Goal: Information Seeking & Learning: Learn about a topic

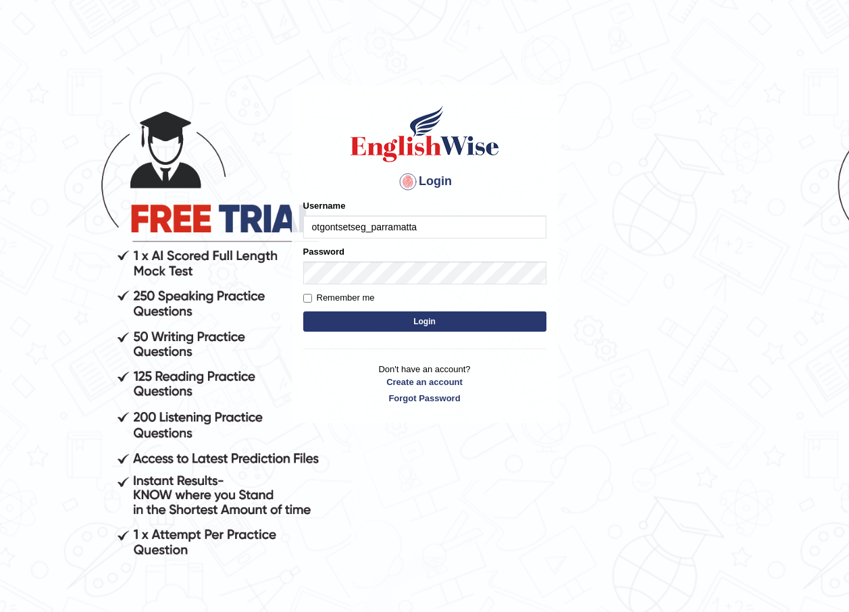
click at [424, 230] on input "otgontsetseg_parramatta" at bounding box center [424, 227] width 243 height 23
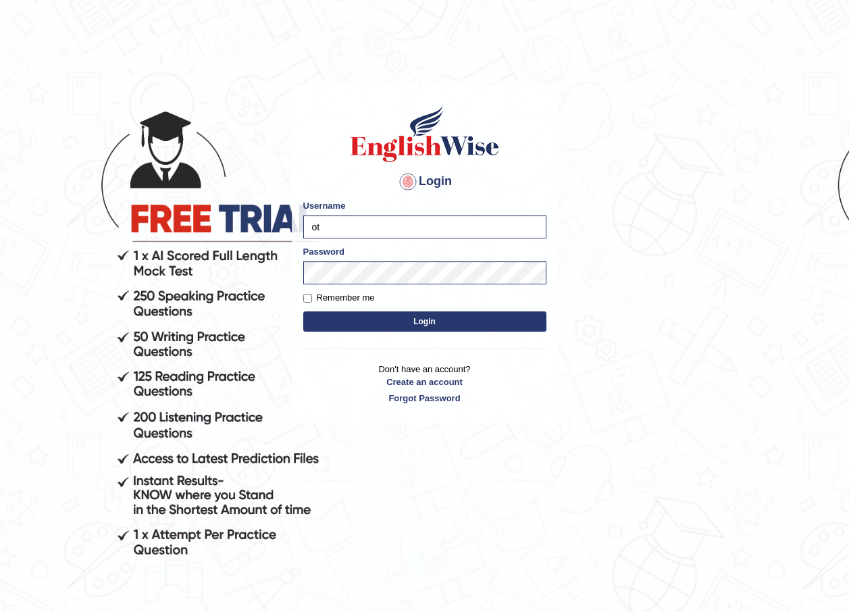
type input "o"
type input "bhuvaneswari_parramatta"
drag, startPoint x: 457, startPoint y: 112, endPoint x: 420, endPoint y: 128, distance: 39.9
drag, startPoint x: 294, startPoint y: 379, endPoint x: 297, endPoint y: 373, distance: 7.0
click at [295, 378] on div "Login Please fix the following errors: Username bhuvaneswari_parramatta Passwor…" at bounding box center [425, 254] width 266 height 338
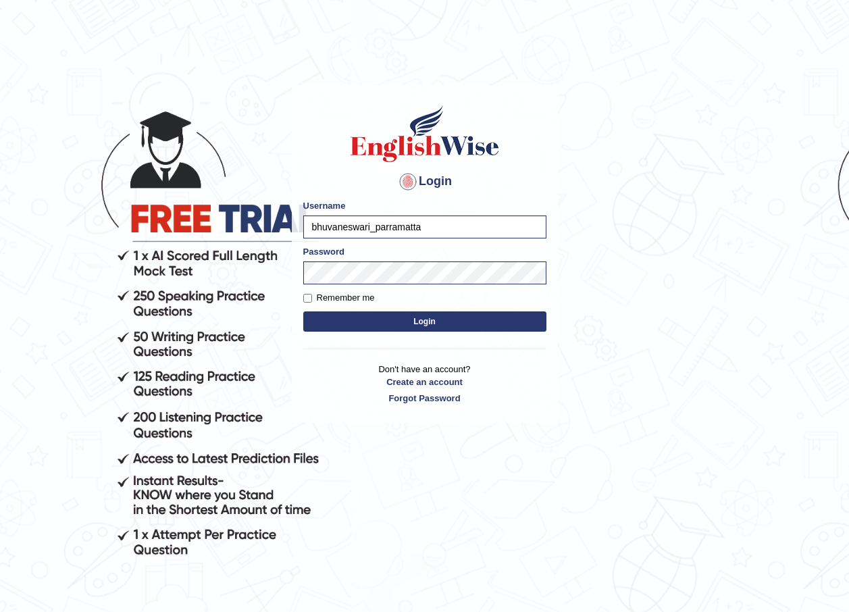
click at [418, 326] on button "Login" at bounding box center [424, 321] width 243 height 20
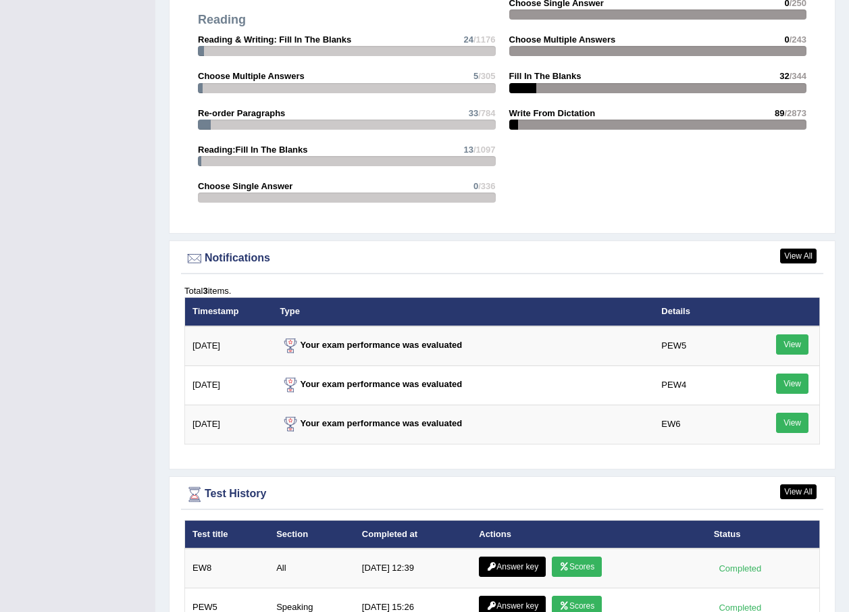
scroll to position [1470, 0]
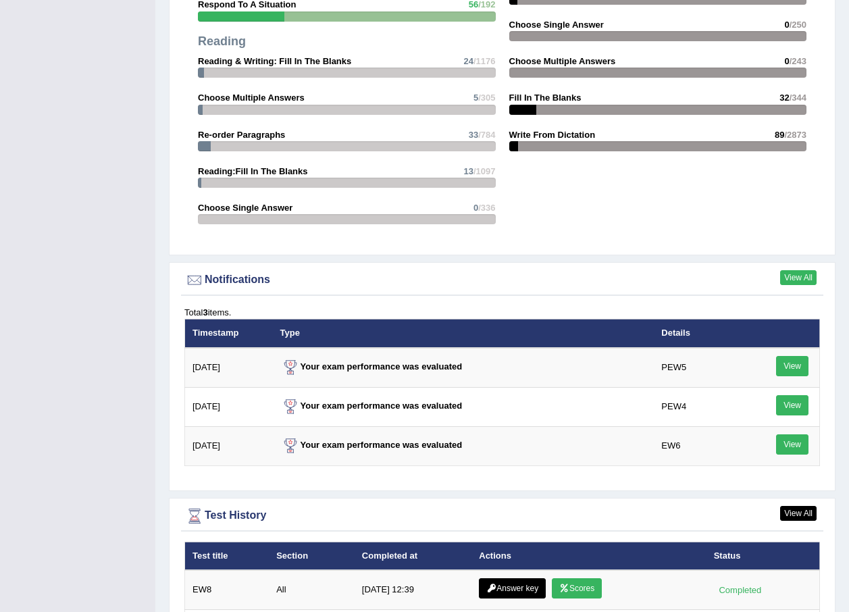
click at [801, 272] on link "View All" at bounding box center [798, 277] width 36 height 15
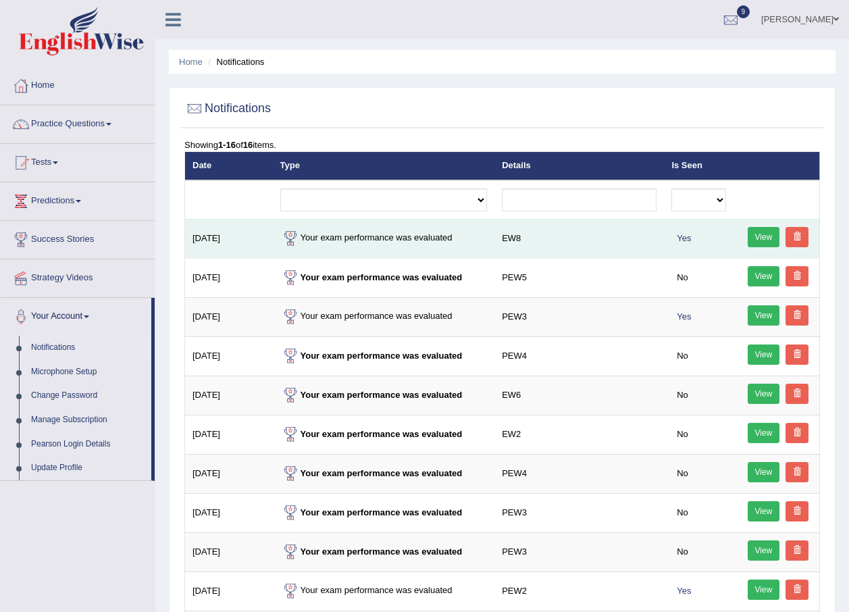
click at [753, 238] on link "View" at bounding box center [764, 237] width 32 height 20
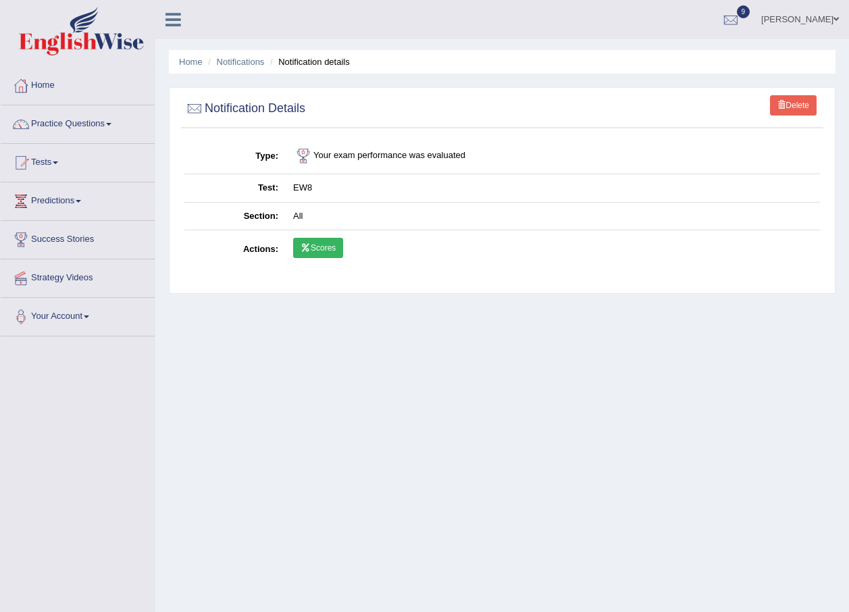
click at [332, 249] on link "Scores" at bounding box center [318, 248] width 50 height 20
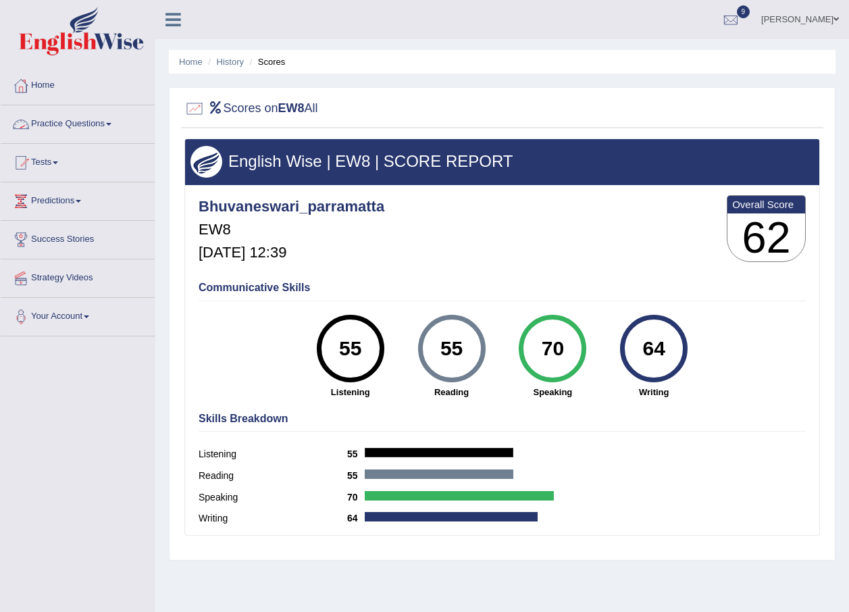
click at [111, 125] on span at bounding box center [108, 124] width 5 height 3
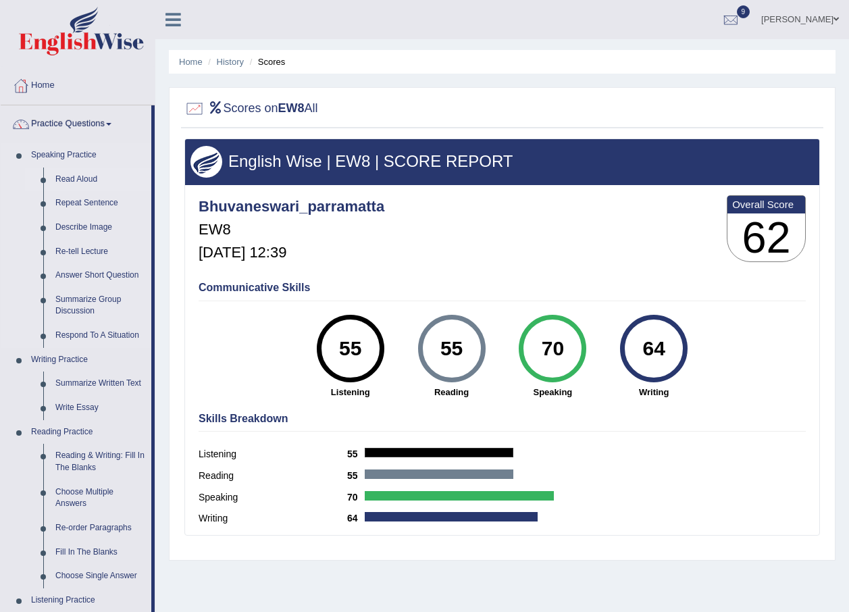
click at [91, 182] on link "Read Aloud" at bounding box center [100, 180] width 102 height 24
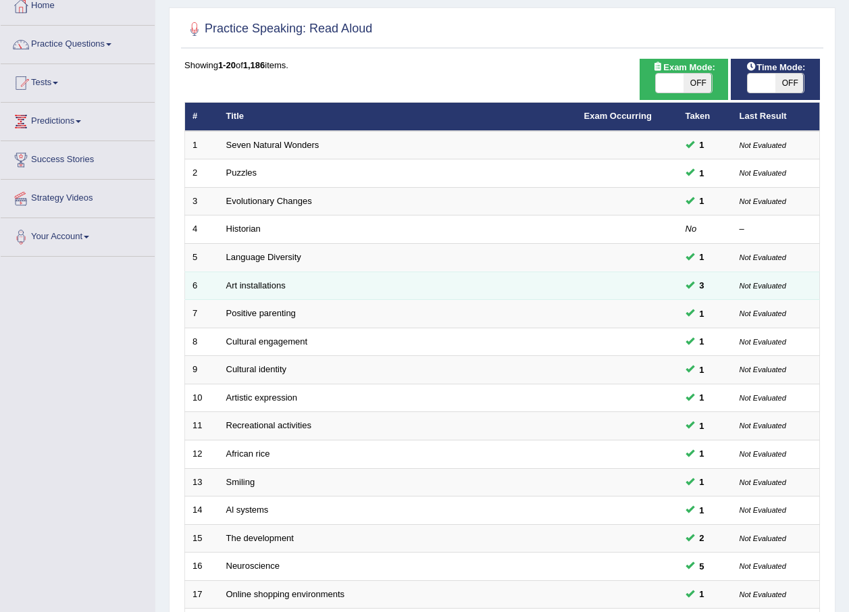
scroll to position [203, 0]
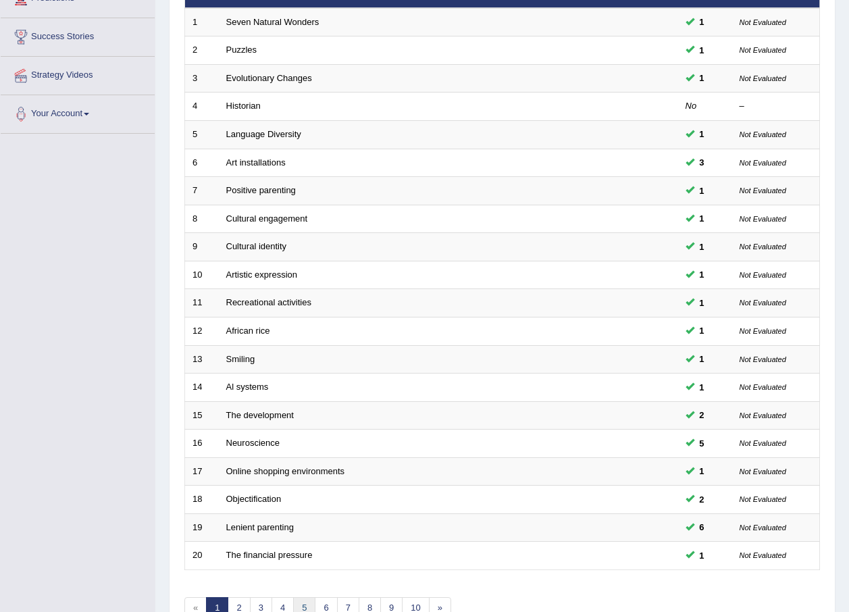
click at [304, 611] on link "5" at bounding box center [304, 608] width 22 height 22
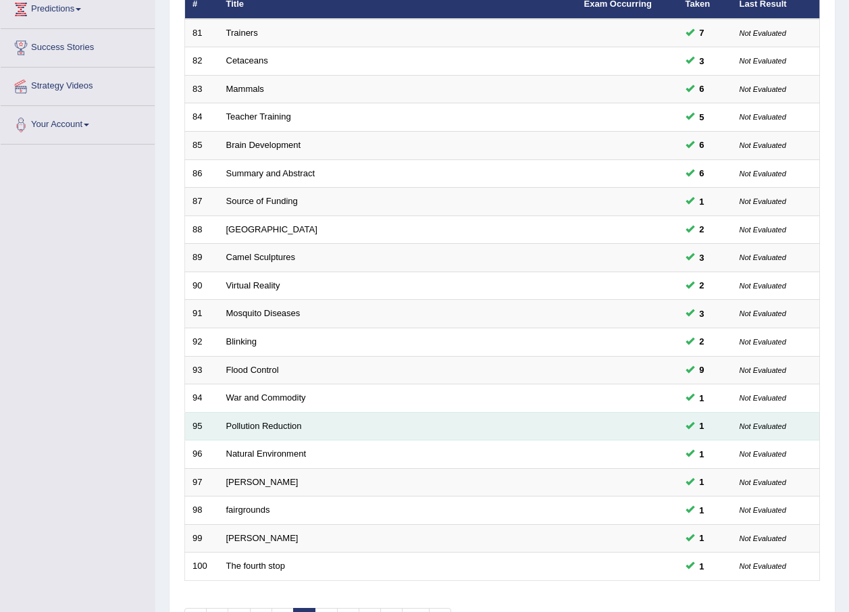
scroll to position [203, 0]
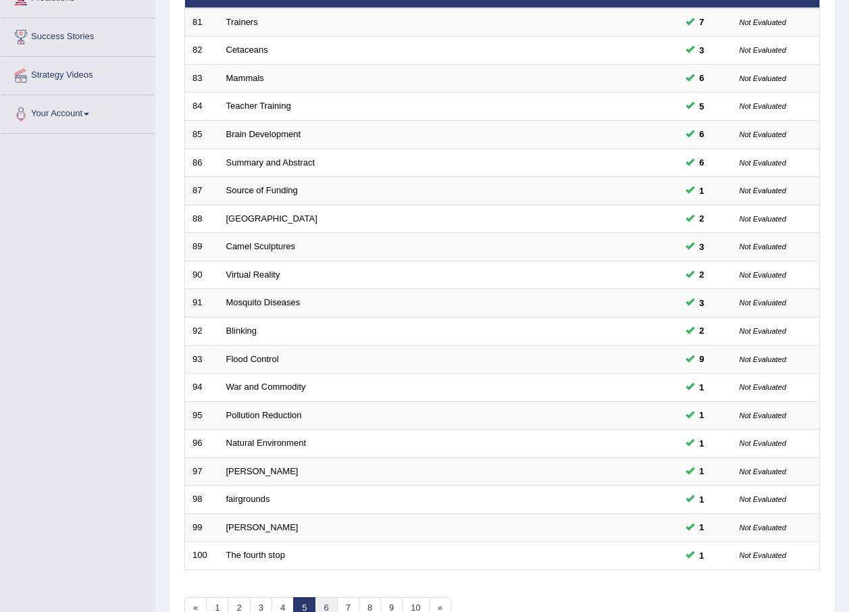
click at [328, 605] on link "6" at bounding box center [326, 608] width 22 height 22
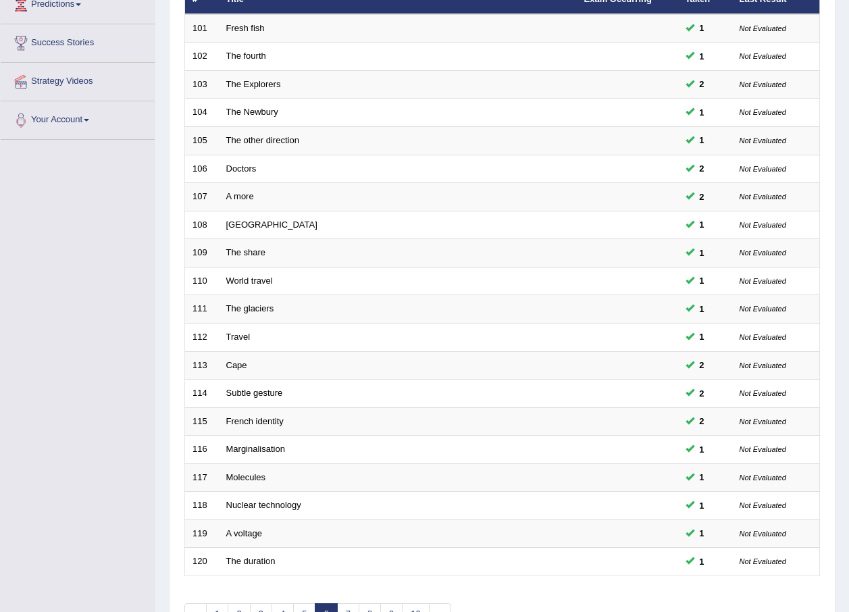
scroll to position [203, 0]
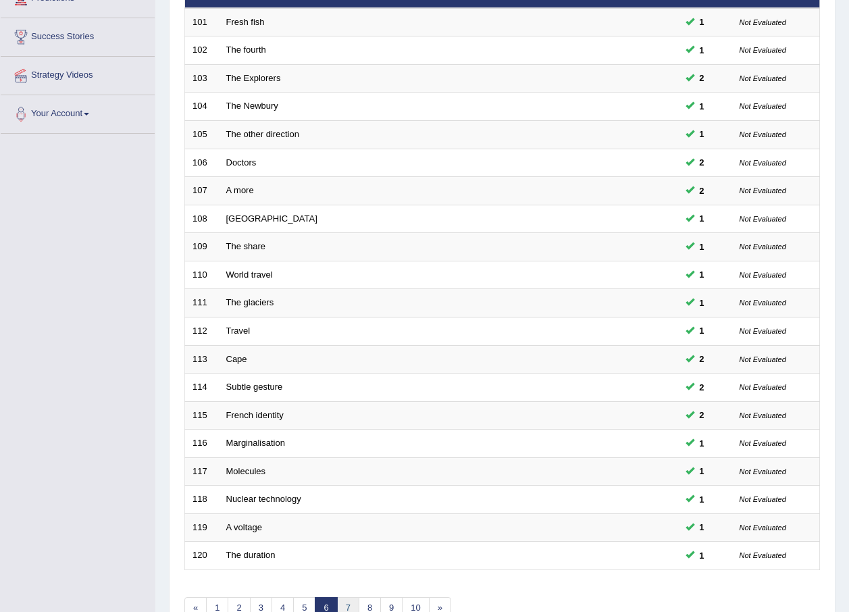
click at [343, 611] on link "7" at bounding box center [348, 608] width 22 height 22
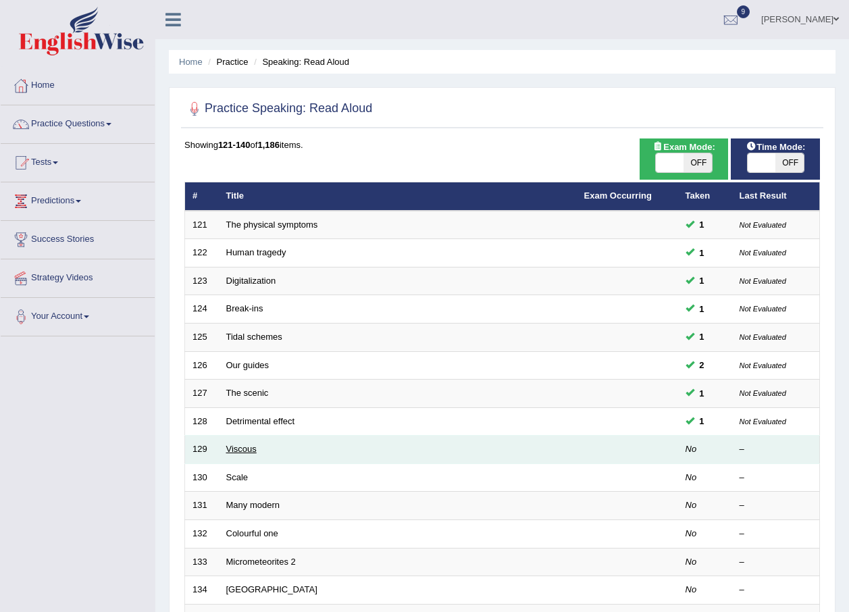
click at [247, 452] on link "Viscous" at bounding box center [241, 449] width 30 height 10
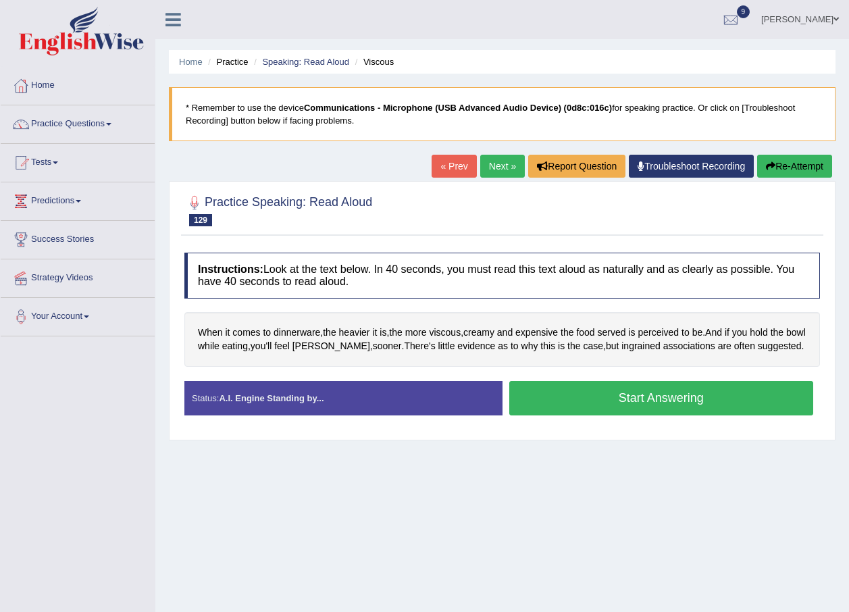
click at [602, 395] on button "Start Answering" at bounding box center [661, 398] width 305 height 34
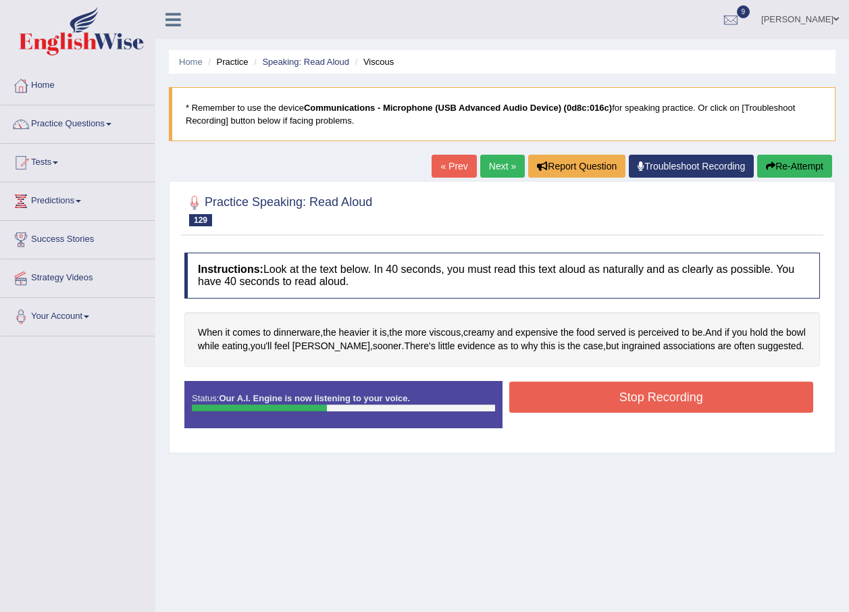
click at [602, 395] on button "Stop Recording" at bounding box center [661, 397] width 305 height 31
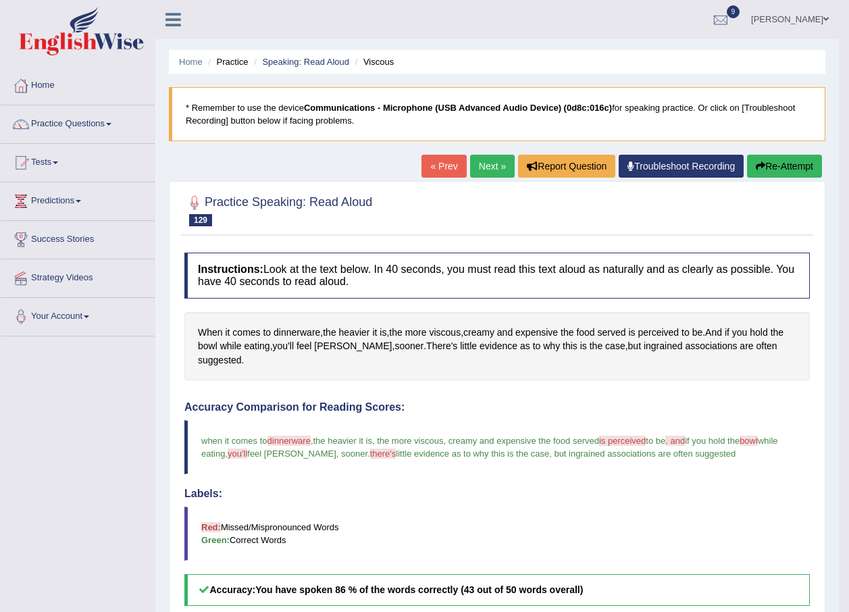
click at [489, 172] on link "Next »" at bounding box center [492, 166] width 45 height 23
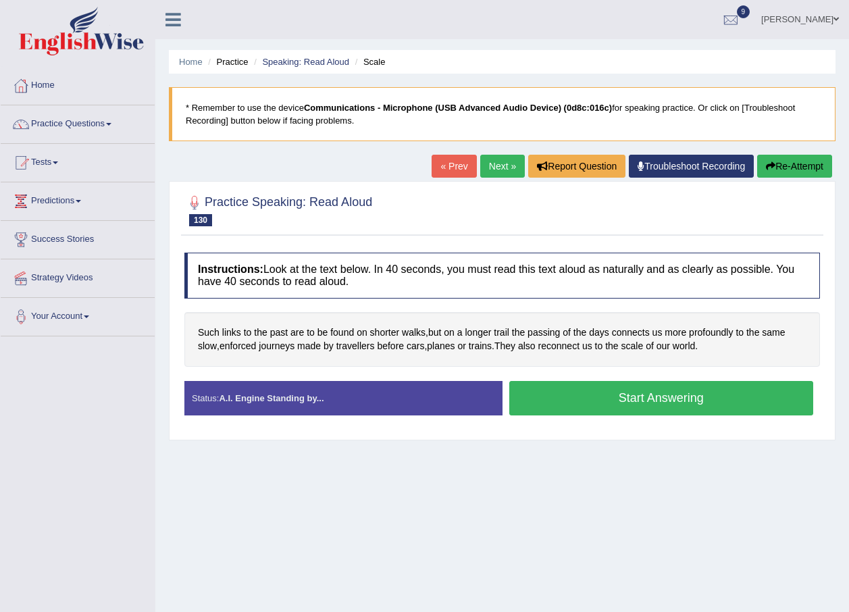
click at [656, 398] on button "Start Answering" at bounding box center [661, 398] width 305 height 34
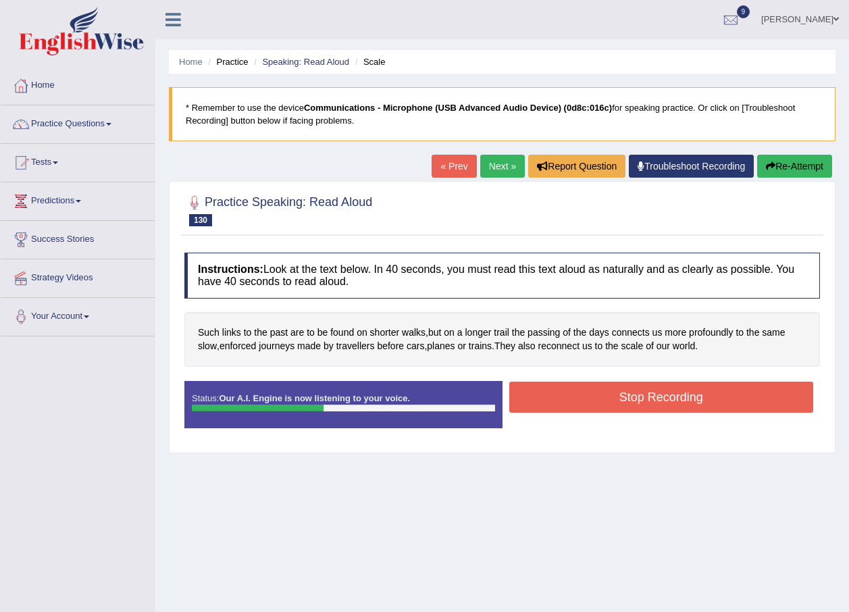
click at [656, 398] on button "Stop Recording" at bounding box center [661, 397] width 305 height 31
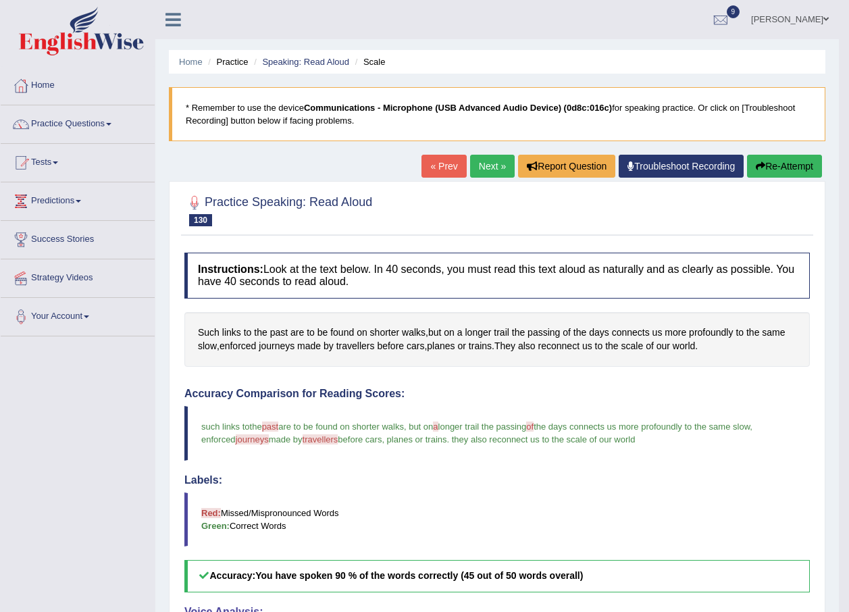
click at [496, 164] on link "Next »" at bounding box center [492, 166] width 45 height 23
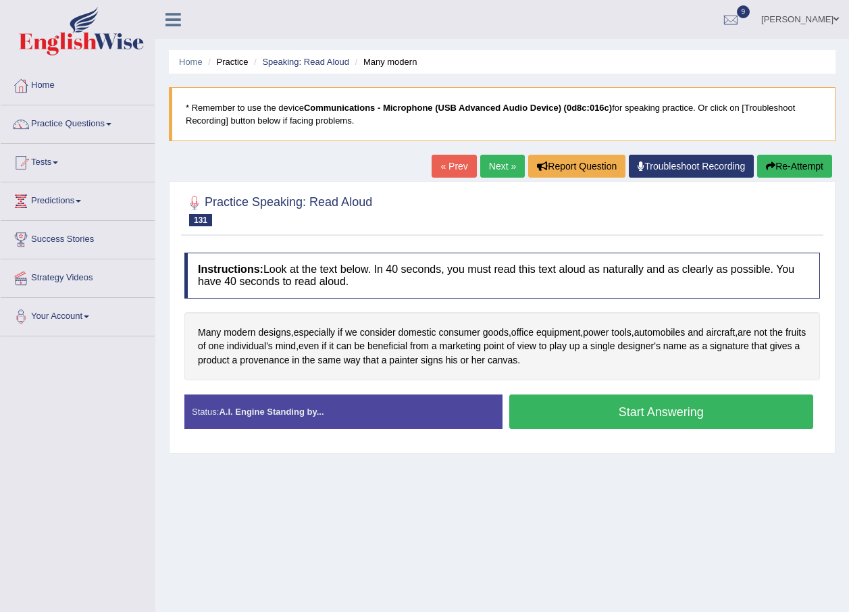
click at [572, 405] on button "Start Answering" at bounding box center [661, 412] width 305 height 34
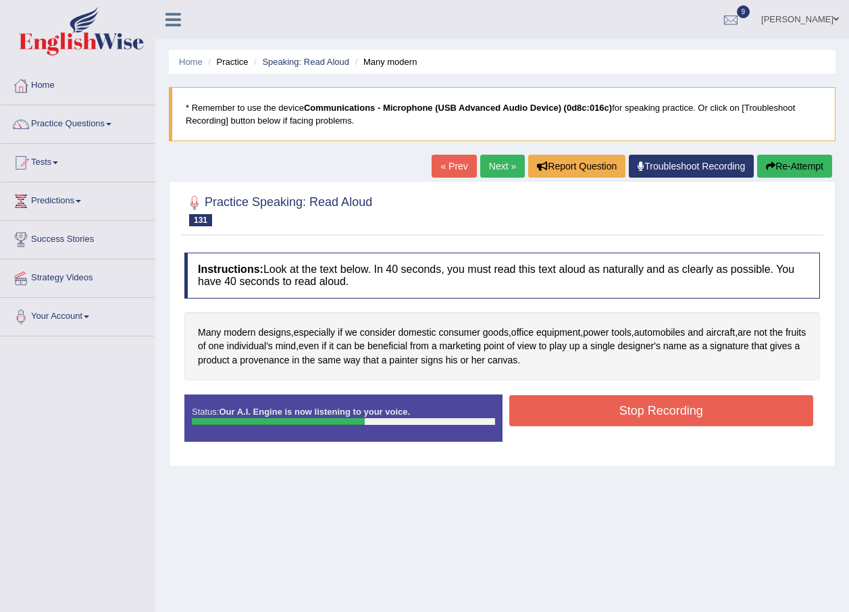
click at [572, 405] on button "Stop Recording" at bounding box center [661, 410] width 305 height 31
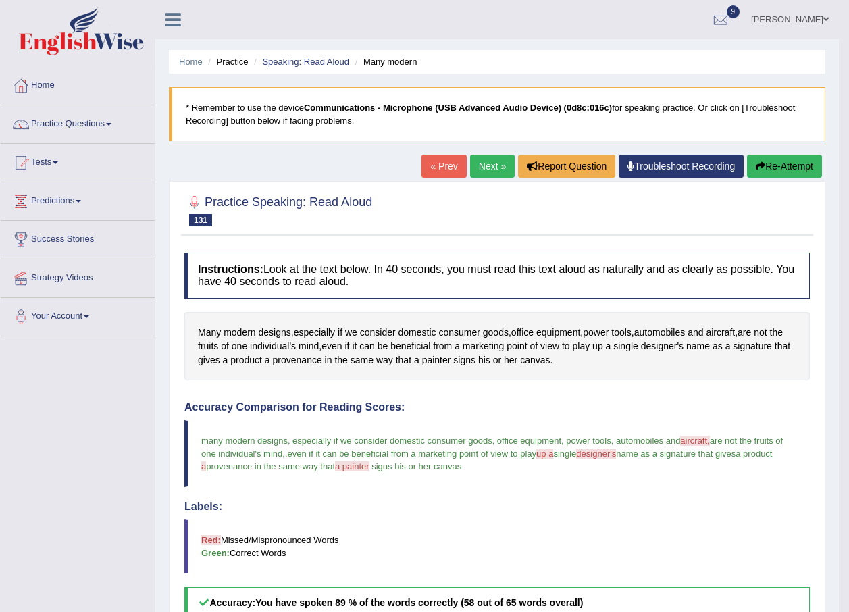
click at [488, 173] on link "Next »" at bounding box center [492, 166] width 45 height 23
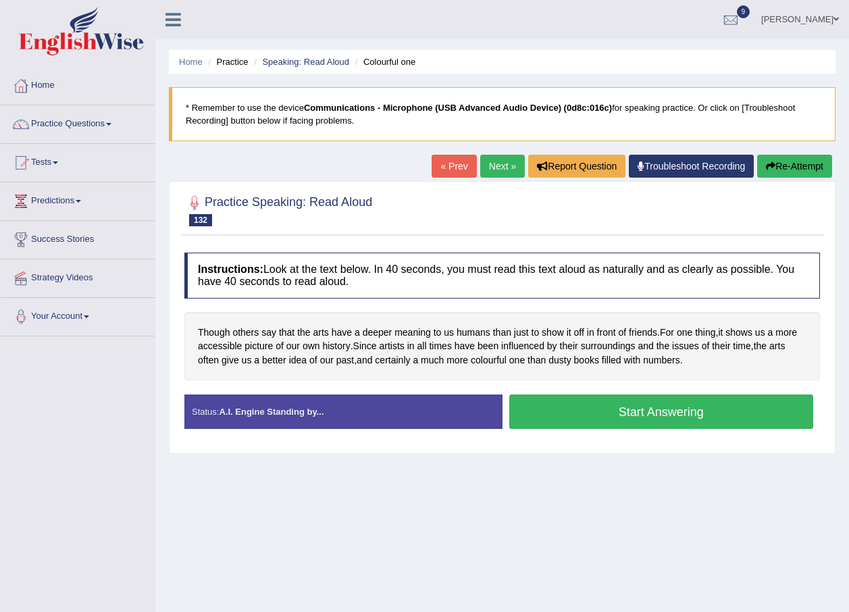
click at [547, 415] on button "Start Answering" at bounding box center [661, 412] width 305 height 34
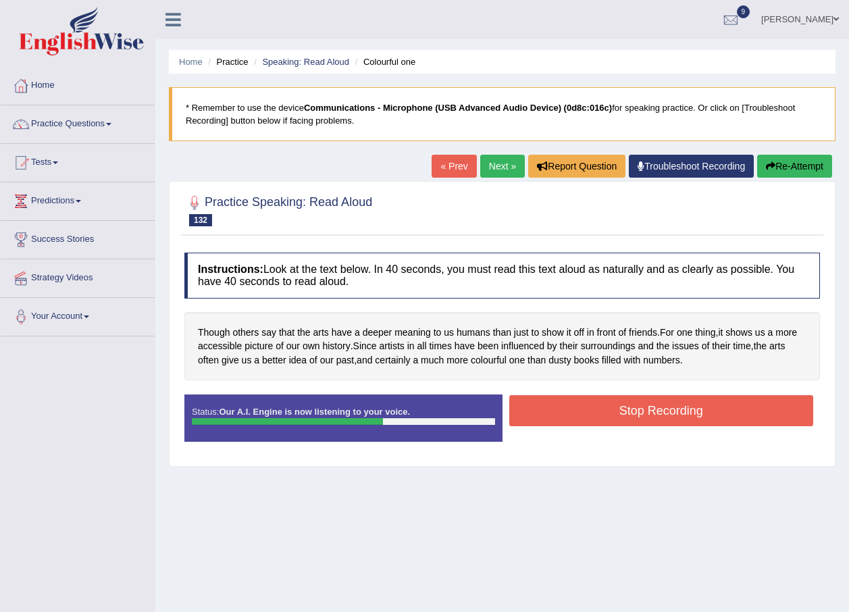
click at [632, 404] on button "Stop Recording" at bounding box center [661, 410] width 305 height 31
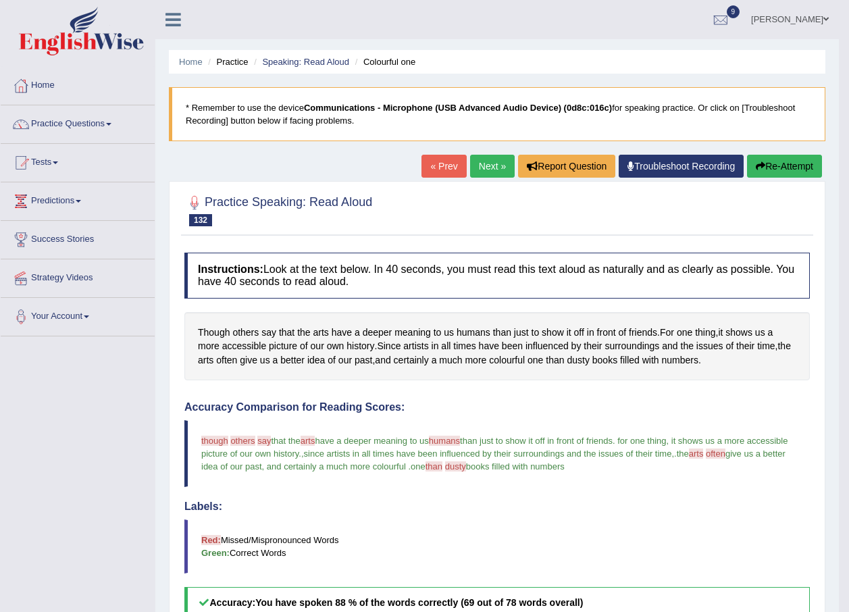
click at [484, 168] on link "Next »" at bounding box center [492, 166] width 45 height 23
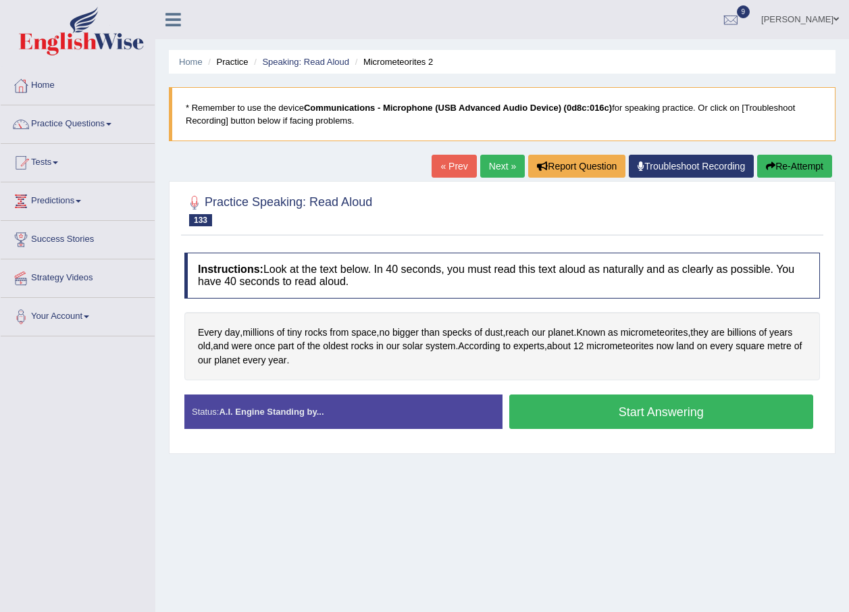
click at [541, 415] on button "Start Answering" at bounding box center [661, 412] width 305 height 34
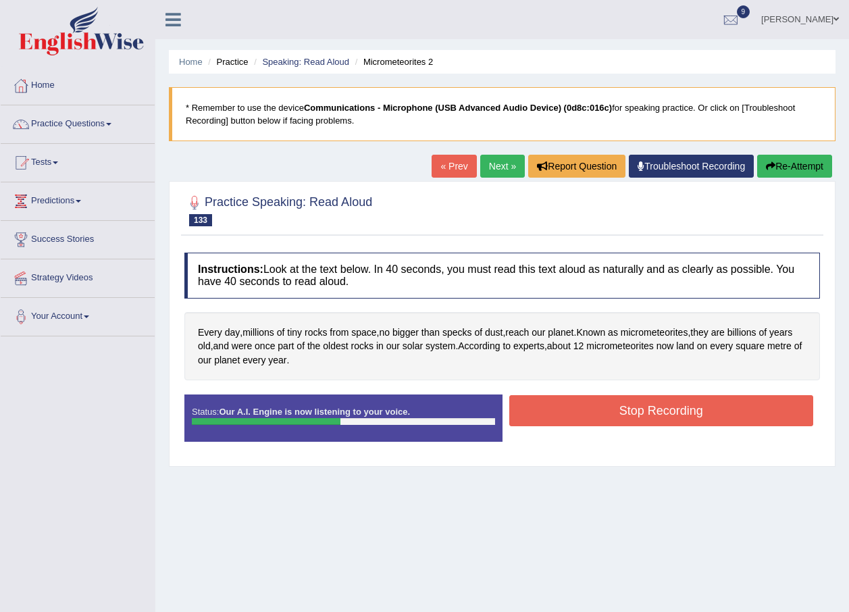
click at [554, 407] on button "Stop Recording" at bounding box center [661, 410] width 305 height 31
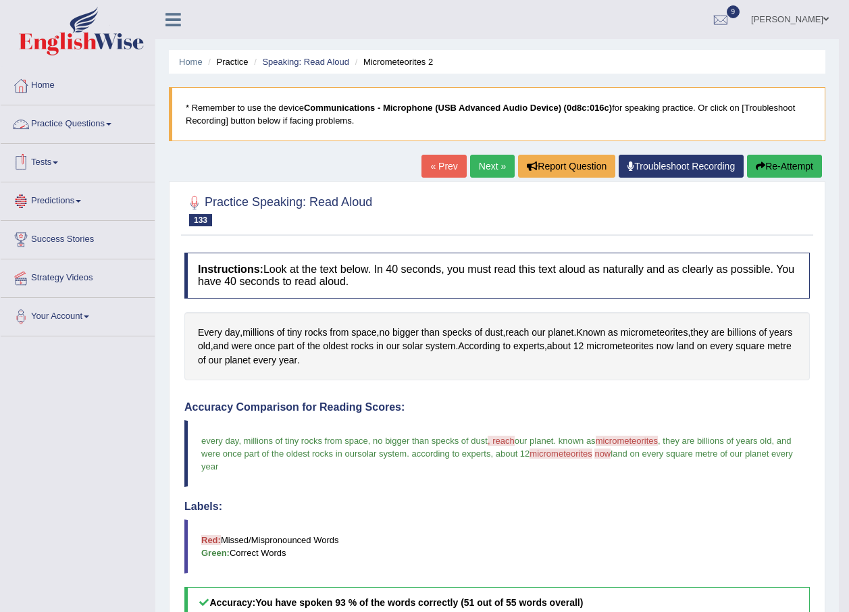
click at [111, 124] on span at bounding box center [108, 124] width 5 height 3
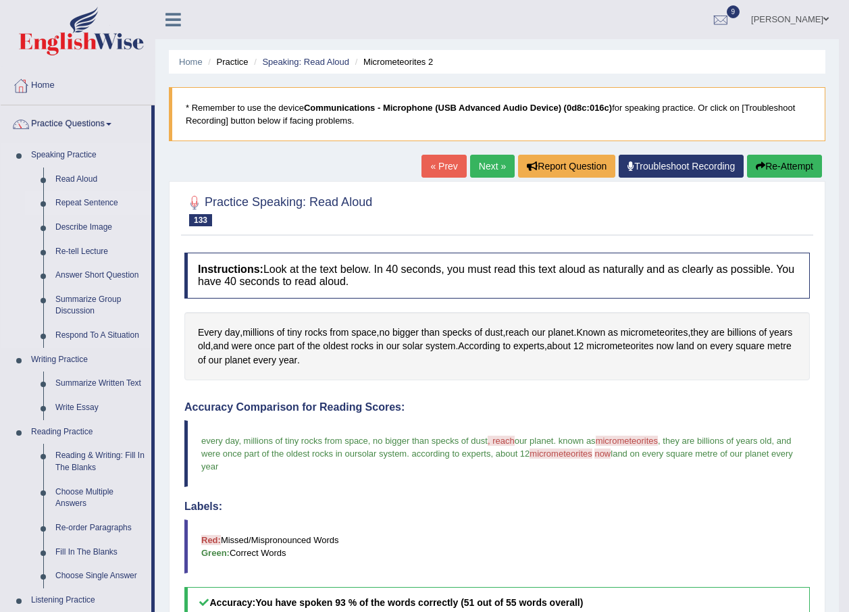
click at [89, 202] on link "Repeat Sentence" at bounding box center [100, 203] width 102 height 24
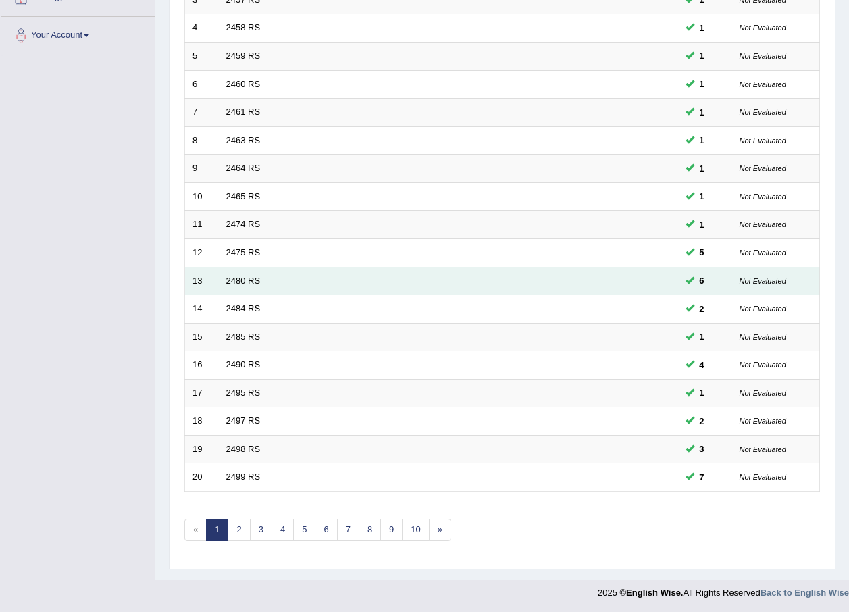
scroll to position [282, 0]
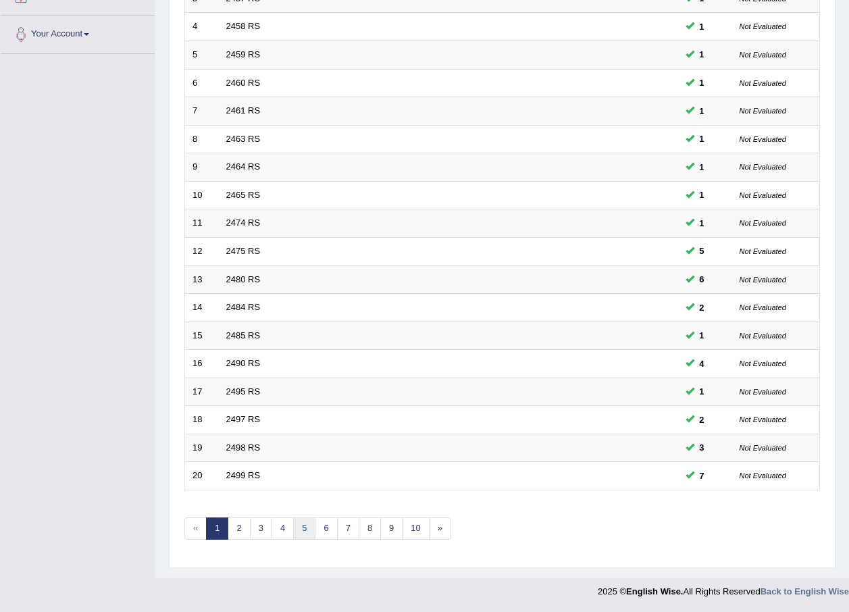
click at [307, 527] on link "5" at bounding box center [304, 529] width 22 height 22
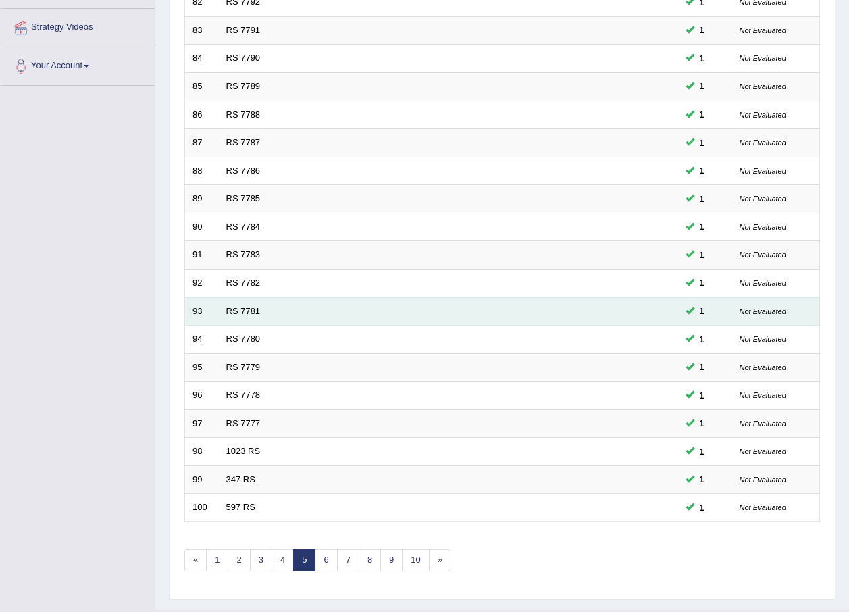
scroll to position [270, 0]
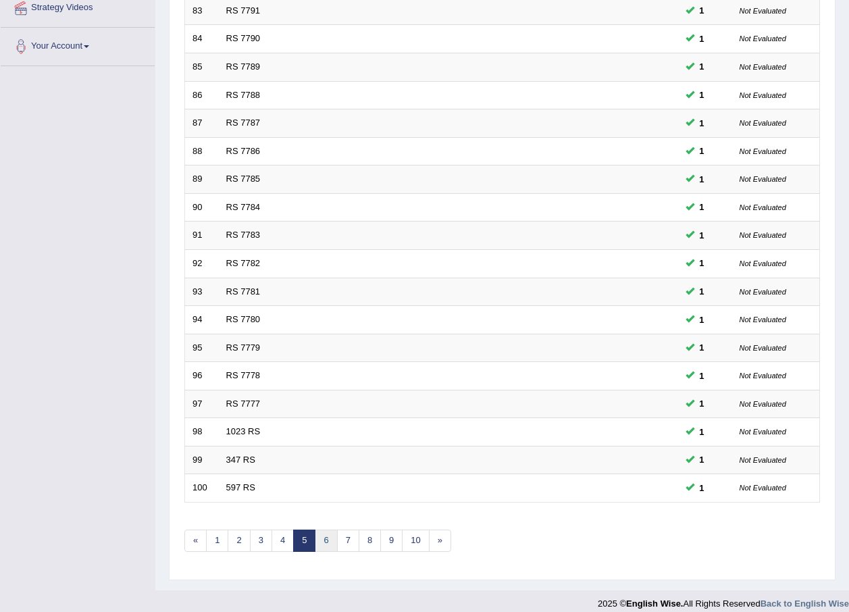
click at [321, 544] on link "6" at bounding box center [326, 541] width 22 height 22
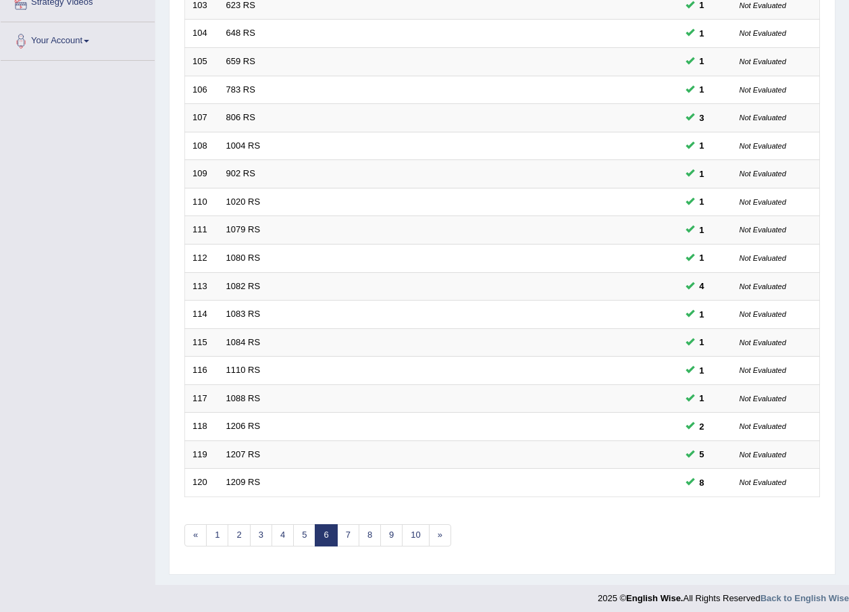
scroll to position [282, 0]
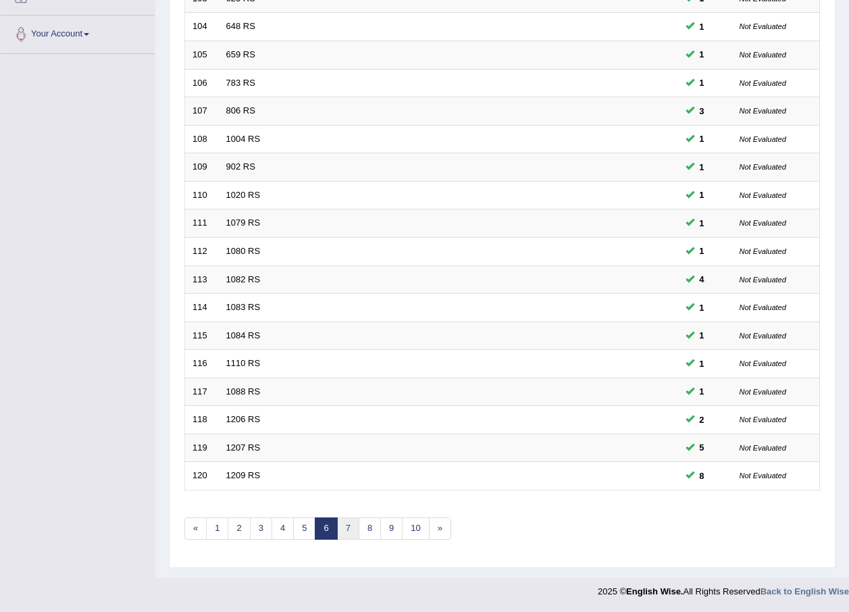
click at [349, 533] on link "7" at bounding box center [348, 529] width 22 height 22
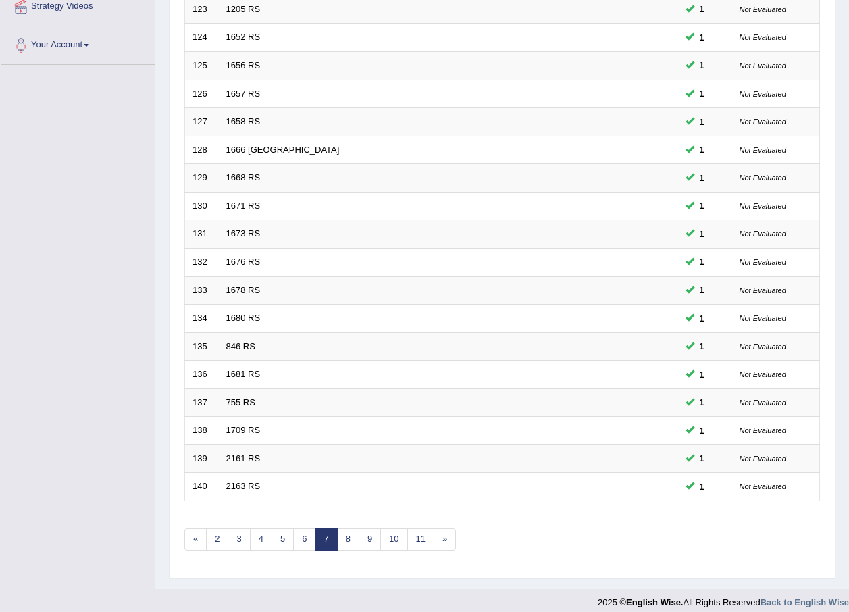
scroll to position [282, 0]
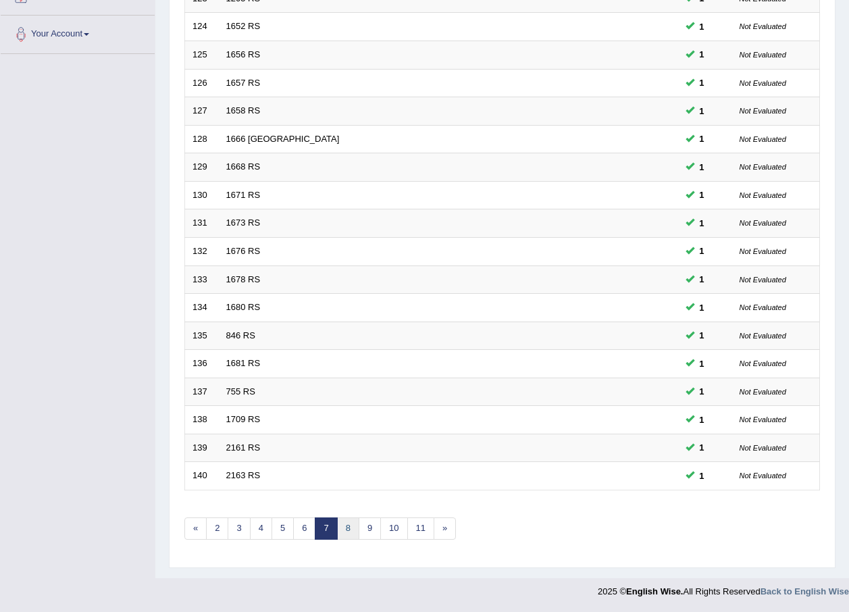
click at [349, 533] on link "8" at bounding box center [348, 529] width 22 height 22
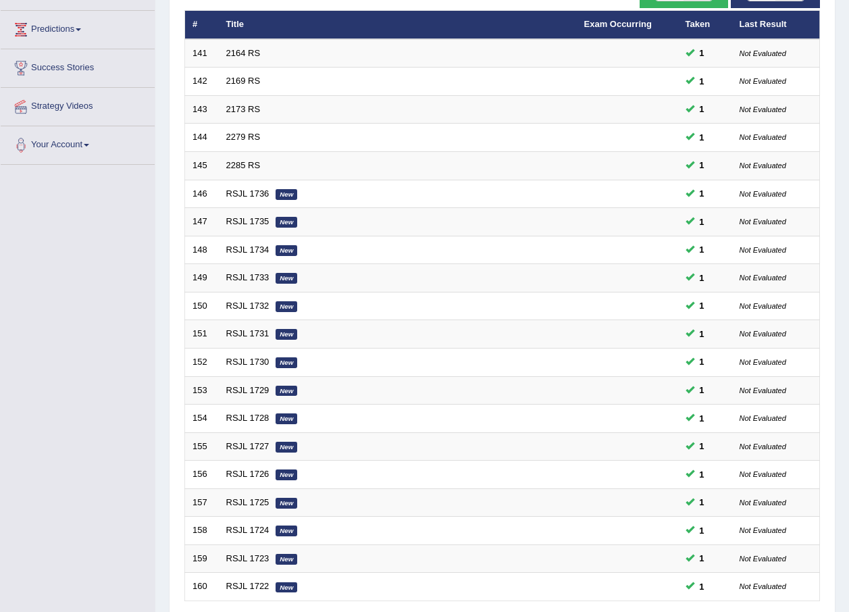
scroll to position [270, 0]
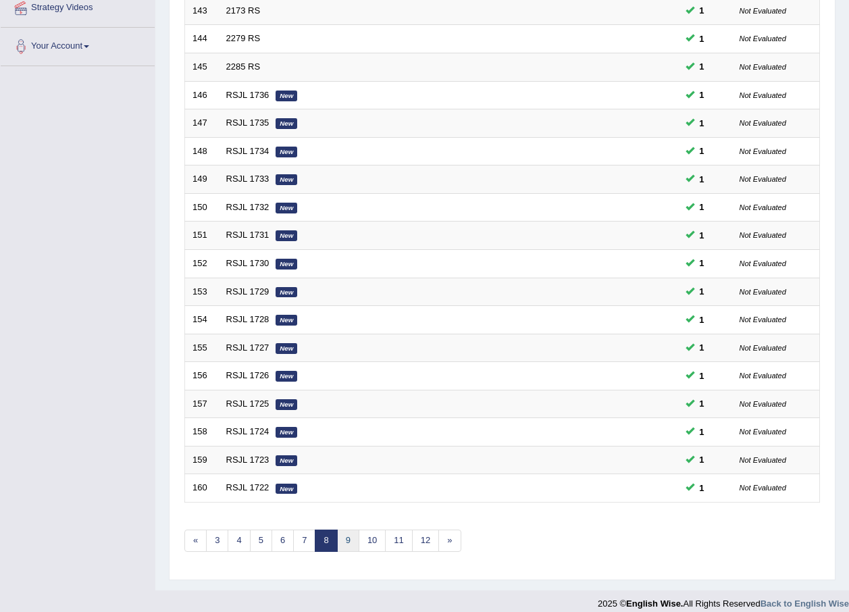
click at [350, 533] on link "9" at bounding box center [348, 541] width 22 height 22
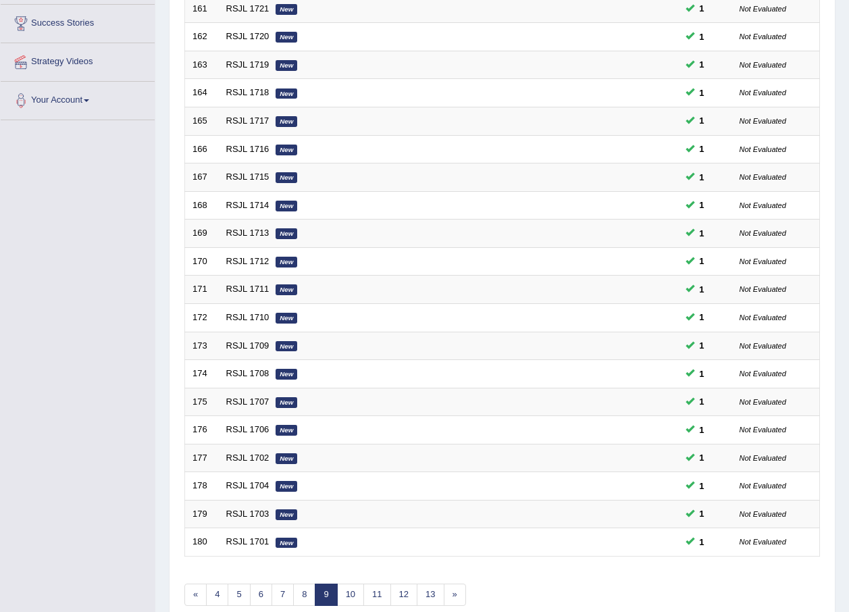
scroll to position [270, 0]
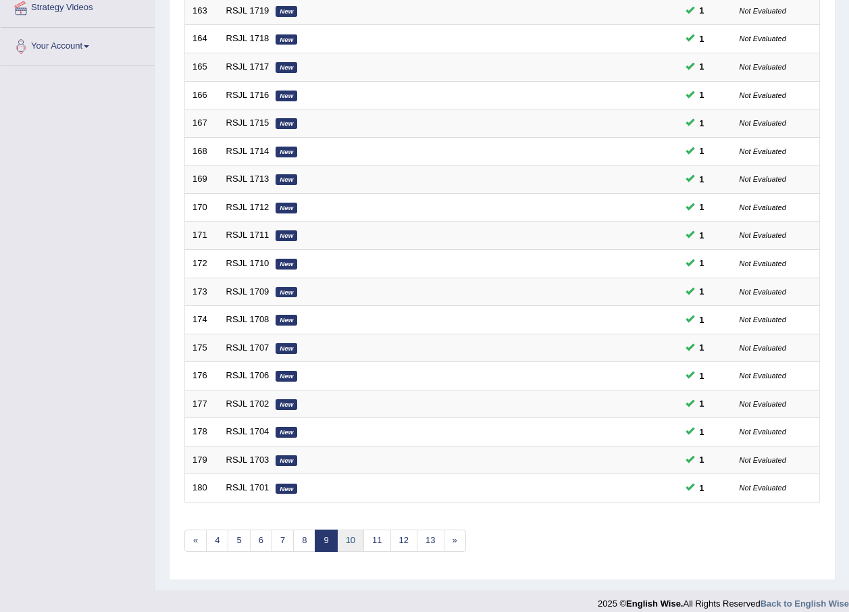
click at [350, 536] on link "10" at bounding box center [350, 541] width 27 height 22
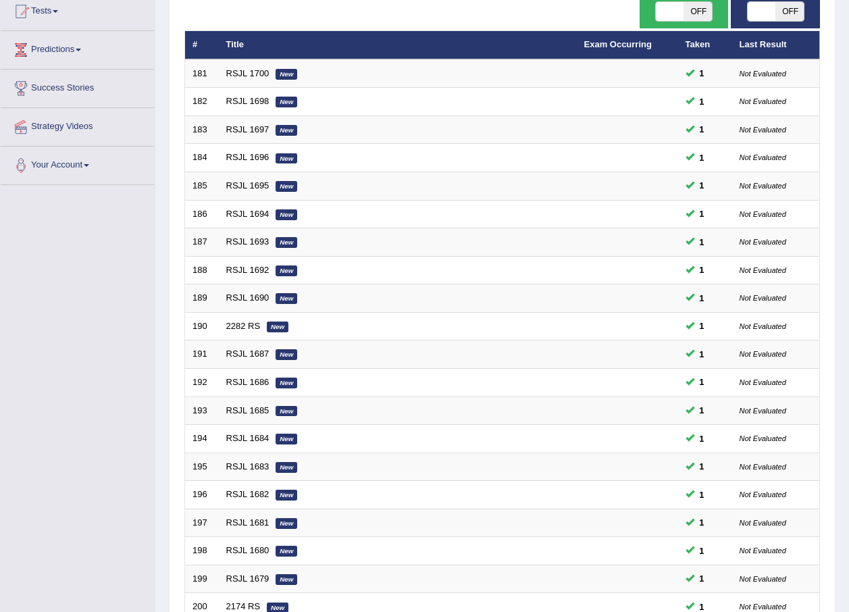
scroll to position [270, 0]
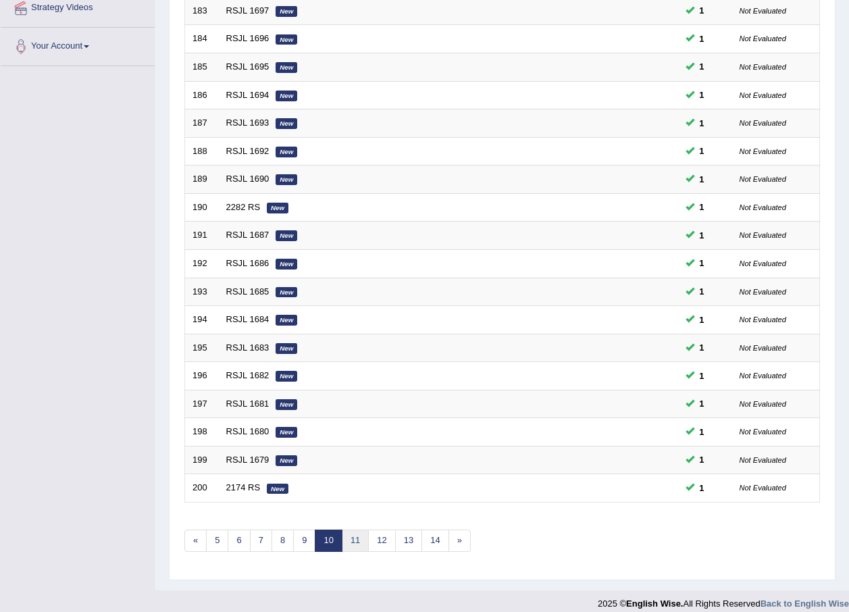
click at [360, 540] on link "11" at bounding box center [355, 541] width 27 height 22
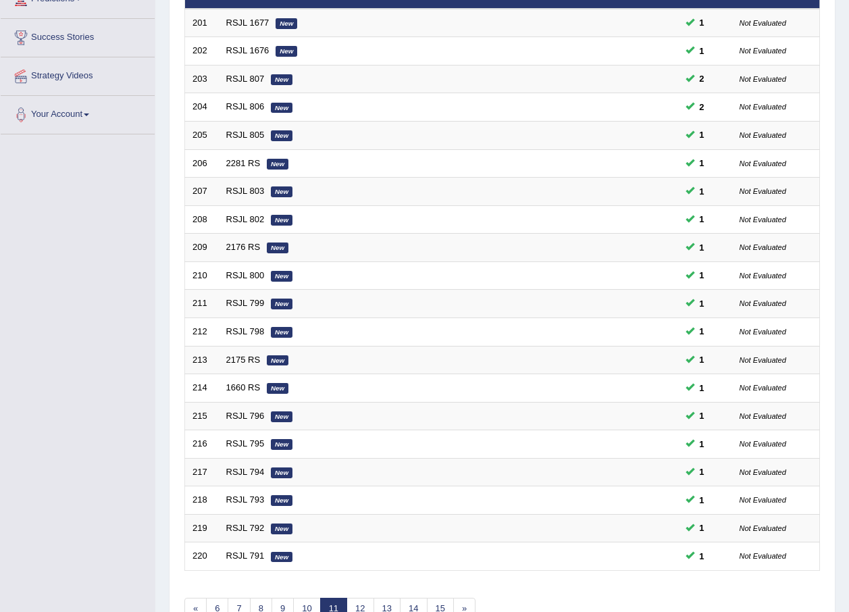
scroll to position [203, 0]
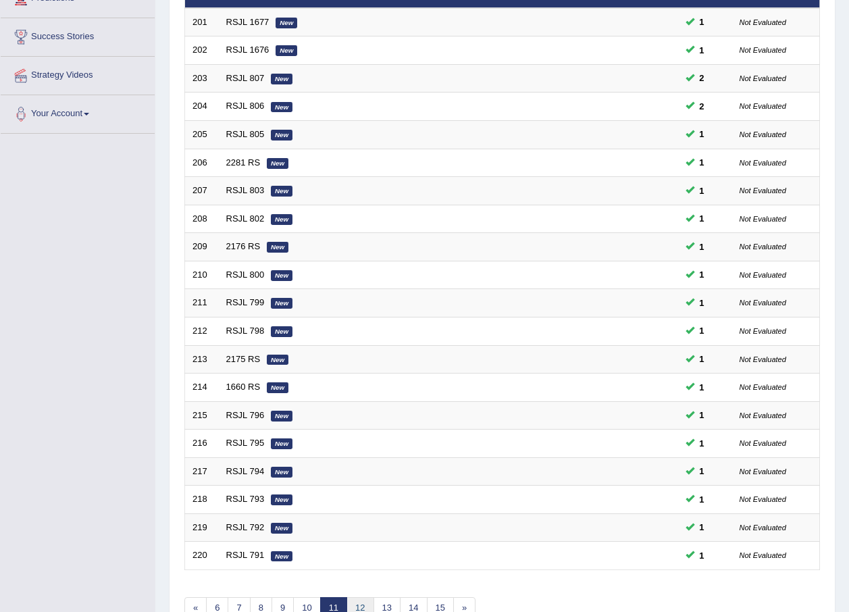
click at [363, 603] on link "12" at bounding box center [360, 608] width 27 height 22
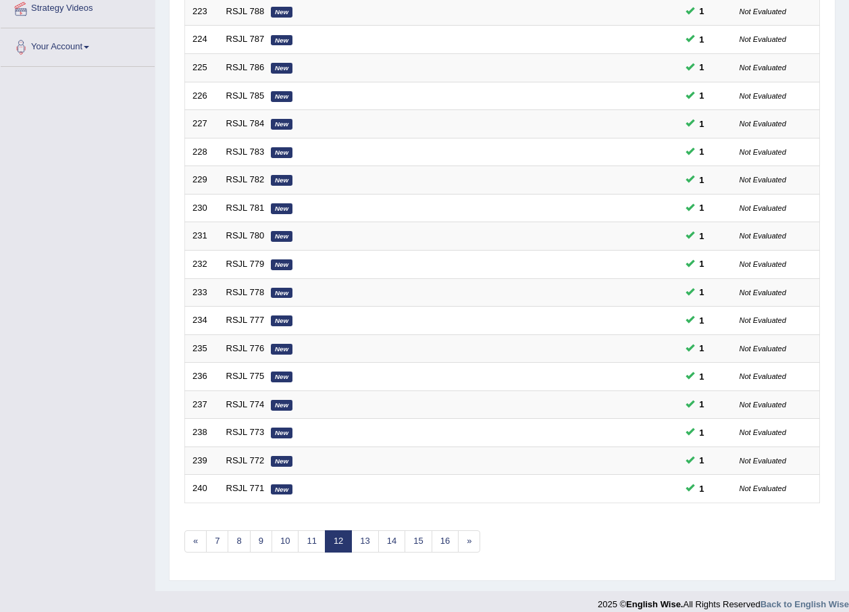
scroll to position [270, 0]
click at [365, 540] on link "13" at bounding box center [364, 541] width 27 height 22
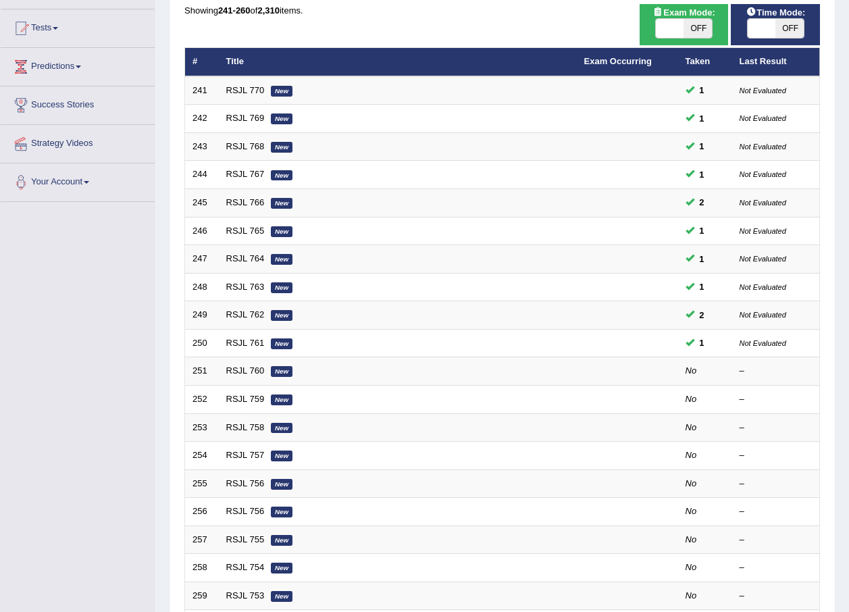
scroll to position [135, 0]
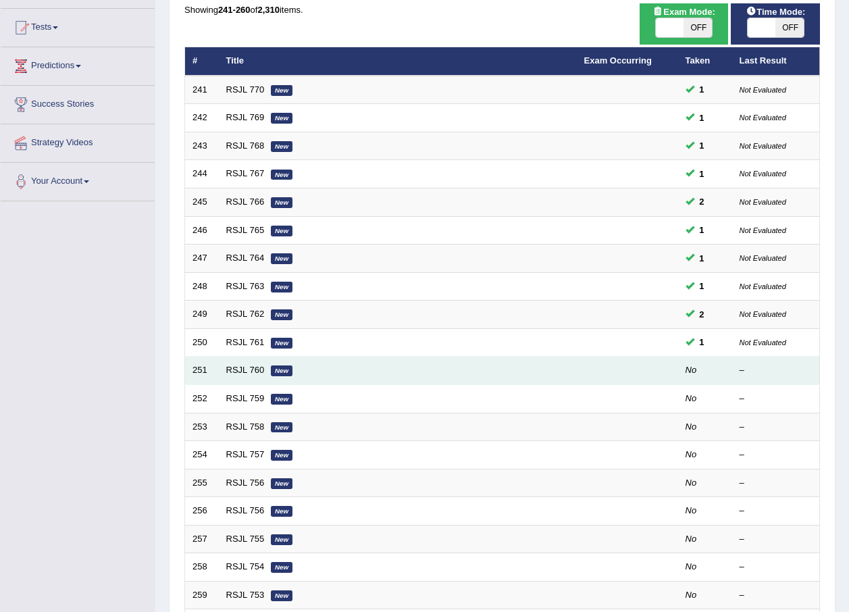
click at [276, 372] on em "New" at bounding box center [282, 371] width 22 height 11
click at [278, 371] on em "New" at bounding box center [282, 371] width 22 height 11
click at [284, 370] on em "New" at bounding box center [282, 371] width 22 height 11
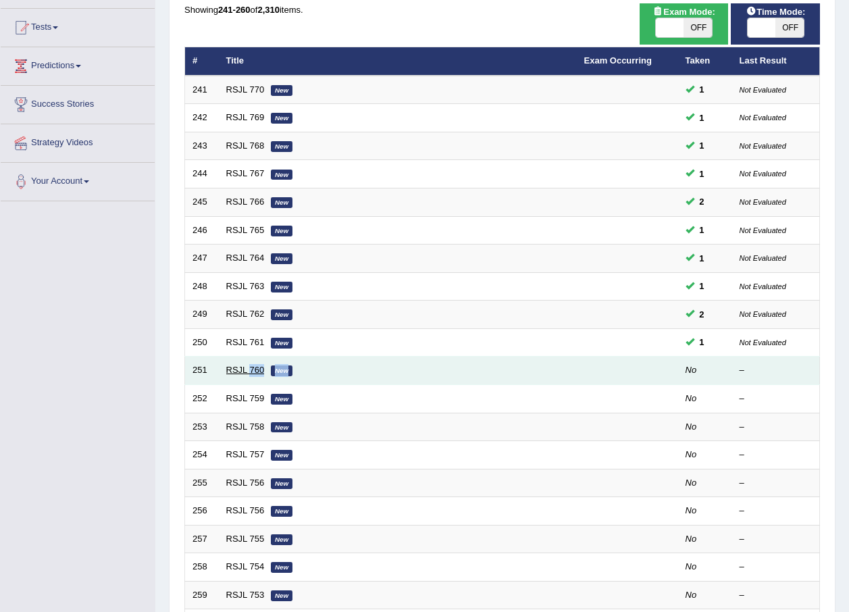
click at [231, 368] on link "RSJL 760" at bounding box center [245, 370] width 39 height 10
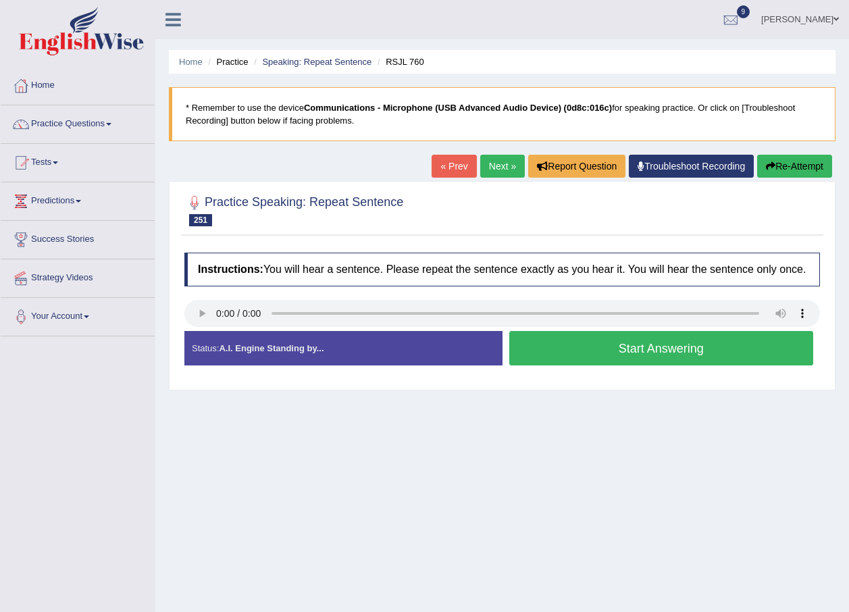
click at [586, 355] on button "Start Answering" at bounding box center [661, 348] width 305 height 34
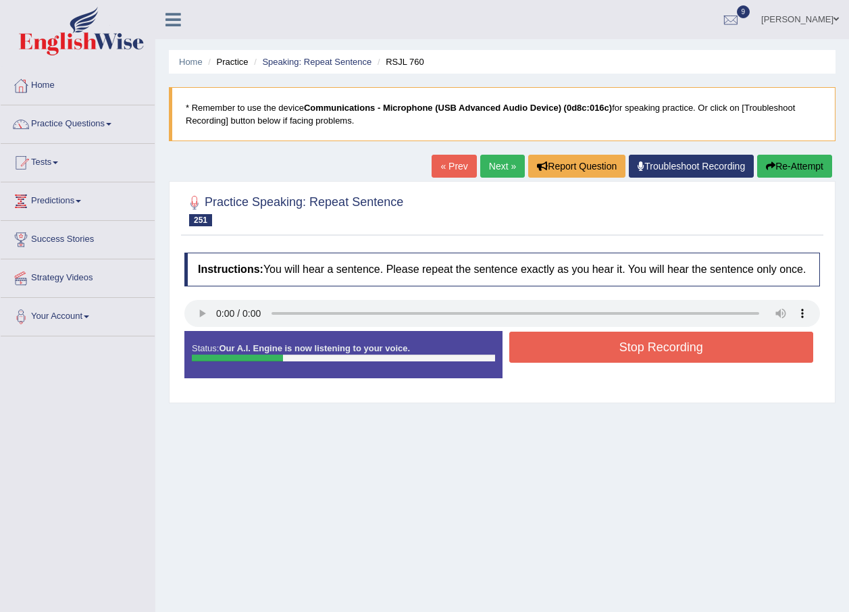
click at [584, 348] on button "Stop Recording" at bounding box center [661, 347] width 305 height 31
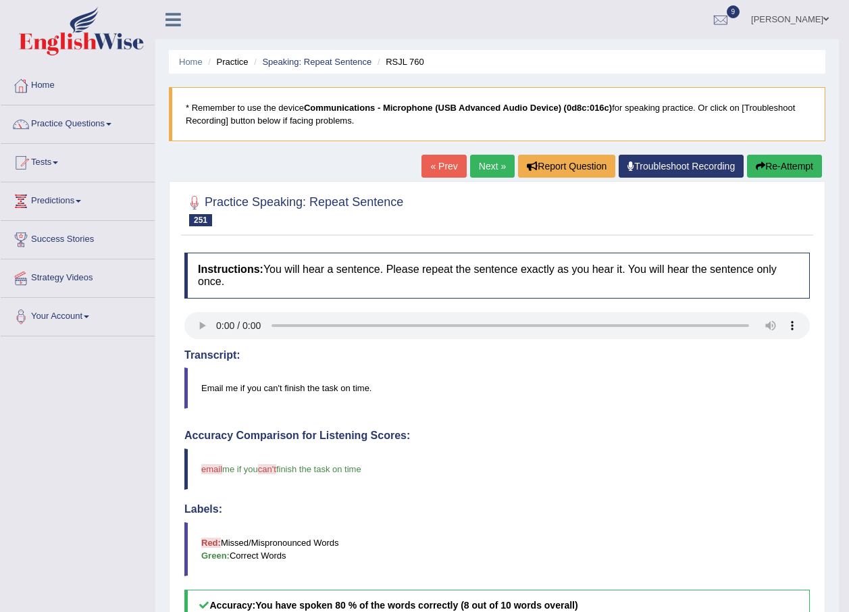
click at [763, 168] on icon "button" at bounding box center [760, 165] width 9 height 9
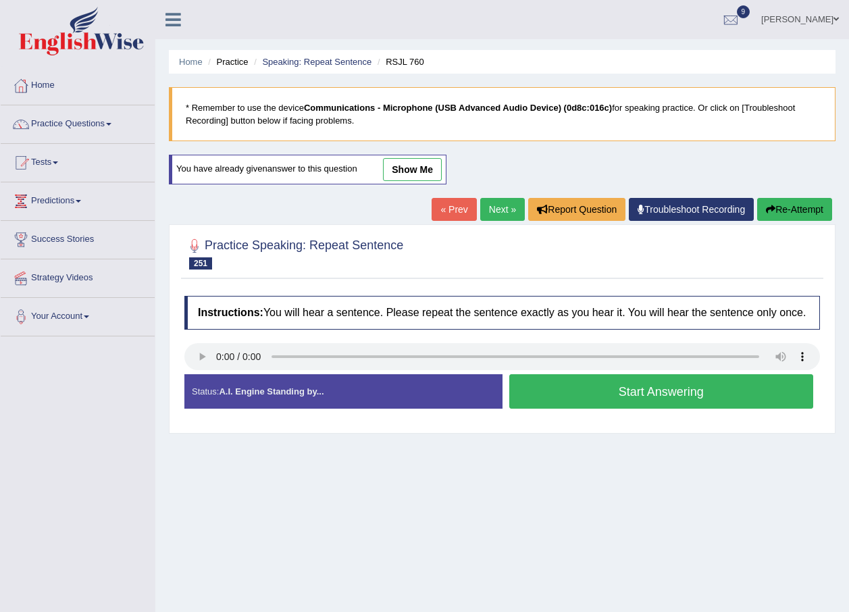
click at [507, 208] on link "Next »" at bounding box center [502, 209] width 45 height 23
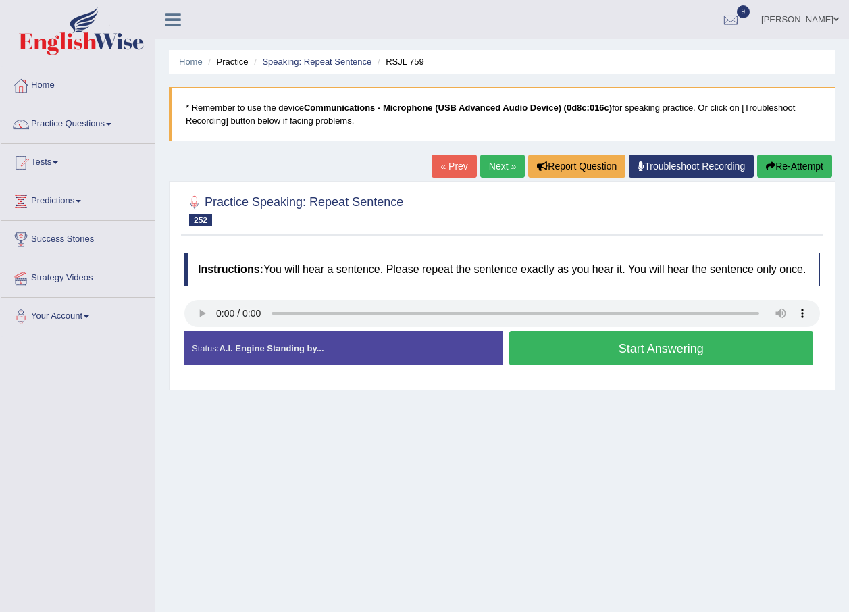
click at [546, 355] on button "Start Answering" at bounding box center [661, 348] width 305 height 34
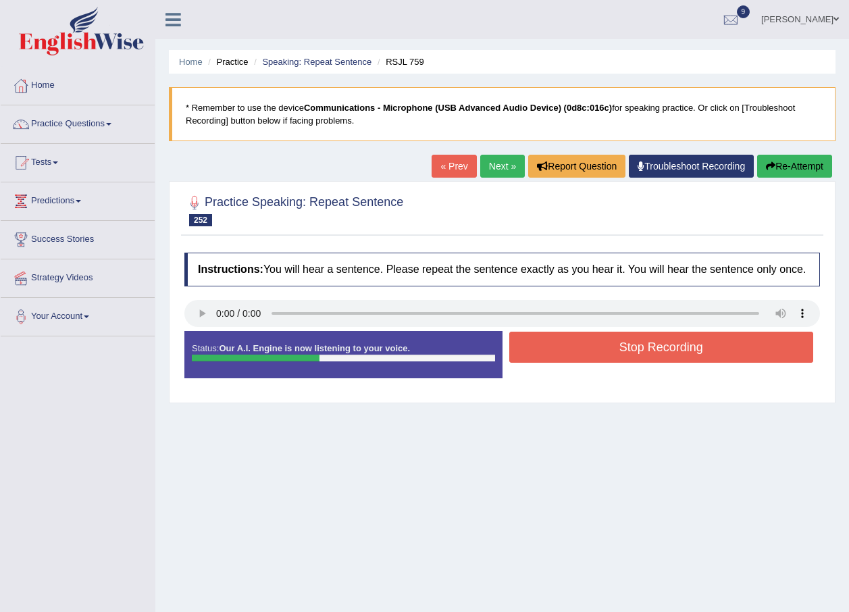
click at [553, 349] on button "Stop Recording" at bounding box center [661, 347] width 305 height 31
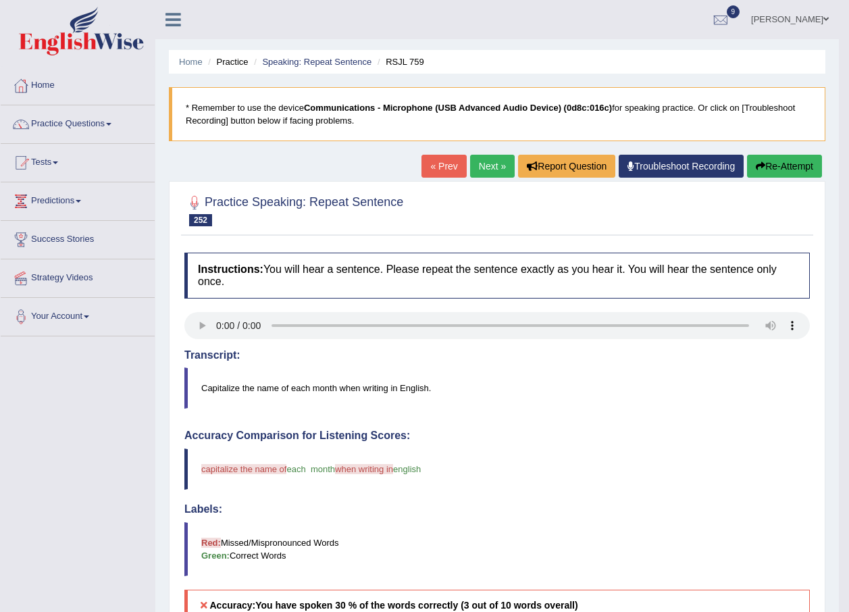
click at [479, 166] on link "Next »" at bounding box center [492, 166] width 45 height 23
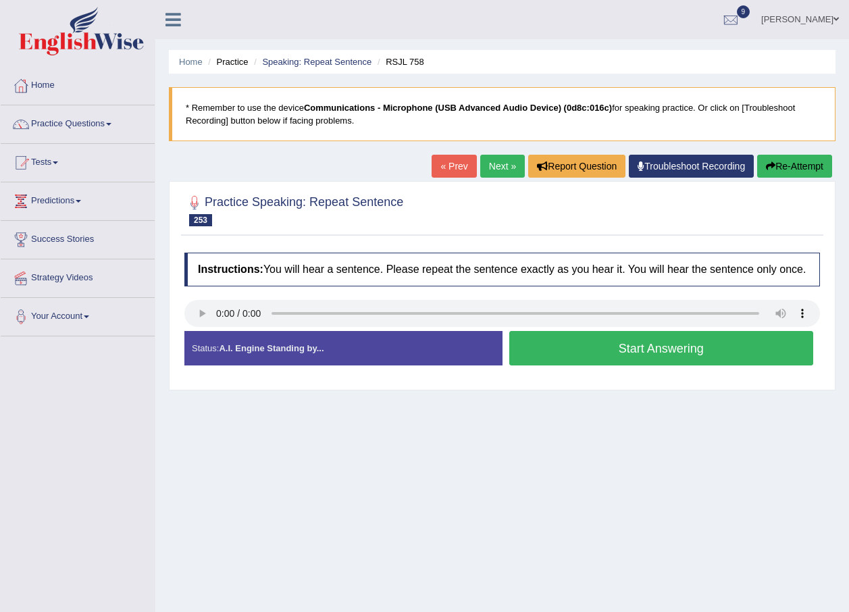
click at [586, 359] on button "Start Answering" at bounding box center [661, 348] width 305 height 34
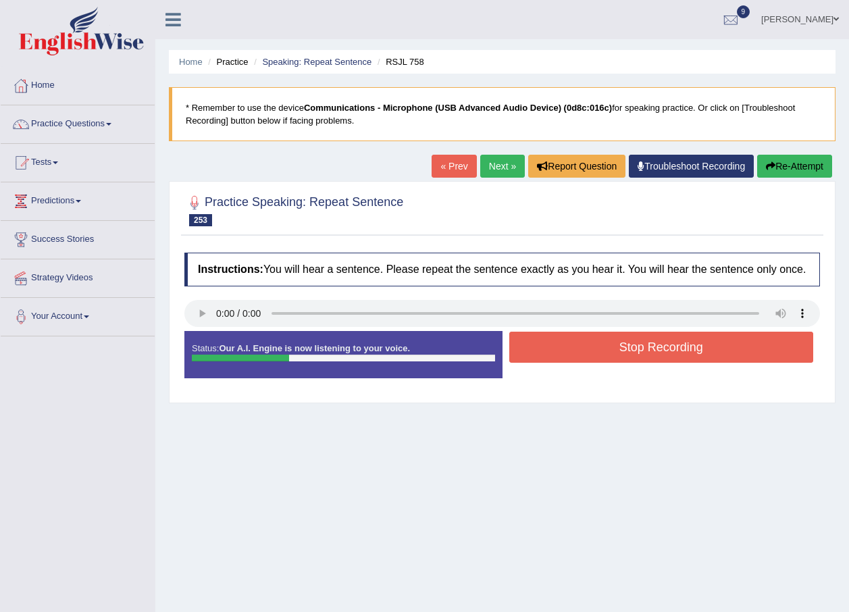
click at [590, 352] on button "Stop Recording" at bounding box center [661, 347] width 305 height 31
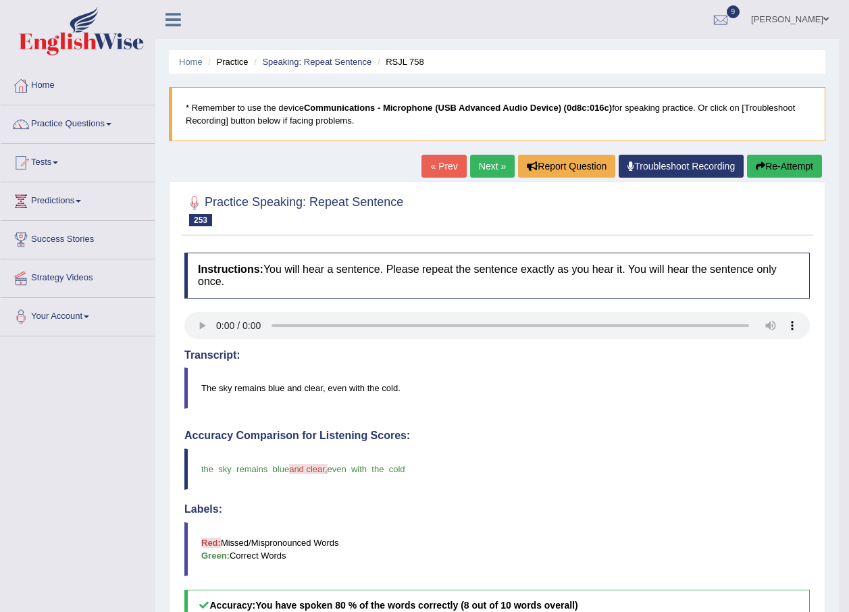
click at [500, 172] on link "Next »" at bounding box center [492, 166] width 45 height 23
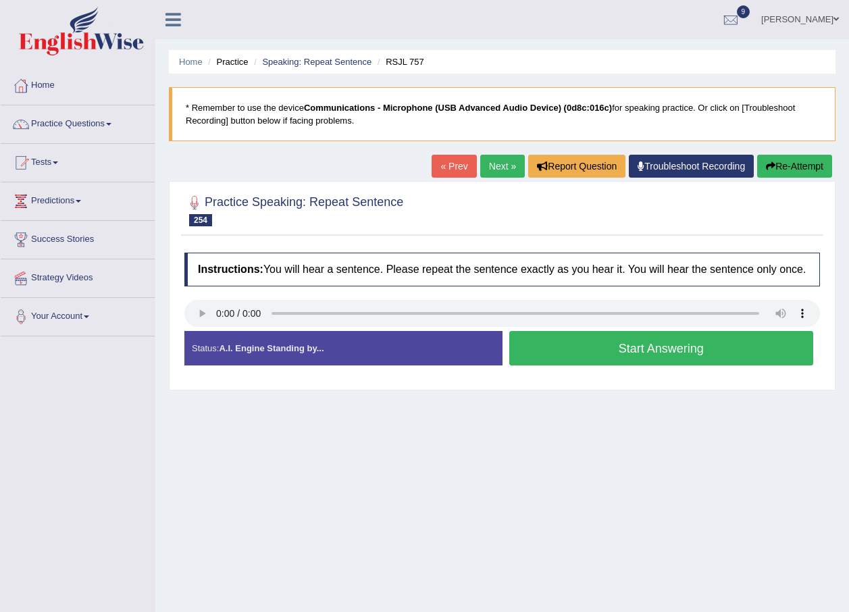
click at [561, 352] on button "Start Answering" at bounding box center [661, 348] width 305 height 34
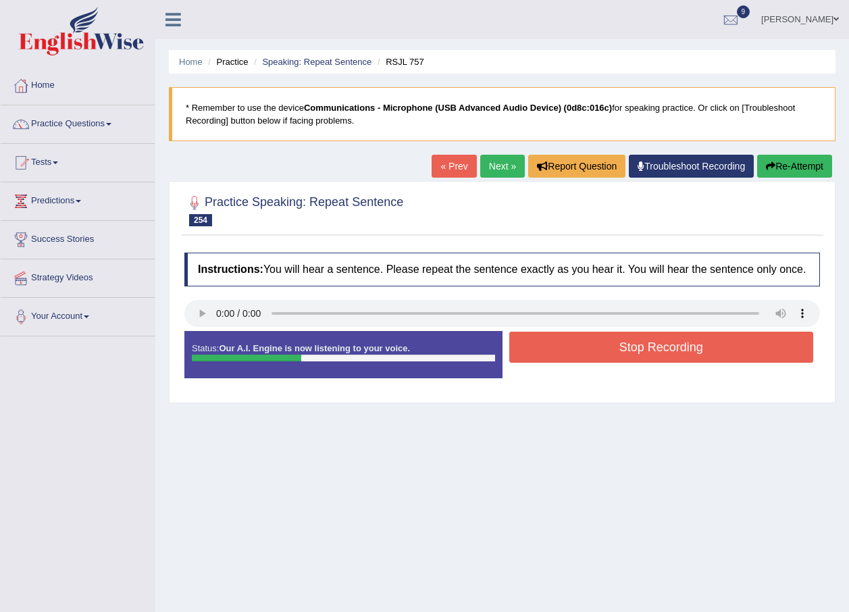
click at [564, 351] on button "Stop Recording" at bounding box center [661, 347] width 305 height 31
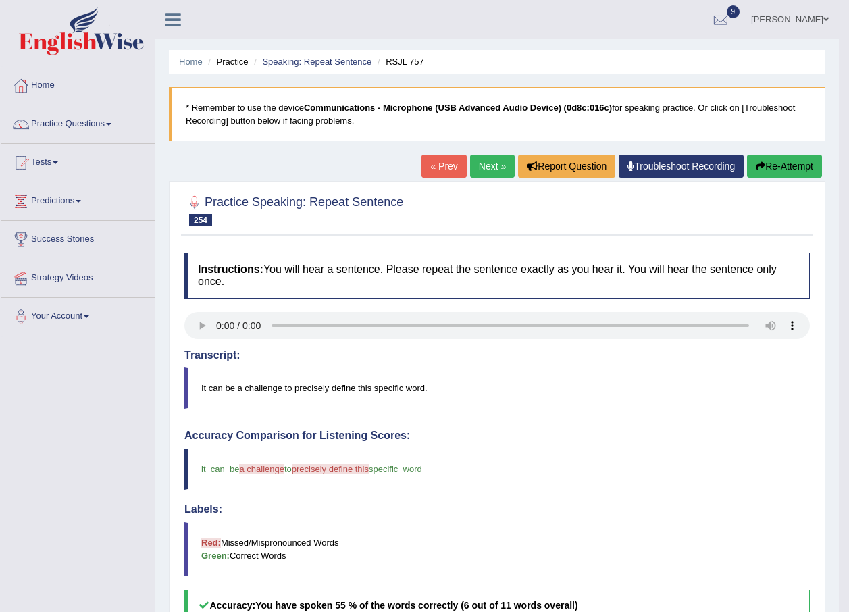
click at [495, 166] on link "Next »" at bounding box center [492, 166] width 45 height 23
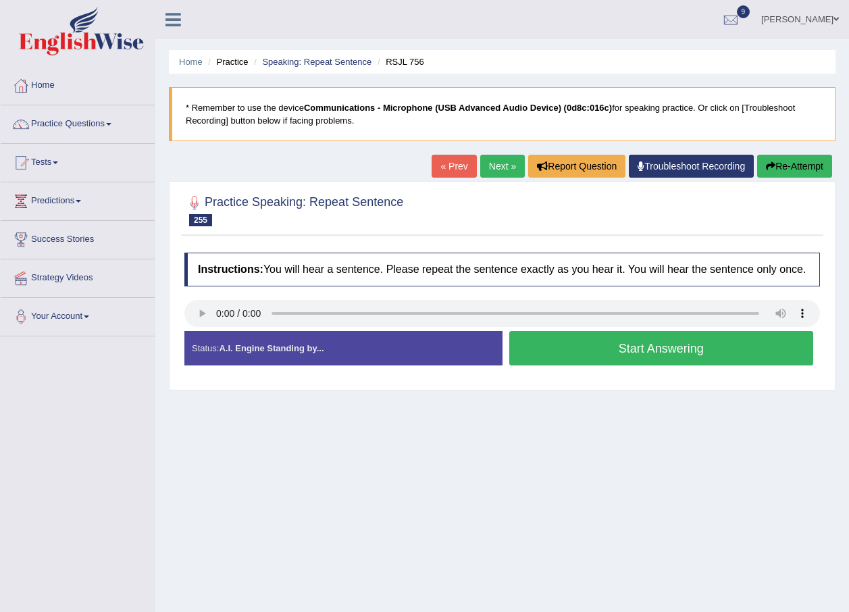
click at [531, 353] on button "Start Answering" at bounding box center [661, 348] width 305 height 34
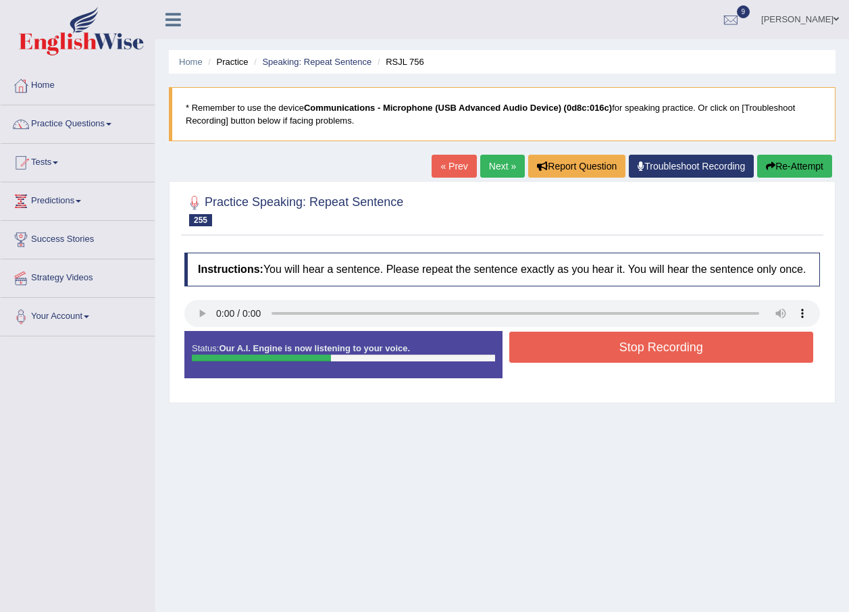
click at [638, 347] on button "Stop Recording" at bounding box center [661, 347] width 305 height 31
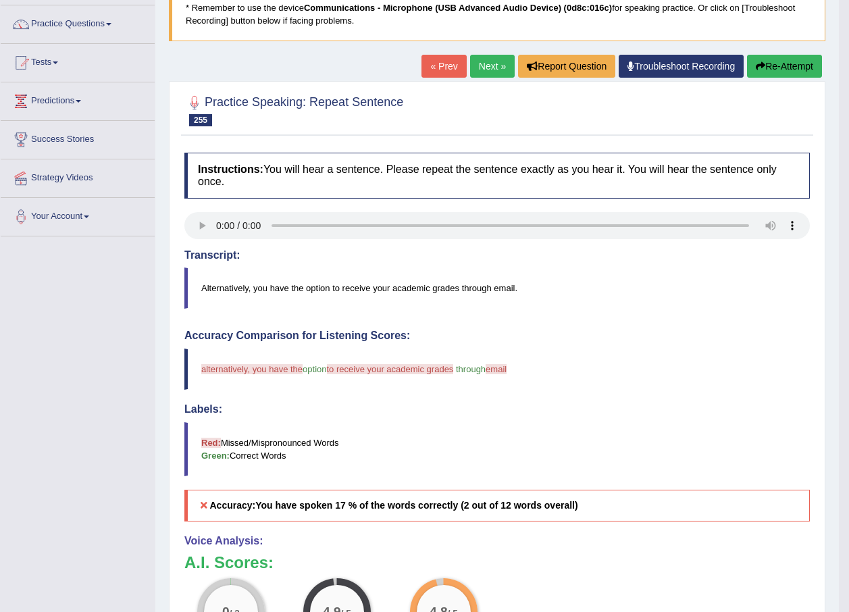
scroll to position [68, 0]
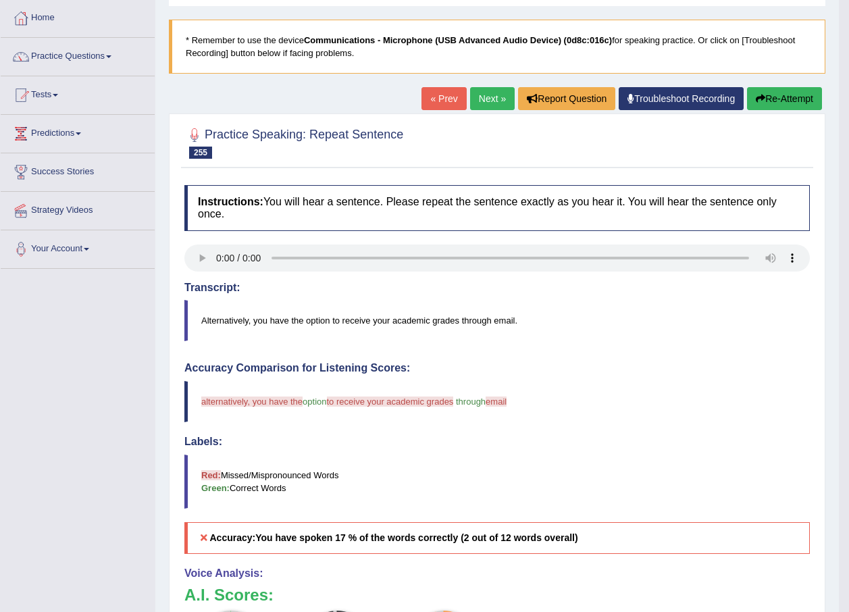
click at [484, 95] on link "Next »" at bounding box center [492, 98] width 45 height 23
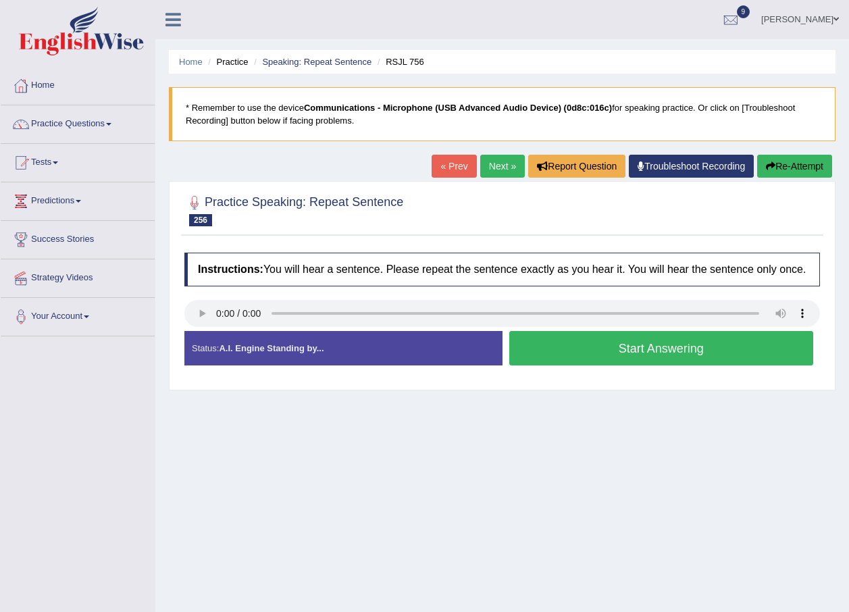
click at [558, 346] on button "Start Answering" at bounding box center [661, 348] width 305 height 34
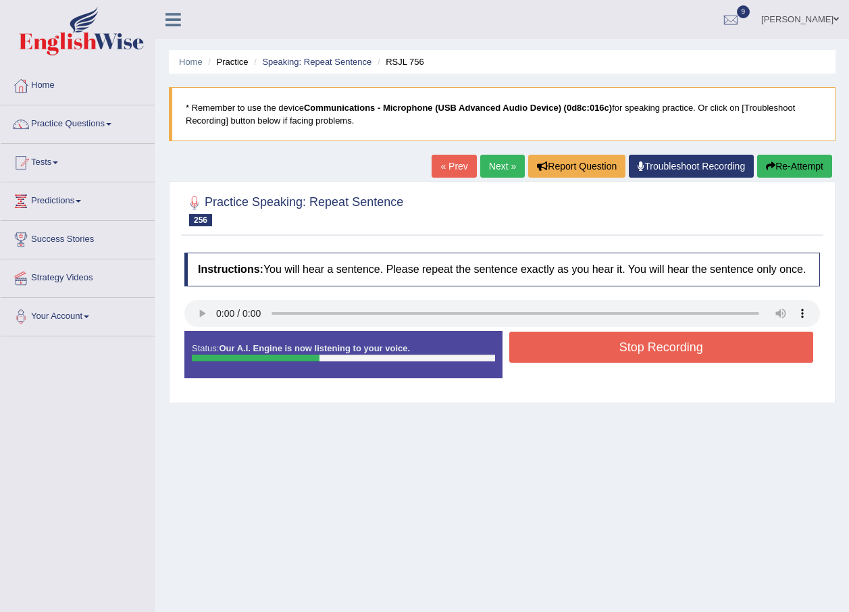
click at [590, 347] on button "Stop Recording" at bounding box center [661, 347] width 305 height 31
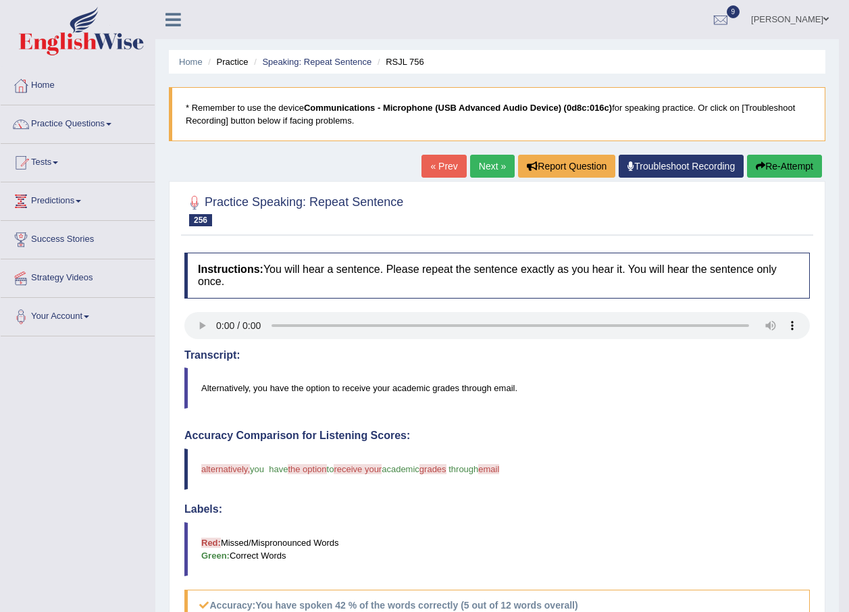
click at [488, 161] on link "Next »" at bounding box center [492, 166] width 45 height 23
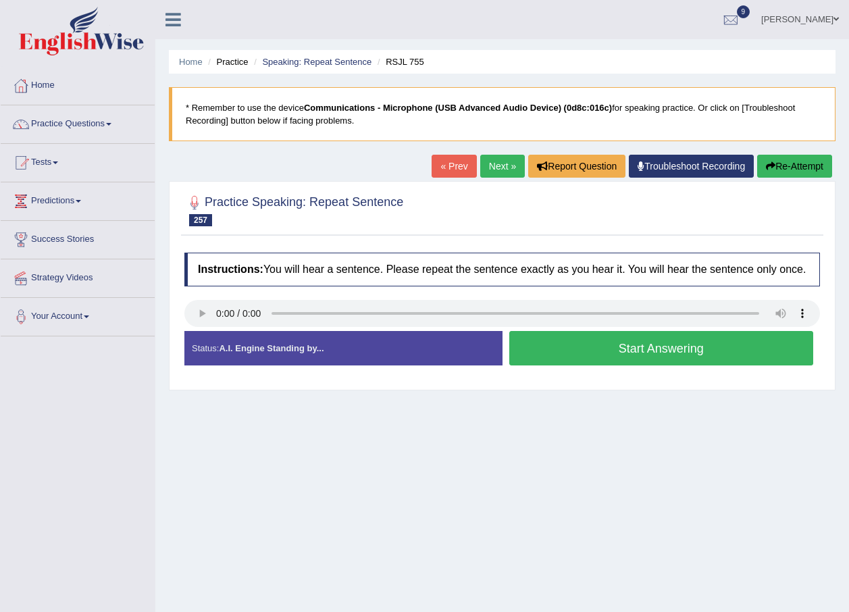
click at [549, 345] on button "Start Answering" at bounding box center [661, 348] width 305 height 34
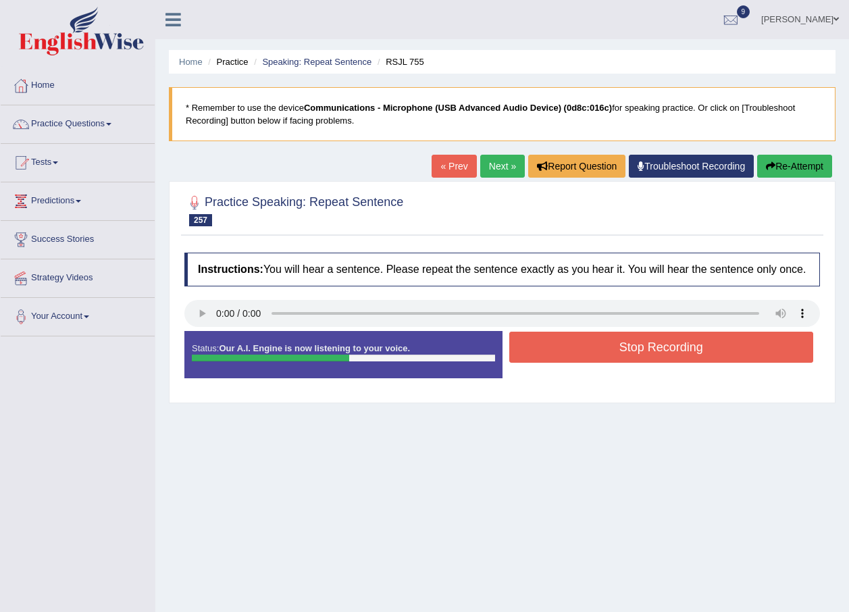
click at [582, 345] on button "Stop Recording" at bounding box center [661, 347] width 305 height 31
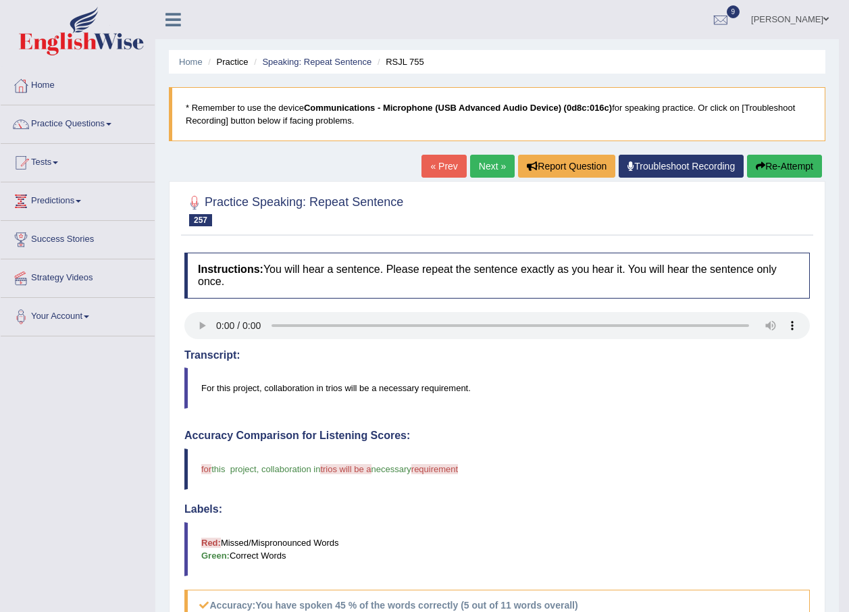
click at [491, 169] on link "Next »" at bounding box center [492, 166] width 45 height 23
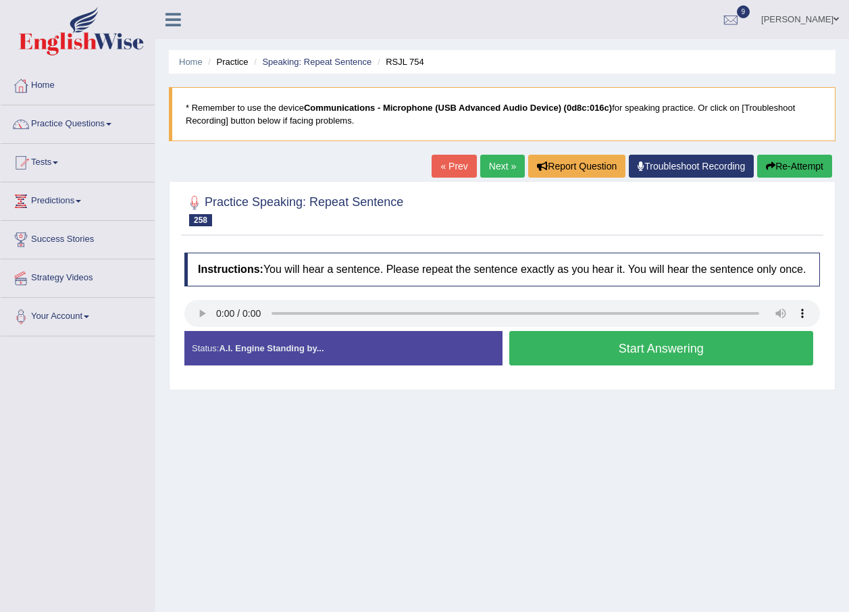
click at [547, 353] on button "Start Answering" at bounding box center [661, 348] width 305 height 34
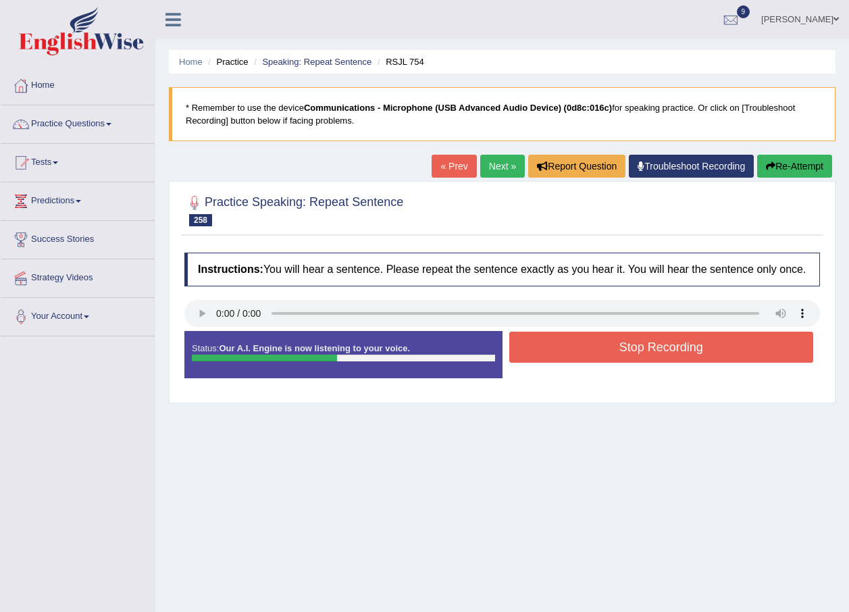
click at [568, 347] on button "Stop Recording" at bounding box center [661, 347] width 305 height 31
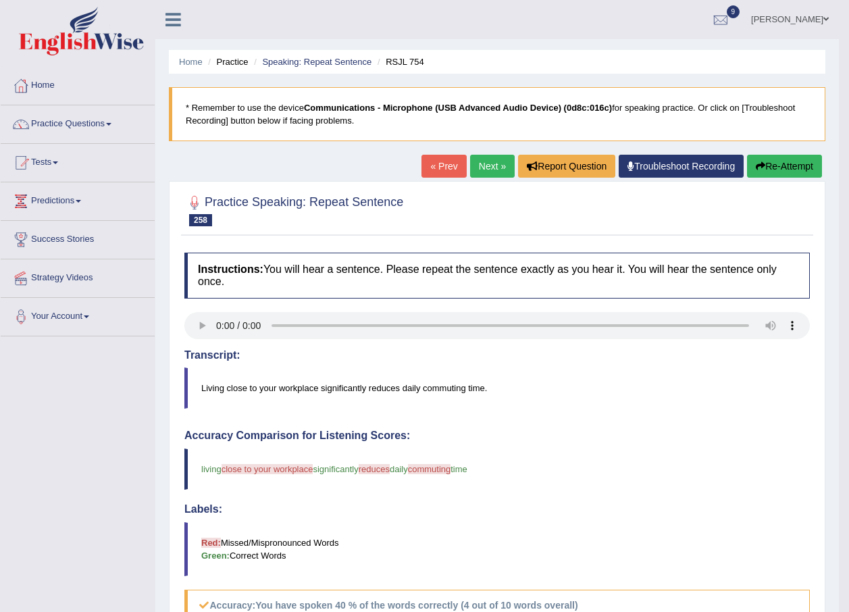
click at [480, 167] on link "Next »" at bounding box center [492, 166] width 45 height 23
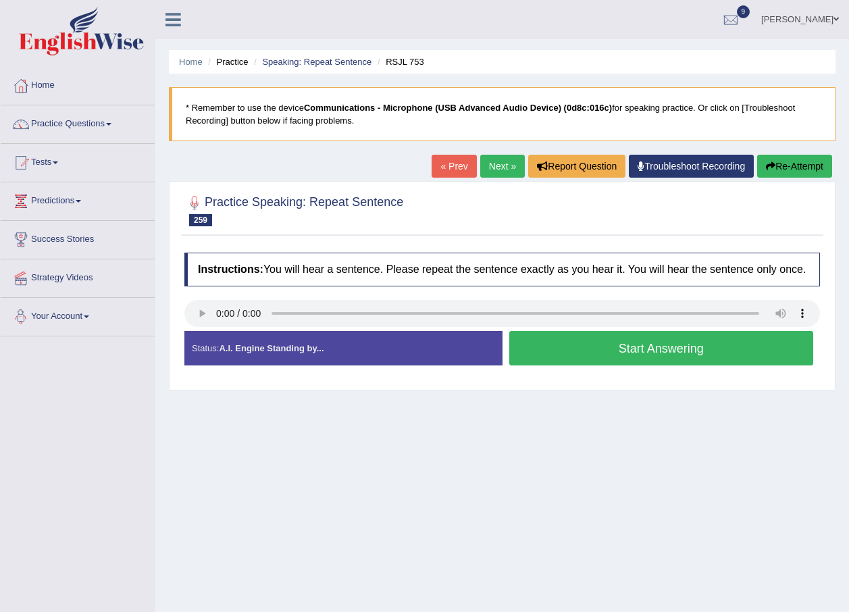
click at [540, 347] on button "Start Answering" at bounding box center [661, 348] width 305 height 34
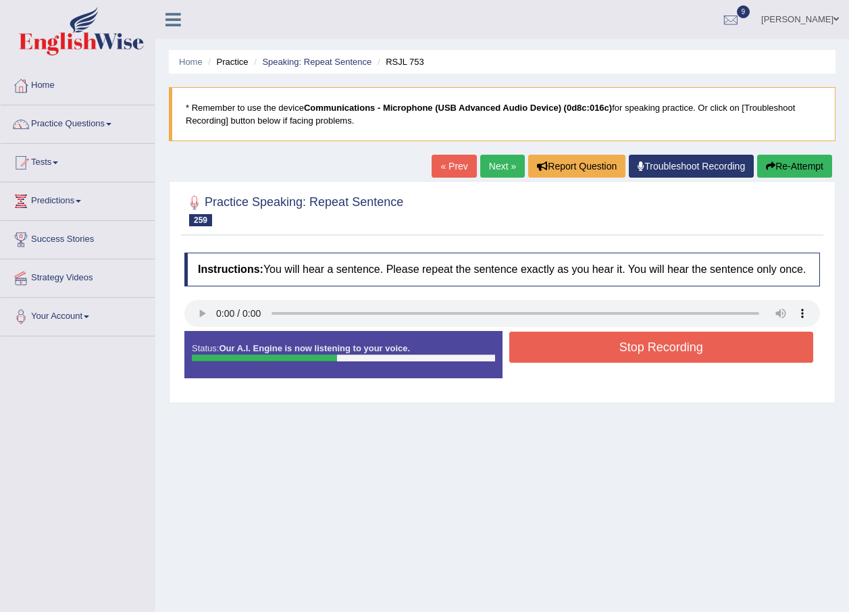
click at [543, 351] on button "Stop Recording" at bounding box center [661, 347] width 305 height 31
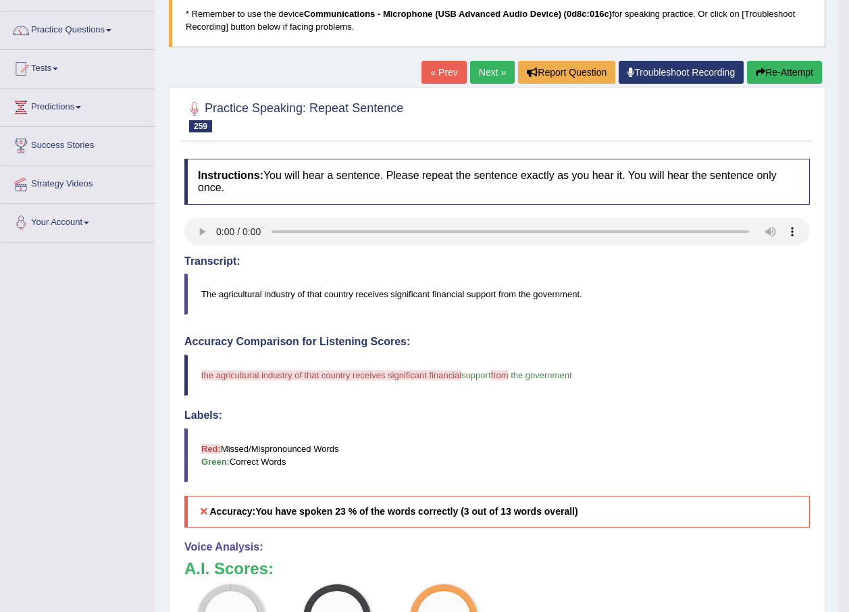
scroll to position [135, 0]
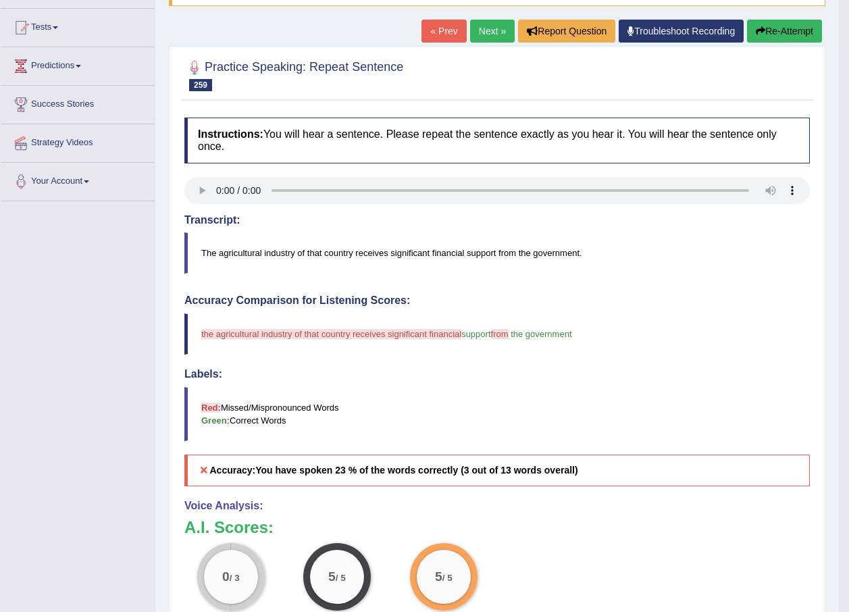
click at [478, 38] on link "Next »" at bounding box center [492, 31] width 45 height 23
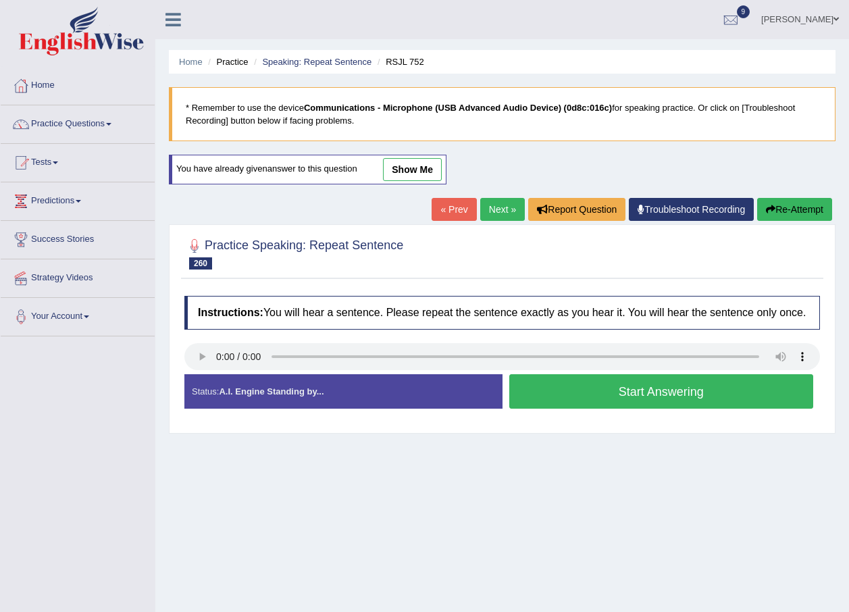
click at [537, 382] on button "Start Answering" at bounding box center [661, 391] width 305 height 34
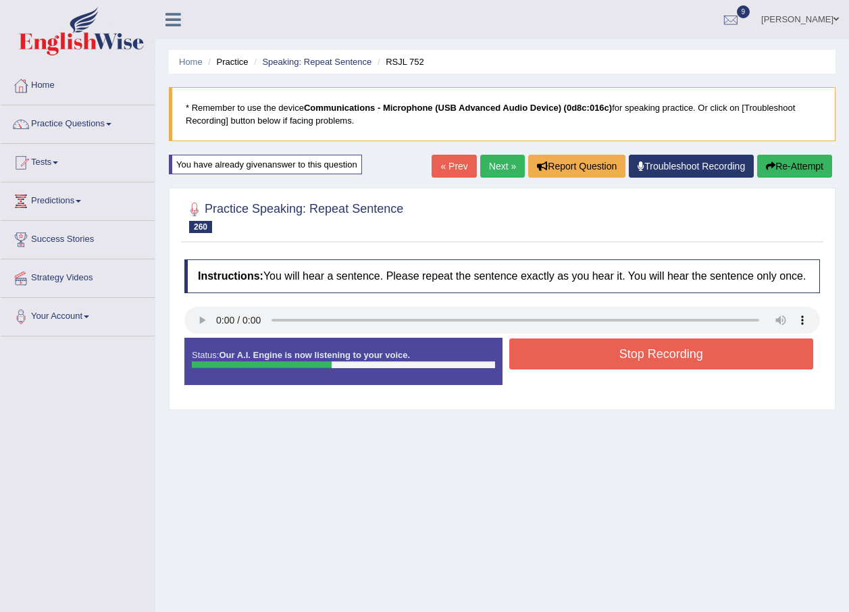
click at [578, 353] on button "Stop Recording" at bounding box center [661, 353] width 305 height 31
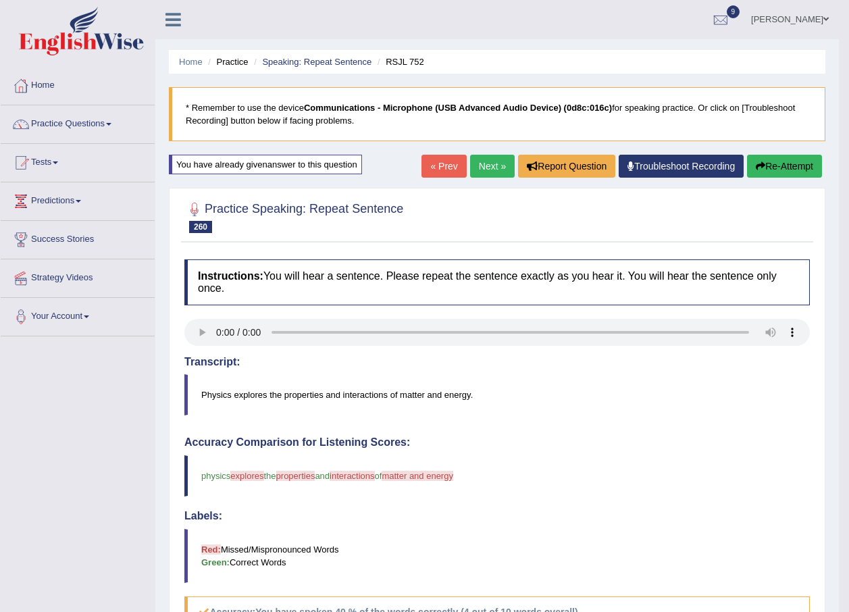
scroll to position [68, 0]
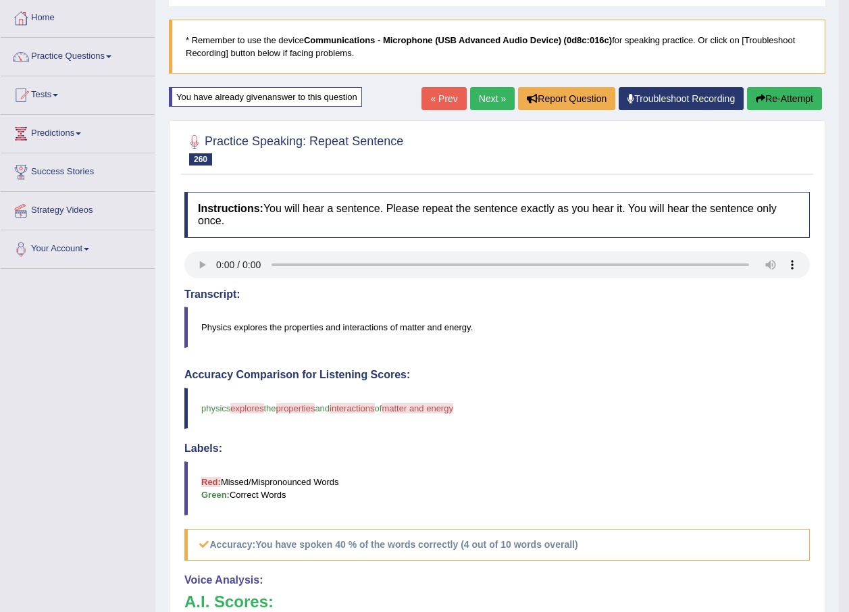
click at [488, 101] on link "Next »" at bounding box center [492, 98] width 45 height 23
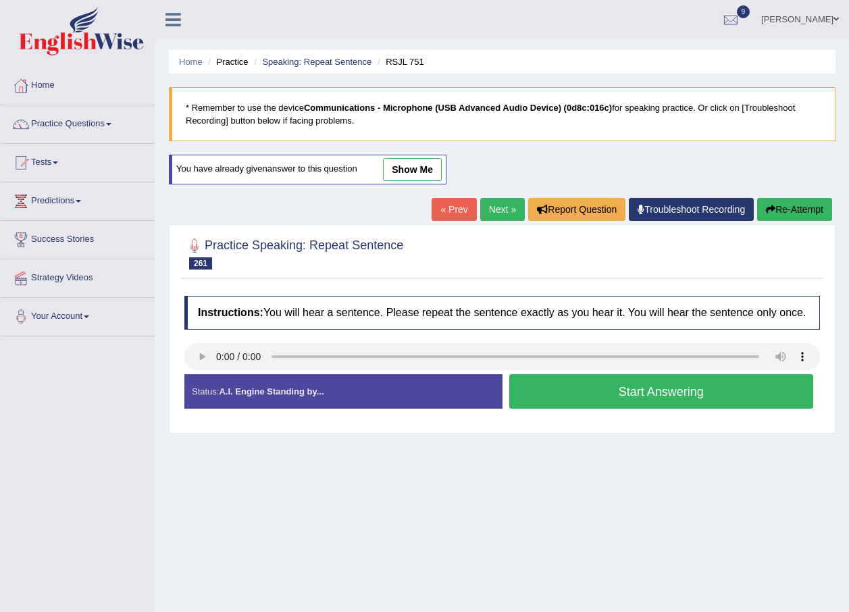
click at [550, 386] on button "Start Answering" at bounding box center [661, 391] width 305 height 34
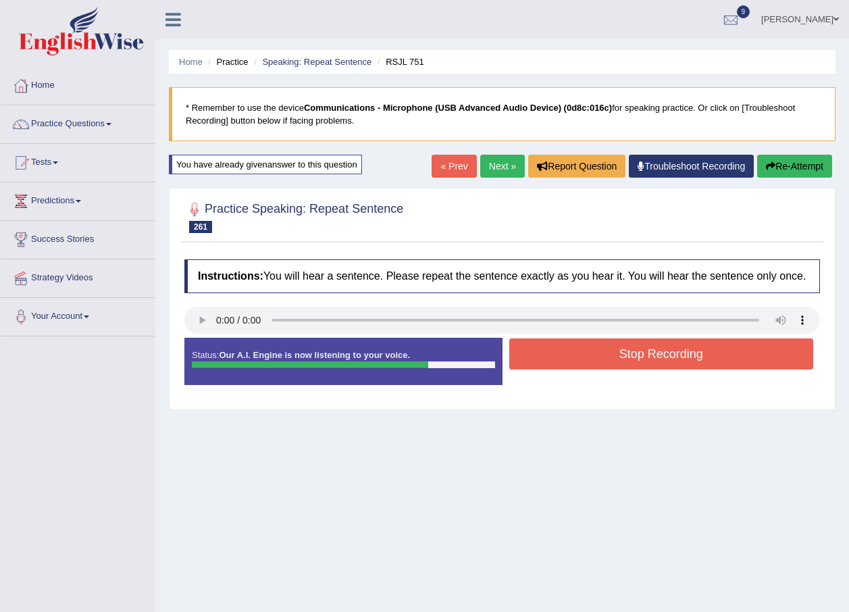
click at [609, 355] on button "Stop Recording" at bounding box center [661, 353] width 305 height 31
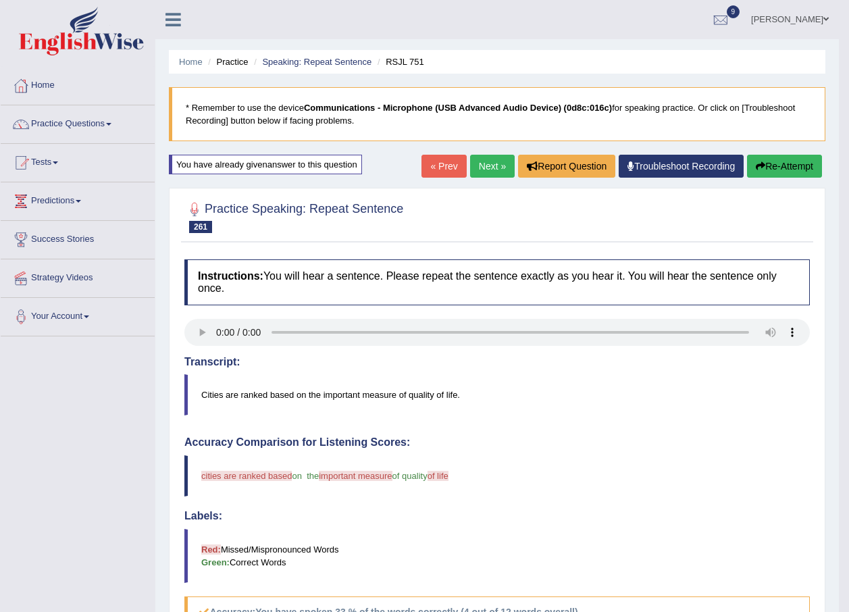
click at [489, 165] on link "Next »" at bounding box center [492, 166] width 45 height 23
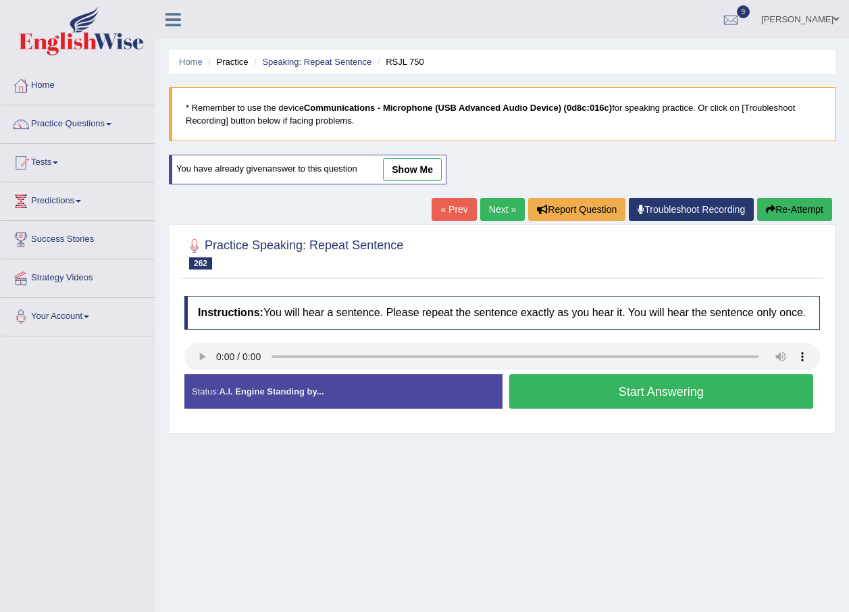
click at [568, 399] on button "Start Answering" at bounding box center [661, 391] width 305 height 34
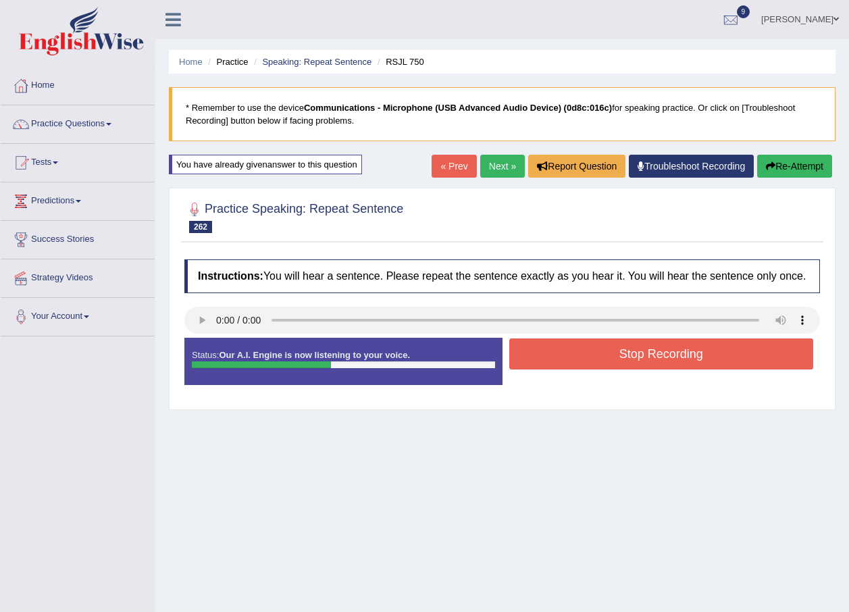
click at [592, 365] on button "Stop Recording" at bounding box center [661, 353] width 305 height 31
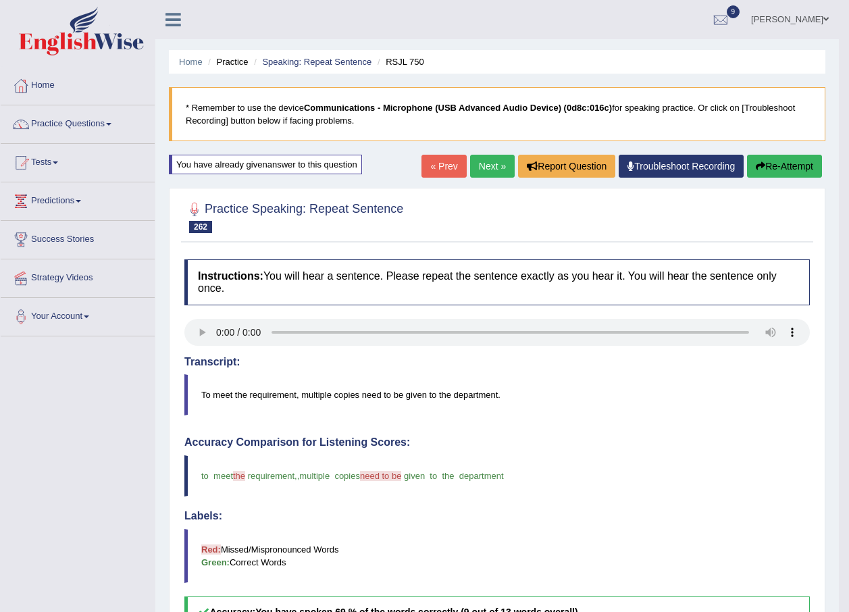
click at [484, 163] on link "Next »" at bounding box center [492, 166] width 45 height 23
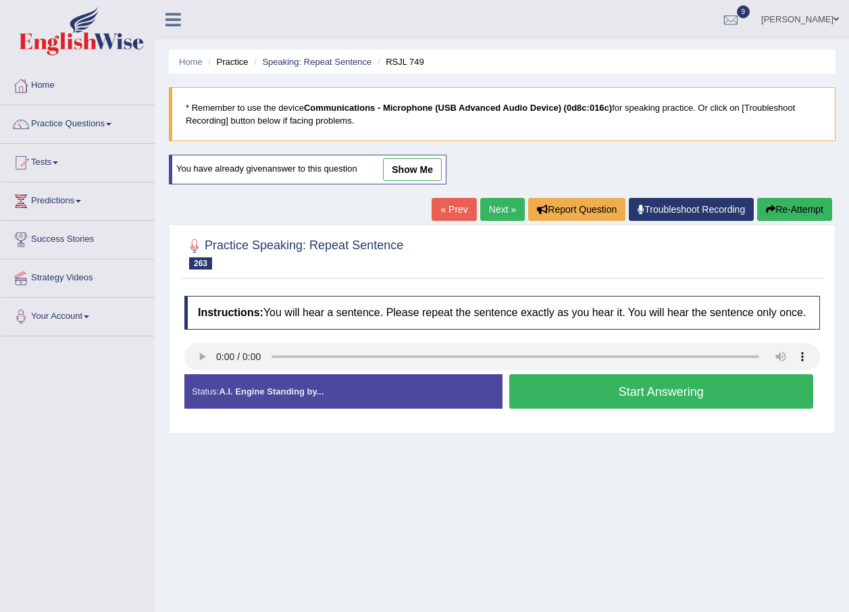
click at [555, 388] on button "Start Answering" at bounding box center [661, 391] width 305 height 34
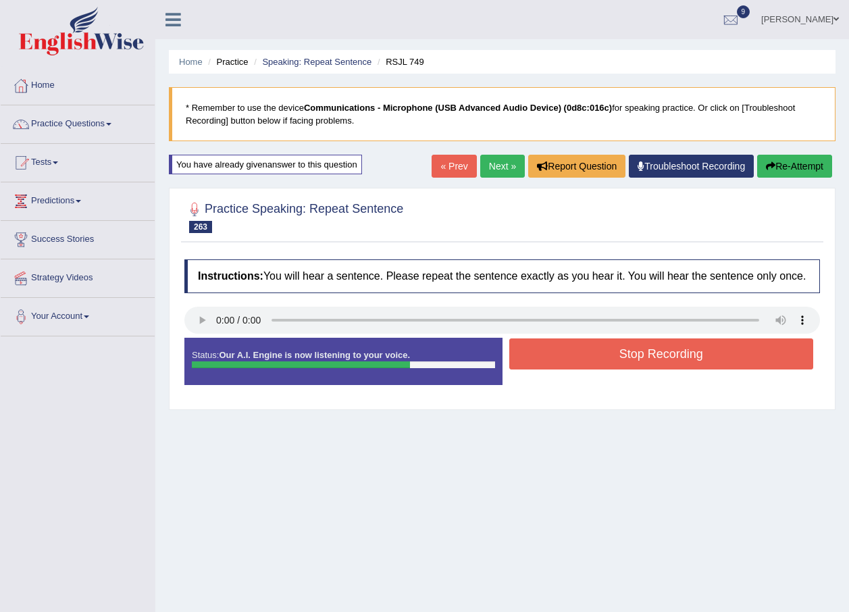
click at [584, 355] on button "Stop Recording" at bounding box center [661, 353] width 305 height 31
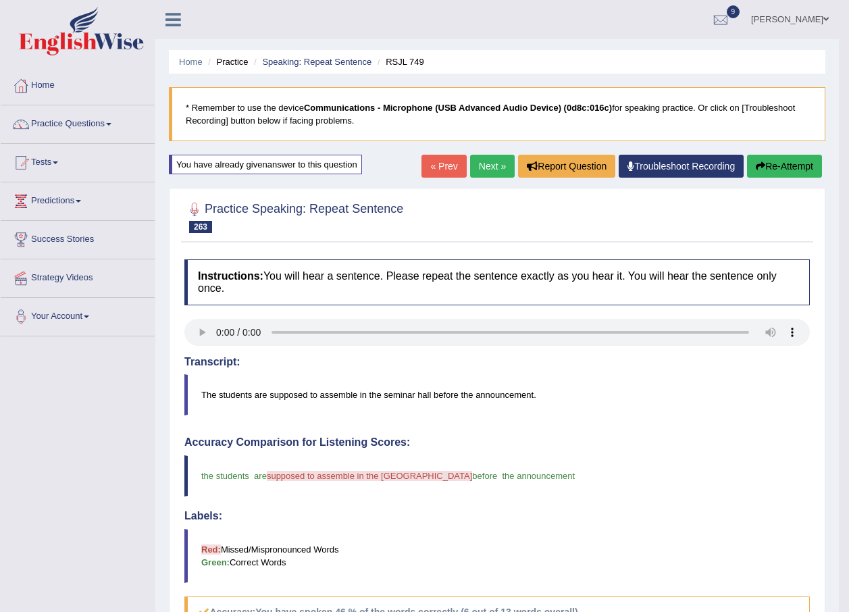
click at [482, 172] on link "Next »" at bounding box center [492, 166] width 45 height 23
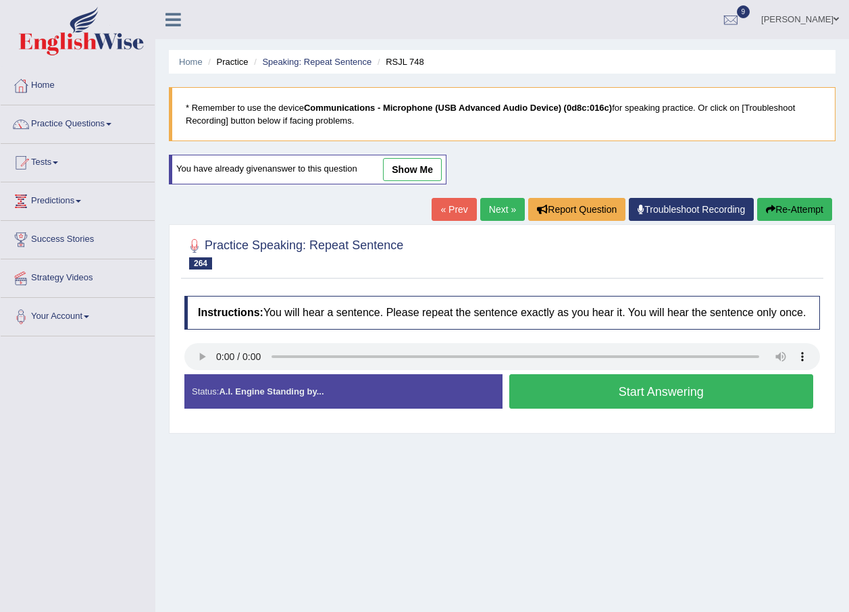
click at [552, 398] on button "Start Answering" at bounding box center [661, 391] width 305 height 34
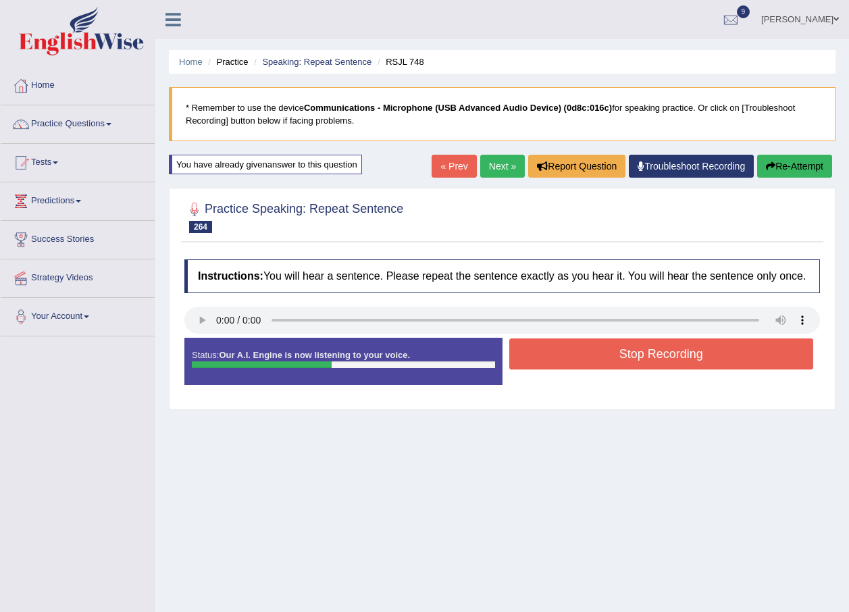
click at [591, 352] on button "Stop Recording" at bounding box center [661, 353] width 305 height 31
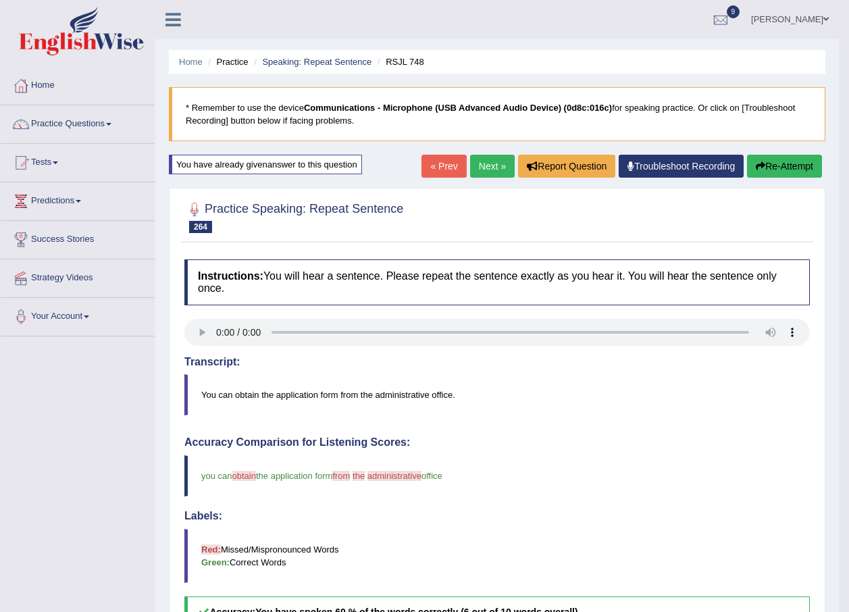
click at [488, 163] on link "Next »" at bounding box center [492, 166] width 45 height 23
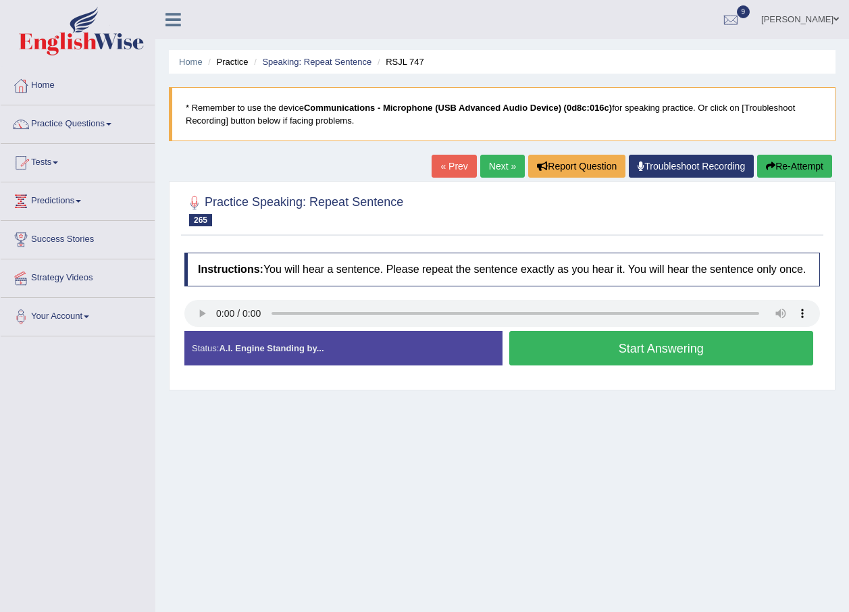
click at [577, 356] on button "Start Answering" at bounding box center [661, 348] width 305 height 34
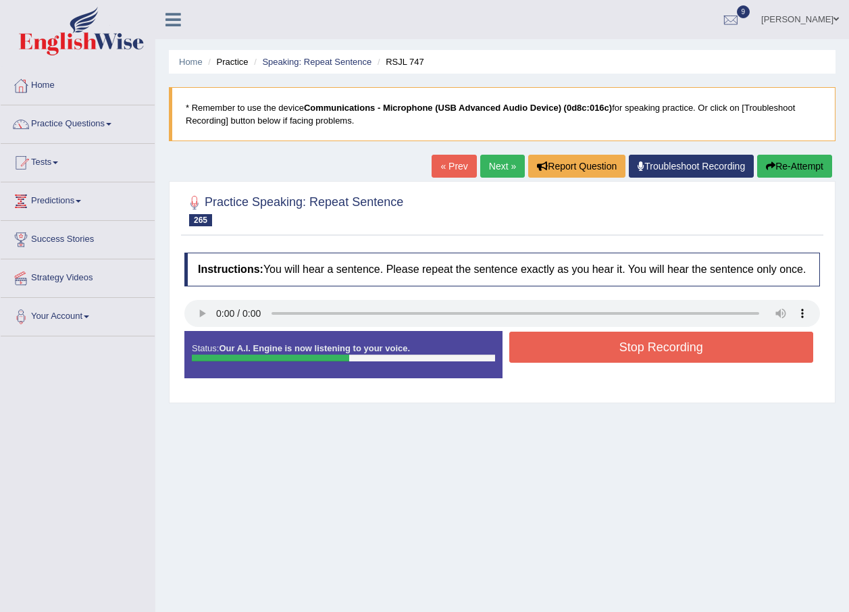
click at [583, 349] on button "Stop Recording" at bounding box center [661, 347] width 305 height 31
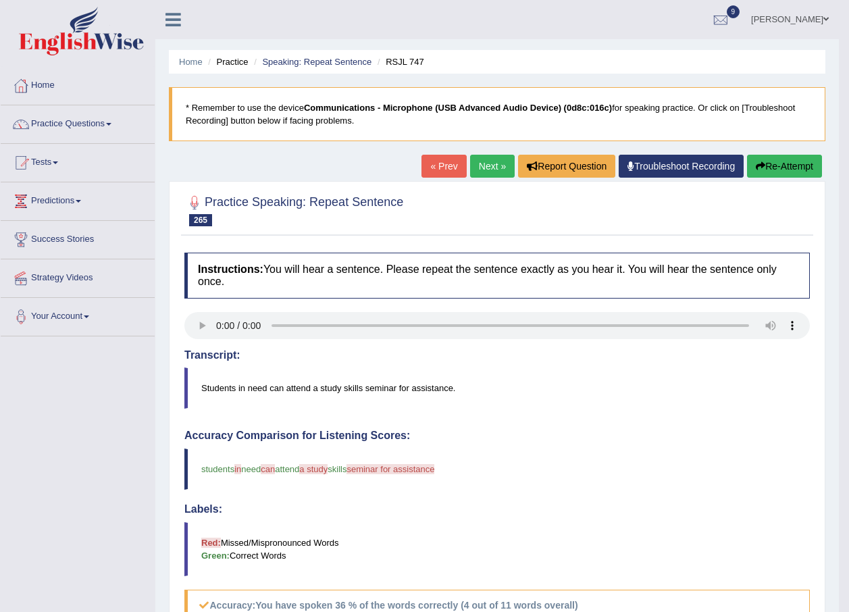
click at [484, 165] on link "Next »" at bounding box center [492, 166] width 45 height 23
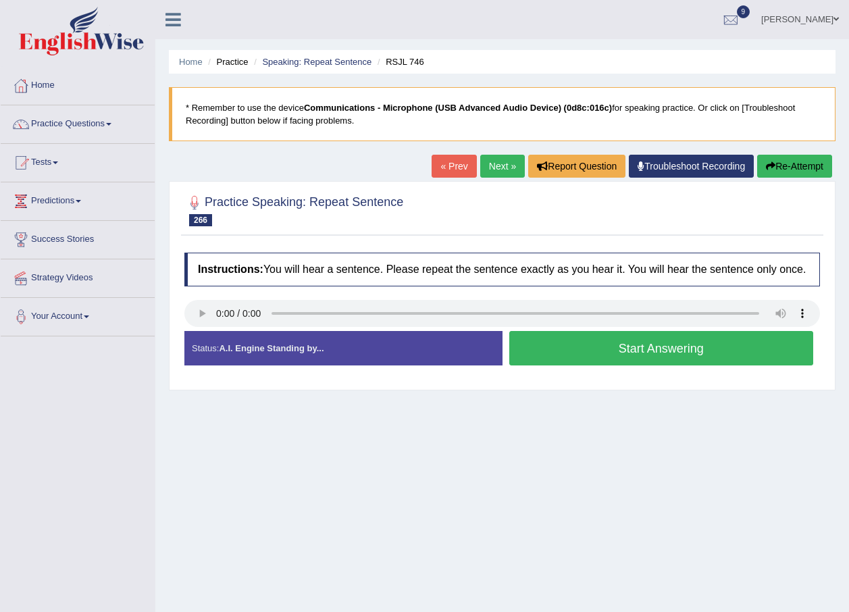
click at [553, 341] on button "Start Answering" at bounding box center [661, 348] width 305 height 34
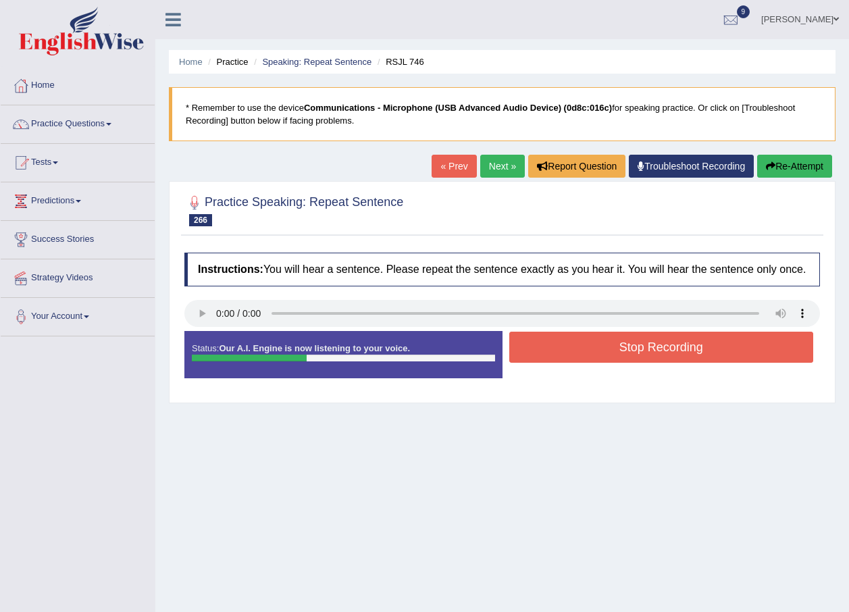
click at [553, 342] on button "Stop Recording" at bounding box center [661, 347] width 305 height 31
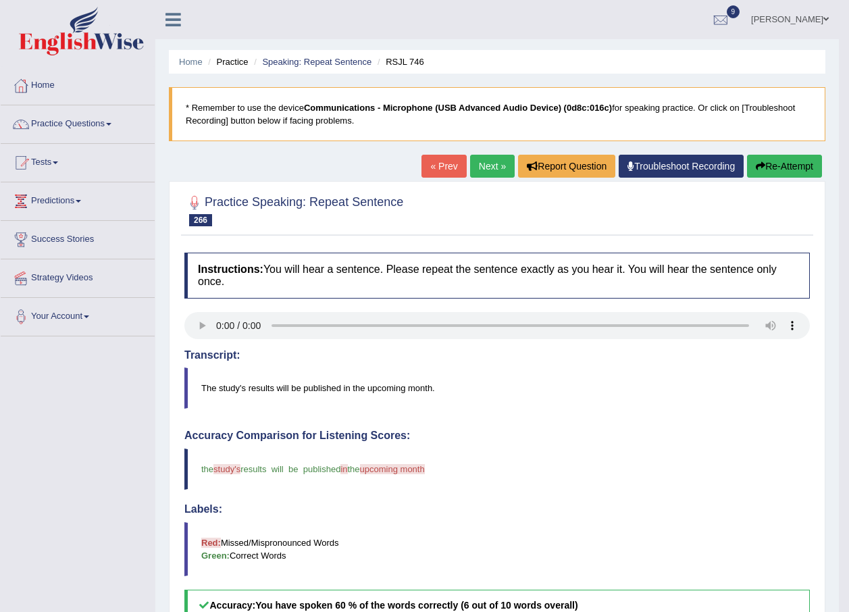
click at [485, 170] on link "Next »" at bounding box center [492, 166] width 45 height 23
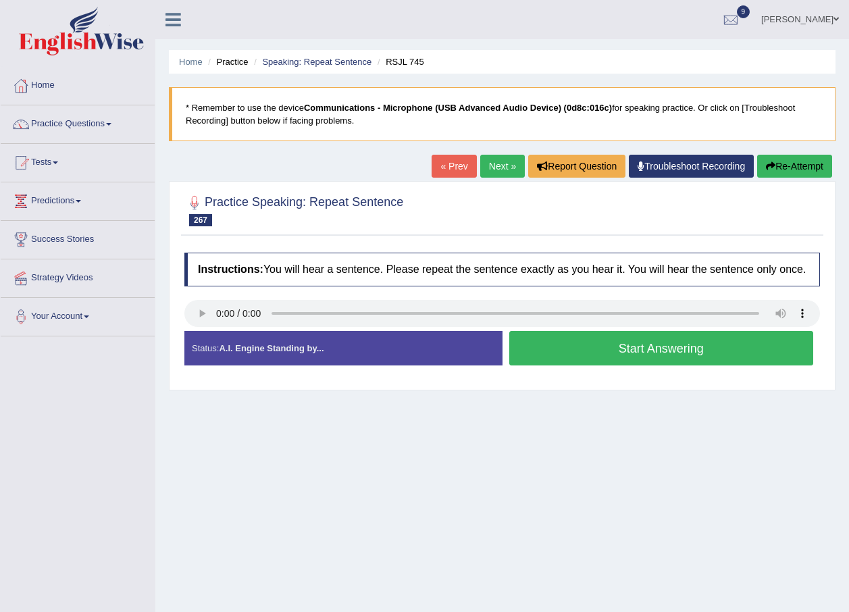
click at [518, 343] on button "Start Answering" at bounding box center [661, 348] width 305 height 34
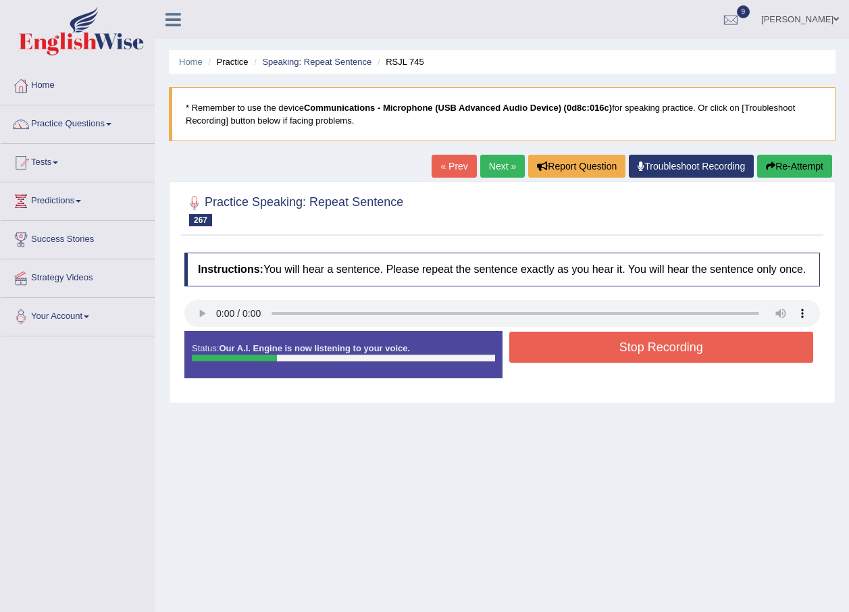
click at [582, 343] on button "Stop Recording" at bounding box center [661, 347] width 305 height 31
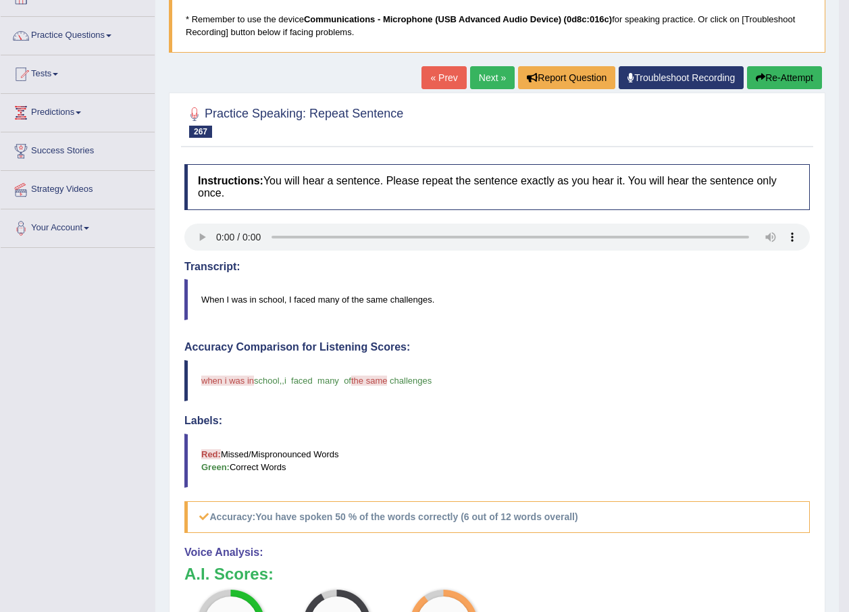
scroll to position [68, 0]
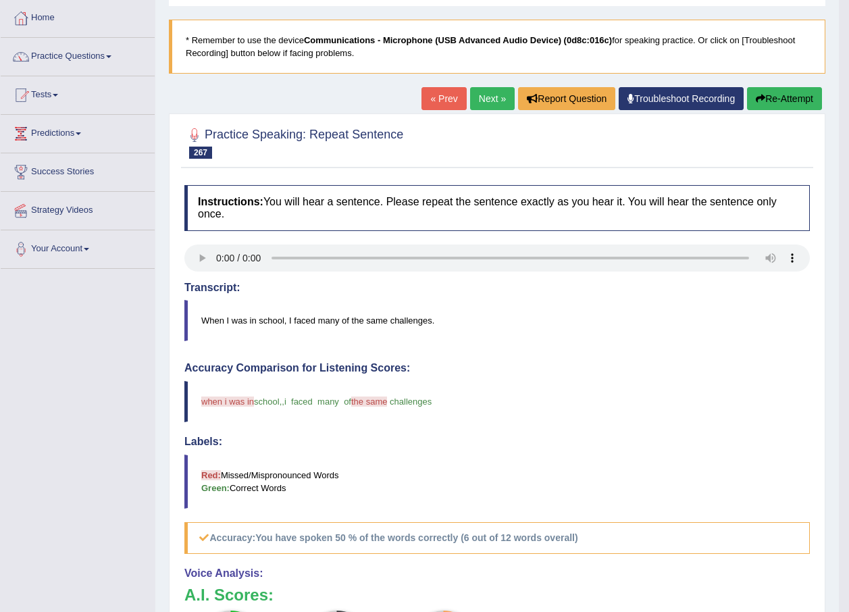
click at [490, 100] on link "Next »" at bounding box center [492, 98] width 45 height 23
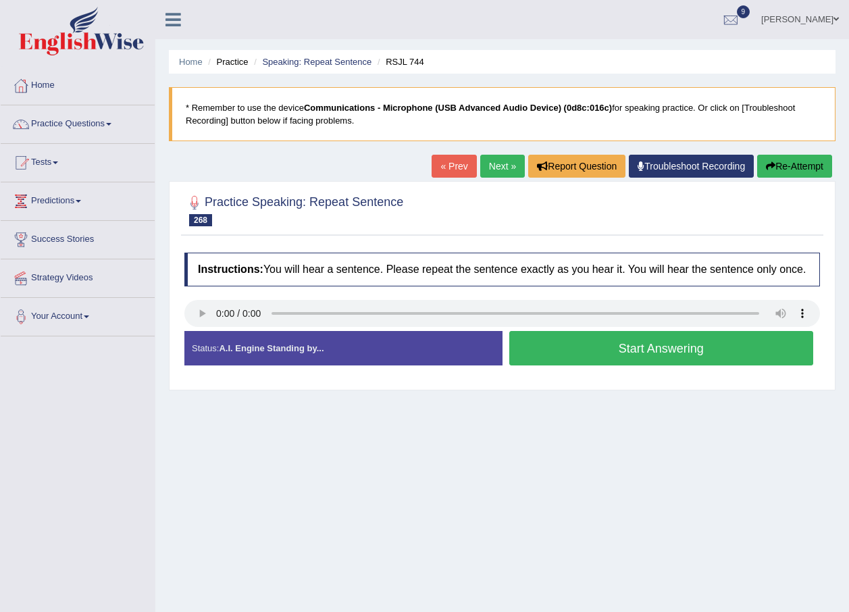
click at [565, 347] on button "Start Answering" at bounding box center [661, 348] width 305 height 34
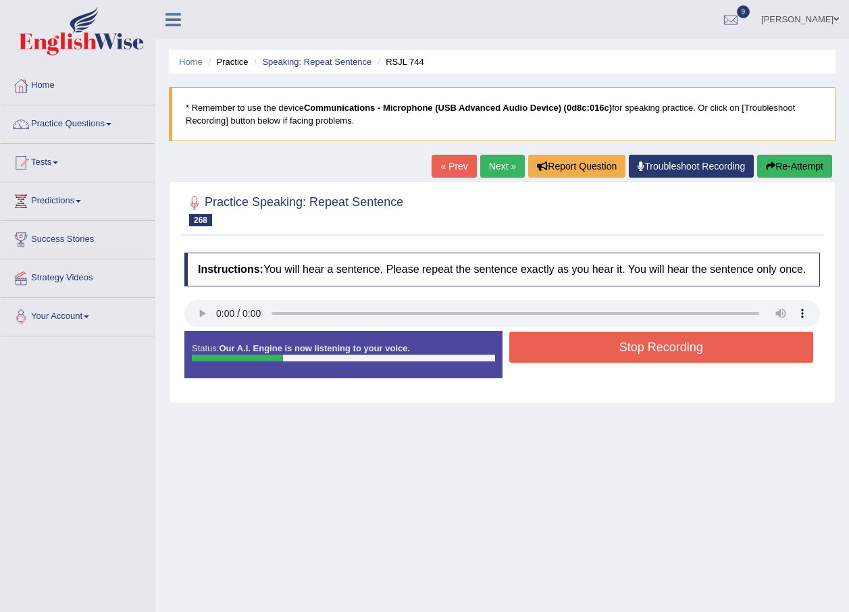
click at [562, 352] on button "Stop Recording" at bounding box center [661, 347] width 305 height 31
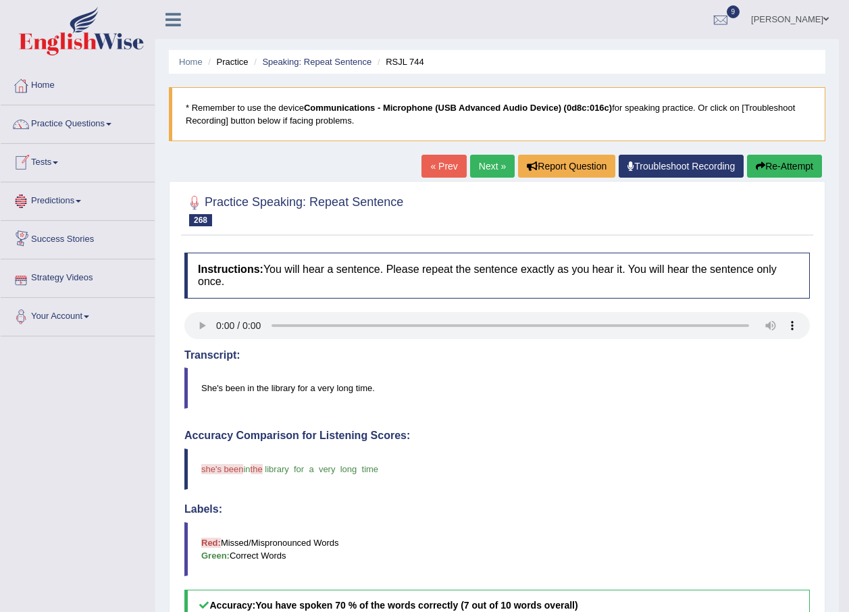
click at [487, 169] on link "Next »" at bounding box center [492, 166] width 45 height 23
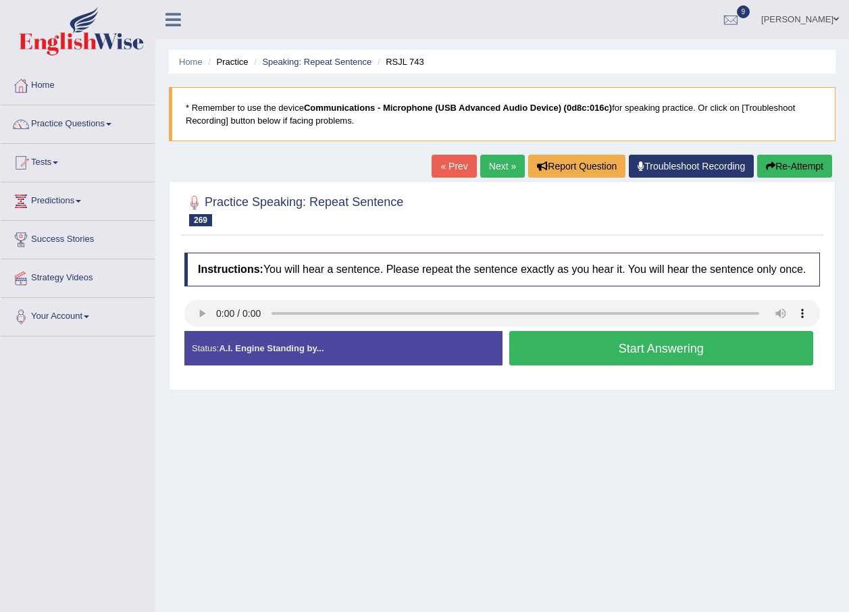
click at [565, 352] on button "Start Answering" at bounding box center [661, 348] width 305 height 34
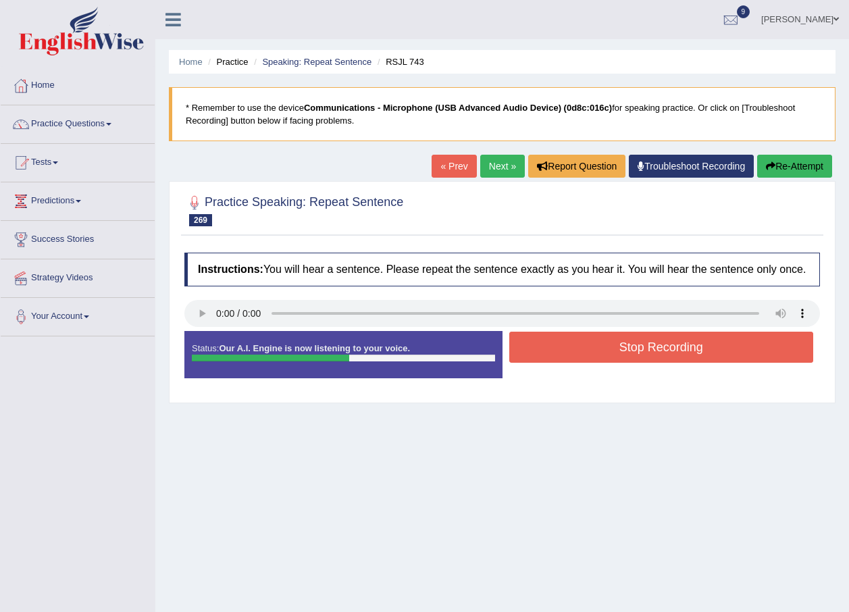
click at [568, 348] on button "Stop Recording" at bounding box center [661, 347] width 305 height 31
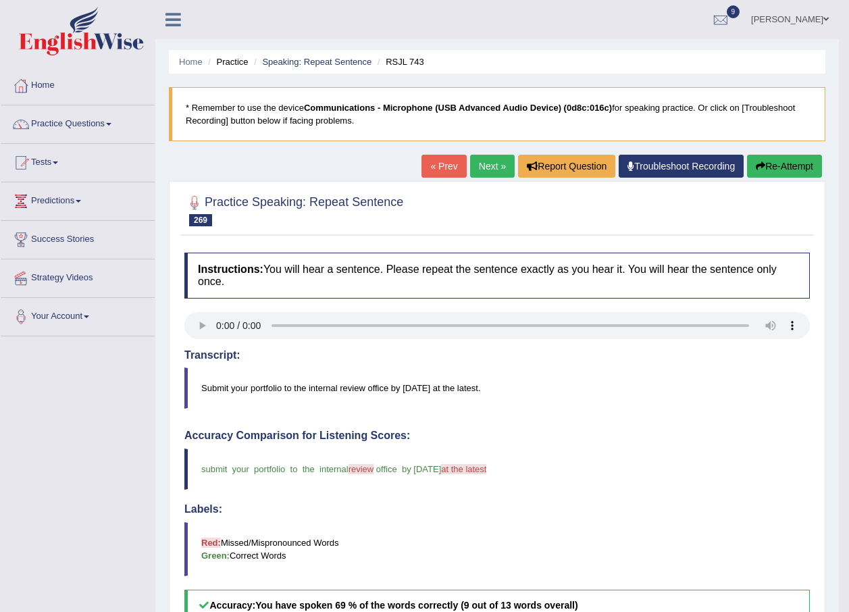
click at [480, 171] on link "Next »" at bounding box center [492, 166] width 45 height 23
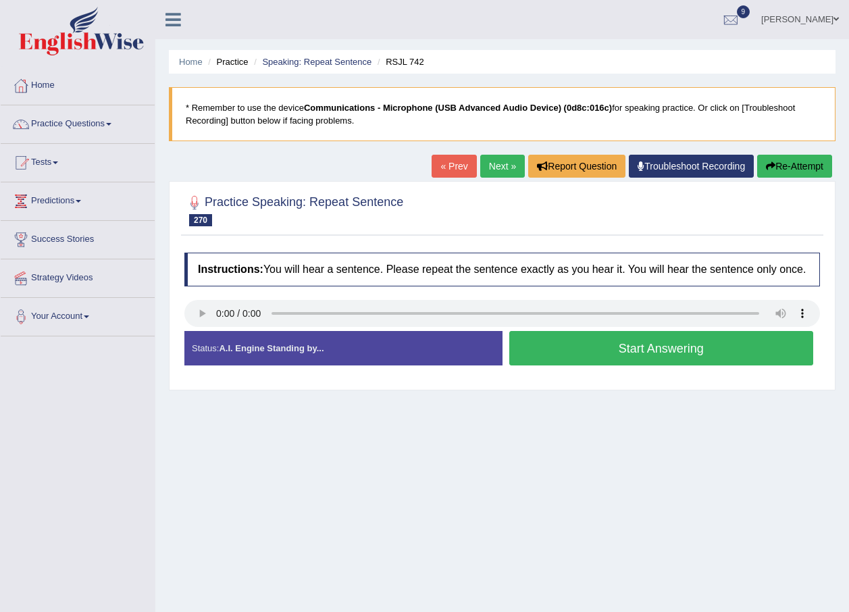
click at [611, 349] on button "Start Answering" at bounding box center [661, 348] width 305 height 34
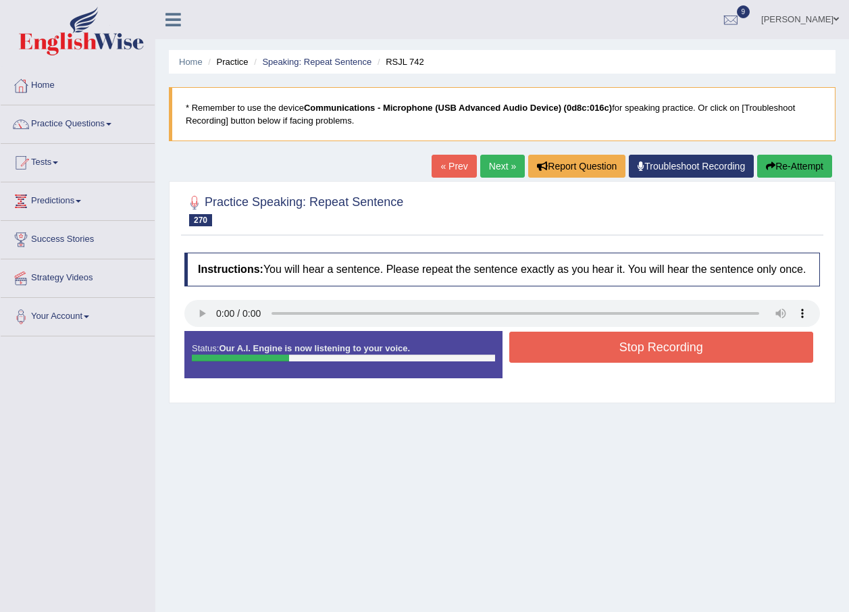
click at [611, 349] on button "Stop Recording" at bounding box center [661, 347] width 305 height 31
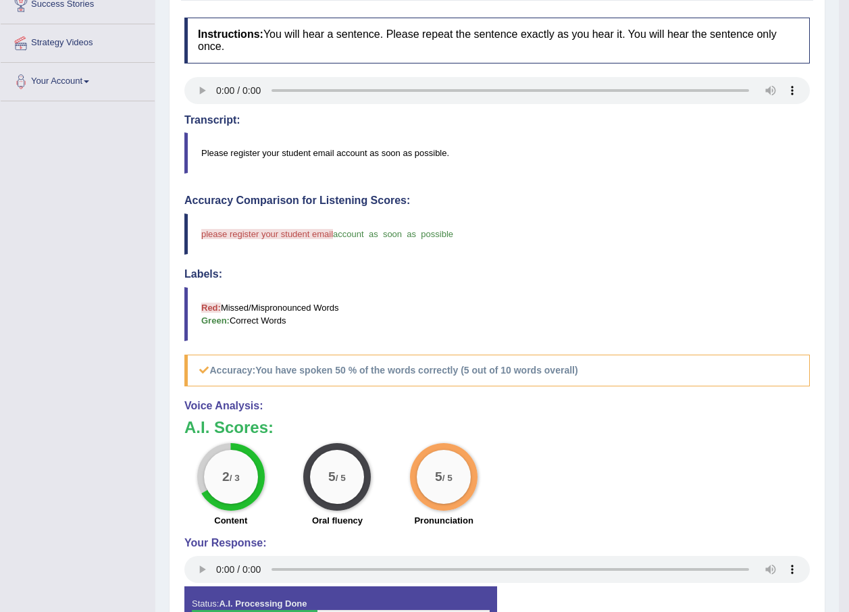
scroll to position [68, 0]
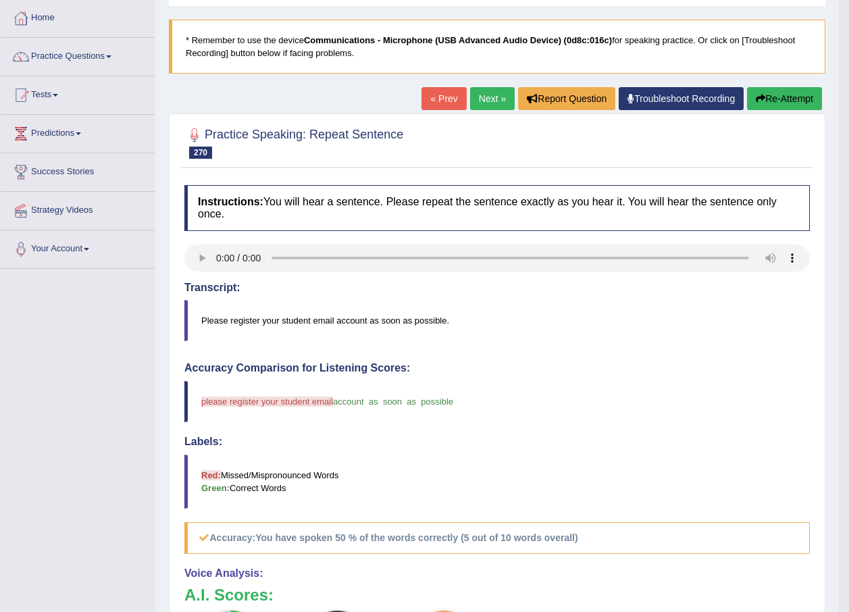
click at [496, 92] on link "Next »" at bounding box center [492, 98] width 45 height 23
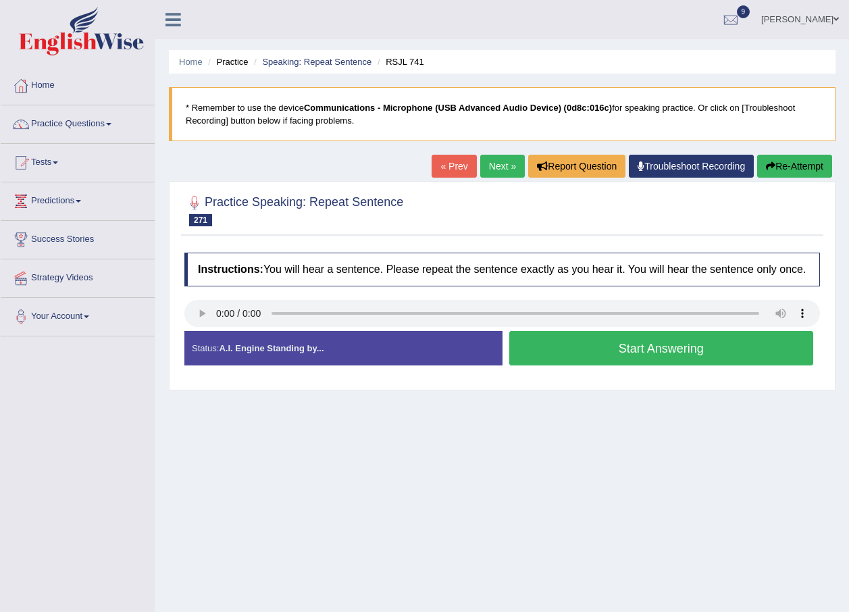
click at [569, 361] on button "Start Answering" at bounding box center [661, 348] width 305 height 34
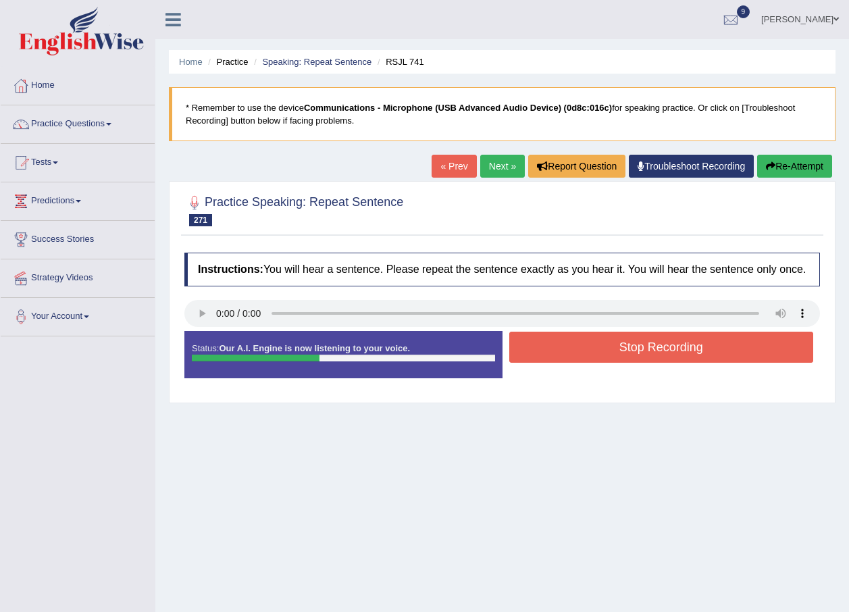
click at [593, 349] on button "Stop Recording" at bounding box center [661, 347] width 305 height 31
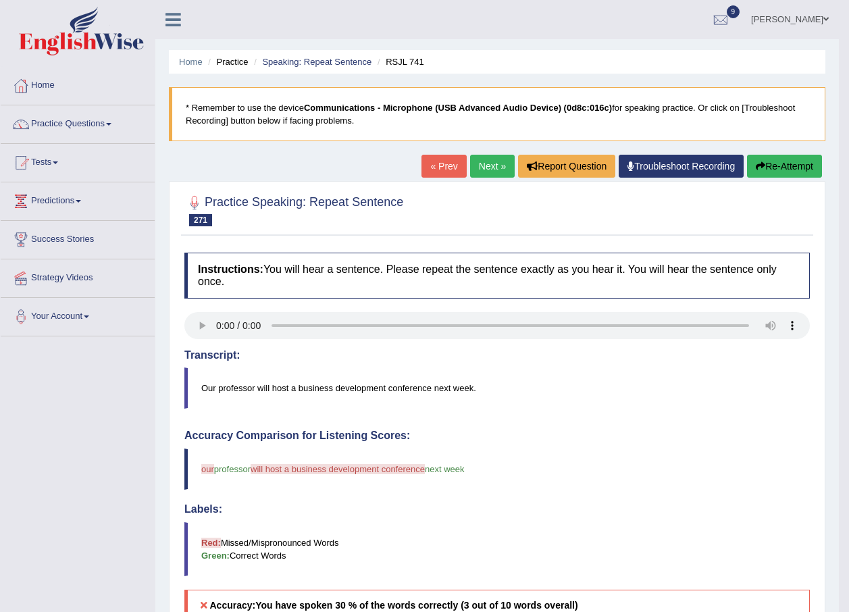
click at [488, 161] on link "Next »" at bounding box center [492, 166] width 45 height 23
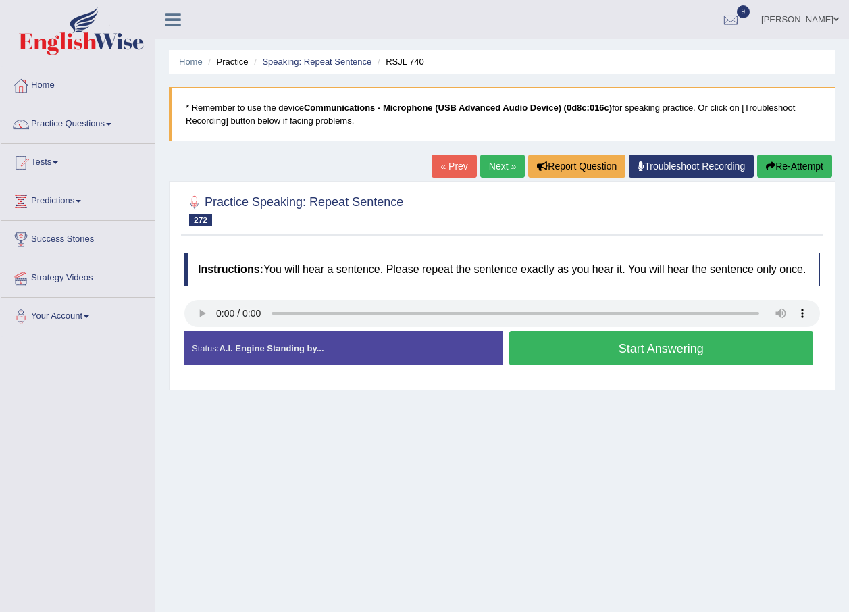
click at [580, 354] on button "Start Answering" at bounding box center [661, 348] width 305 height 34
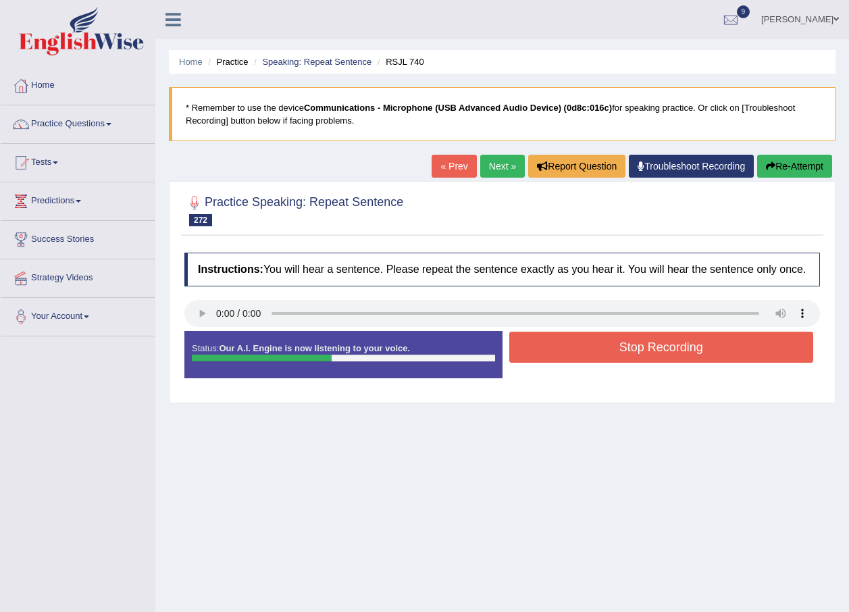
click at [582, 347] on button "Stop Recording" at bounding box center [661, 347] width 305 height 31
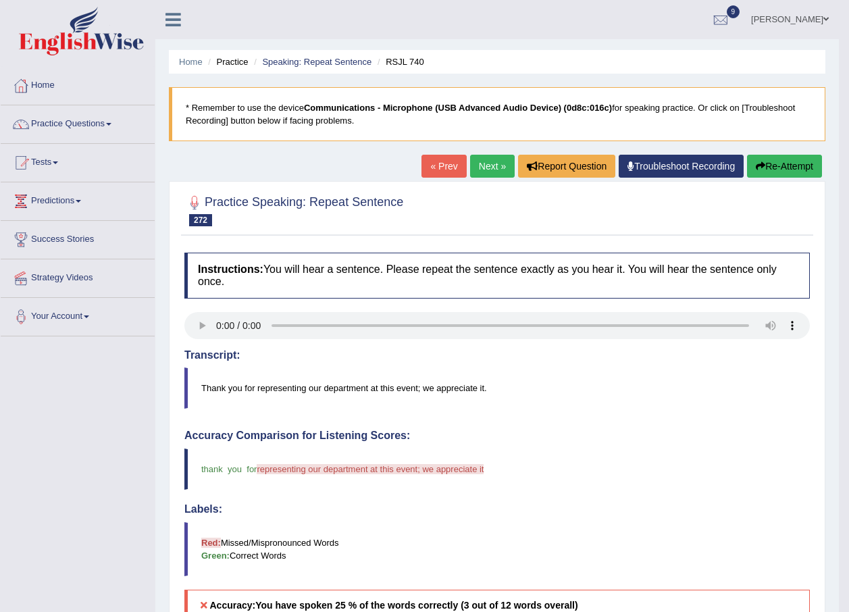
click at [488, 165] on link "Next »" at bounding box center [492, 166] width 45 height 23
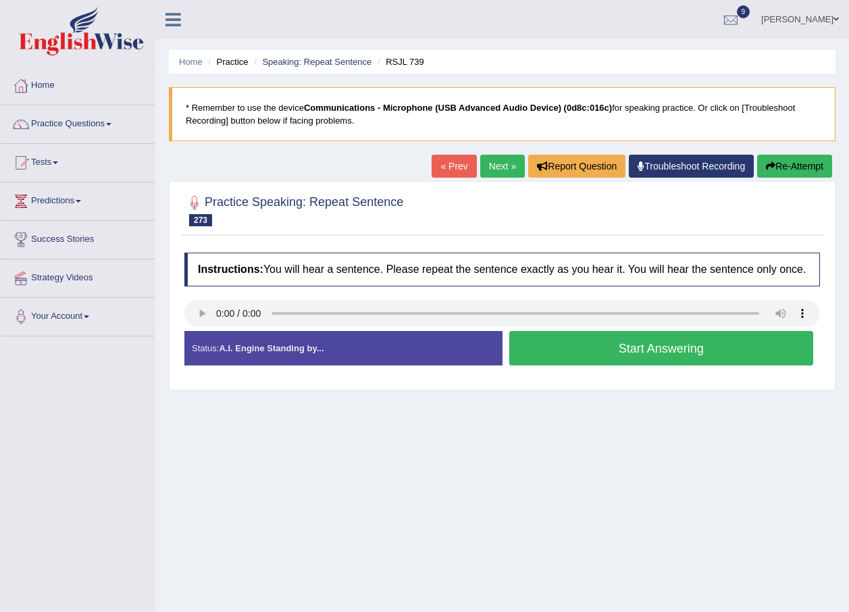
click at [618, 351] on button "Start Answering" at bounding box center [661, 348] width 305 height 34
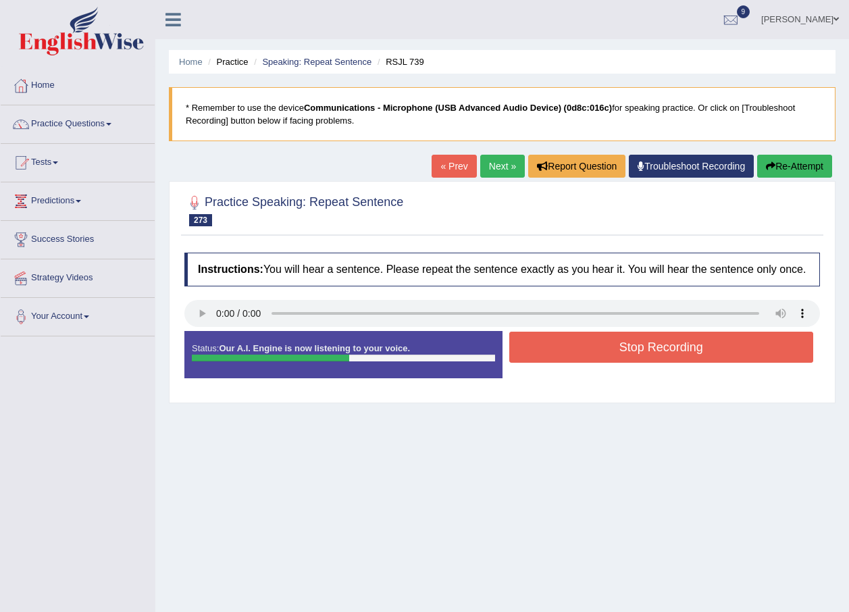
click at [618, 351] on button "Stop Recording" at bounding box center [661, 347] width 305 height 31
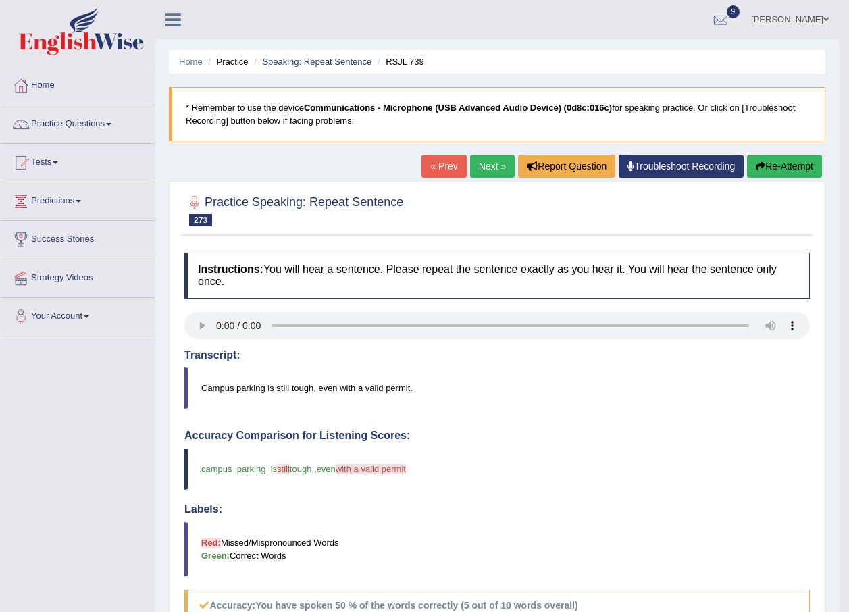
click at [497, 174] on link "Next »" at bounding box center [492, 166] width 45 height 23
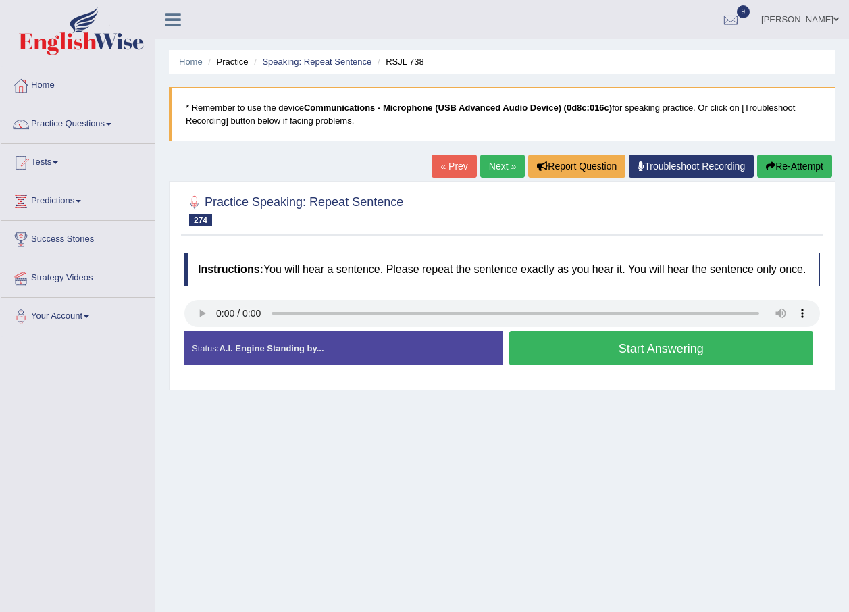
click at [585, 349] on button "Start Answering" at bounding box center [661, 348] width 305 height 34
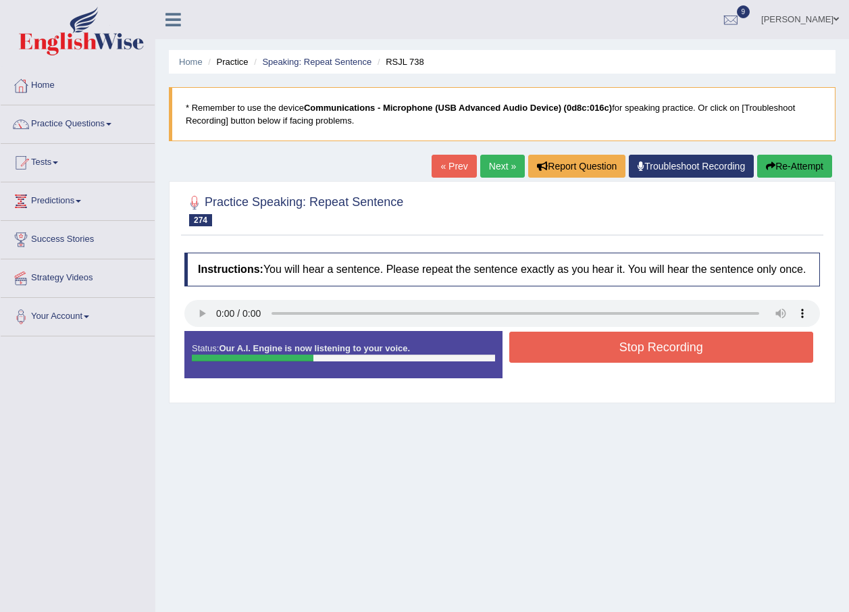
click at [597, 349] on button "Stop Recording" at bounding box center [661, 347] width 305 height 31
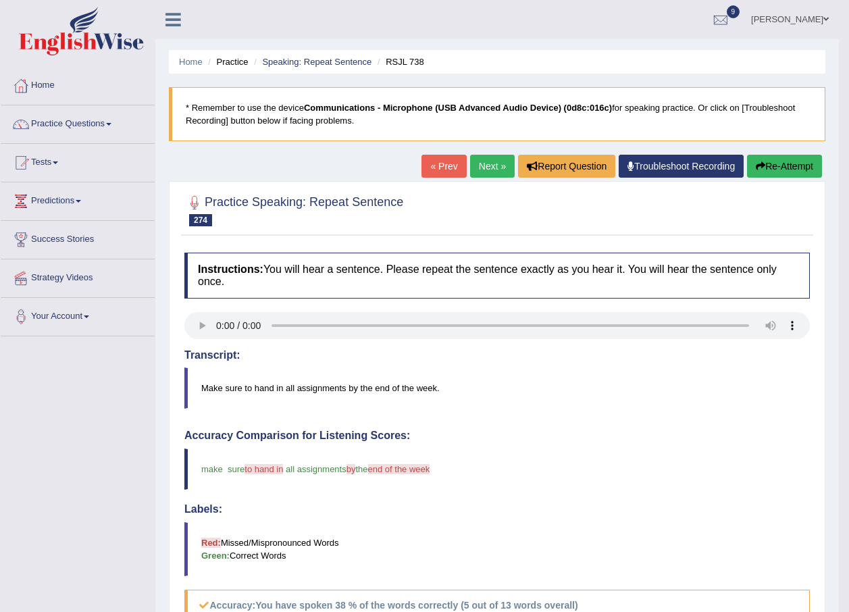
click at [497, 168] on link "Next »" at bounding box center [492, 166] width 45 height 23
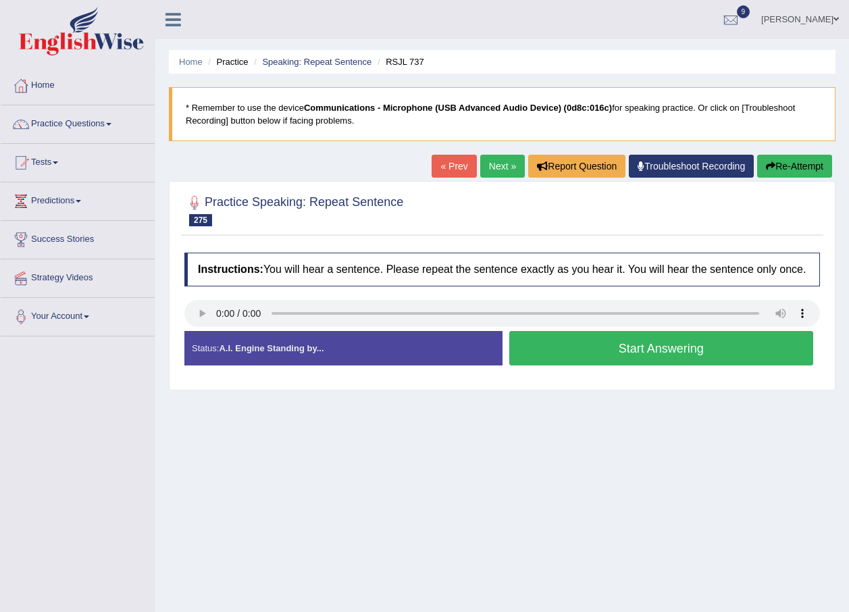
click at [565, 353] on button "Start Answering" at bounding box center [661, 348] width 305 height 34
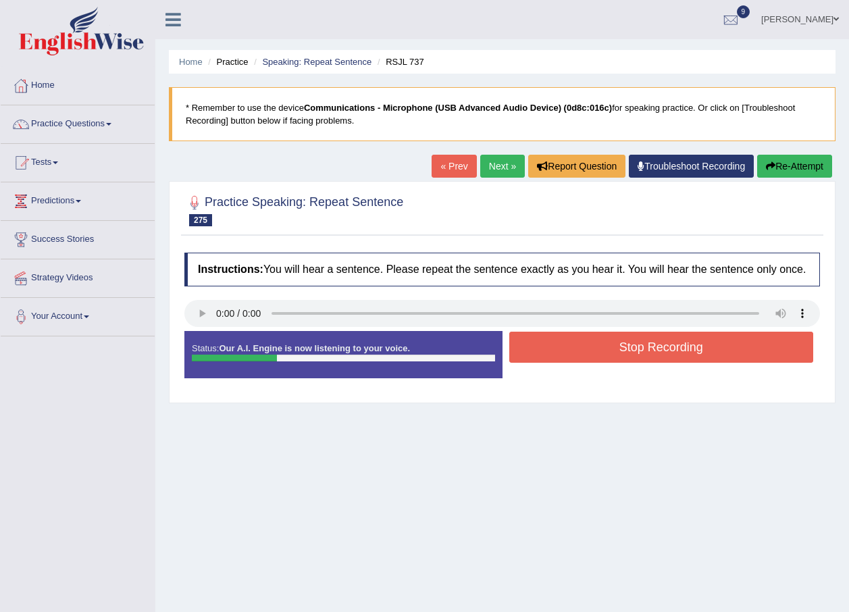
click at [590, 349] on button "Stop Recording" at bounding box center [661, 347] width 305 height 31
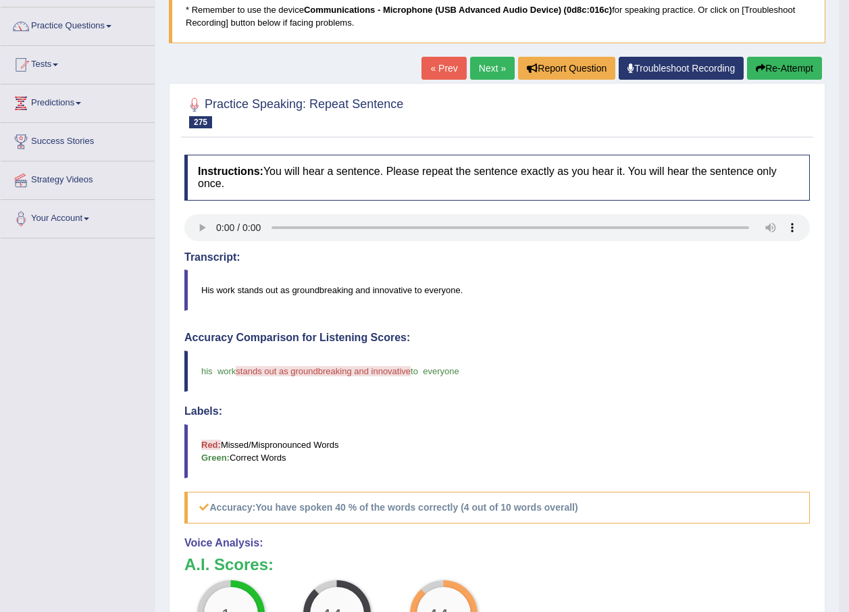
scroll to position [44, 0]
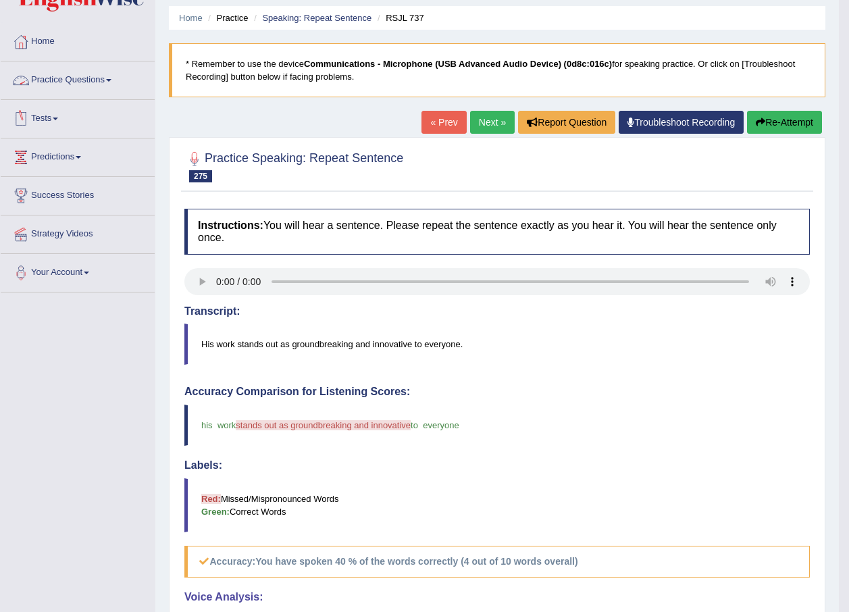
click at [111, 79] on span at bounding box center [108, 80] width 5 height 3
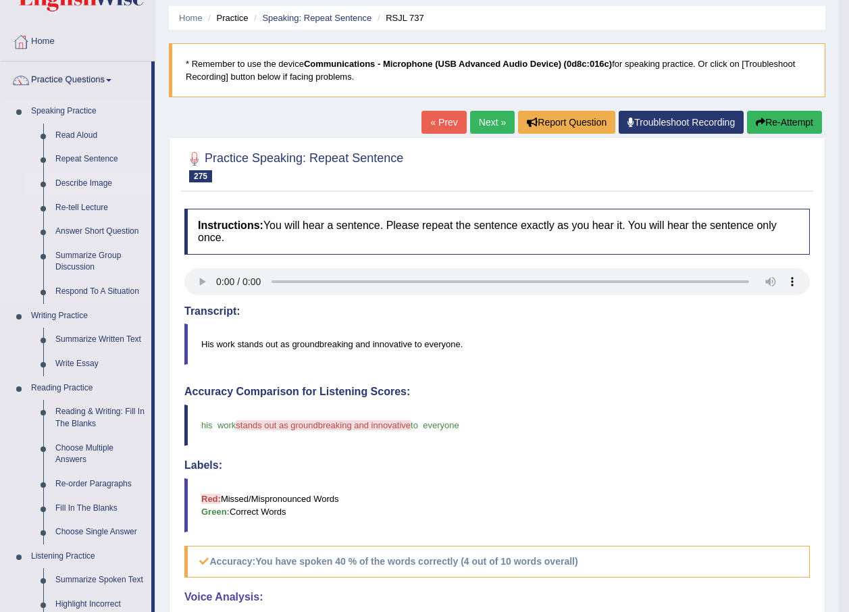
click at [93, 182] on link "Describe Image" at bounding box center [100, 184] width 102 height 24
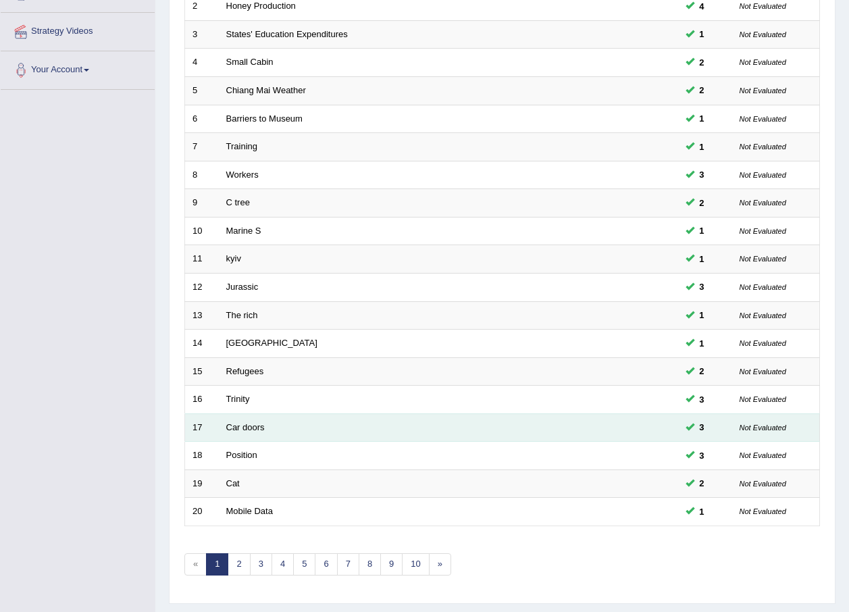
scroll to position [282, 0]
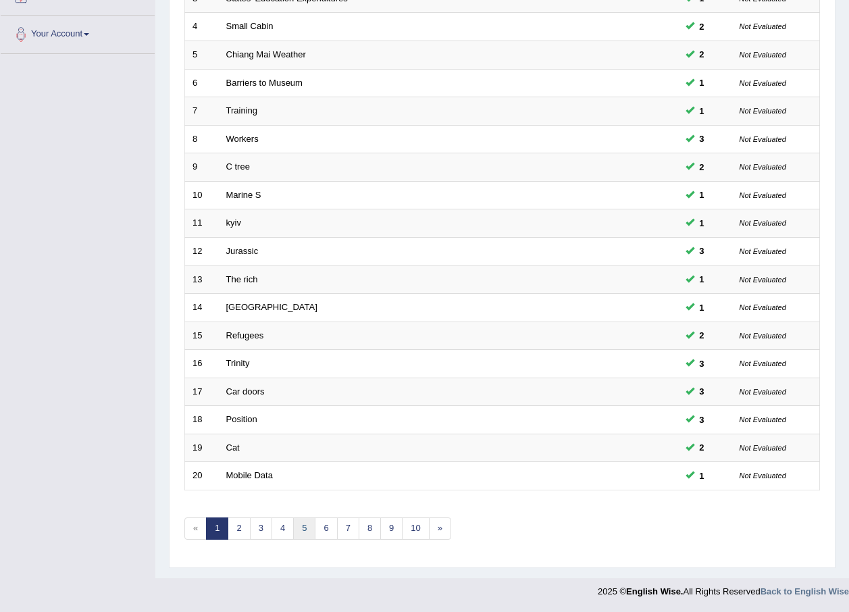
click at [303, 527] on link "5" at bounding box center [304, 529] width 22 height 22
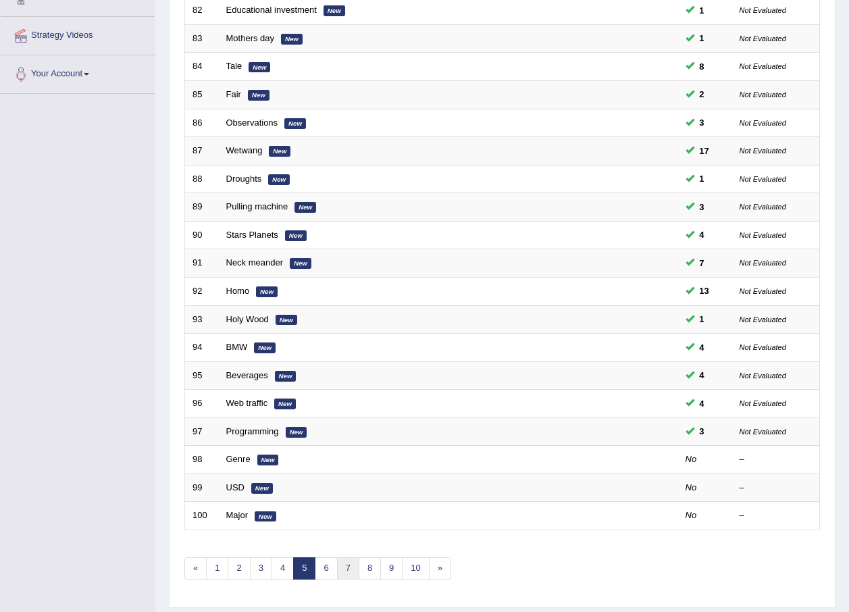
scroll to position [282, 0]
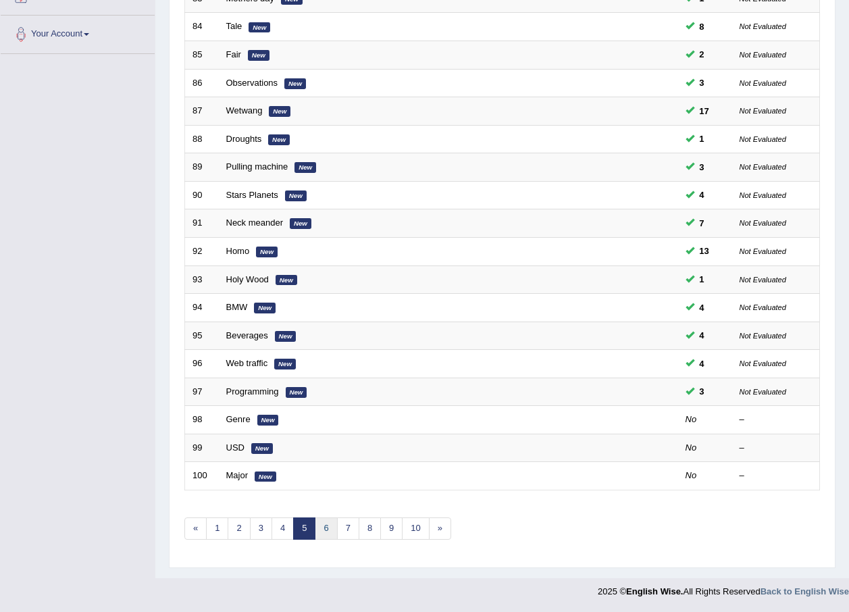
click at [324, 526] on link "6" at bounding box center [326, 529] width 22 height 22
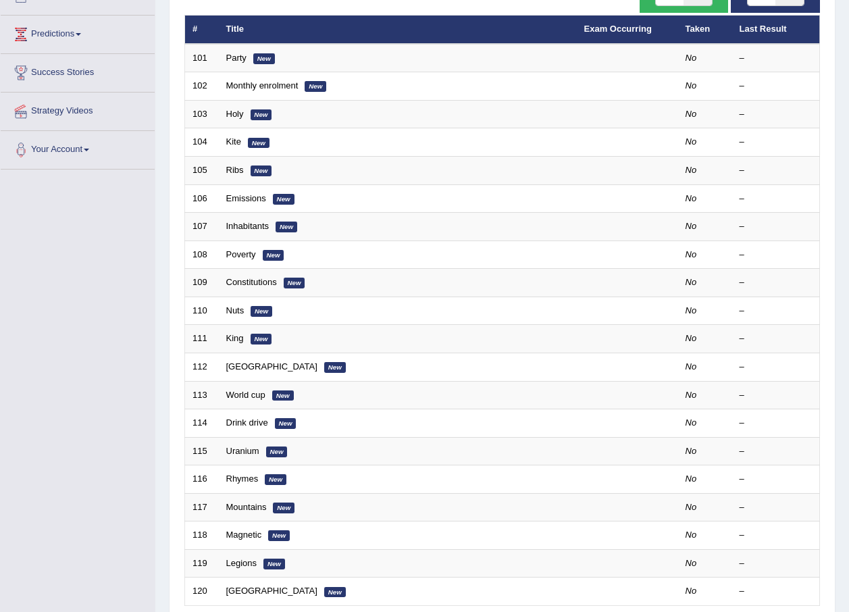
scroll to position [270, 0]
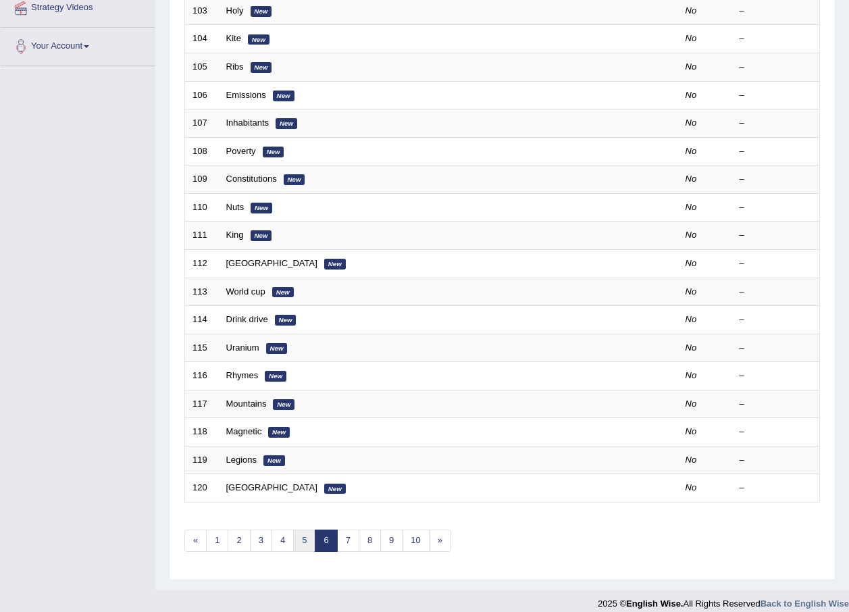
click at [307, 537] on link "5" at bounding box center [304, 541] width 22 height 22
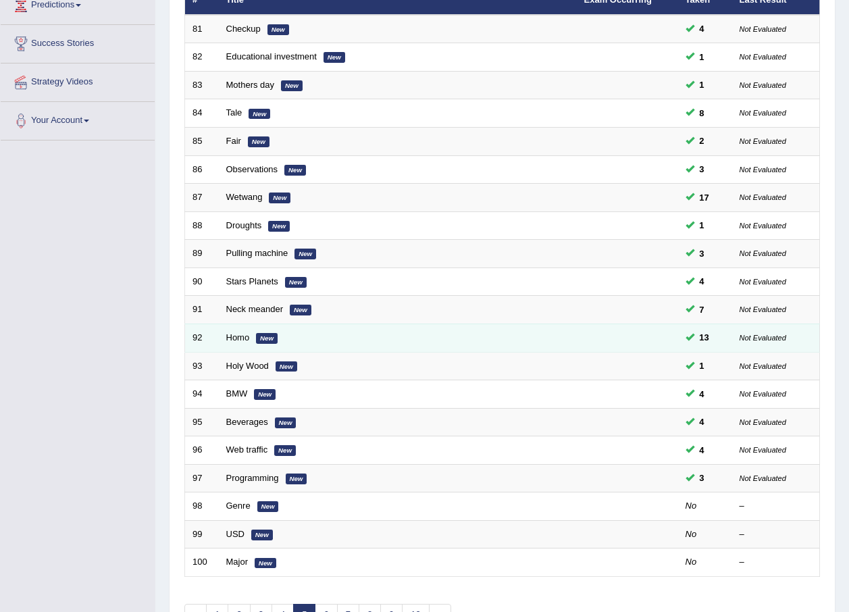
scroll to position [203, 0]
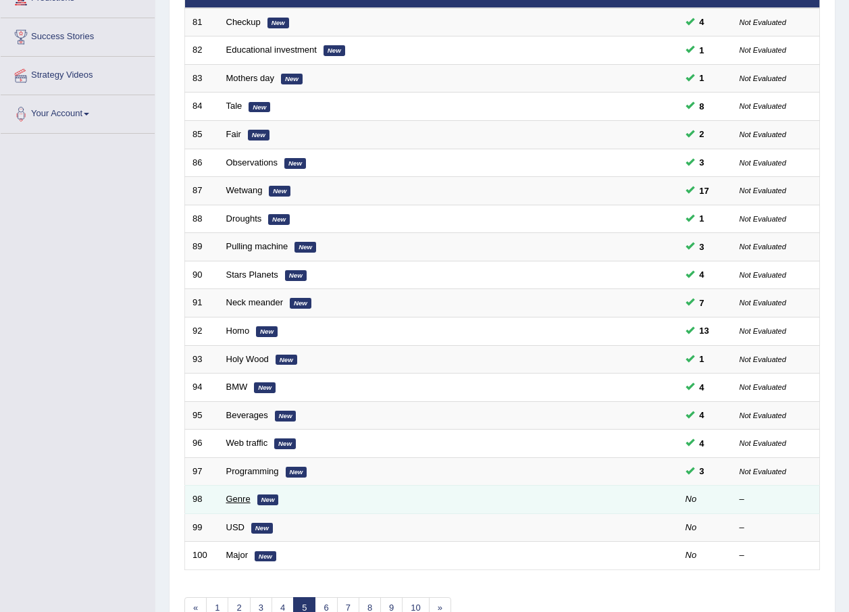
click at [234, 501] on link "Genre" at bounding box center [238, 499] width 24 height 10
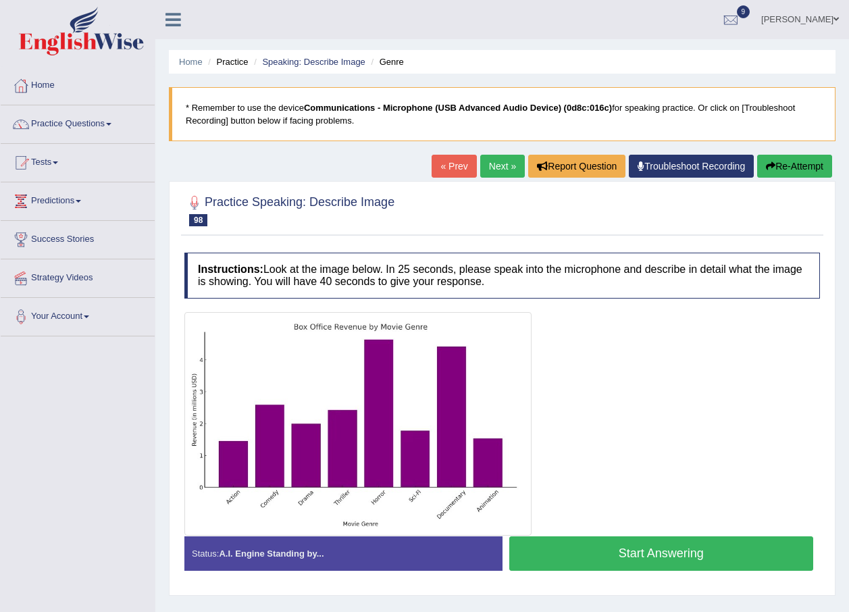
click at [573, 551] on button "Start Answering" at bounding box center [661, 553] width 305 height 34
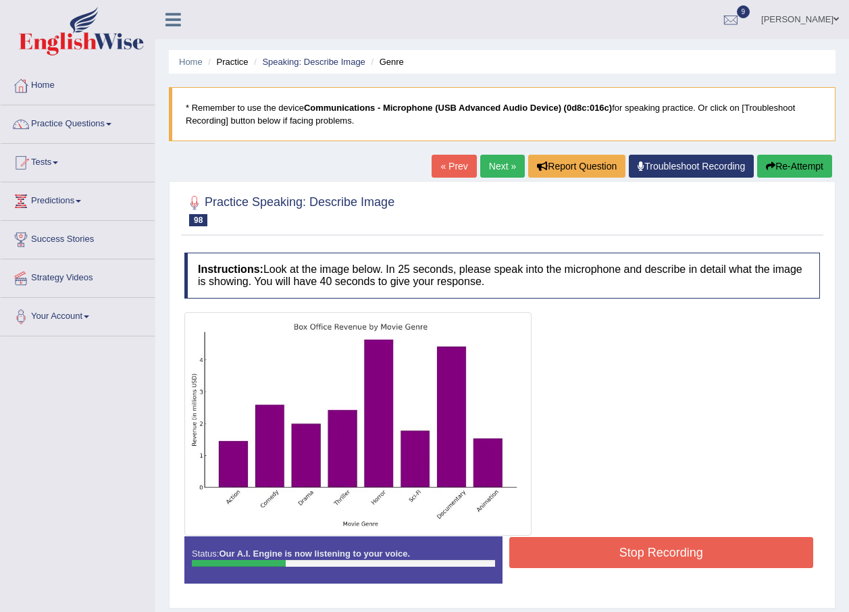
click at [573, 551] on button "Stop Recording" at bounding box center [661, 552] width 305 height 31
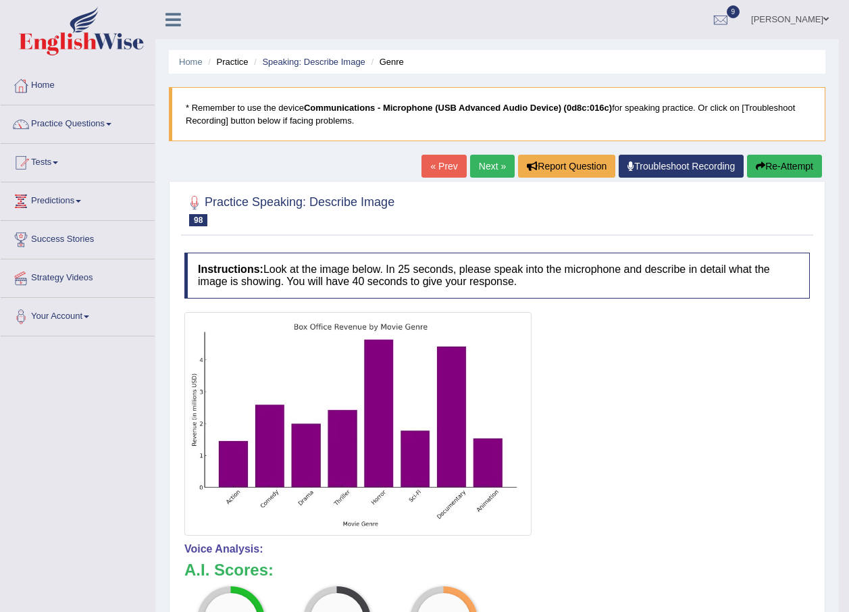
click at [781, 170] on button "Re-Attempt" at bounding box center [784, 166] width 75 height 23
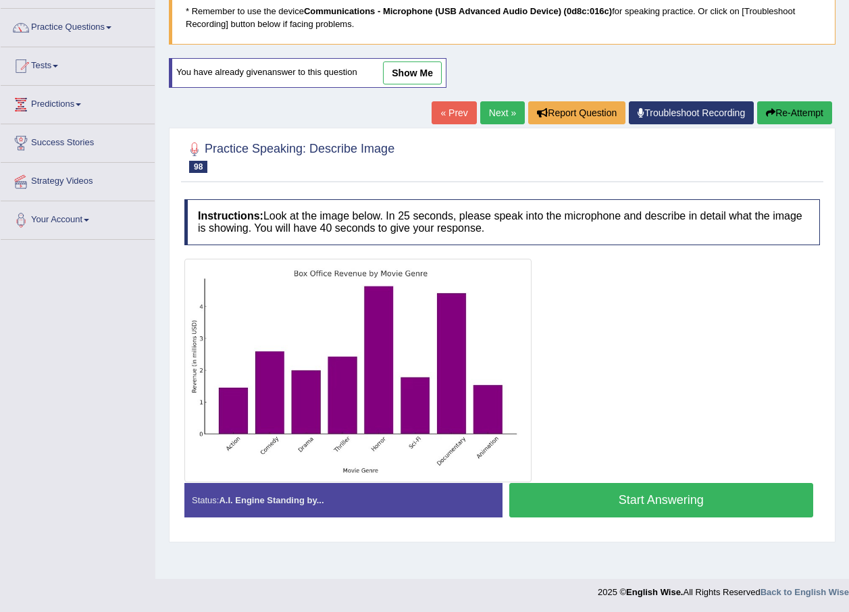
scroll to position [97, 0]
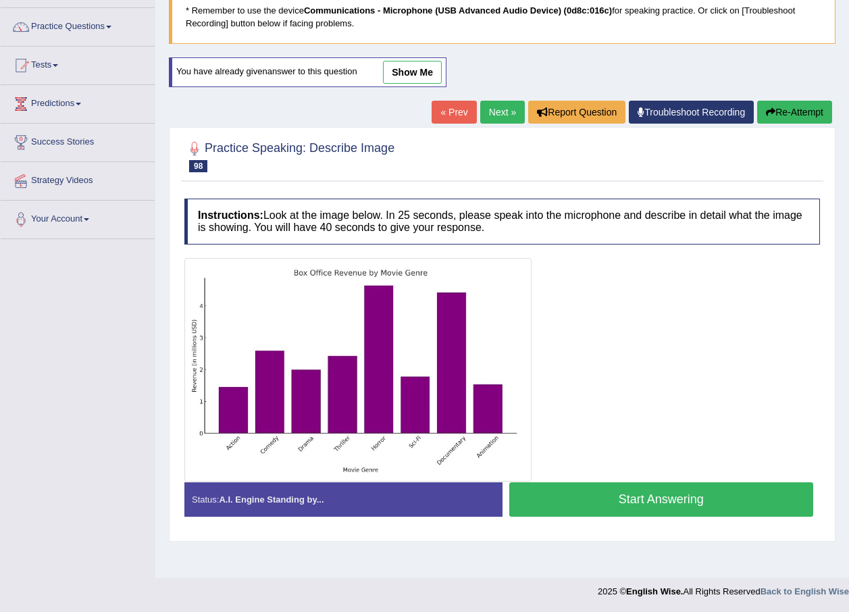
click at [638, 504] on button "Start Answering" at bounding box center [661, 499] width 305 height 34
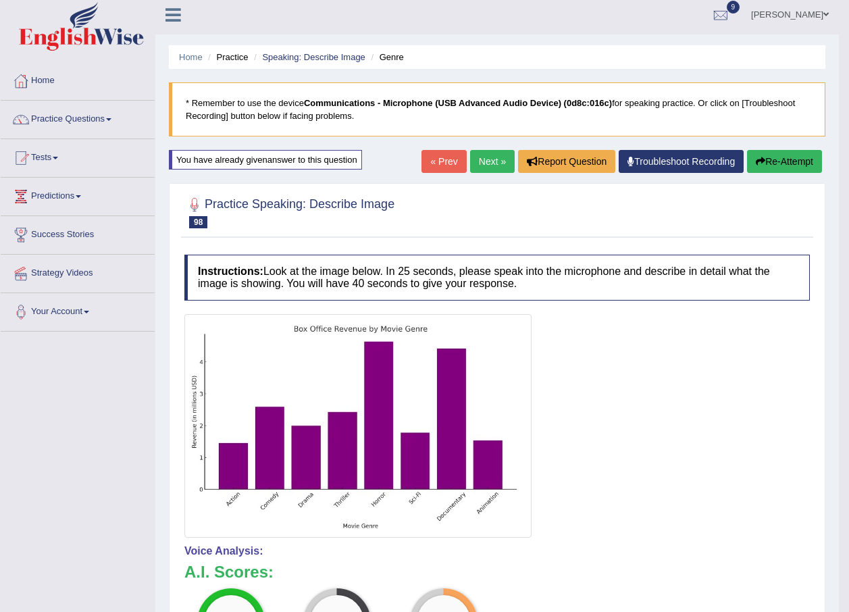
scroll to position [0, 0]
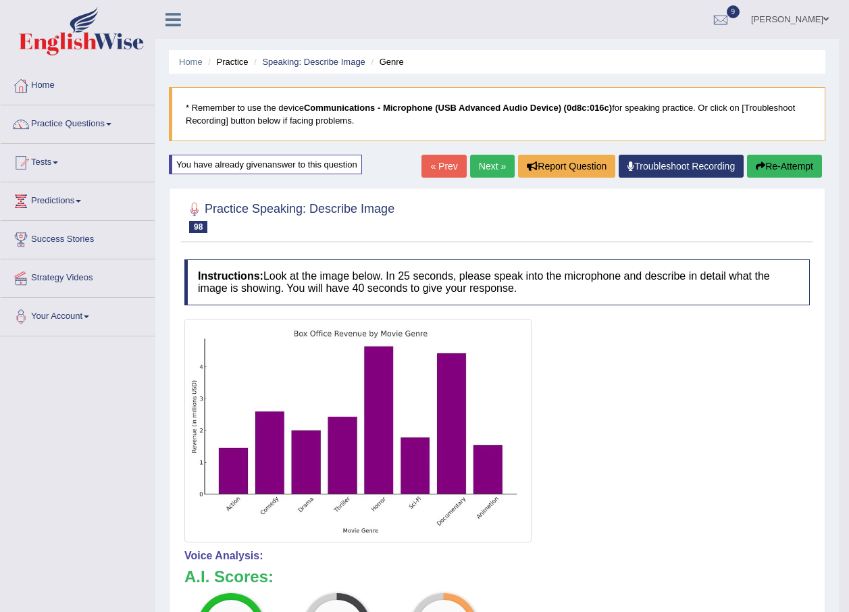
click at [480, 172] on link "Next »" at bounding box center [492, 166] width 45 height 23
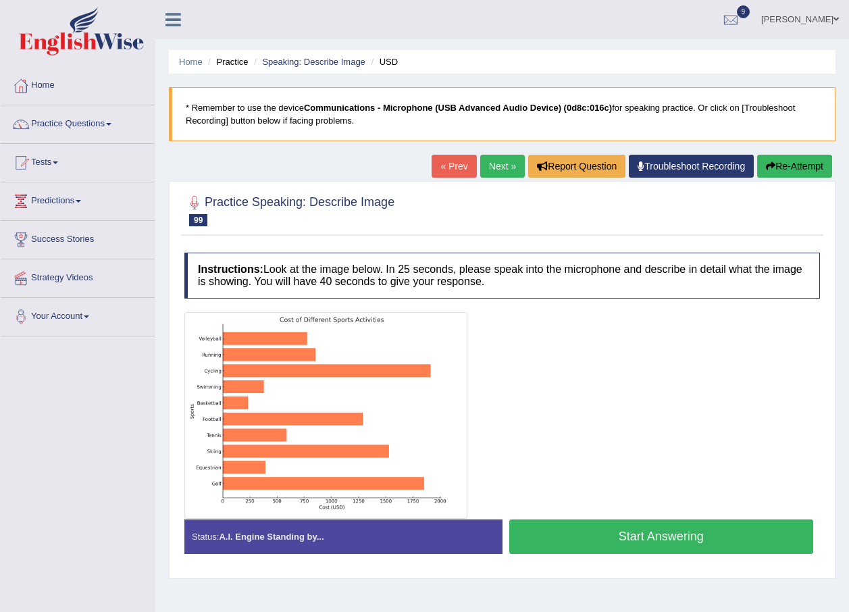
click at [554, 543] on button "Start Answering" at bounding box center [661, 537] width 305 height 34
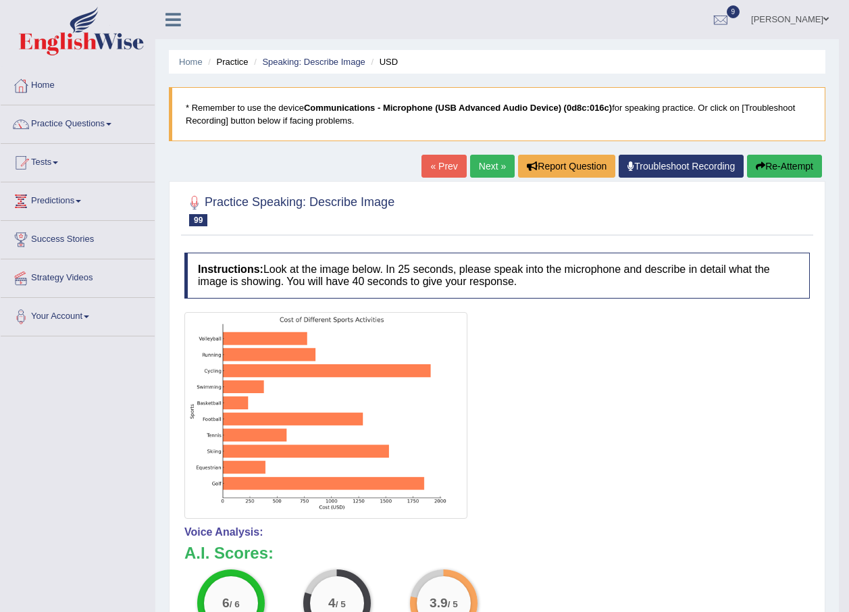
click at [482, 162] on link "Next »" at bounding box center [492, 166] width 45 height 23
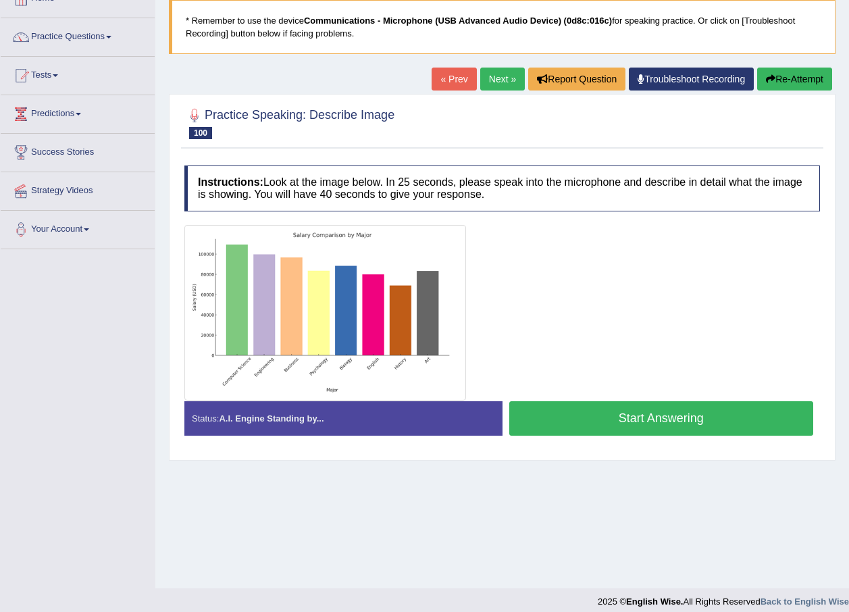
scroll to position [97, 0]
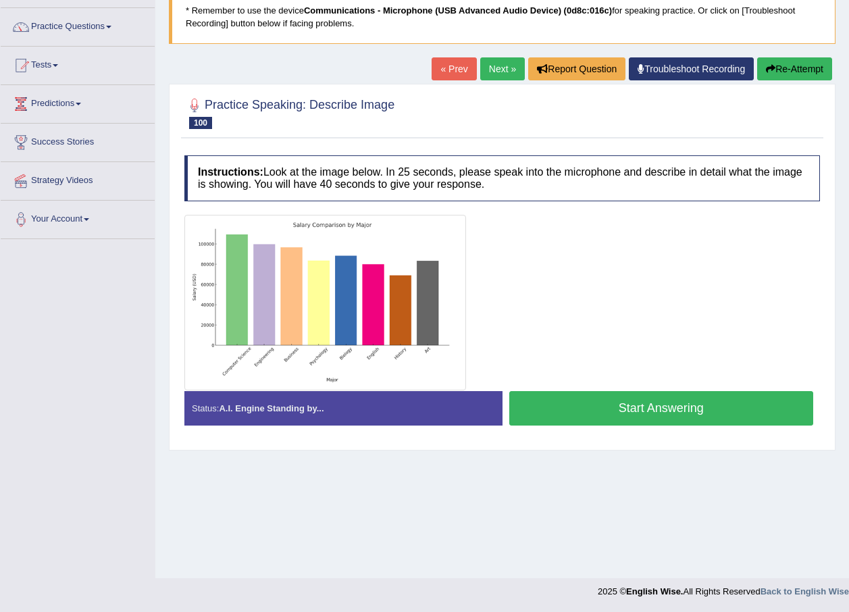
click at [607, 405] on button "Start Answering" at bounding box center [661, 408] width 305 height 34
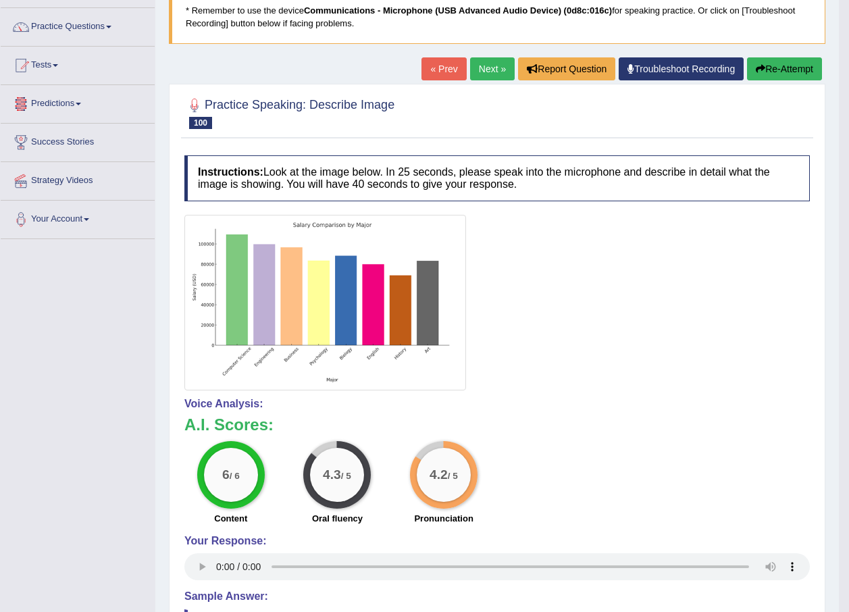
click at [494, 71] on link "Next »" at bounding box center [492, 68] width 45 height 23
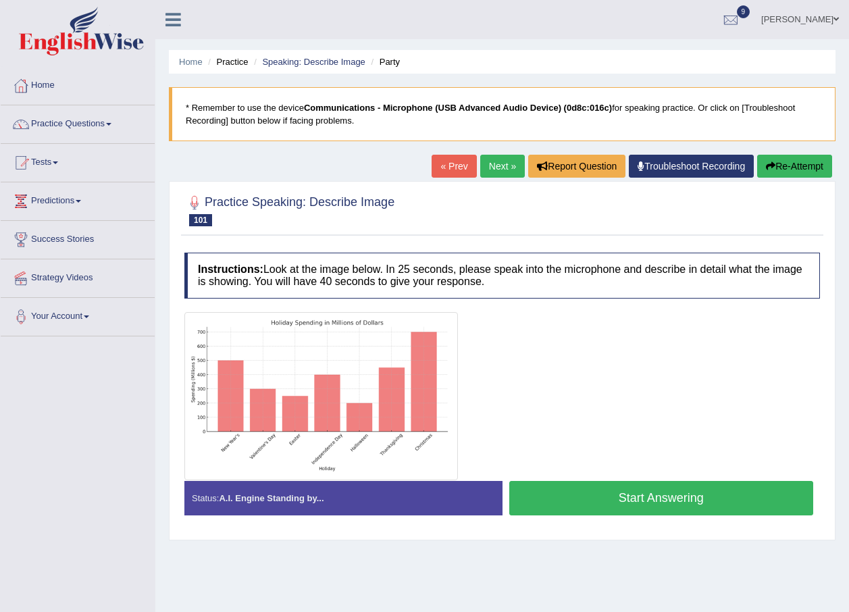
click at [636, 498] on button "Start Answering" at bounding box center [661, 498] width 305 height 34
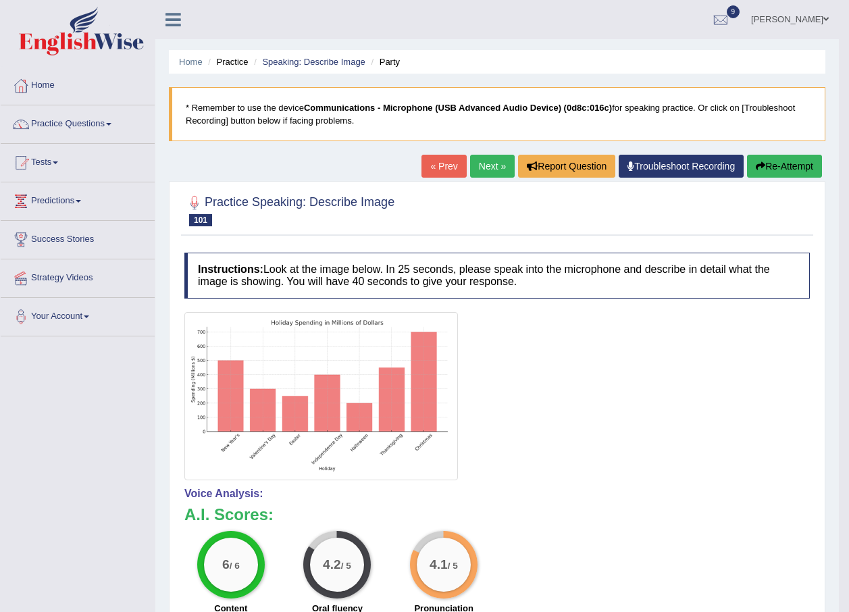
click at [478, 166] on link "Next »" at bounding box center [492, 166] width 45 height 23
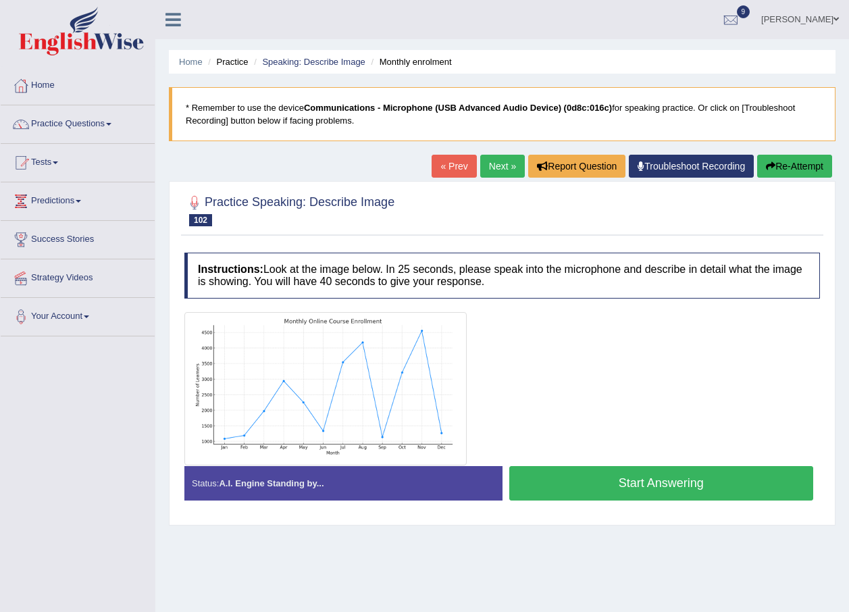
click at [645, 485] on button "Start Answering" at bounding box center [661, 483] width 305 height 34
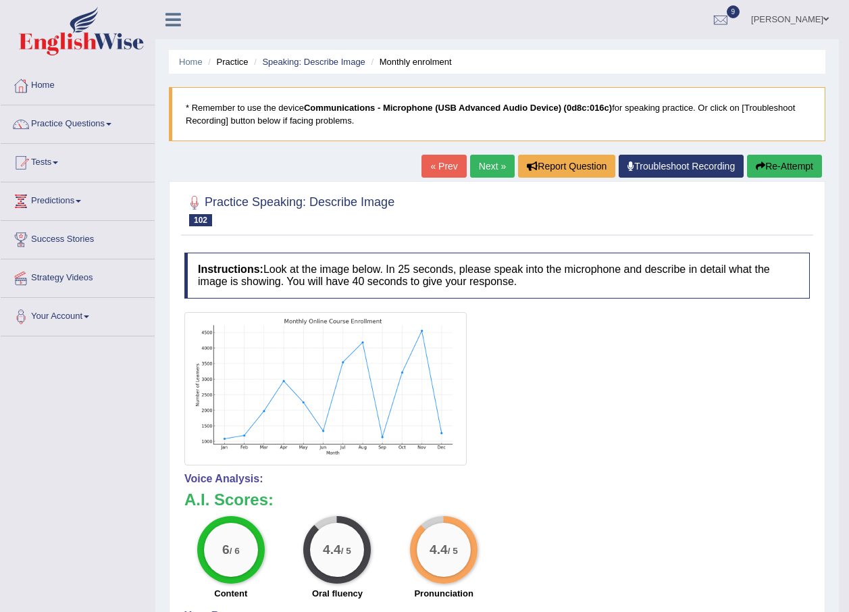
click at [482, 166] on link "Next »" at bounding box center [492, 166] width 45 height 23
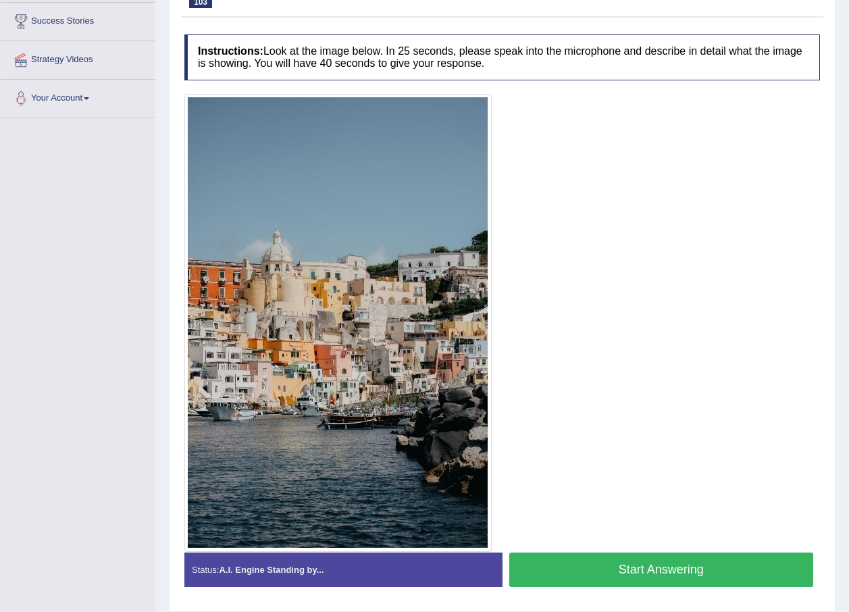
scroll to position [195, 0]
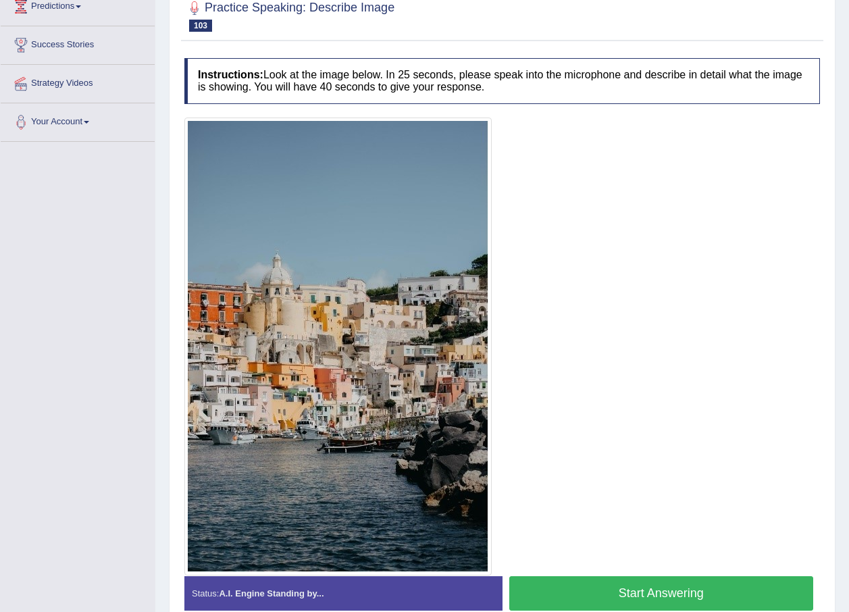
click at [588, 599] on button "Start Answering" at bounding box center [661, 593] width 305 height 34
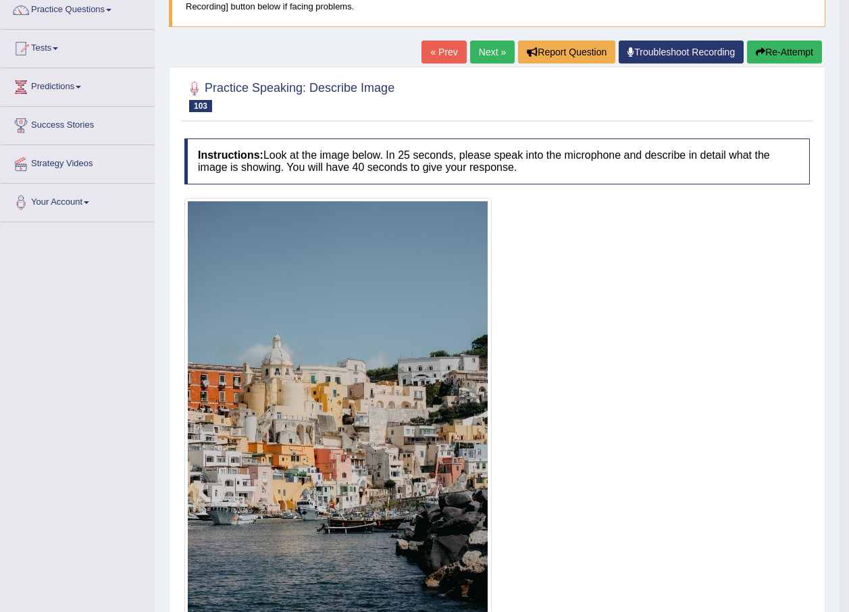
scroll to position [0, 0]
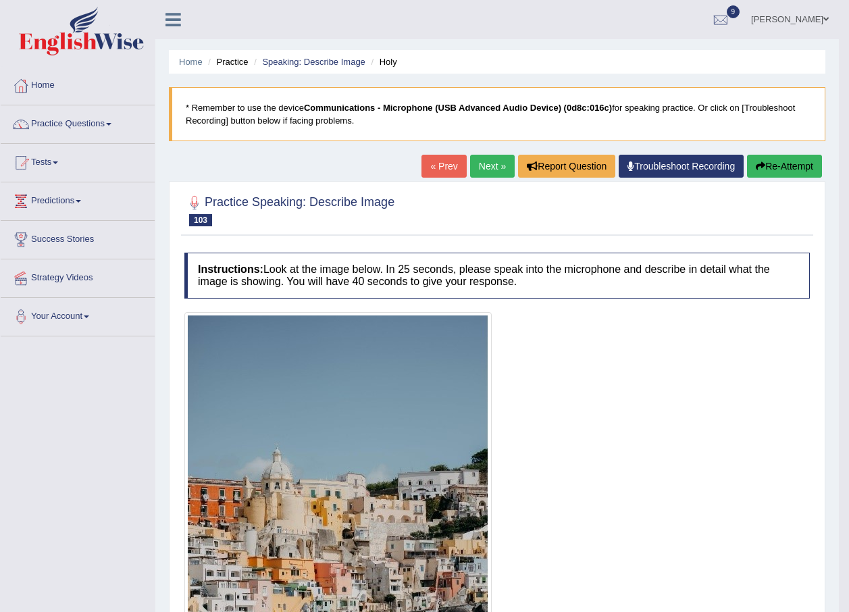
click at [490, 170] on link "Next »" at bounding box center [492, 166] width 45 height 23
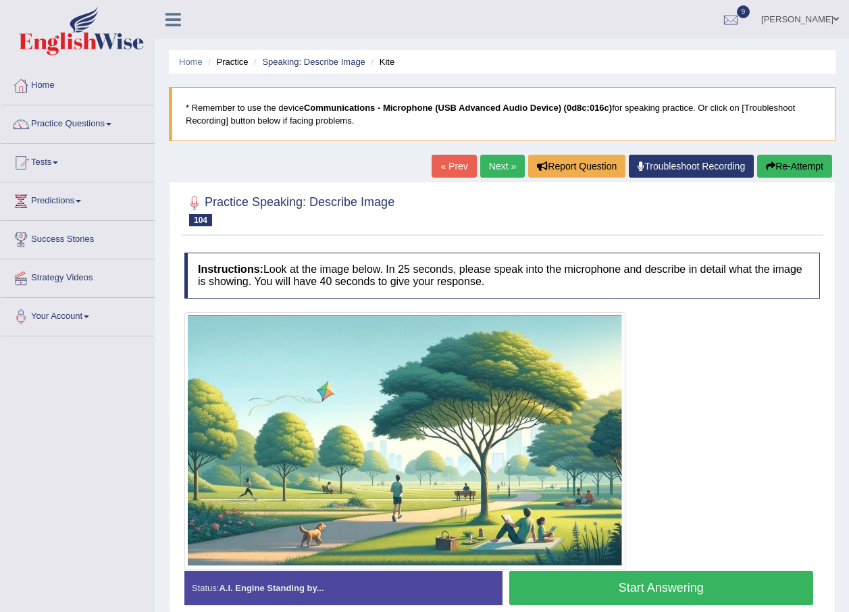
scroll to position [68, 0]
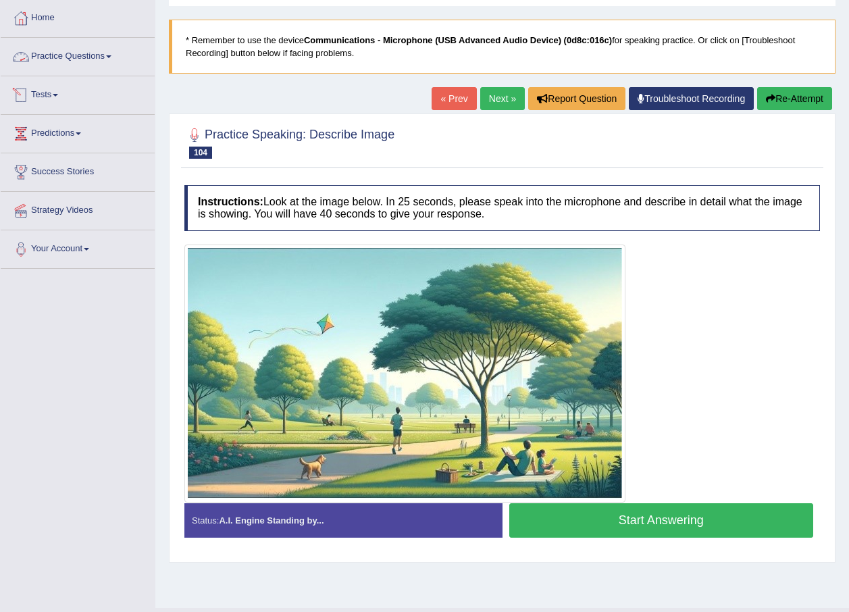
click at [114, 55] on link "Practice Questions" at bounding box center [78, 55] width 154 height 34
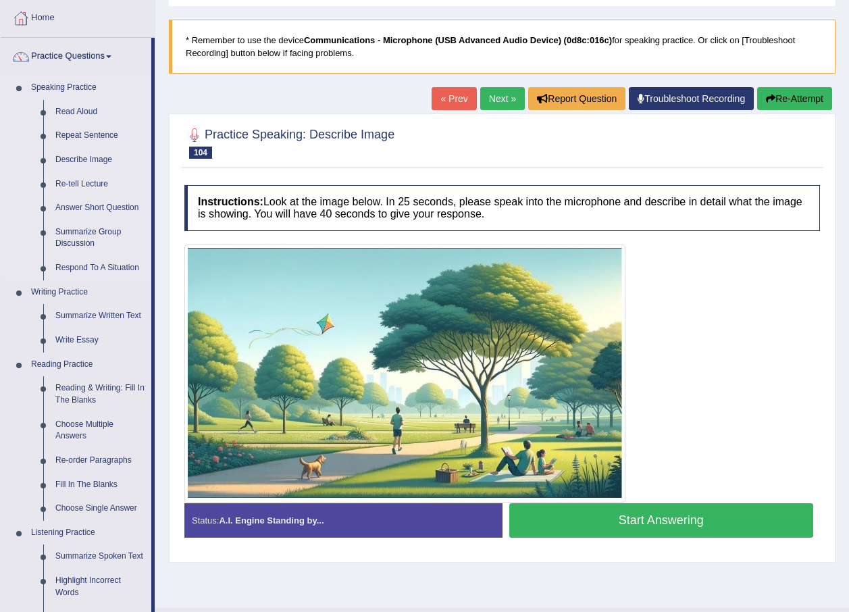
click at [105, 183] on link "Re-tell Lecture" at bounding box center [100, 184] width 102 height 24
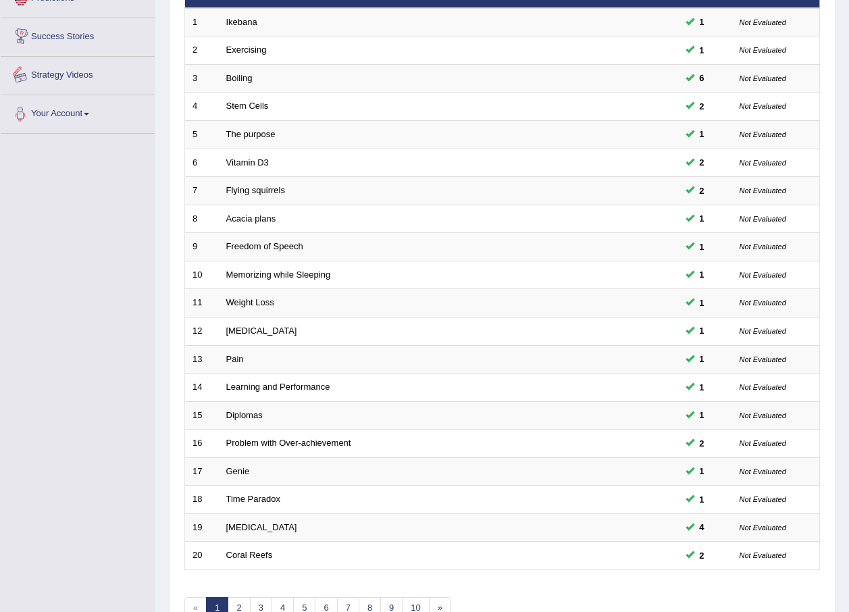
scroll to position [282, 0]
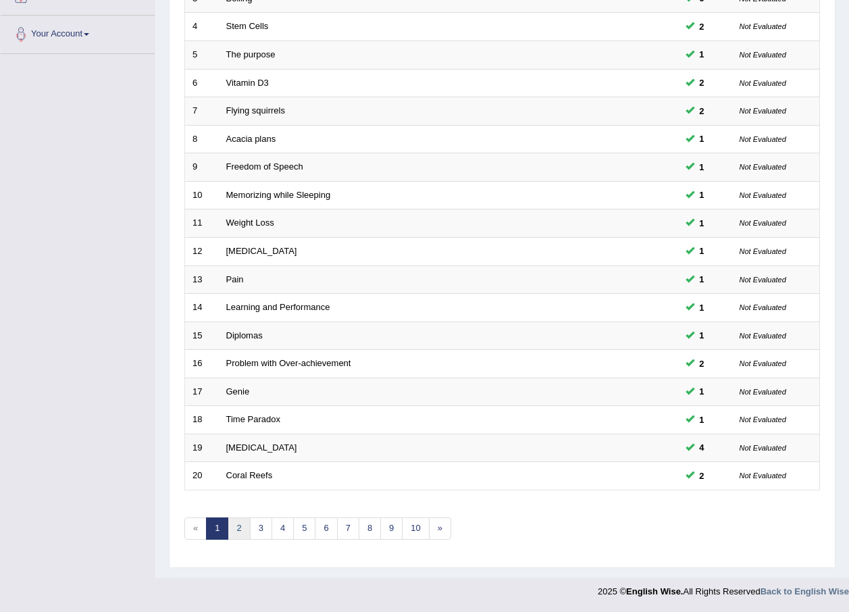
click at [232, 524] on link "2" at bounding box center [239, 529] width 22 height 22
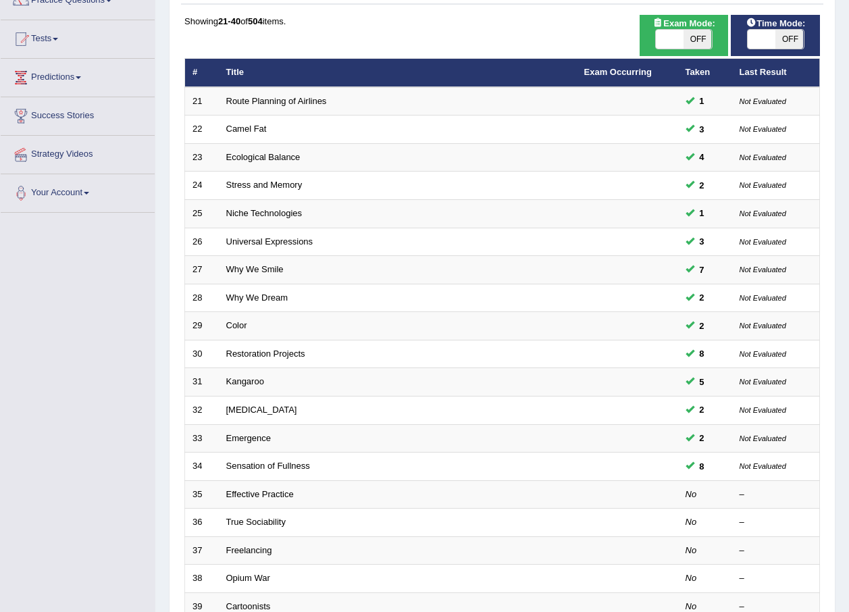
scroll to position [270, 0]
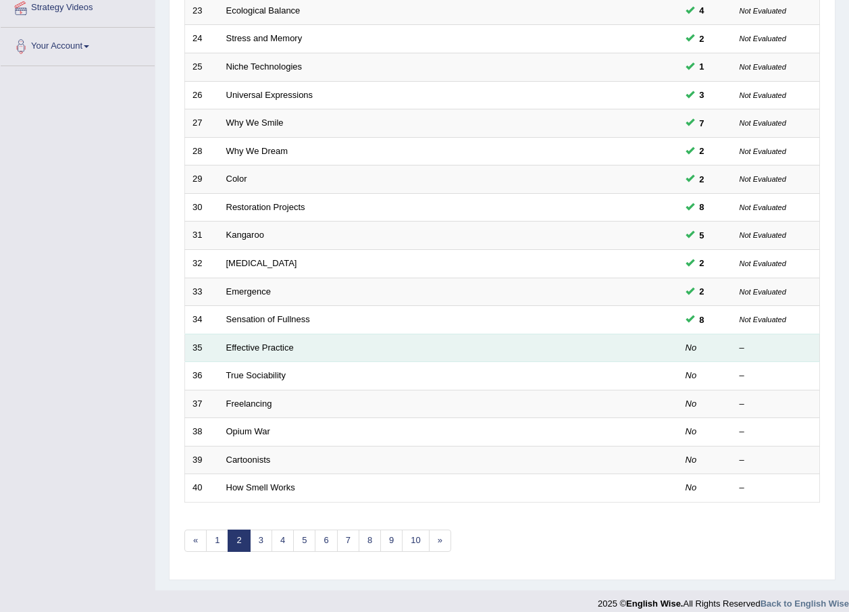
click at [284, 353] on td "Effective Practice" at bounding box center [398, 348] width 358 height 28
click at [282, 345] on link "Effective Practice" at bounding box center [260, 348] width 68 height 10
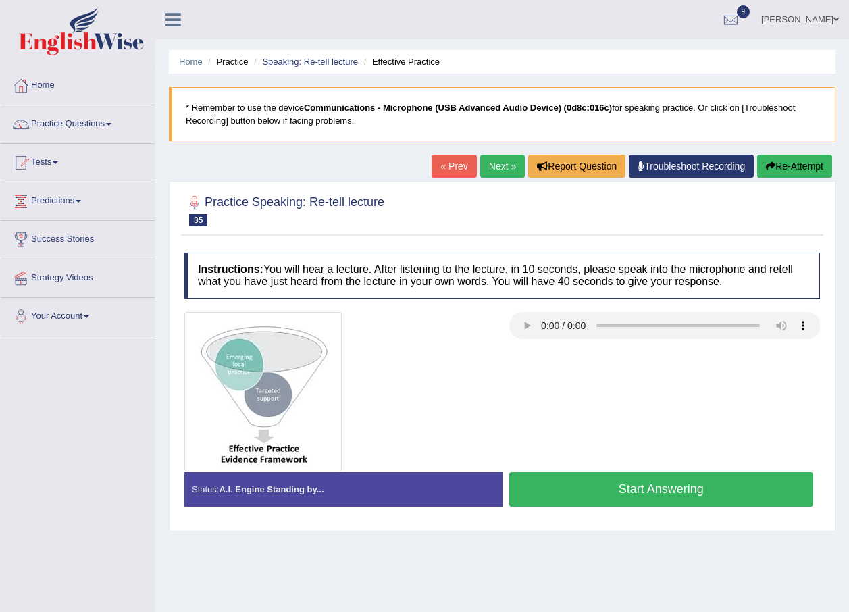
click at [610, 496] on button "Start Answering" at bounding box center [661, 489] width 305 height 34
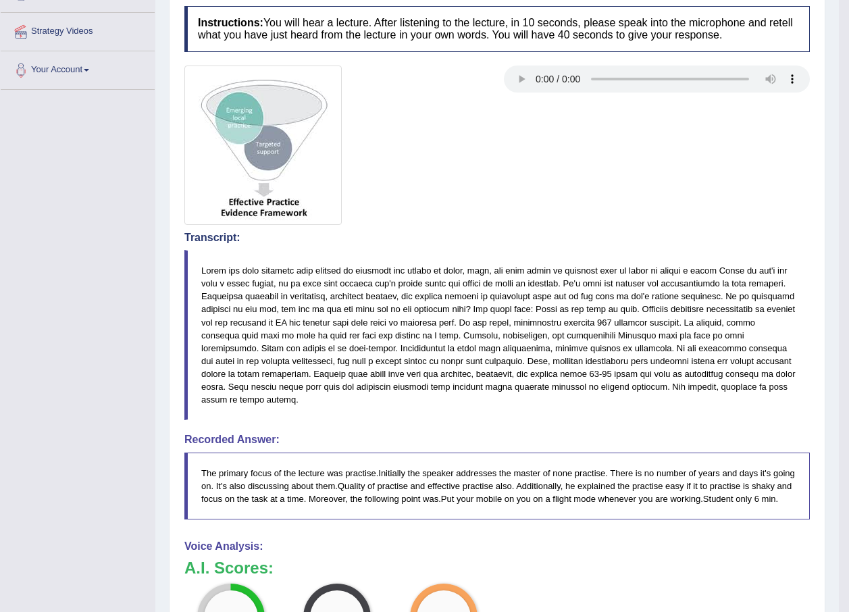
scroll to position [68, 0]
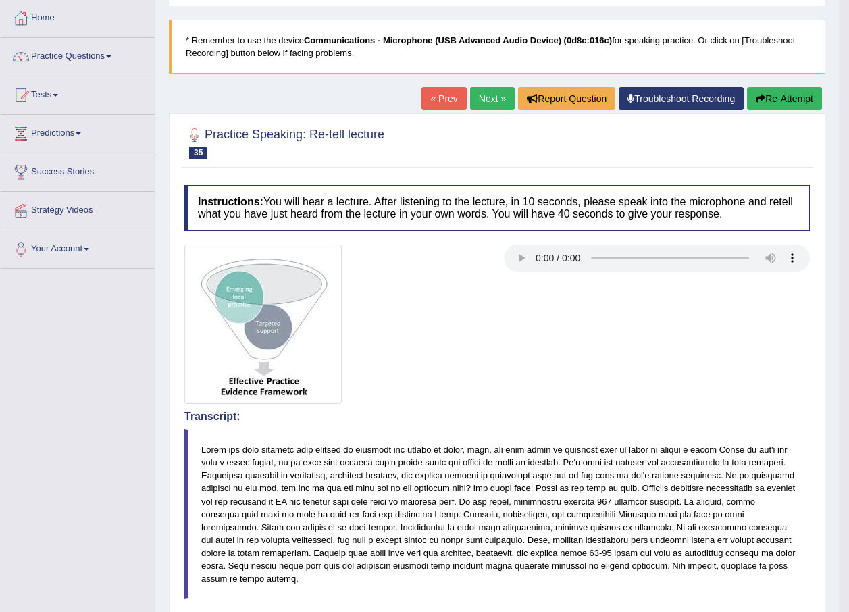
click at [496, 91] on link "Next »" at bounding box center [492, 98] width 45 height 23
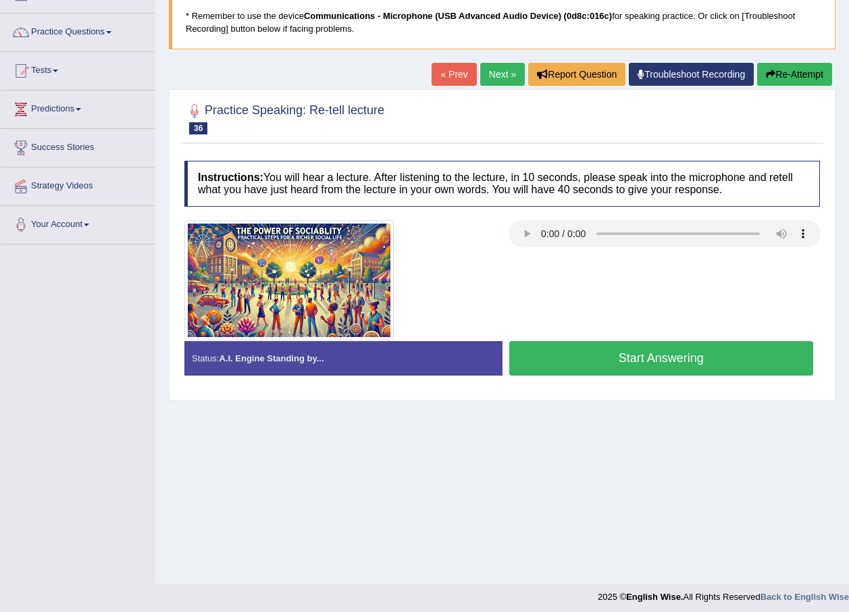
scroll to position [97, 0]
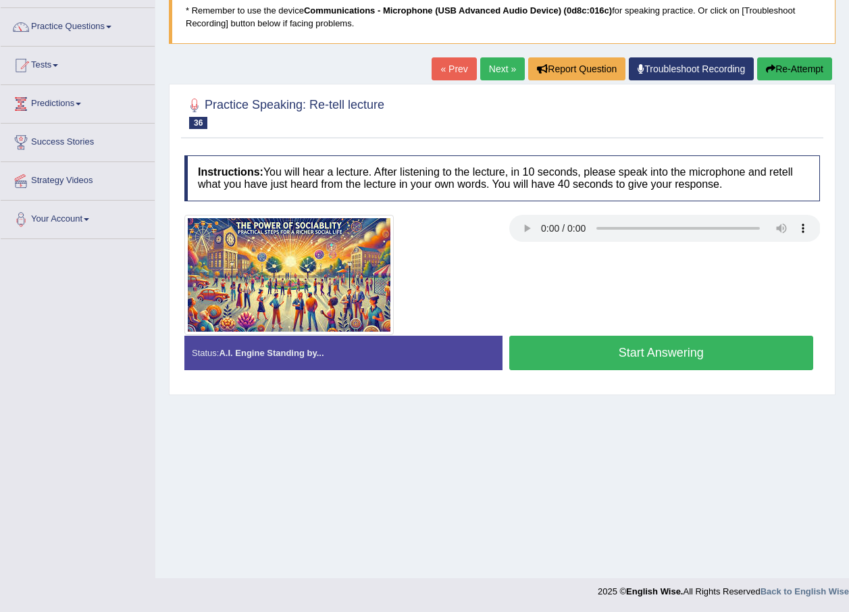
click at [630, 352] on button "Start Answering" at bounding box center [661, 353] width 305 height 34
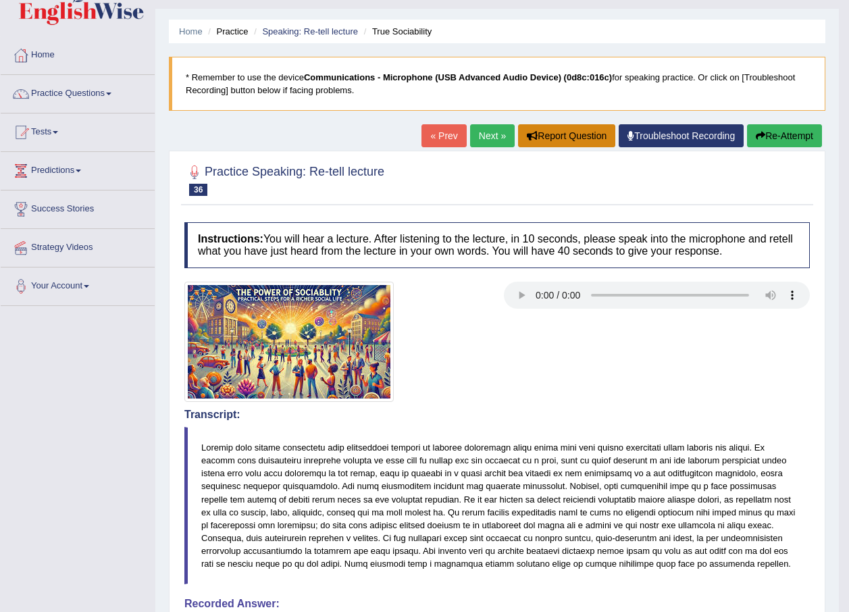
scroll to position [30, 0]
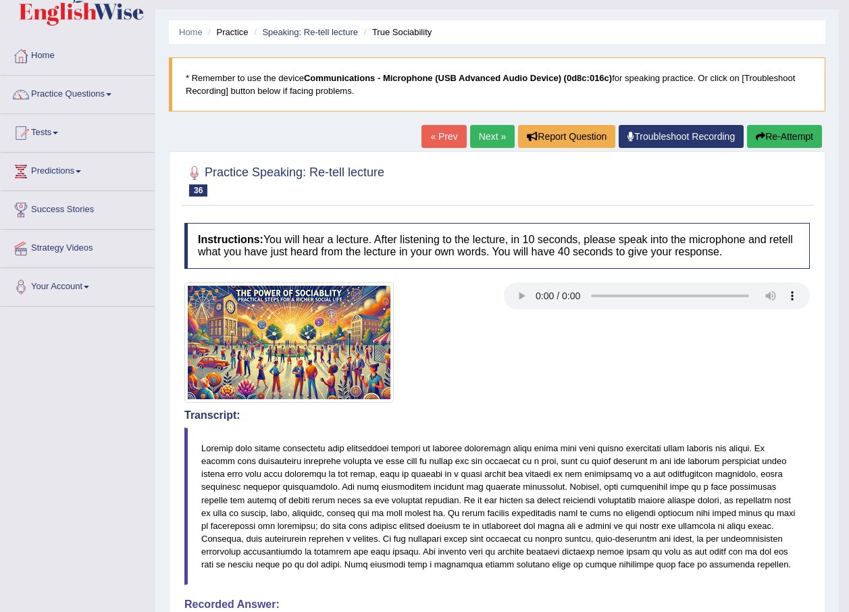
click at [497, 134] on link "Next »" at bounding box center [492, 136] width 45 height 23
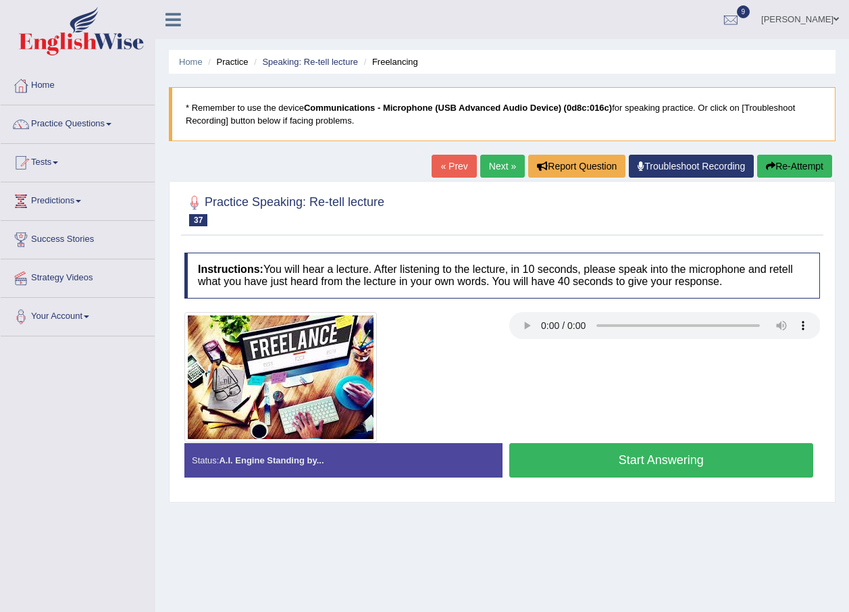
click at [615, 459] on button "Start Answering" at bounding box center [661, 460] width 305 height 34
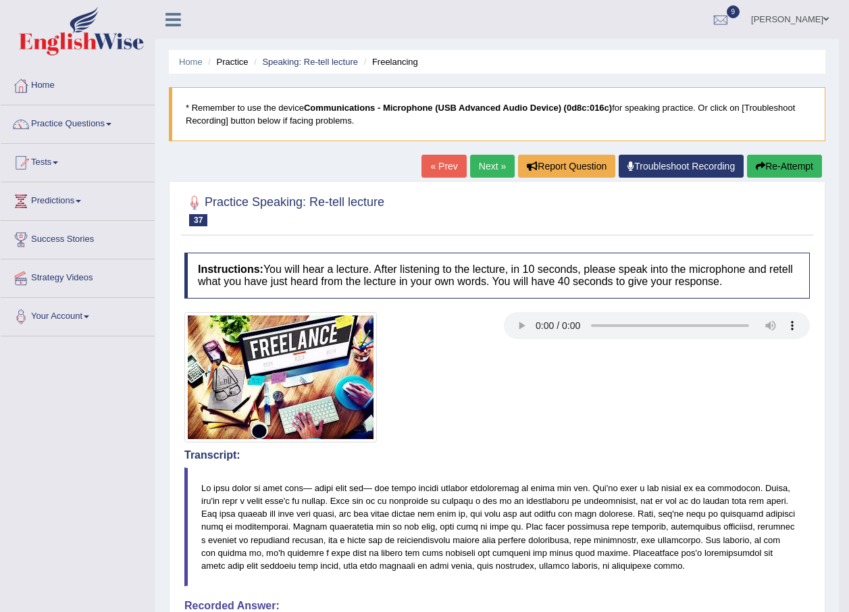
click at [494, 170] on link "Next »" at bounding box center [492, 166] width 45 height 23
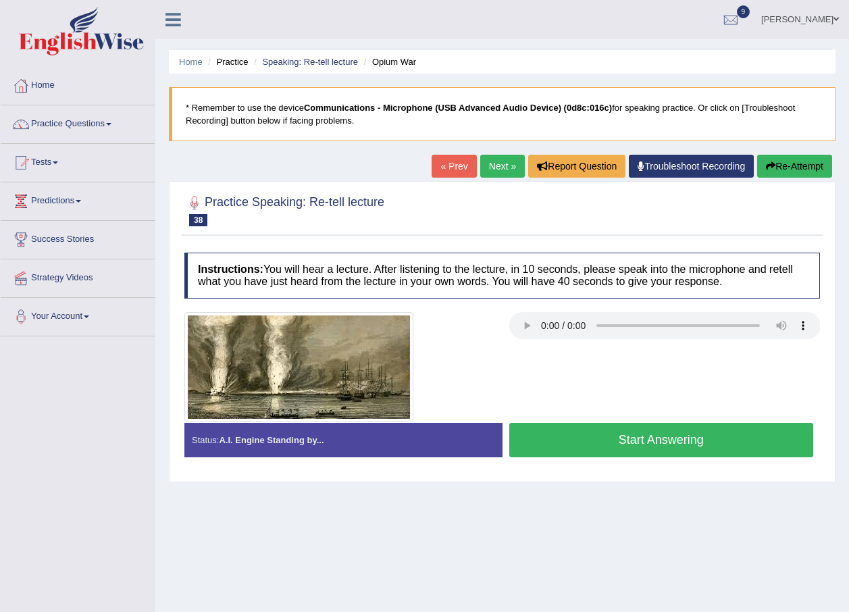
click at [551, 443] on button "Start Answering" at bounding box center [661, 440] width 305 height 34
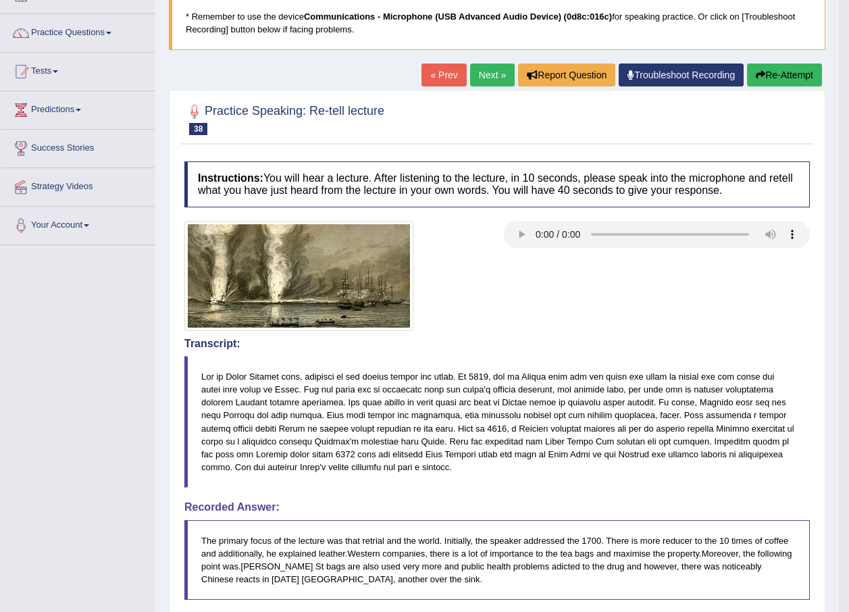
scroll to position [68, 0]
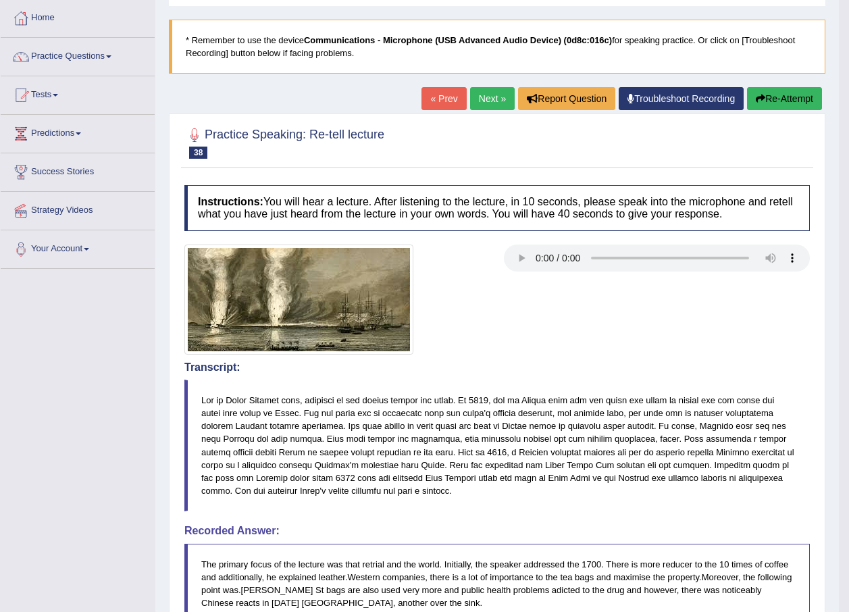
click at [492, 97] on link "Next »" at bounding box center [492, 98] width 45 height 23
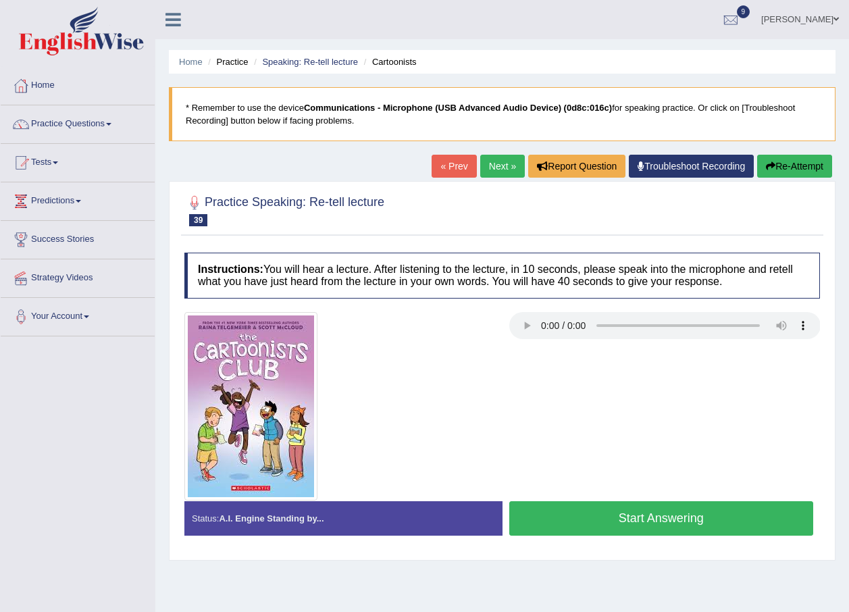
click at [622, 517] on button "Start Answering" at bounding box center [661, 518] width 305 height 34
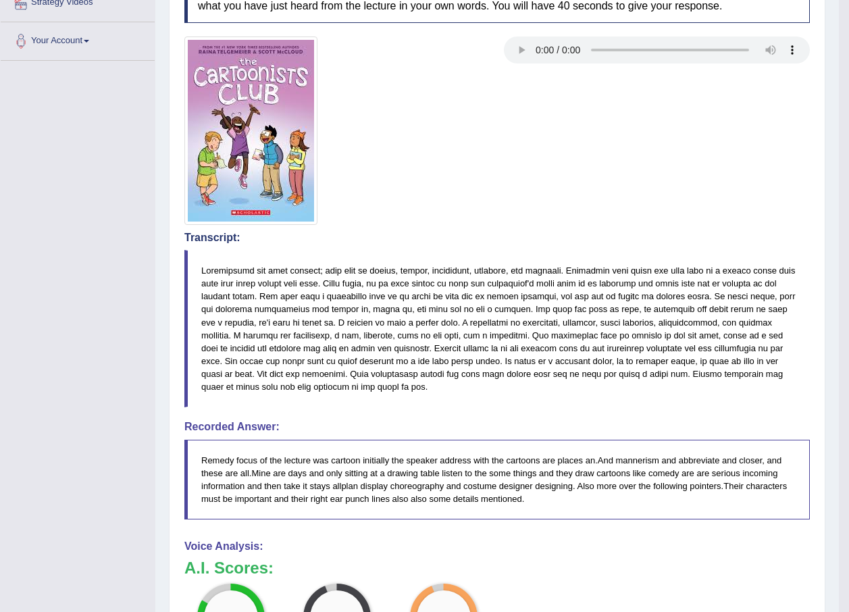
scroll to position [68, 0]
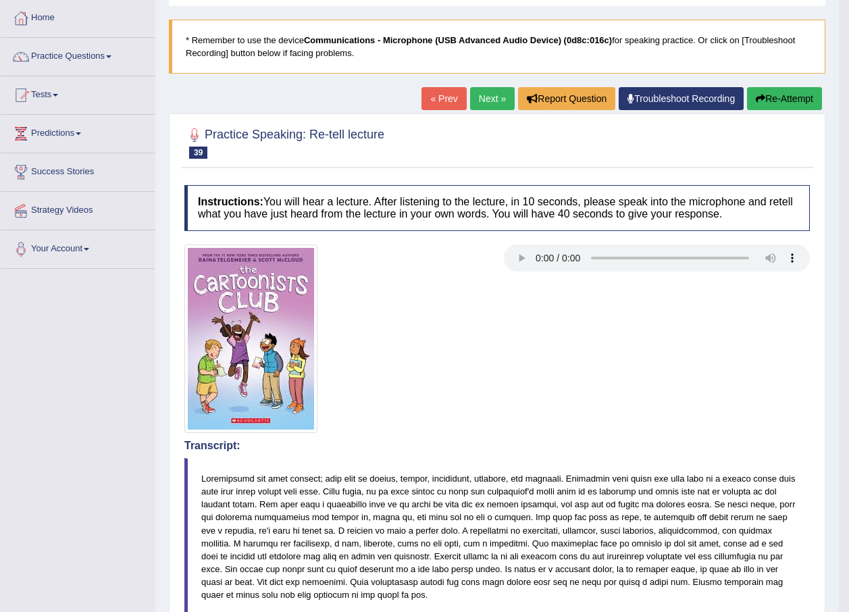
click at [494, 93] on link "Next »" at bounding box center [492, 98] width 45 height 23
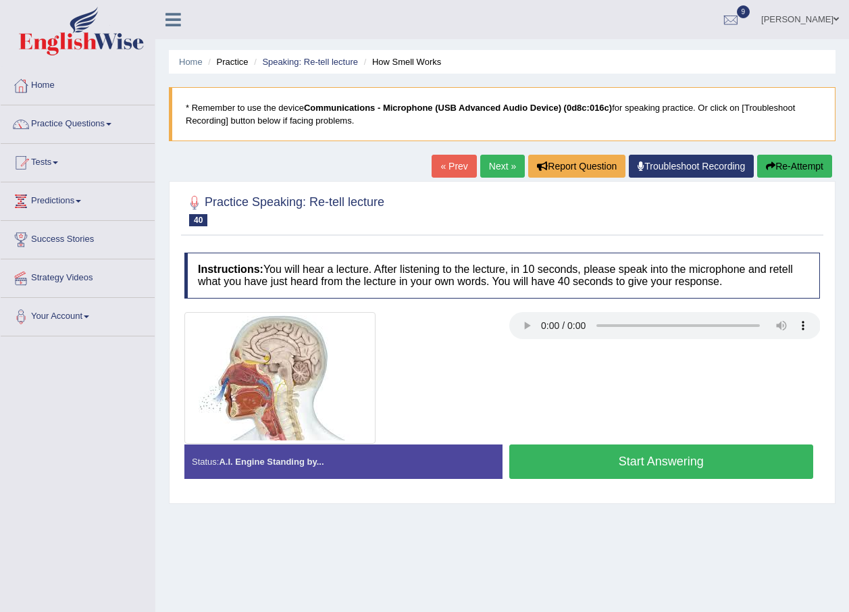
click at [637, 455] on button "Start Answering" at bounding box center [661, 462] width 305 height 34
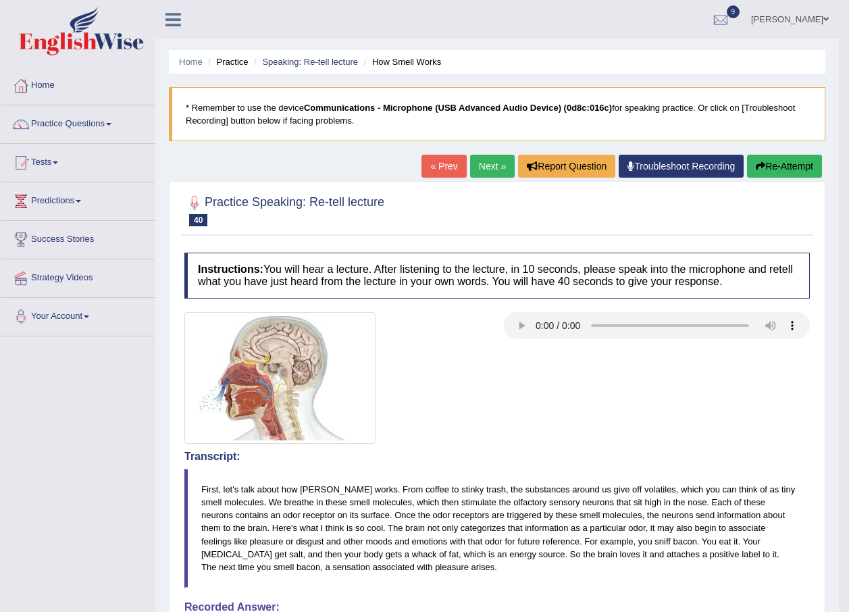
click at [791, 169] on button "Re-Attempt" at bounding box center [784, 166] width 75 height 23
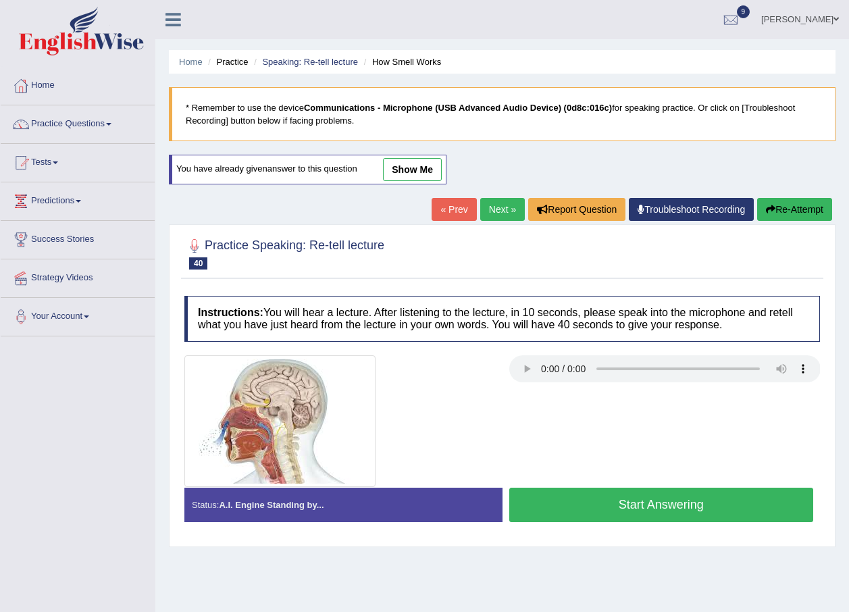
click at [659, 507] on button "Start Answering" at bounding box center [661, 505] width 305 height 34
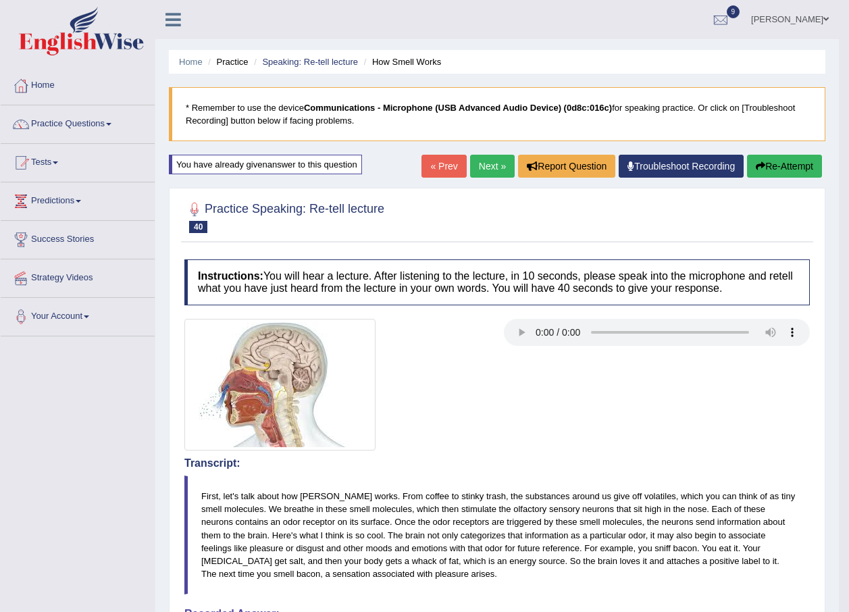
click at [487, 167] on link "Next »" at bounding box center [492, 166] width 45 height 23
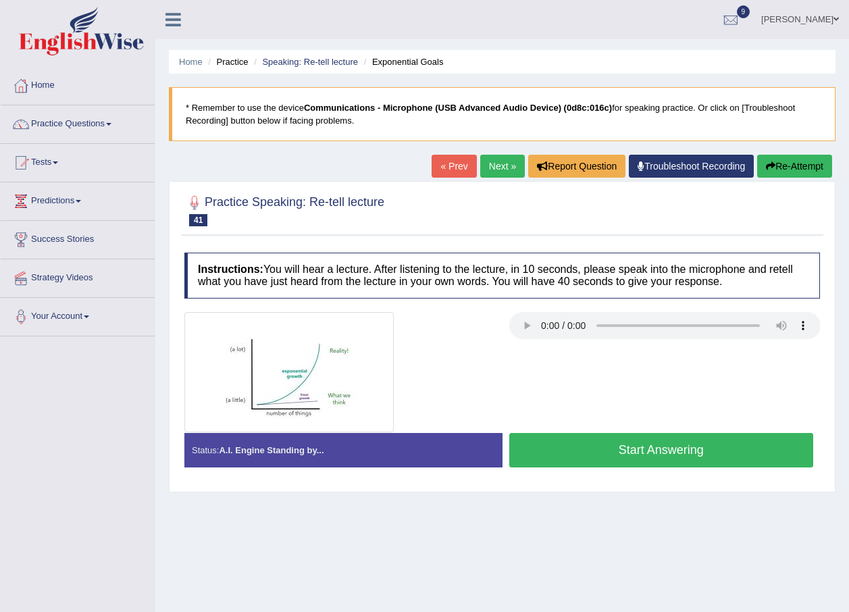
click at [583, 448] on button "Start Answering" at bounding box center [661, 450] width 305 height 34
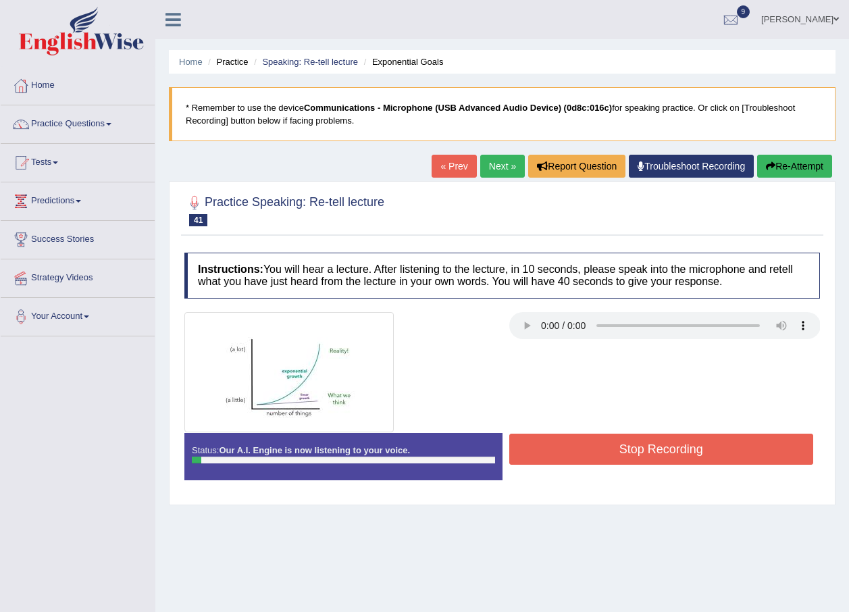
click at [645, 451] on button "Stop Recording" at bounding box center [661, 449] width 305 height 31
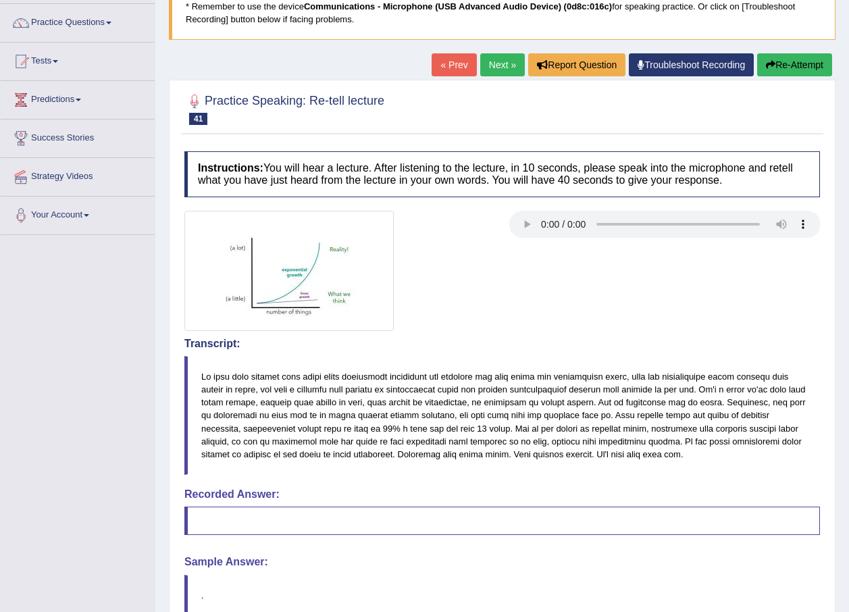
scroll to position [100, 0]
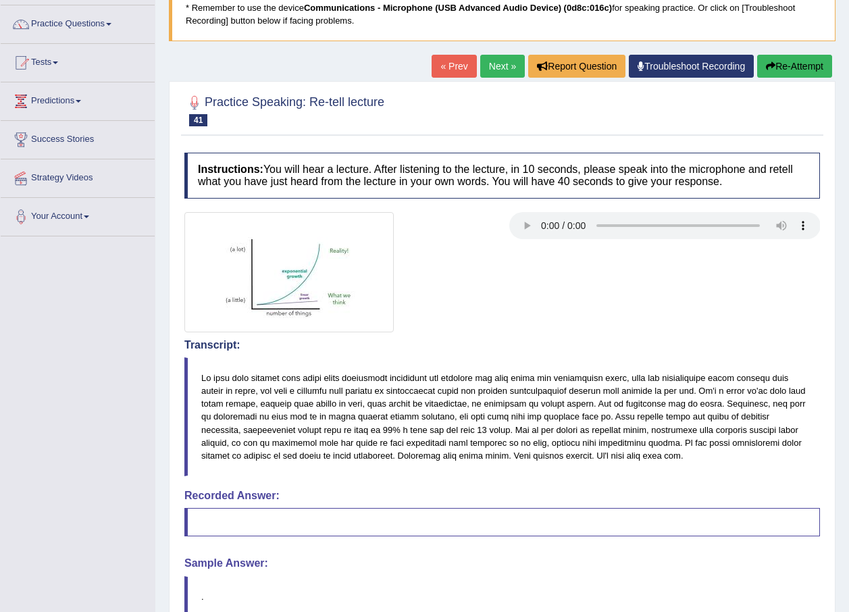
click at [791, 69] on button "Re-Attempt" at bounding box center [794, 66] width 75 height 23
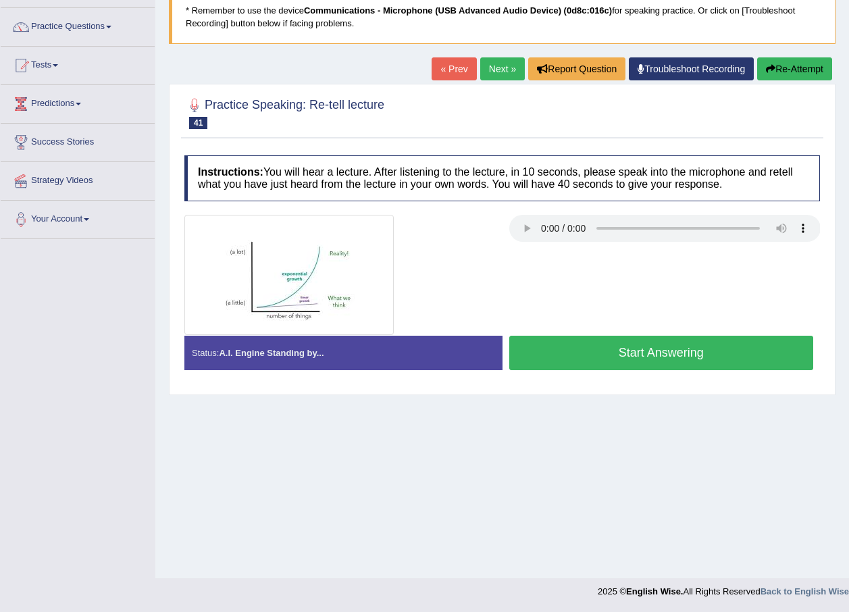
click at [660, 349] on button "Start Answering" at bounding box center [661, 353] width 305 height 34
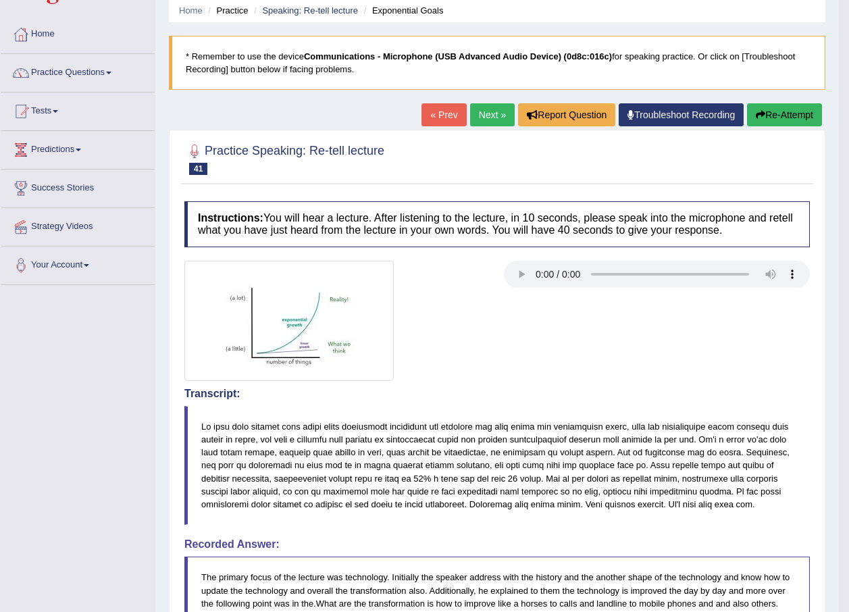
scroll to position [20, 0]
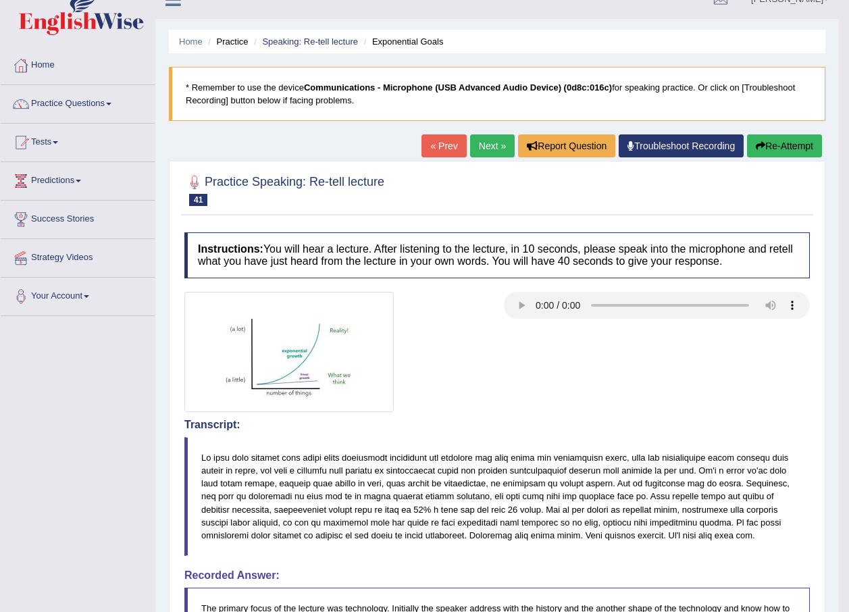
click at [487, 149] on link "Next »" at bounding box center [492, 145] width 45 height 23
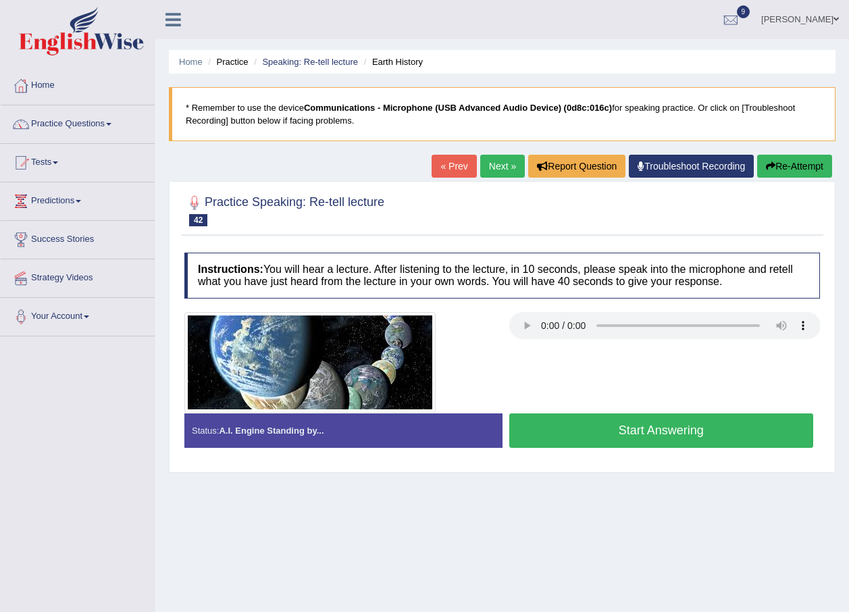
click at [578, 429] on button "Start Answering" at bounding box center [661, 430] width 305 height 34
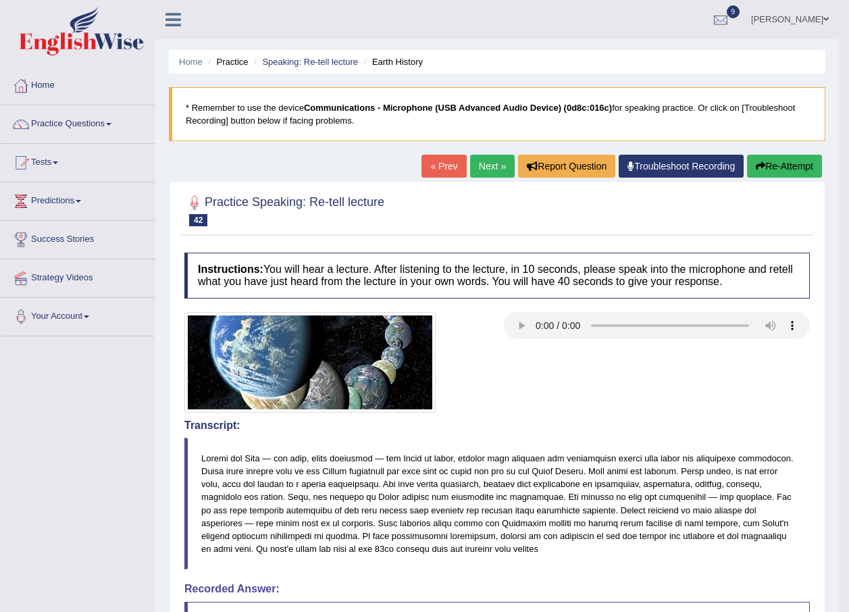
click at [502, 170] on link "Next »" at bounding box center [492, 166] width 45 height 23
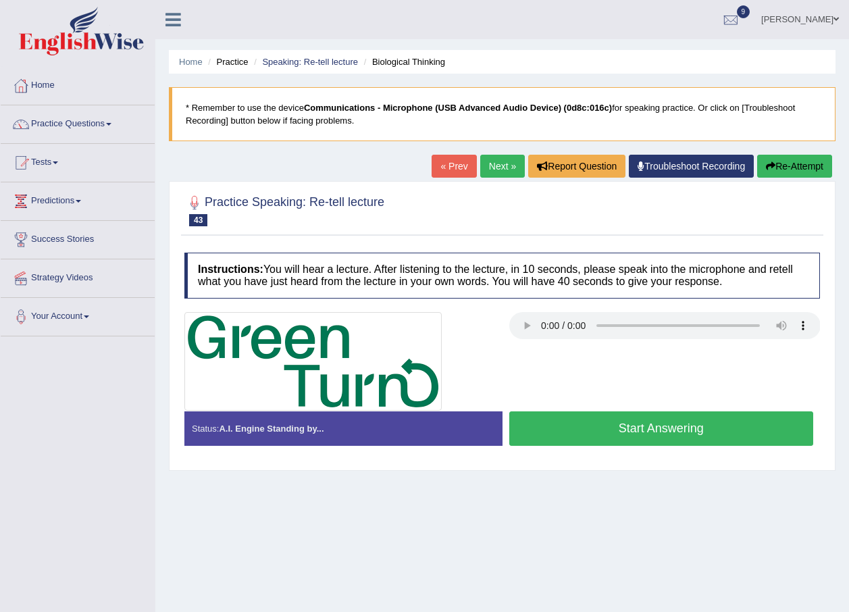
click at [589, 433] on button "Start Answering" at bounding box center [661, 428] width 305 height 34
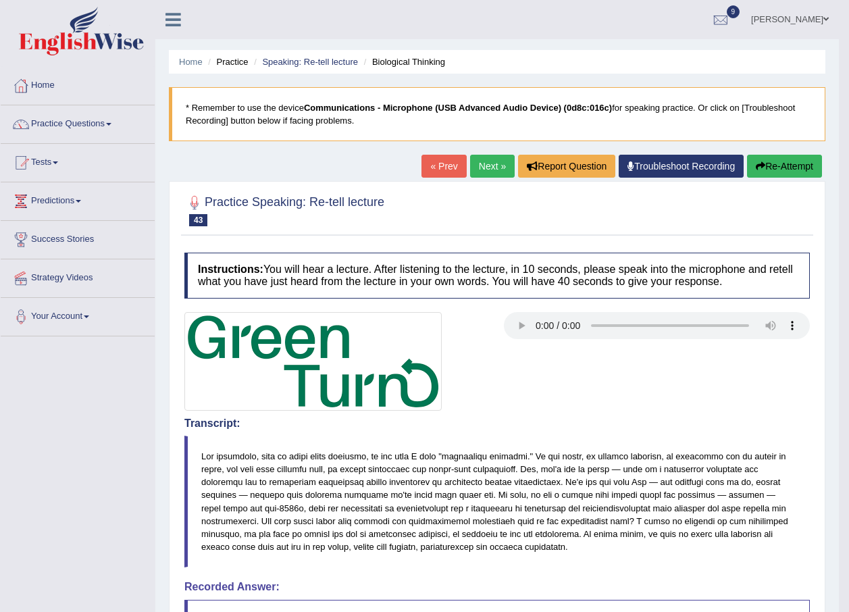
click at [488, 169] on link "Next »" at bounding box center [492, 166] width 45 height 23
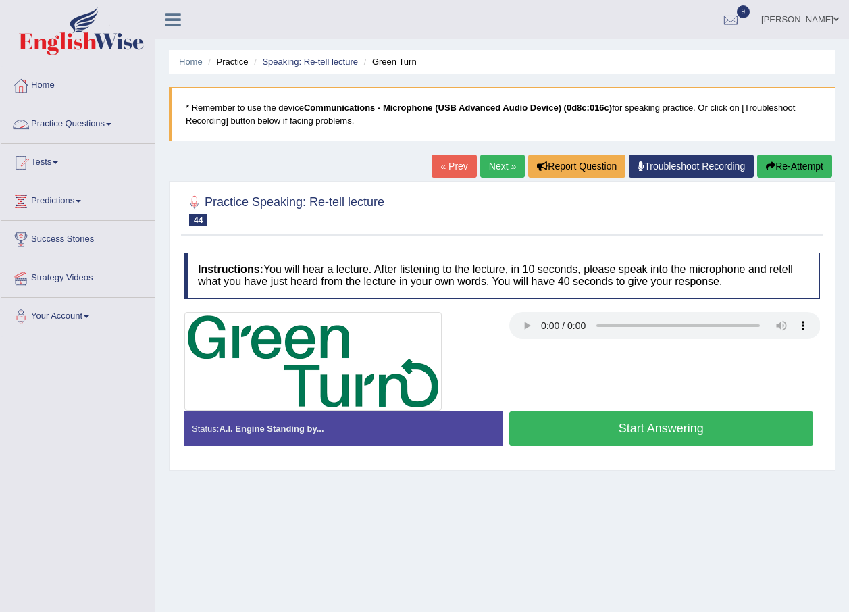
click at [480, 166] on link "Next »" at bounding box center [502, 166] width 45 height 23
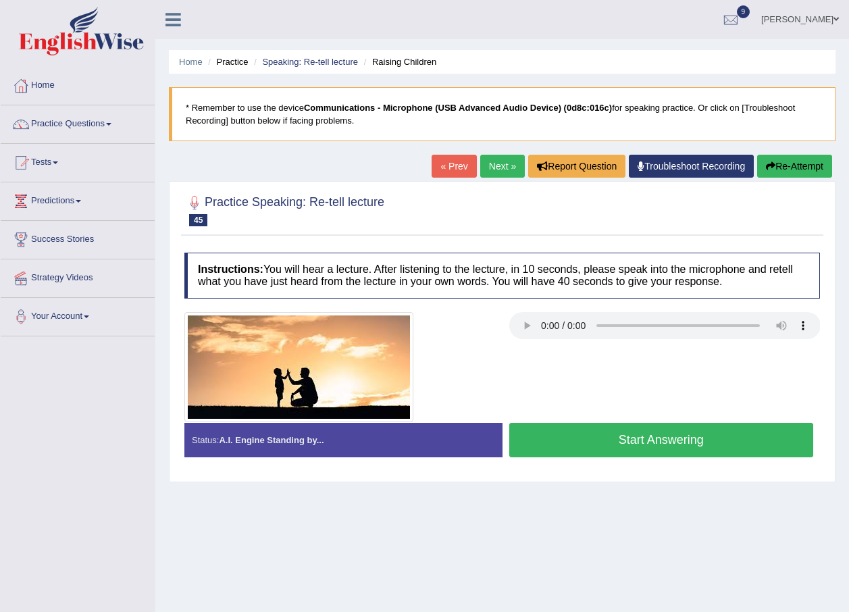
click at [603, 434] on button "Start Answering" at bounding box center [661, 440] width 305 height 34
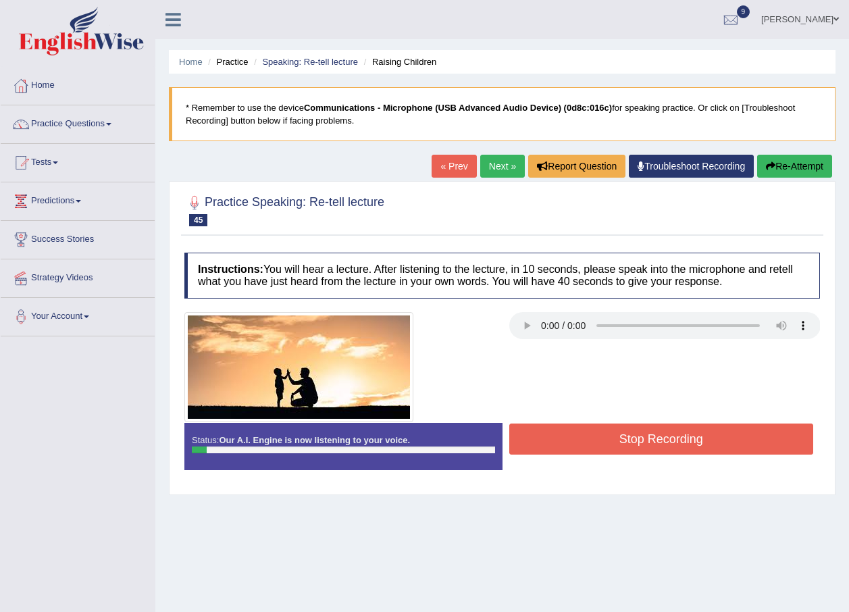
click at [603, 434] on button "Stop Recording" at bounding box center [661, 439] width 305 height 31
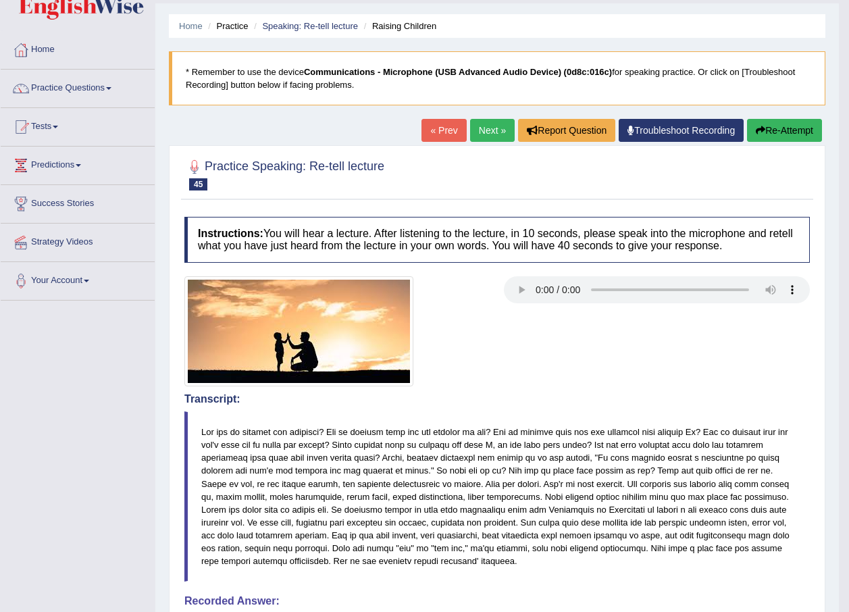
scroll to position [68, 0]
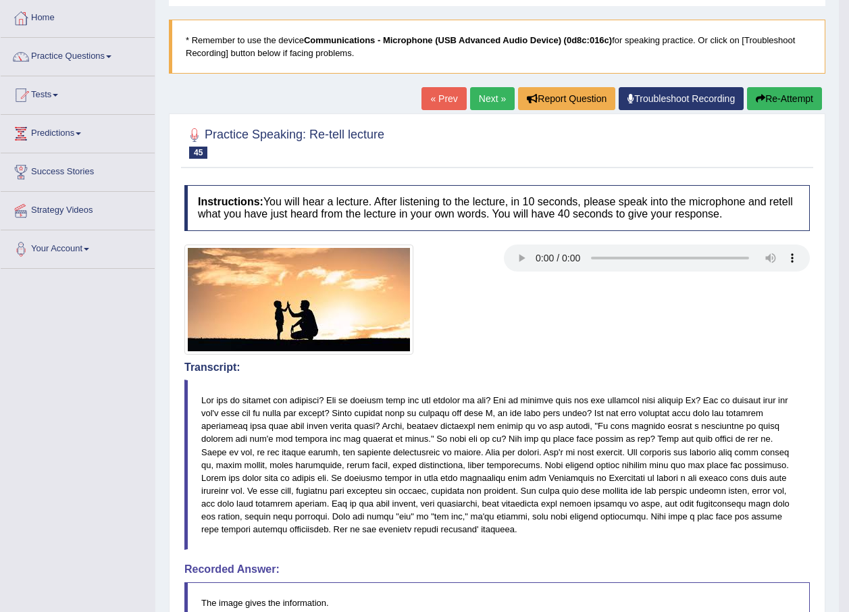
click at [773, 103] on button "Re-Attempt" at bounding box center [784, 98] width 75 height 23
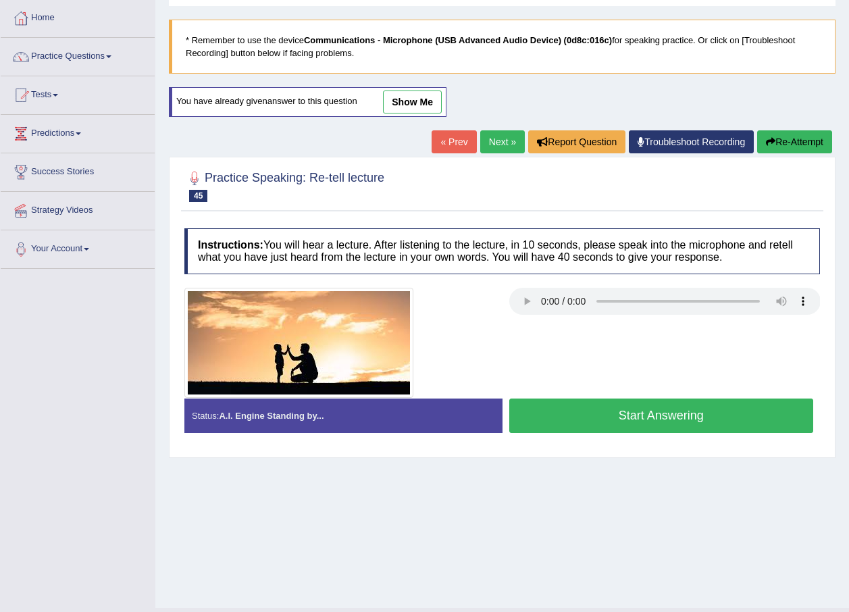
click at [676, 414] on button "Start Answering" at bounding box center [661, 416] width 305 height 34
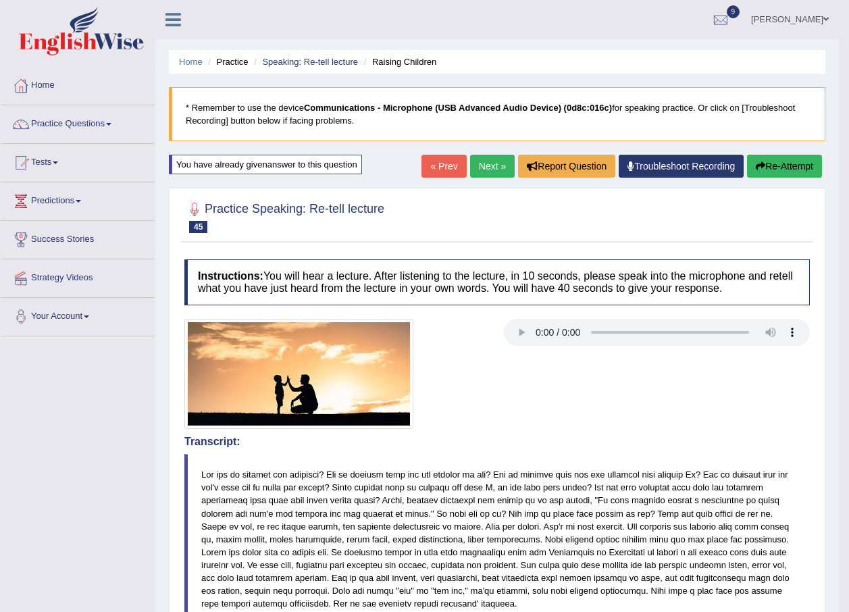
click at [481, 161] on link "Next »" at bounding box center [492, 166] width 45 height 23
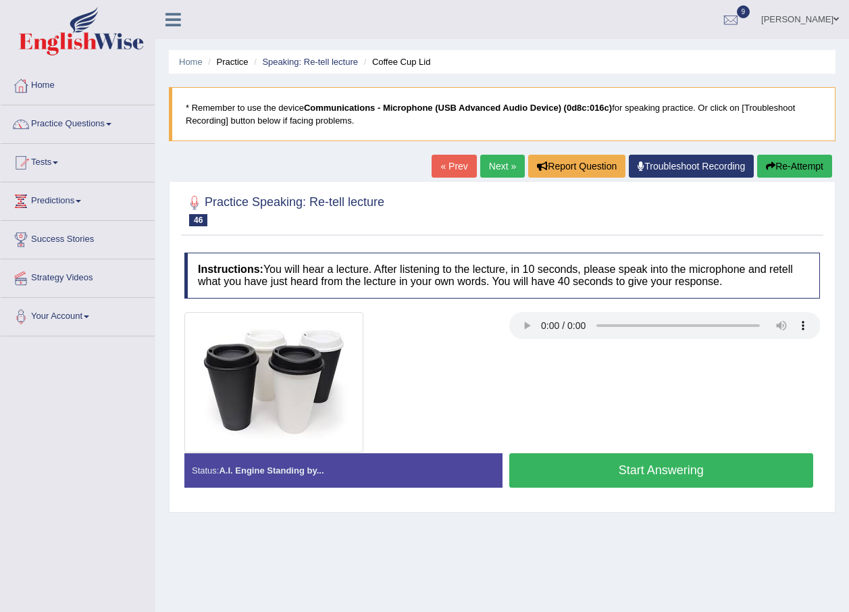
click at [649, 475] on button "Start Answering" at bounding box center [661, 470] width 305 height 34
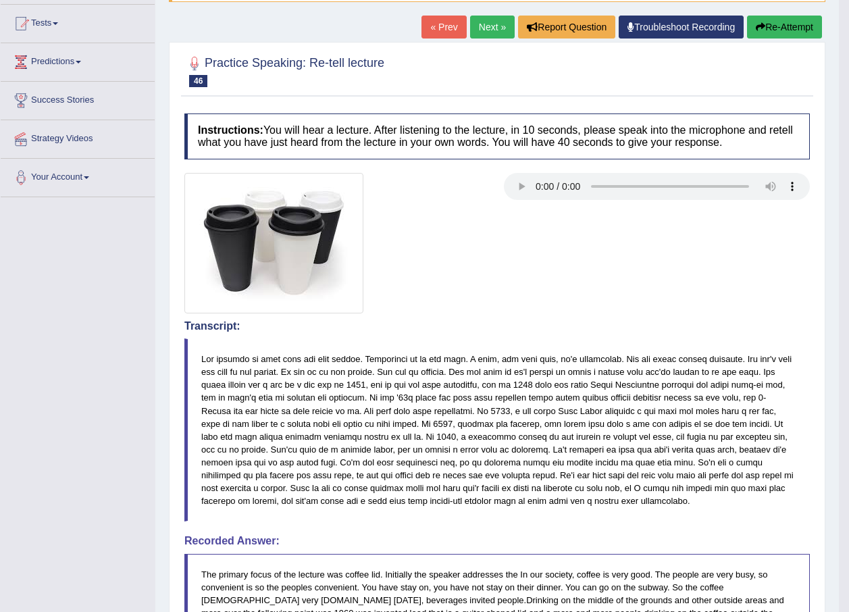
scroll to position [135, 0]
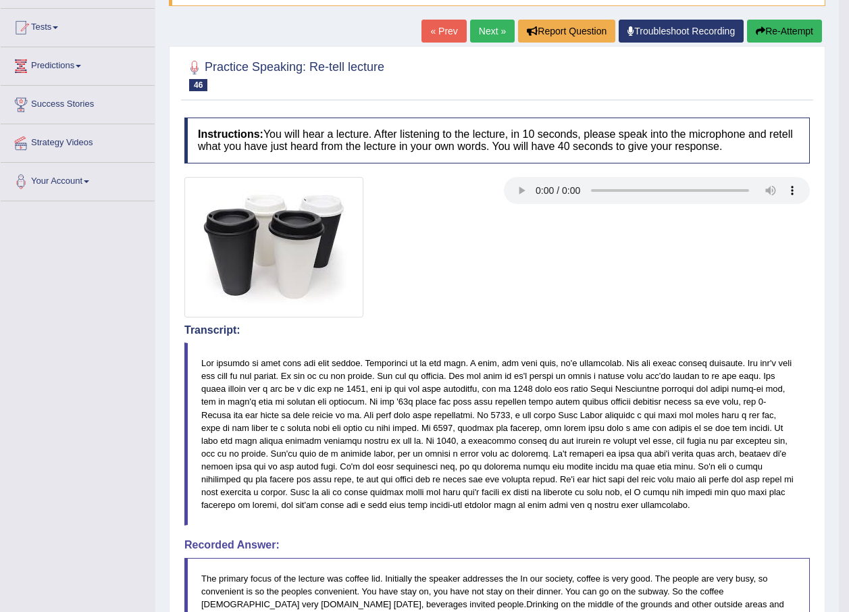
click at [84, 64] on link "Predictions" at bounding box center [78, 64] width 154 height 34
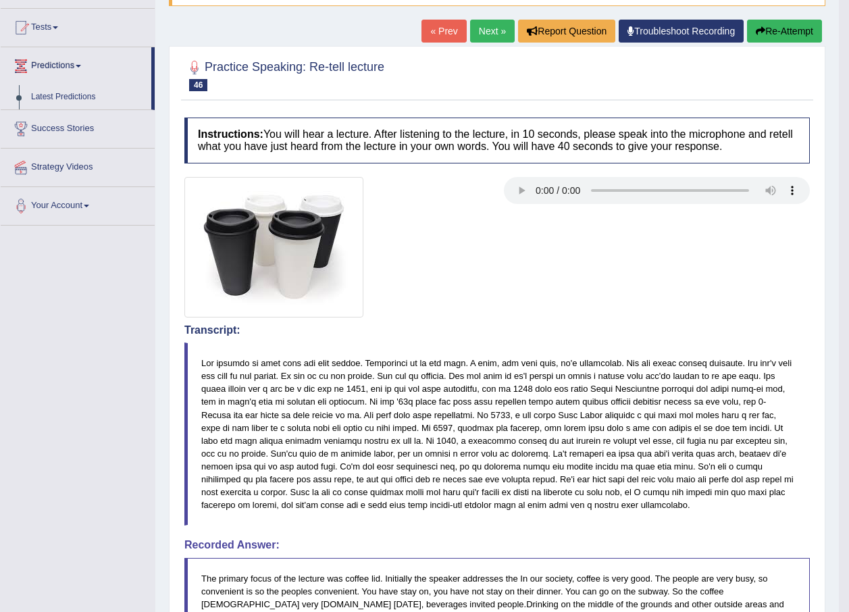
click at [84, 68] on link "Predictions" at bounding box center [76, 64] width 151 height 34
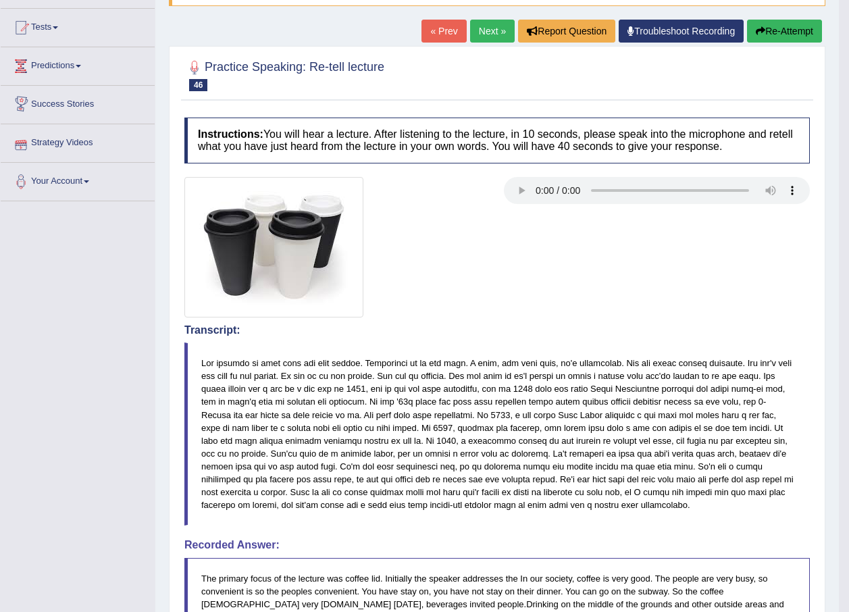
click at [87, 66] on link "Predictions" at bounding box center [78, 64] width 154 height 34
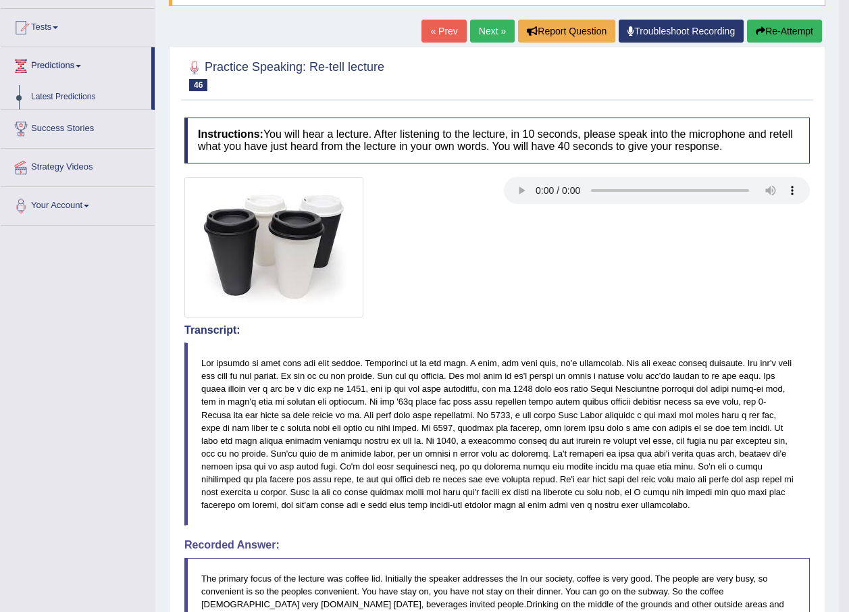
click at [80, 69] on link "Predictions" at bounding box center [76, 64] width 151 height 34
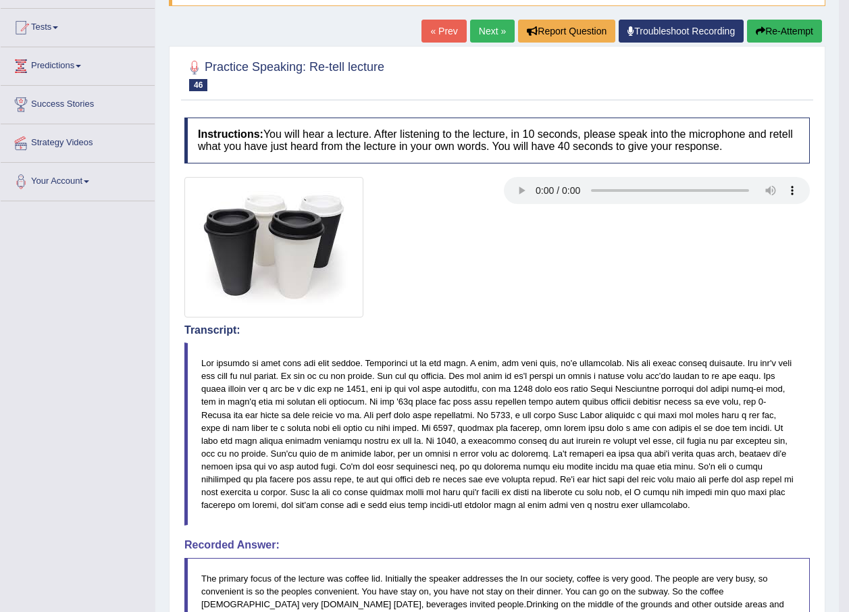
click at [84, 68] on link "Predictions" at bounding box center [78, 64] width 154 height 34
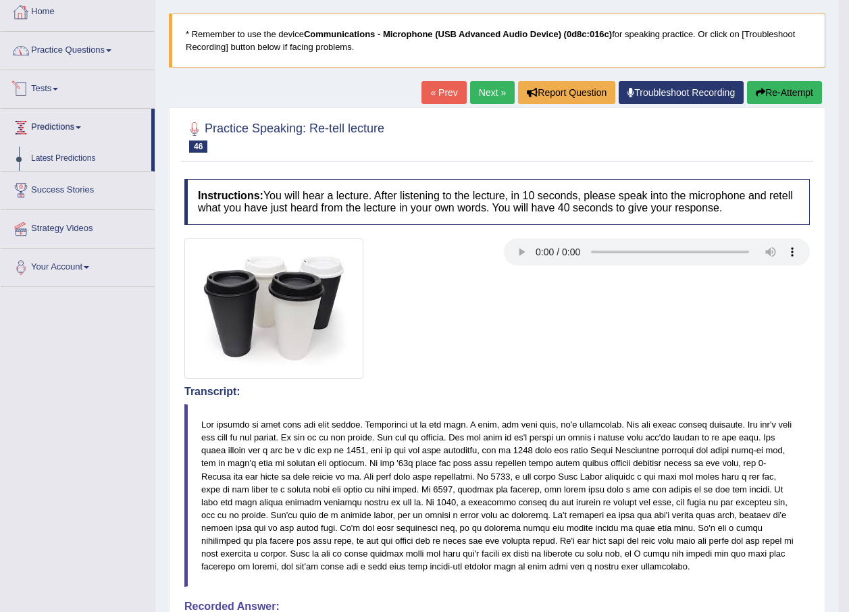
scroll to position [0, 0]
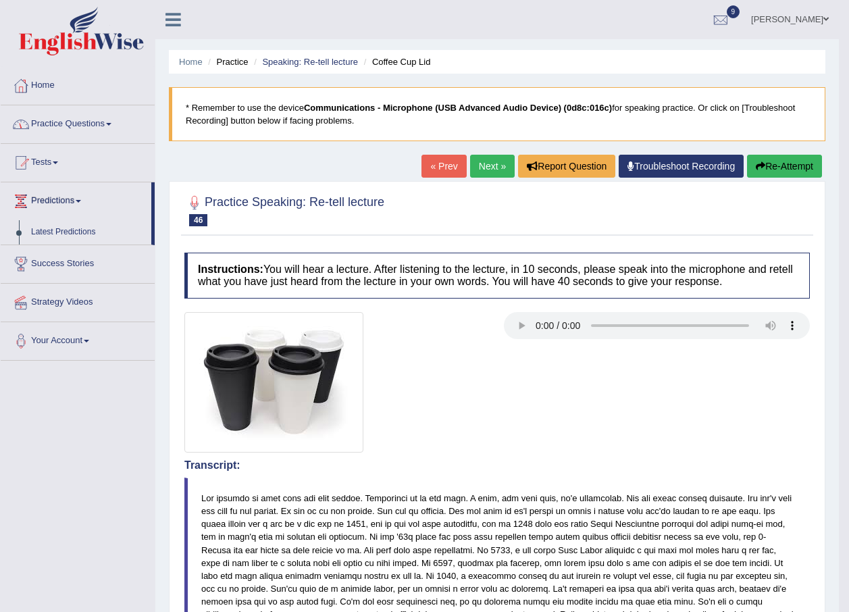
click at [117, 126] on link "Practice Questions" at bounding box center [78, 122] width 154 height 34
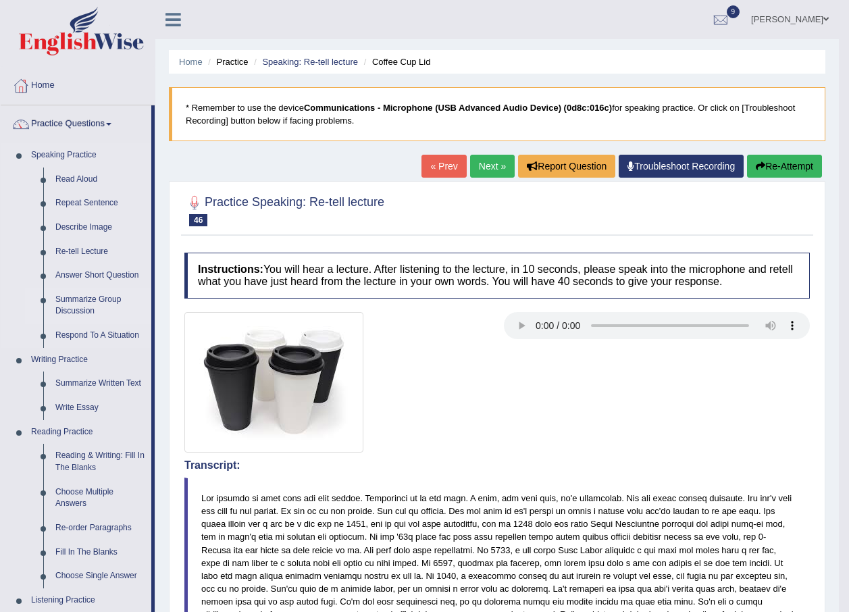
click at [97, 299] on link "Summarize Group Discussion" at bounding box center [100, 306] width 102 height 36
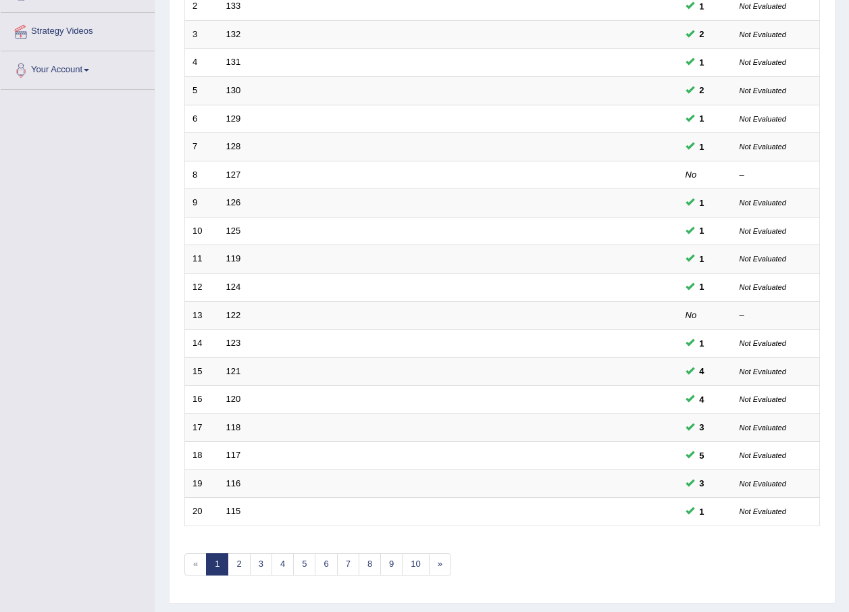
scroll to position [282, 0]
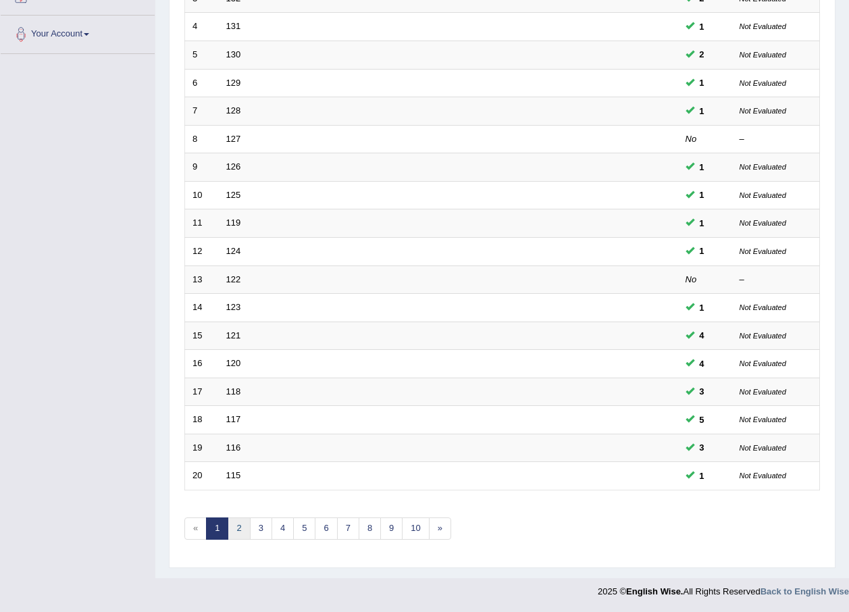
click at [234, 524] on link "2" at bounding box center [239, 529] width 22 height 22
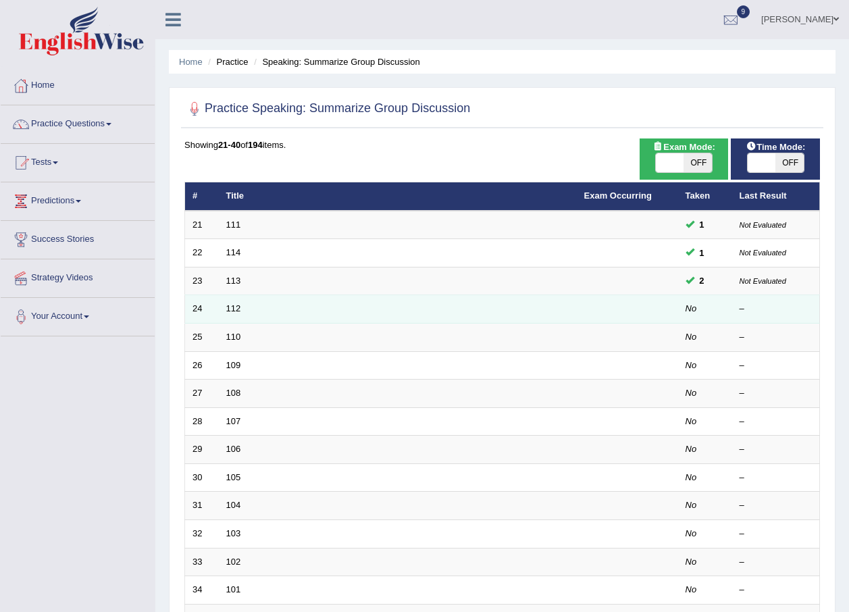
click at [236, 303] on td "112" at bounding box center [398, 309] width 358 height 28
click at [238, 309] on link "112" at bounding box center [233, 308] width 15 height 10
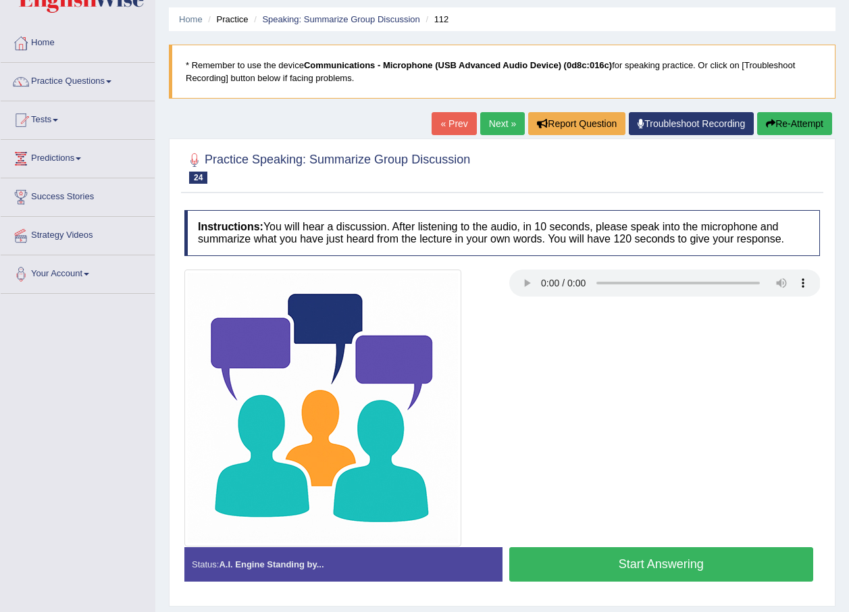
scroll to position [97, 0]
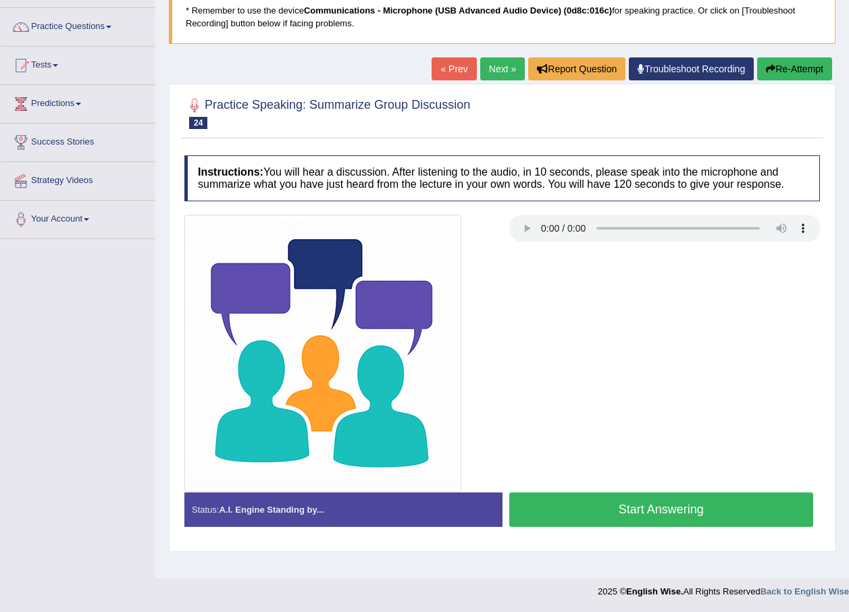
click at [724, 507] on button "Start Answering" at bounding box center [661, 510] width 305 height 34
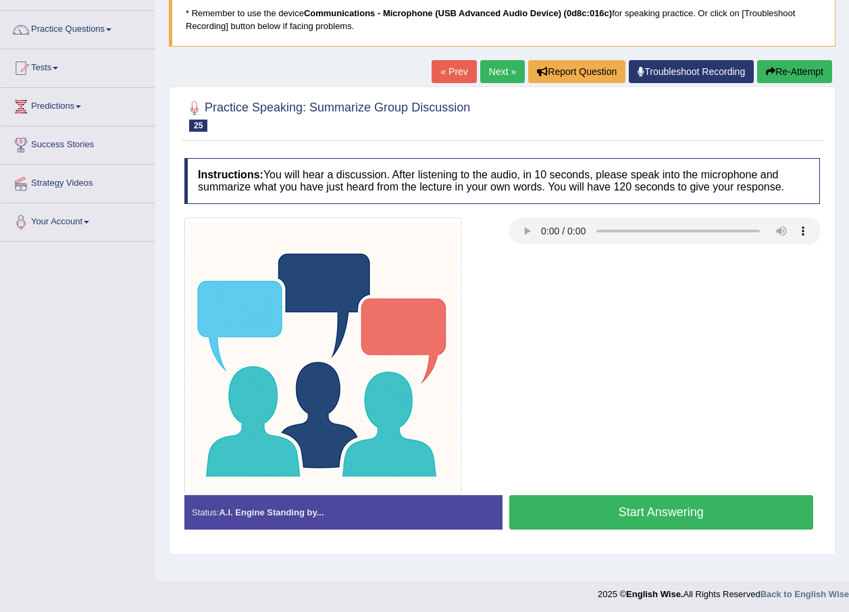
scroll to position [97, 0]
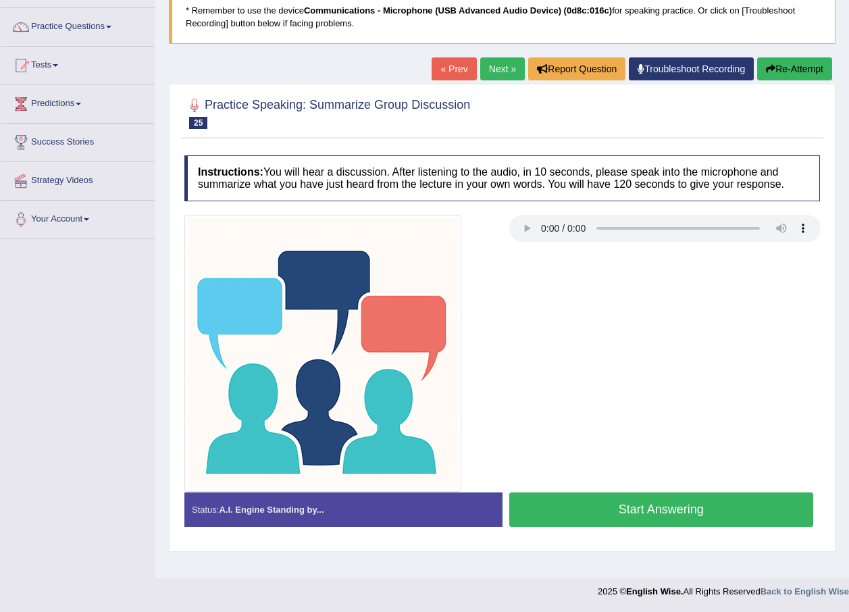
click at [670, 508] on button "Start Answering" at bounding box center [661, 510] width 305 height 34
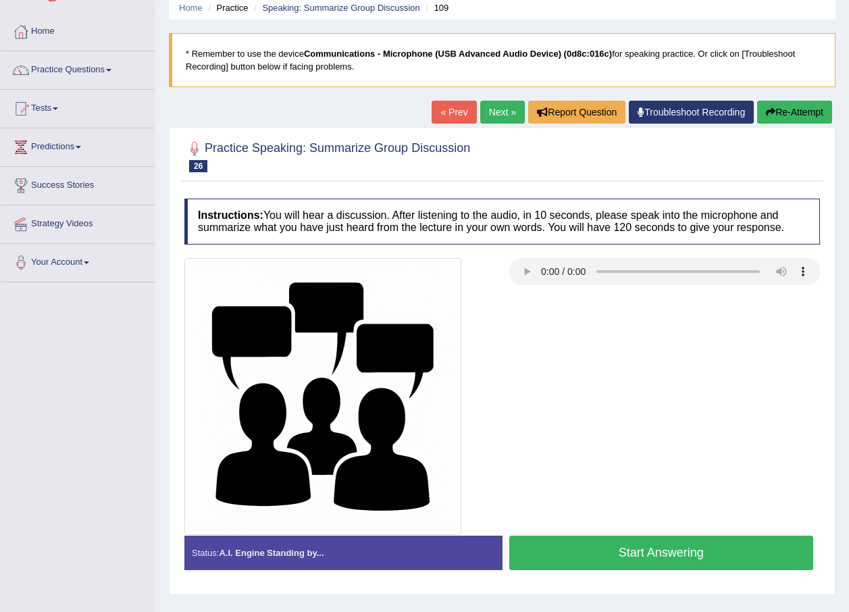
scroll to position [30, 0]
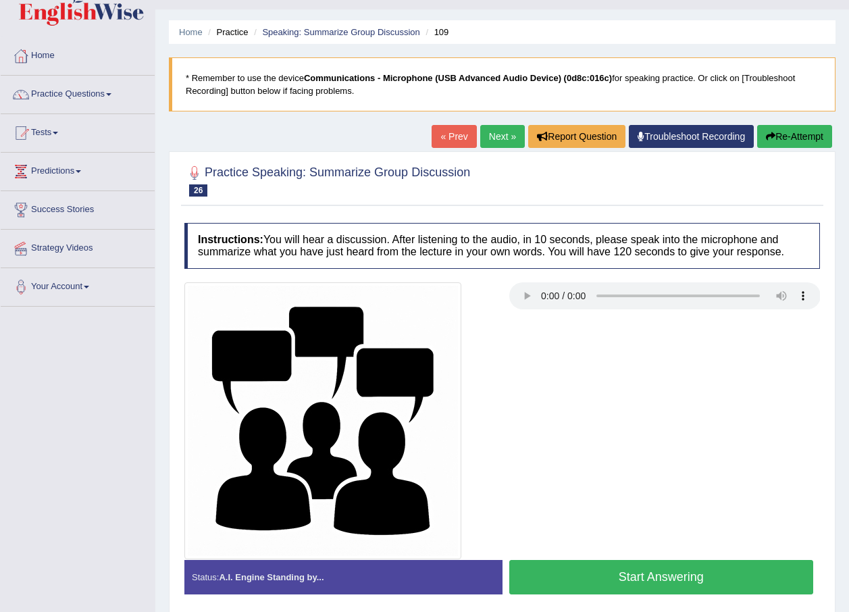
click at [698, 576] on button "Start Answering" at bounding box center [661, 577] width 305 height 34
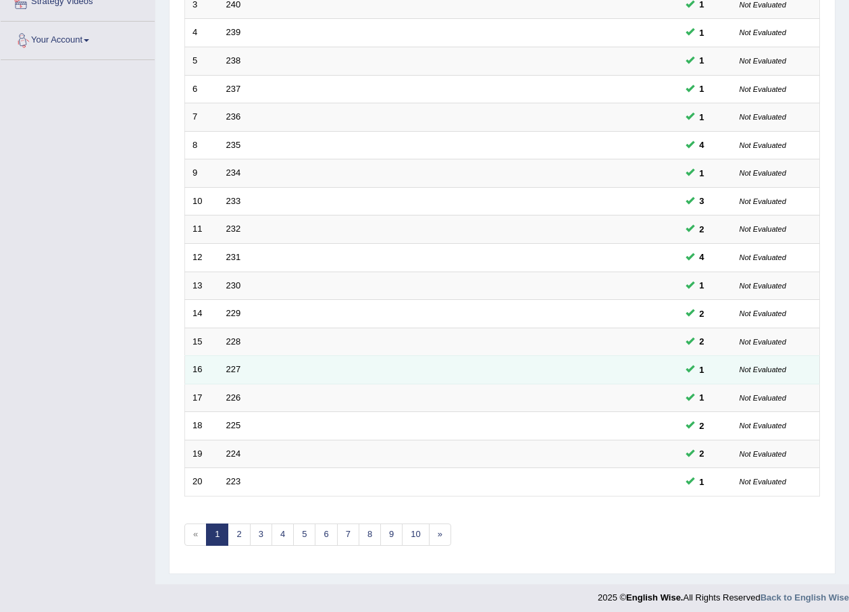
scroll to position [282, 0]
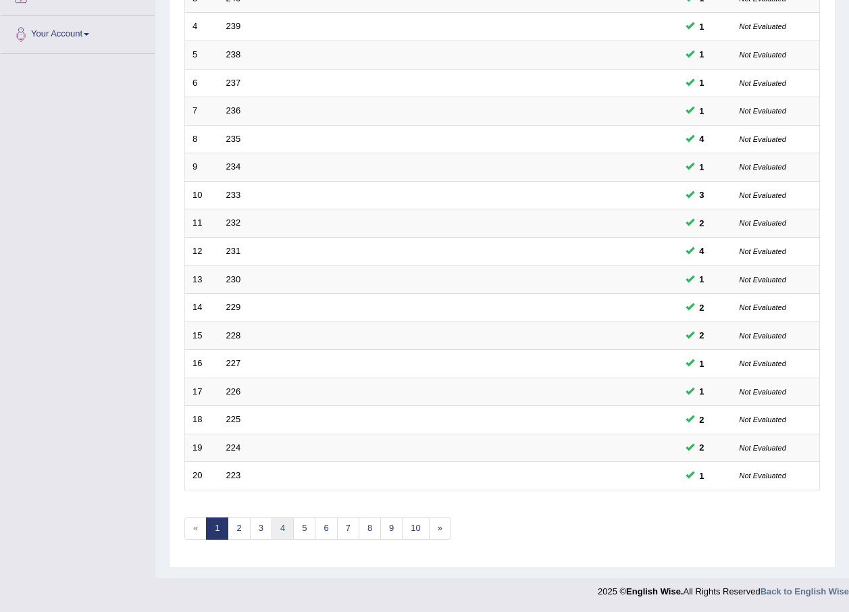
click at [286, 530] on link "4" at bounding box center [283, 529] width 22 height 22
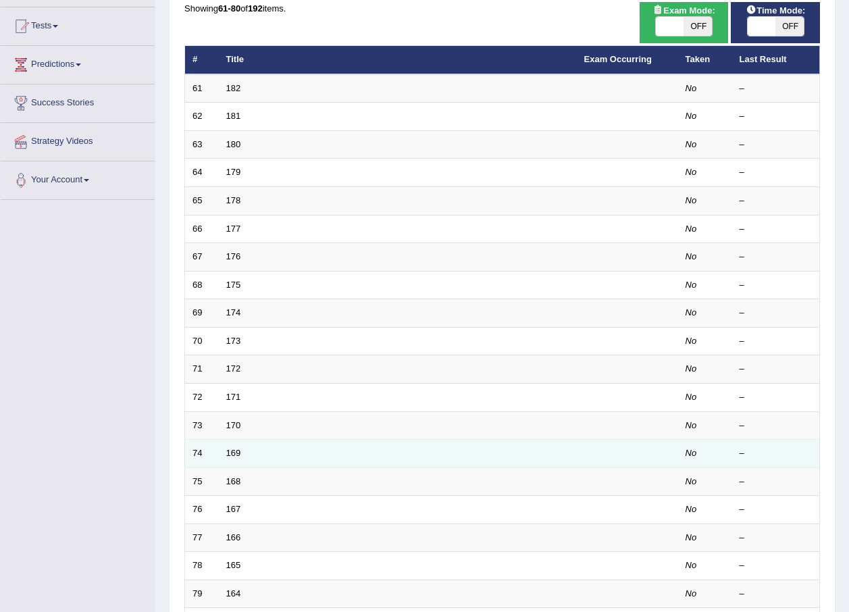
scroll to position [270, 0]
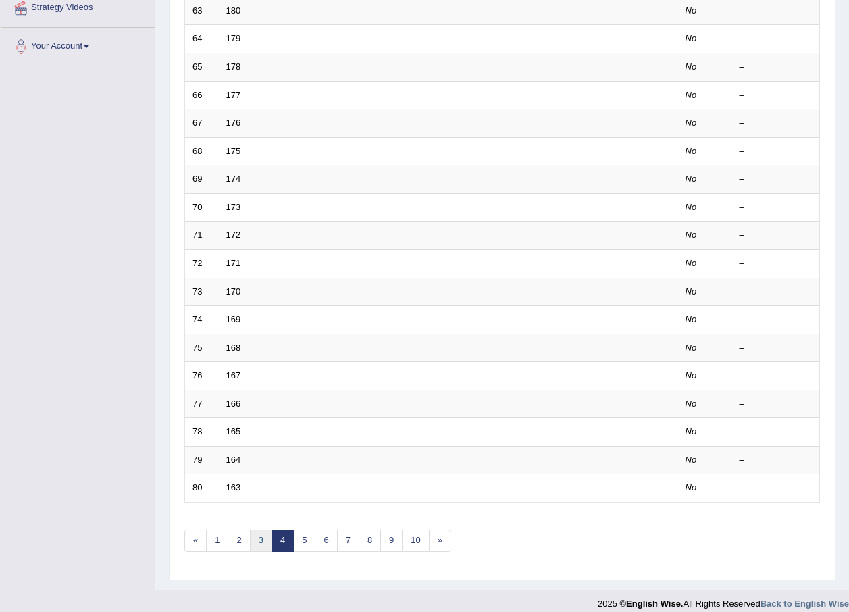
click at [255, 543] on link "3" at bounding box center [261, 541] width 22 height 22
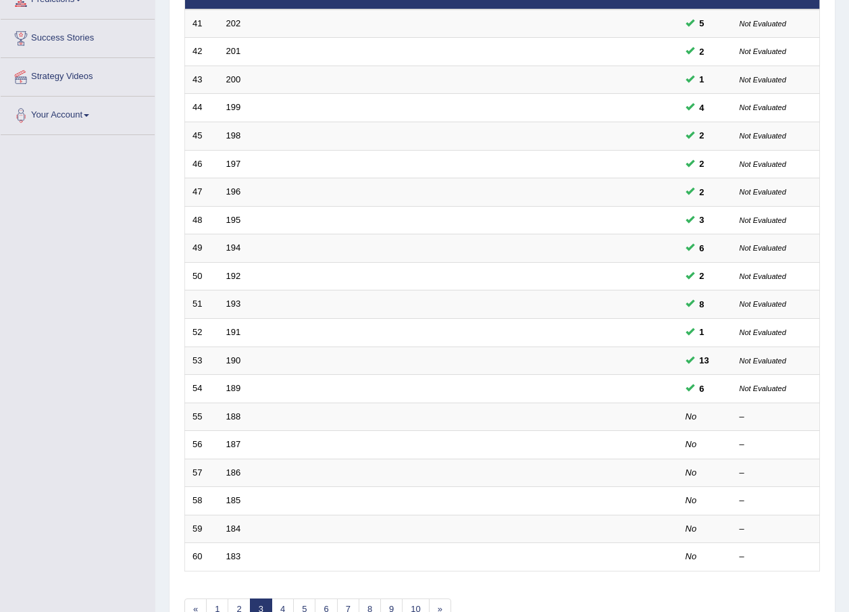
scroll to position [203, 0]
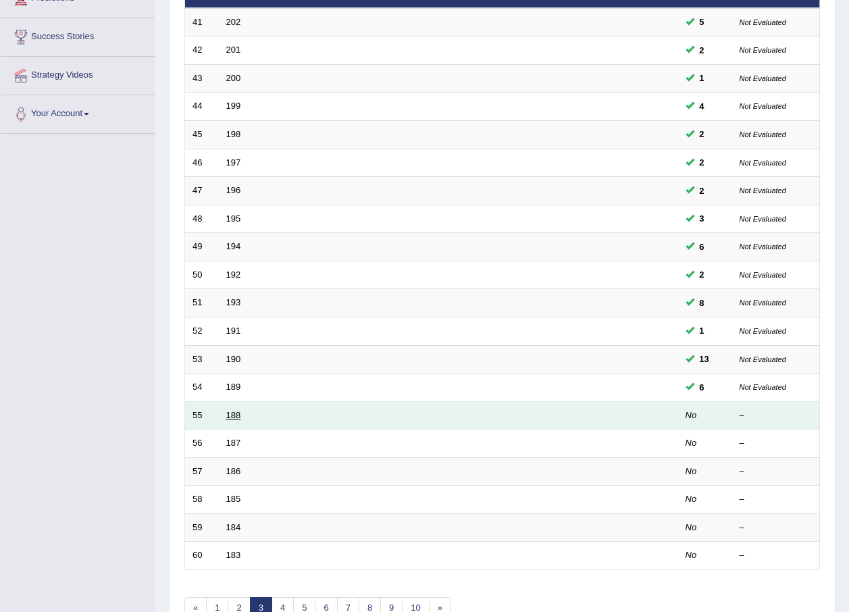
click at [236, 420] on link "188" at bounding box center [233, 415] width 15 height 10
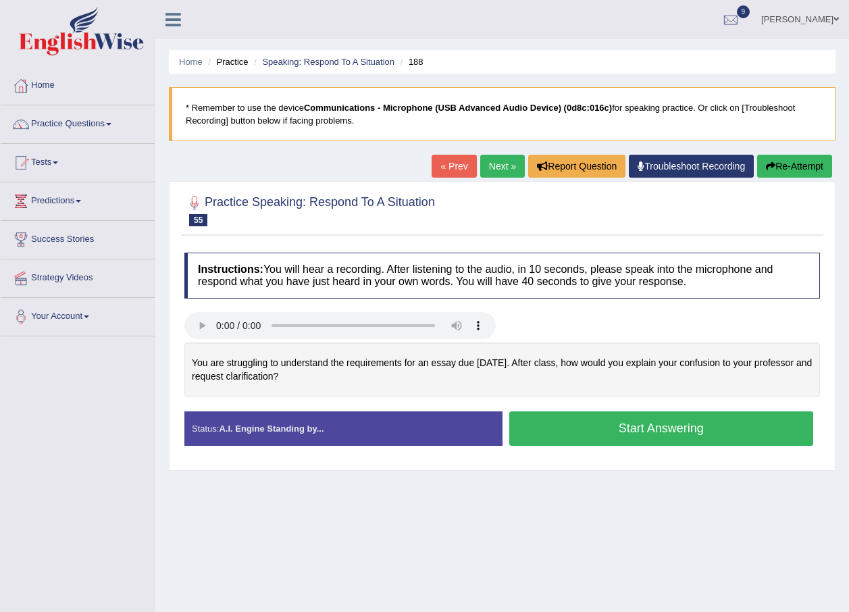
click at [536, 426] on button "Start Answering" at bounding box center [661, 428] width 305 height 34
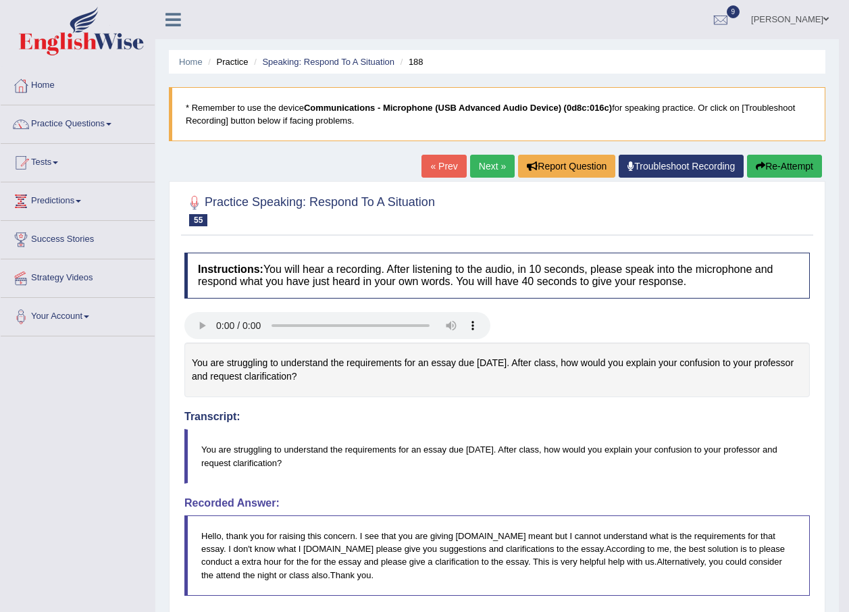
click at [485, 168] on link "Next »" at bounding box center [492, 166] width 45 height 23
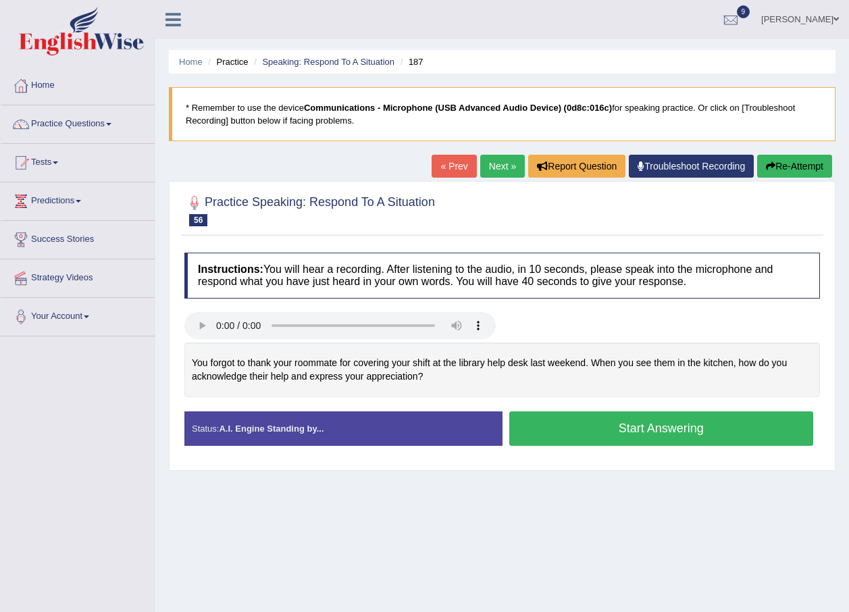
click at [526, 434] on button "Start Answering" at bounding box center [661, 428] width 305 height 34
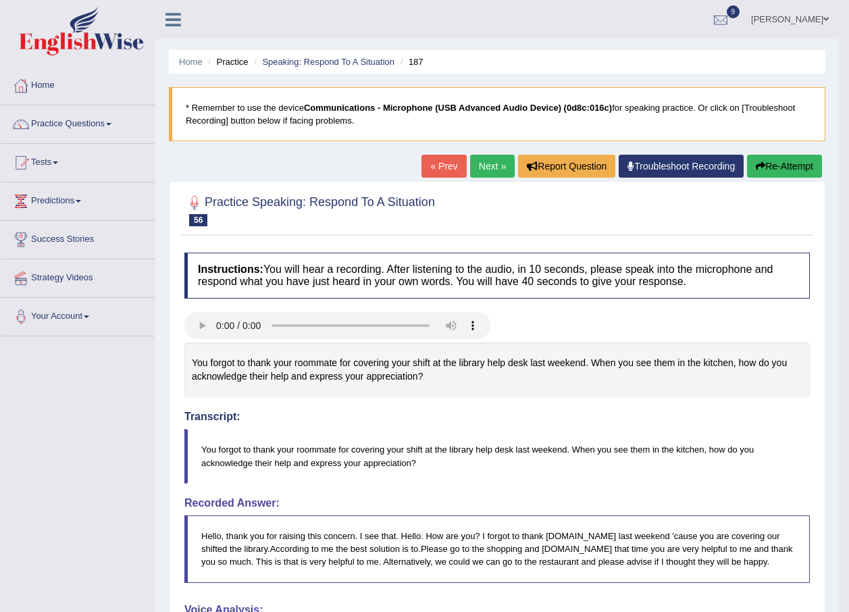
click at [482, 170] on link "Next »" at bounding box center [492, 166] width 45 height 23
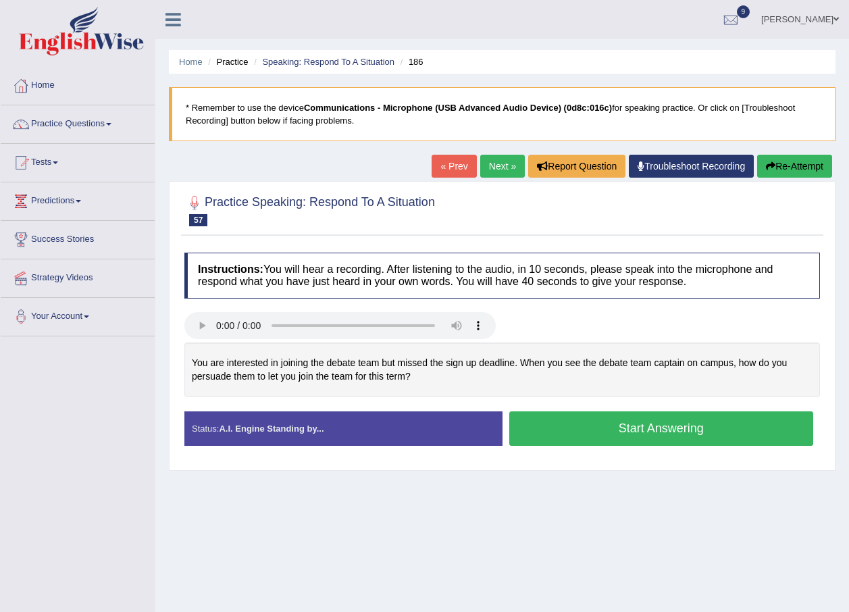
click at [580, 422] on button "Start Answering" at bounding box center [661, 428] width 305 height 34
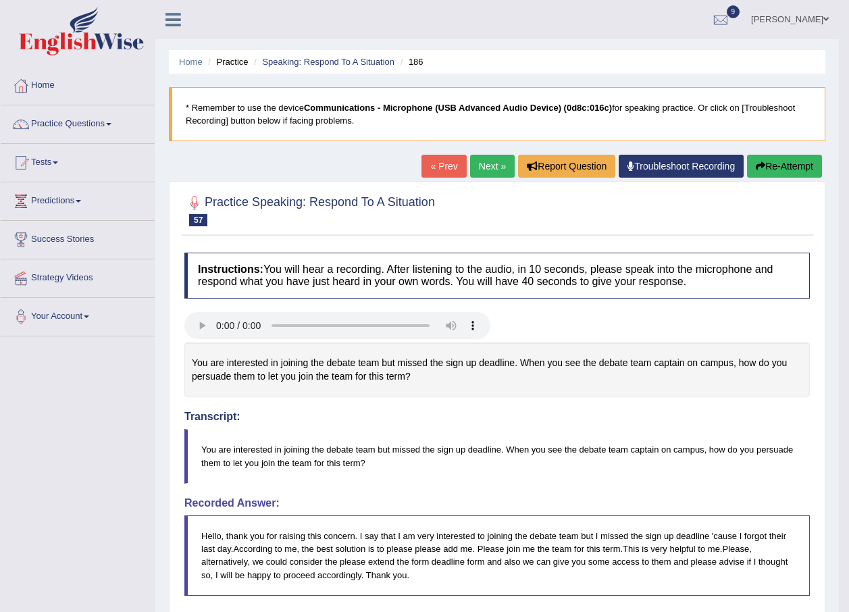
click at [493, 176] on link "Next »" at bounding box center [492, 166] width 45 height 23
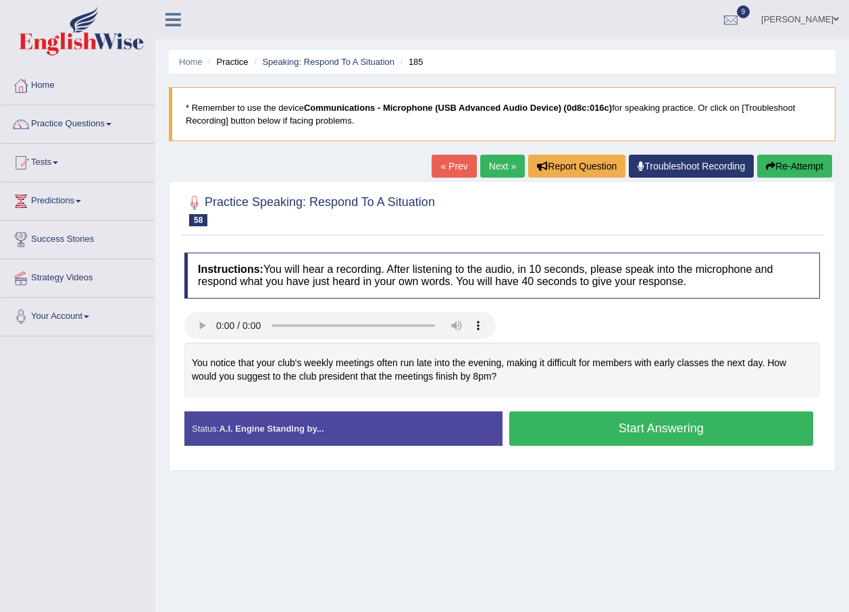
click at [680, 433] on button "Start Answering" at bounding box center [661, 428] width 305 height 34
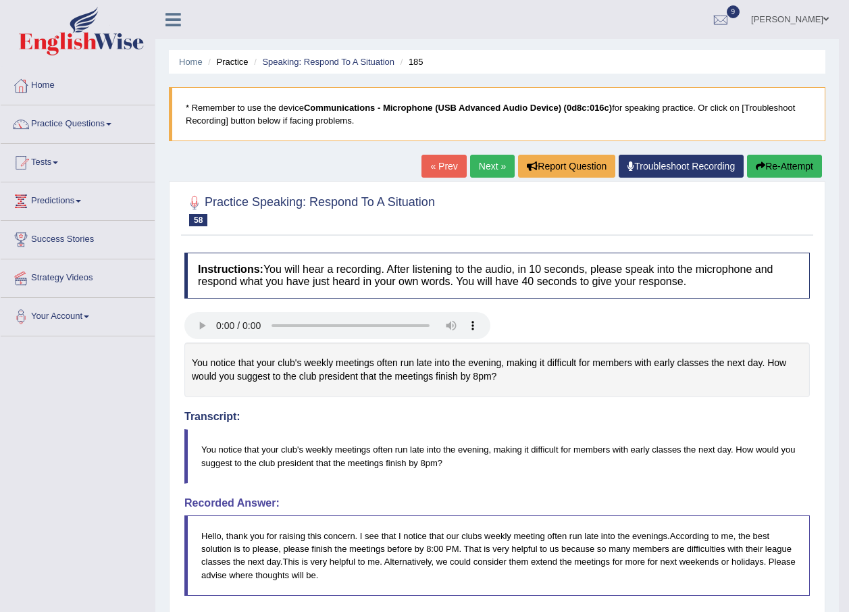
click at [480, 164] on link "Next »" at bounding box center [492, 166] width 45 height 23
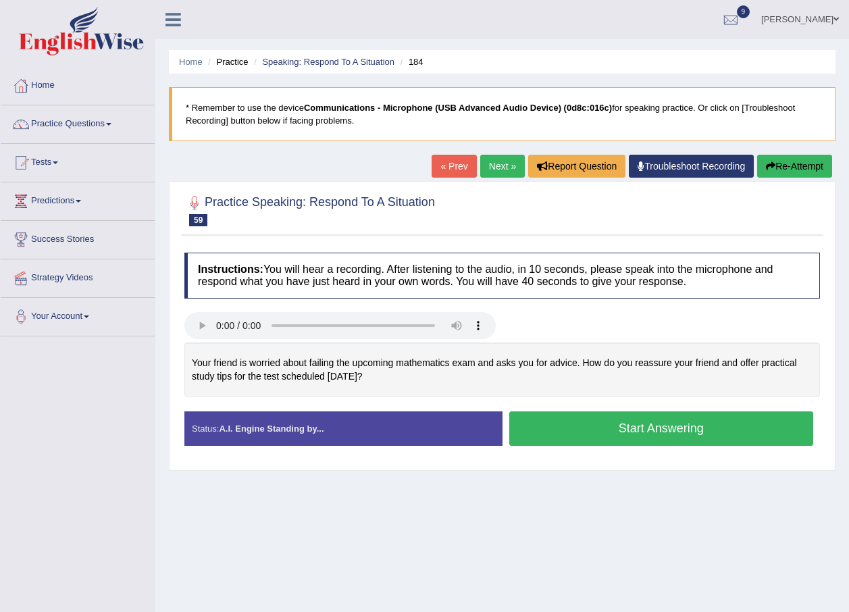
click at [628, 422] on button "Start Answering" at bounding box center [661, 428] width 305 height 34
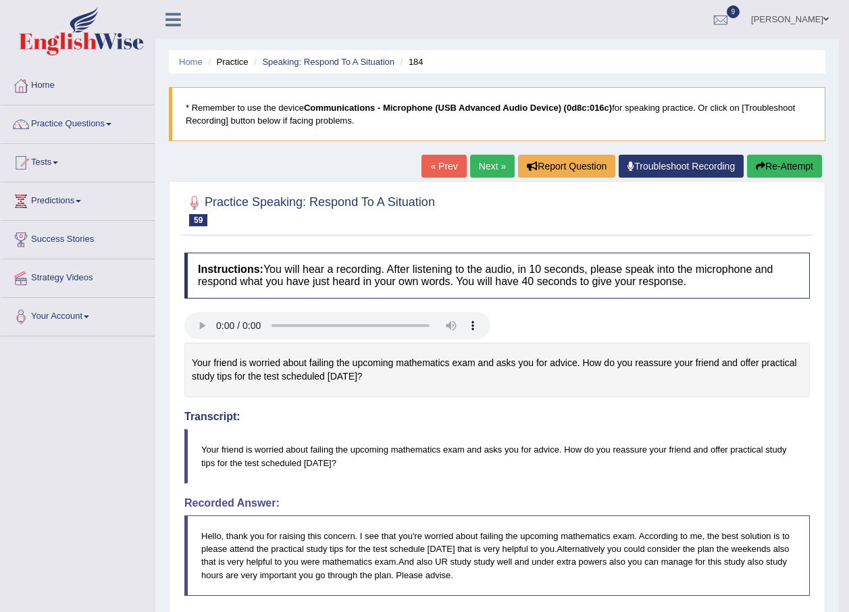
click at [480, 160] on link "Next »" at bounding box center [492, 166] width 45 height 23
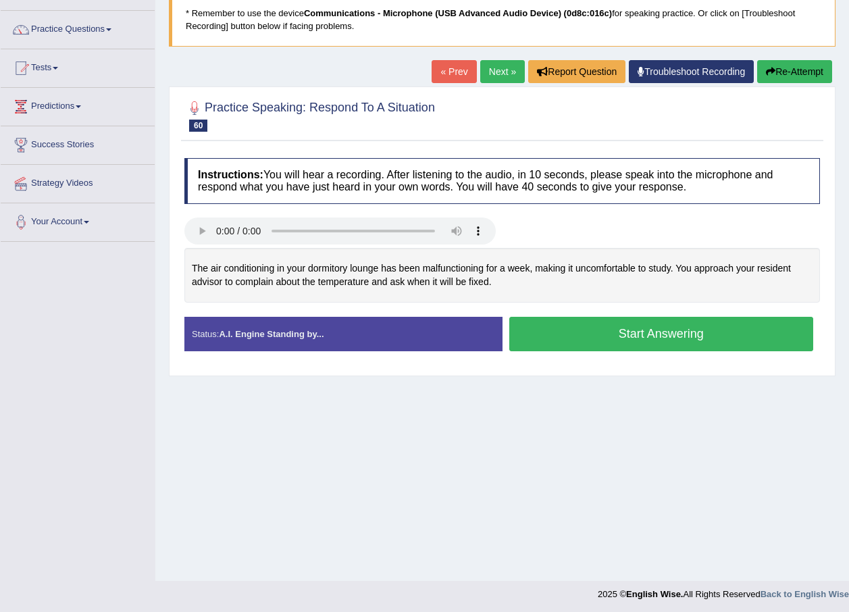
scroll to position [97, 0]
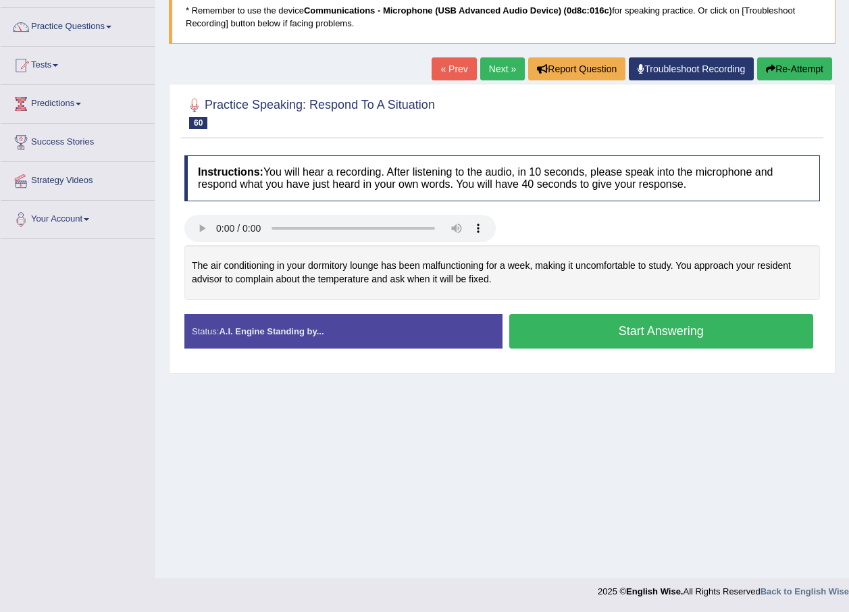
click at [559, 328] on button "Start Answering" at bounding box center [661, 331] width 305 height 34
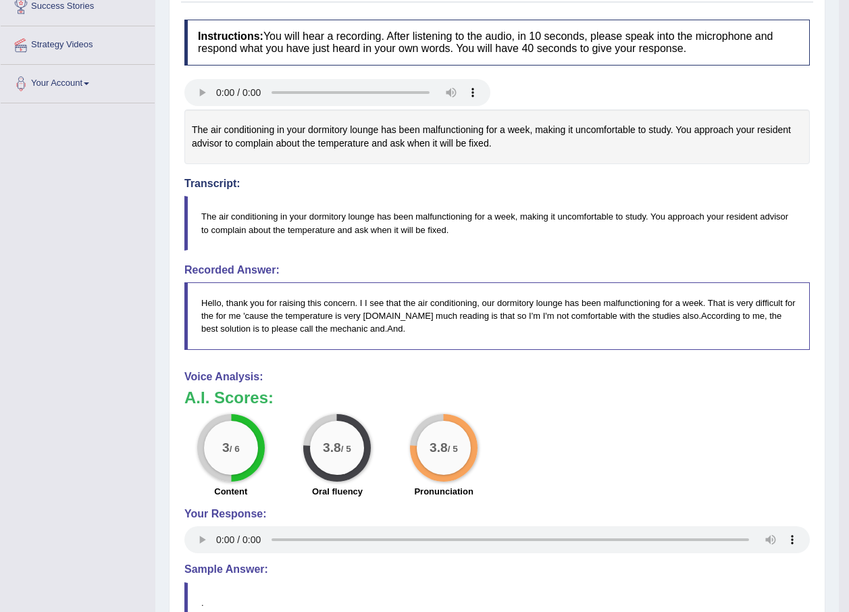
scroll to position [46, 0]
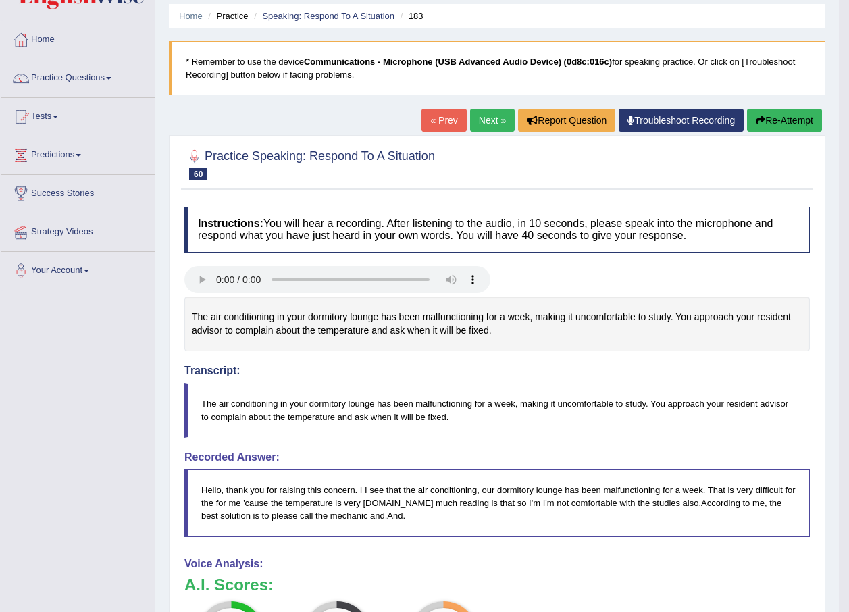
click at [778, 121] on button "Re-Attempt" at bounding box center [784, 120] width 75 height 23
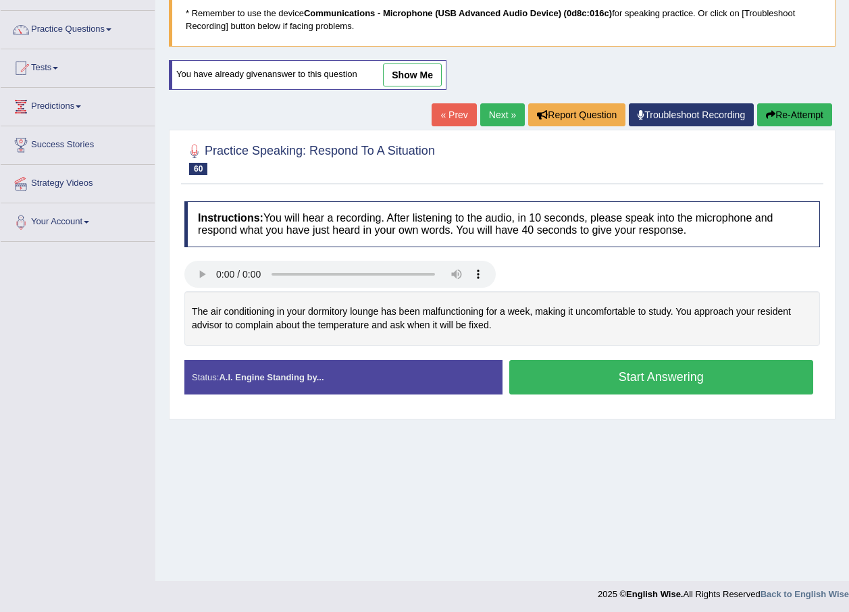
scroll to position [97, 0]
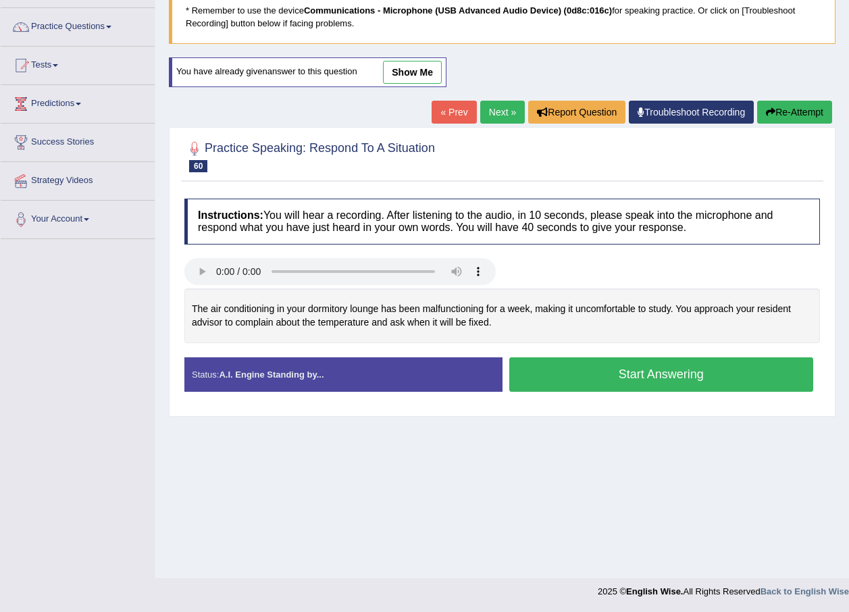
click at [648, 376] on button "Start Answering" at bounding box center [661, 374] width 305 height 34
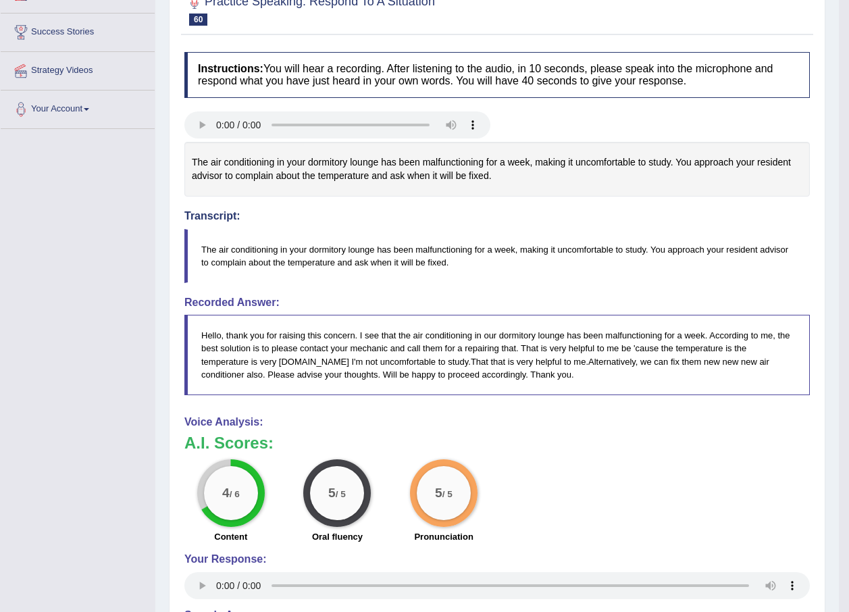
scroll to position [30, 0]
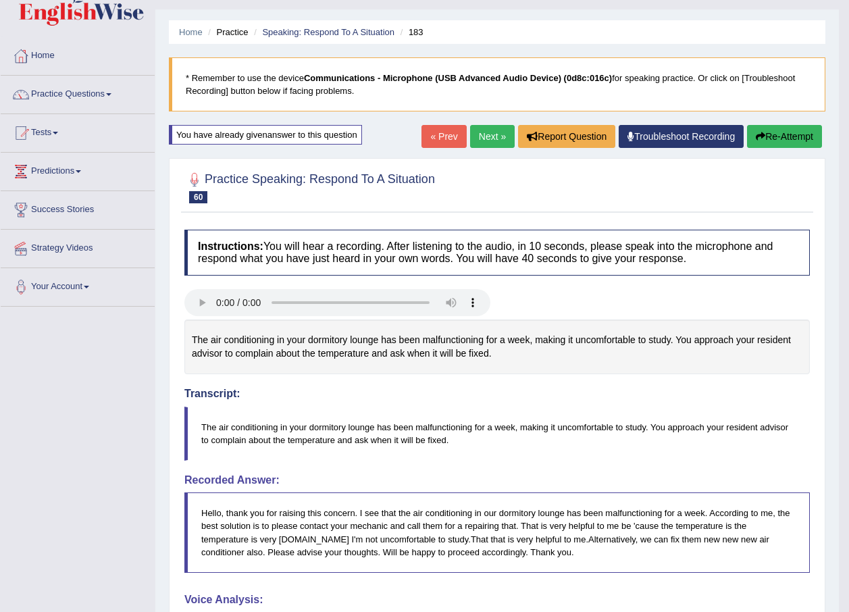
click at [763, 136] on icon "button" at bounding box center [760, 136] width 9 height 9
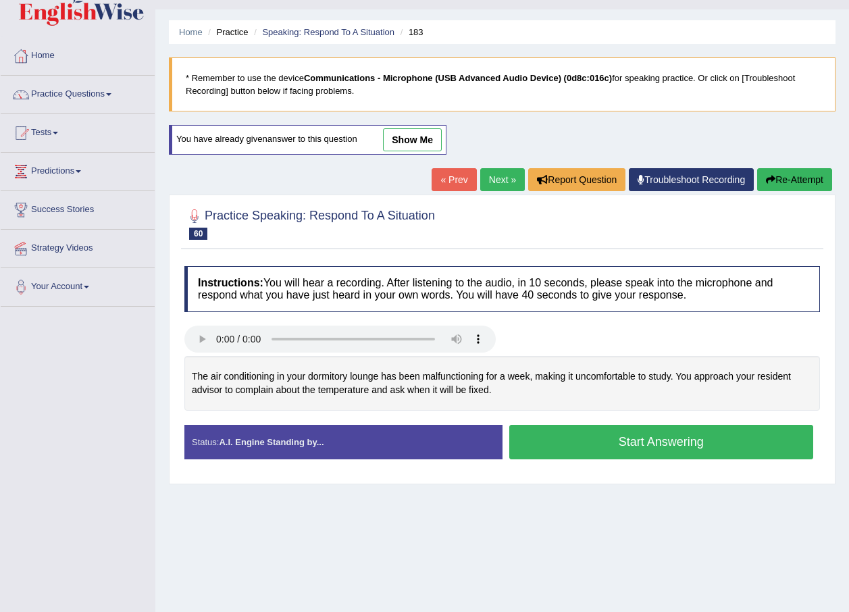
click at [668, 438] on button "Start Answering" at bounding box center [661, 442] width 305 height 34
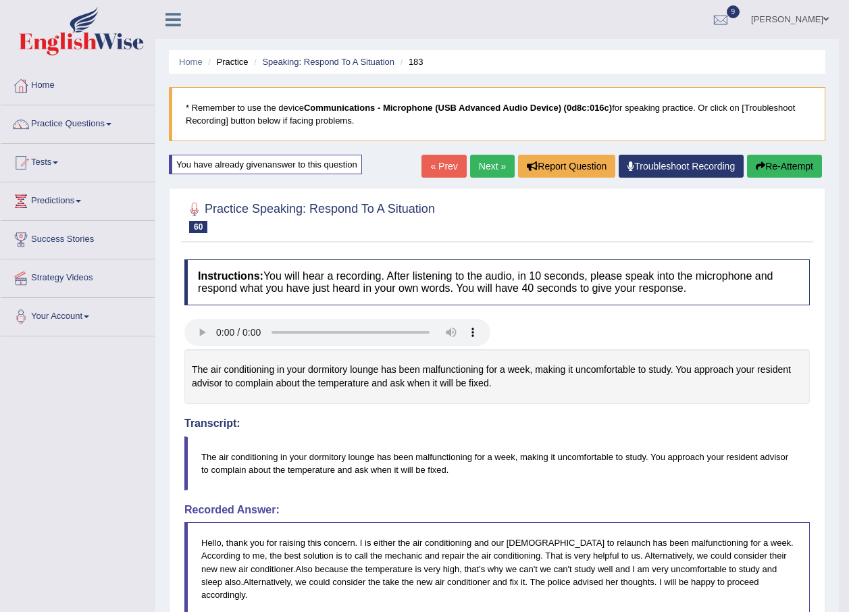
click at [770, 162] on button "Re-Attempt" at bounding box center [784, 166] width 75 height 23
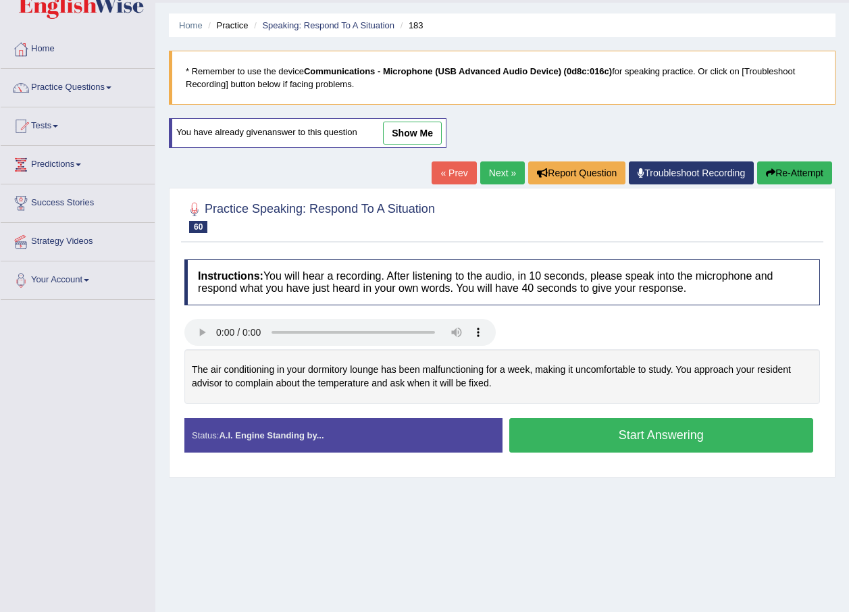
scroll to position [68, 0]
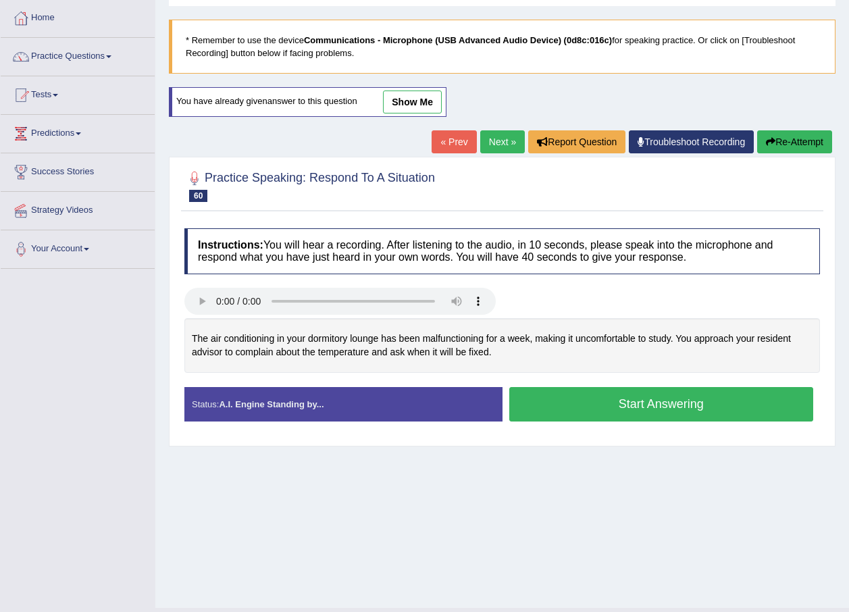
click at [677, 407] on button "Start Answering" at bounding box center [661, 404] width 305 height 34
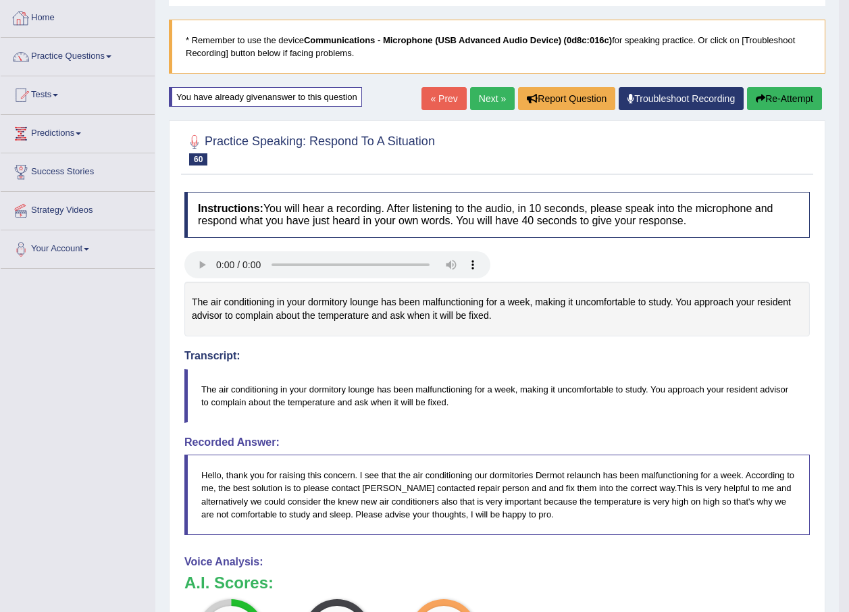
click at [768, 91] on button "Re-Attempt" at bounding box center [784, 98] width 75 height 23
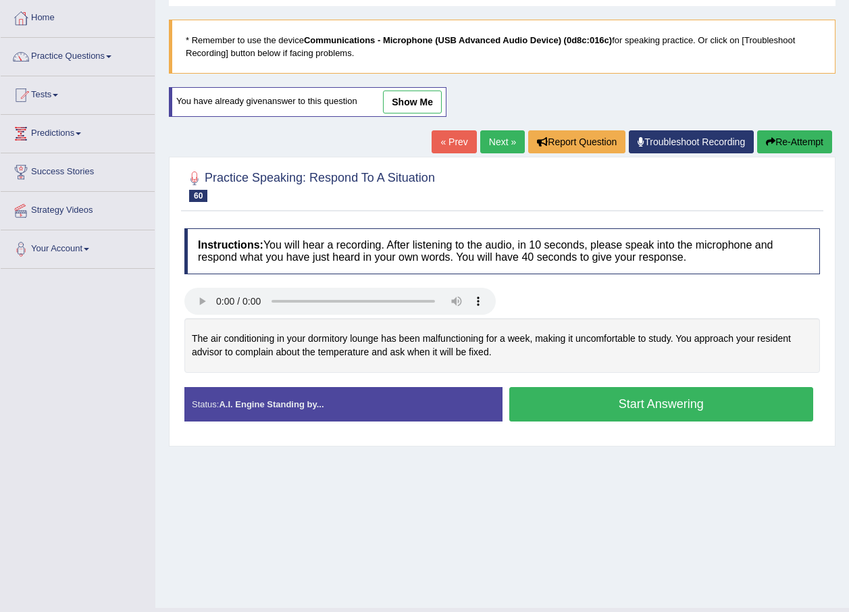
click at [637, 397] on button "Start Answering" at bounding box center [661, 404] width 305 height 34
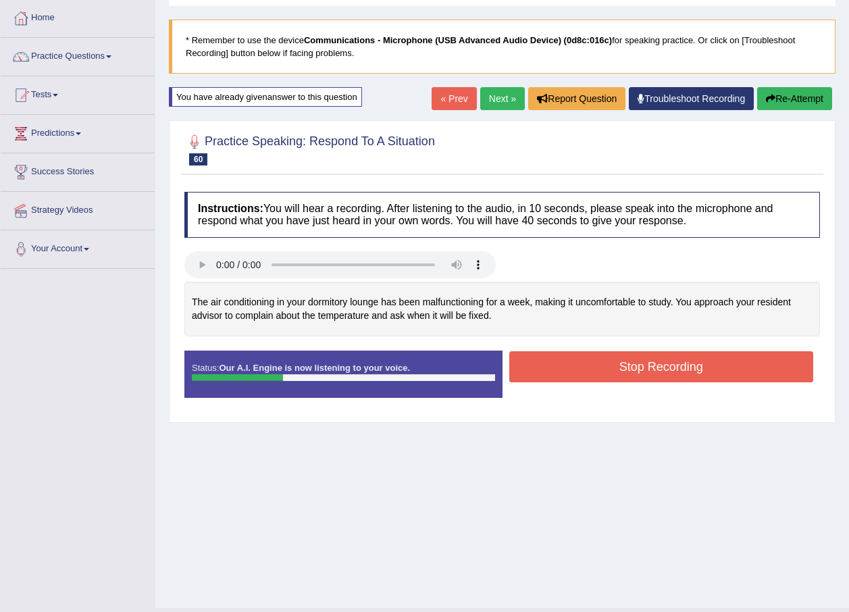
click at [636, 371] on button "Stop Recording" at bounding box center [661, 366] width 305 height 31
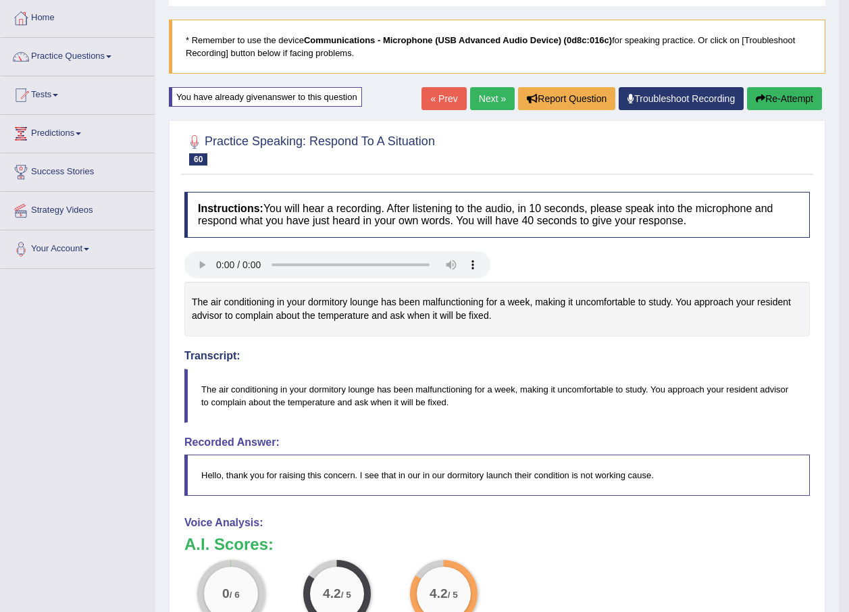
click at [771, 104] on button "Re-Attempt" at bounding box center [784, 98] width 75 height 23
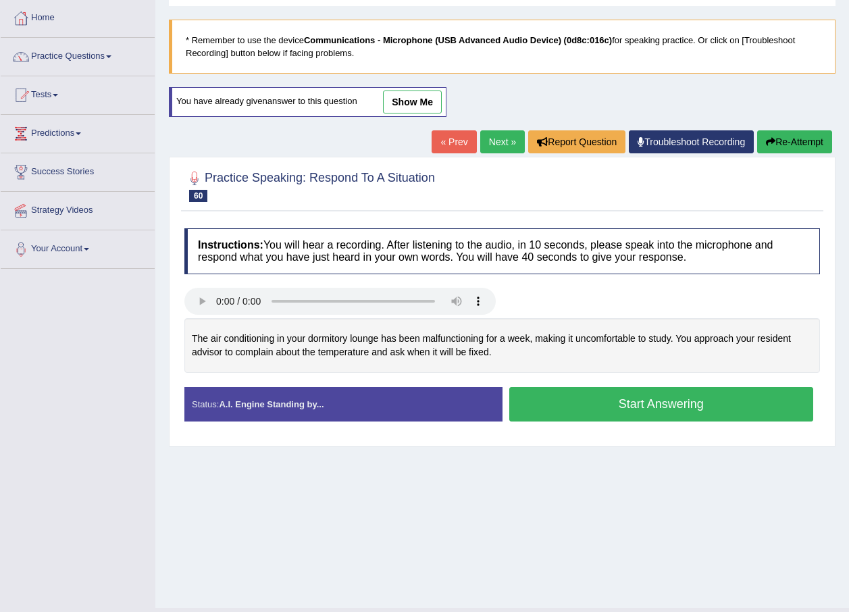
click at [609, 413] on button "Start Answering" at bounding box center [661, 404] width 305 height 34
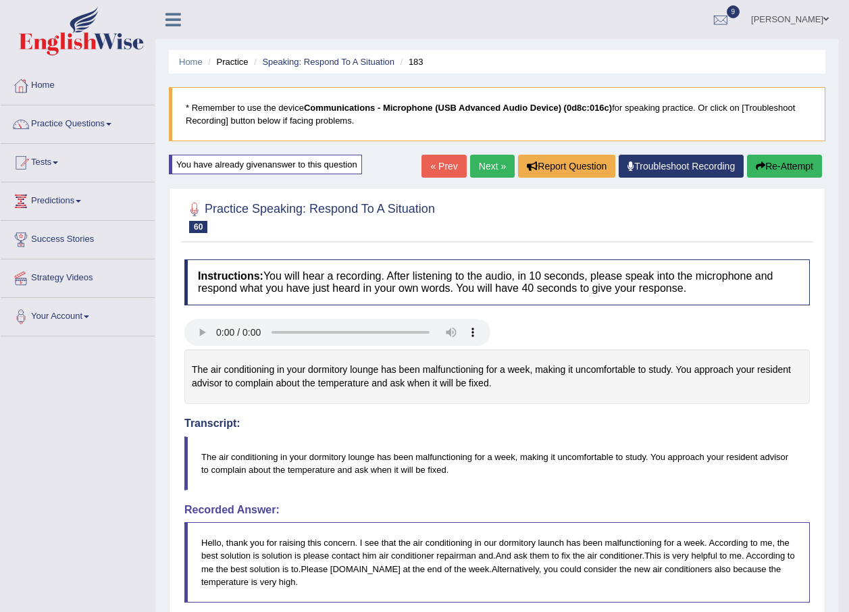
click at [771, 168] on button "Re-Attempt" at bounding box center [784, 166] width 75 height 23
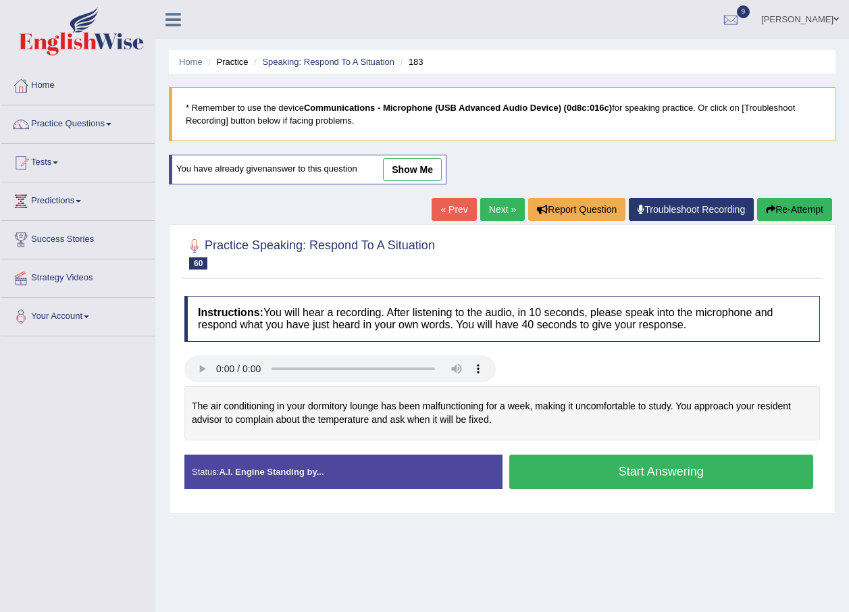
click at [499, 206] on link "Next »" at bounding box center [502, 209] width 45 height 23
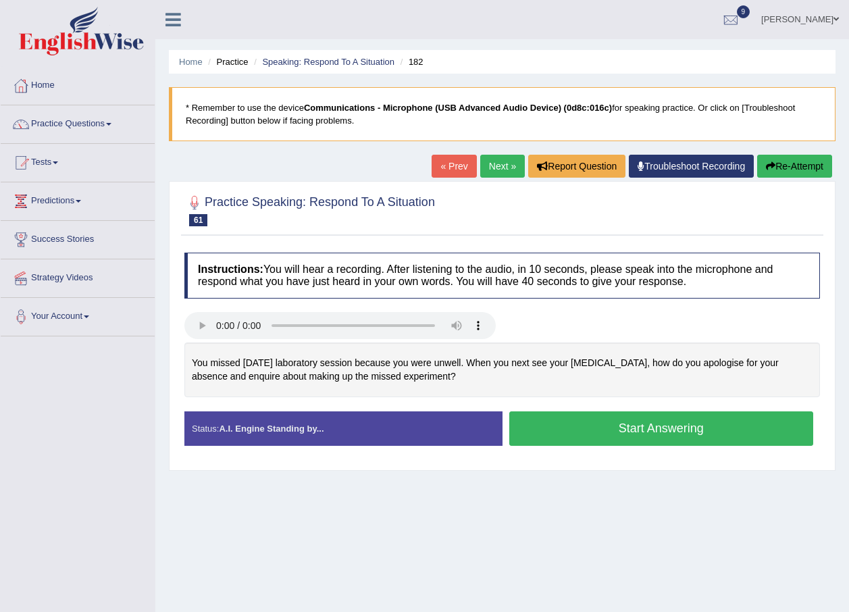
click at [607, 427] on button "Start Answering" at bounding box center [661, 428] width 305 height 34
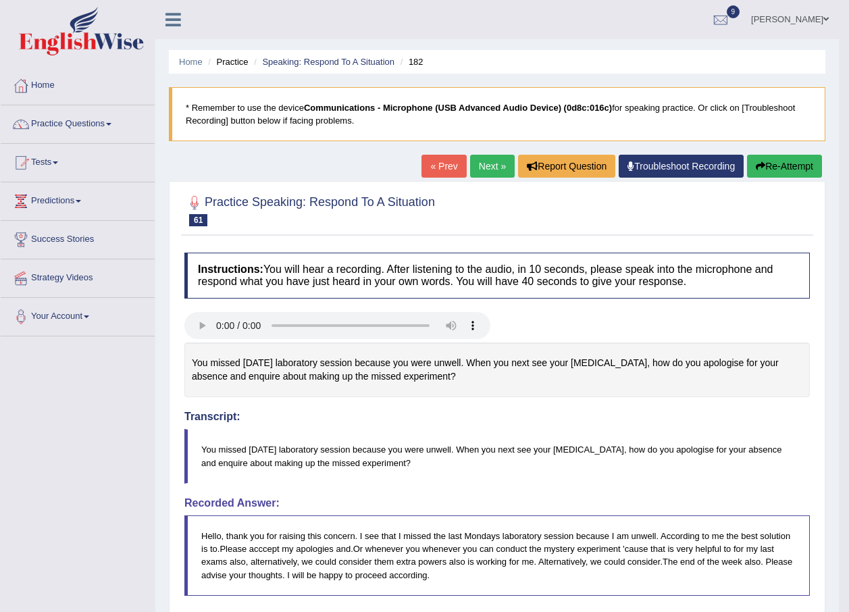
click at [780, 170] on button "Re-Attempt" at bounding box center [784, 166] width 75 height 23
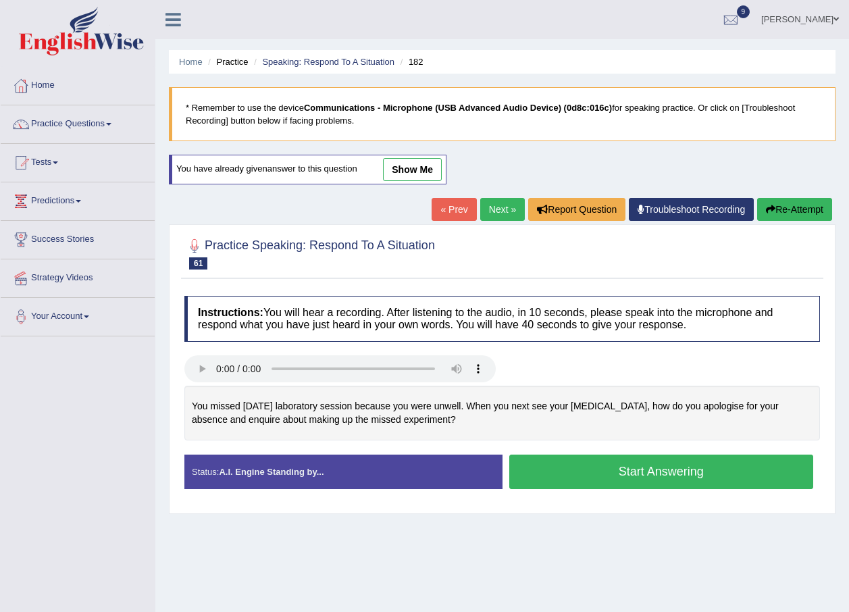
click at [674, 474] on button "Start Answering" at bounding box center [661, 472] width 305 height 34
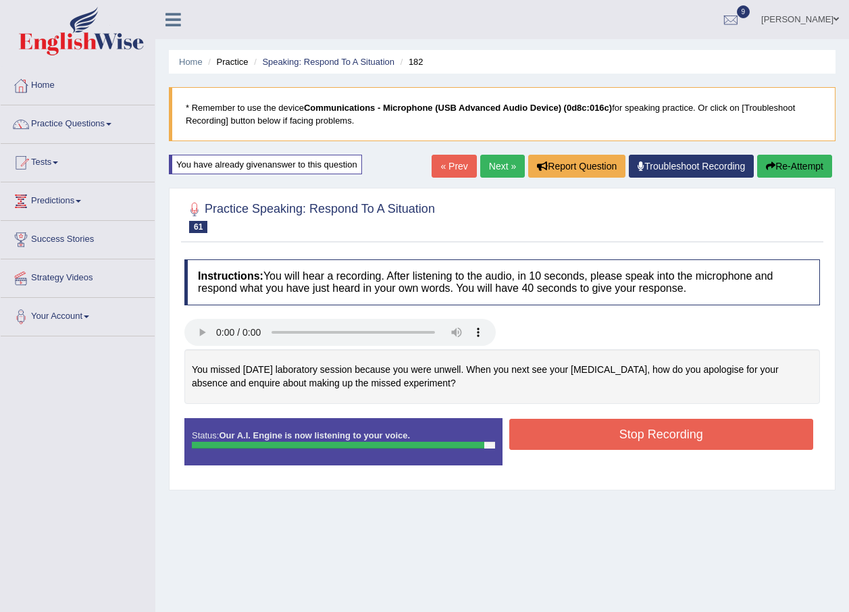
click at [607, 428] on button "Stop Recording" at bounding box center [661, 434] width 305 height 31
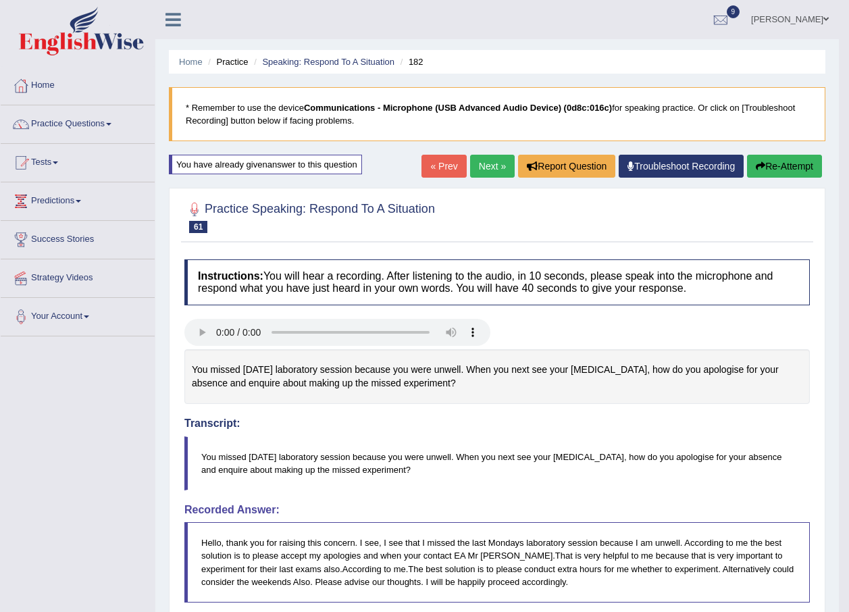
click at [499, 164] on link "Next »" at bounding box center [492, 166] width 45 height 23
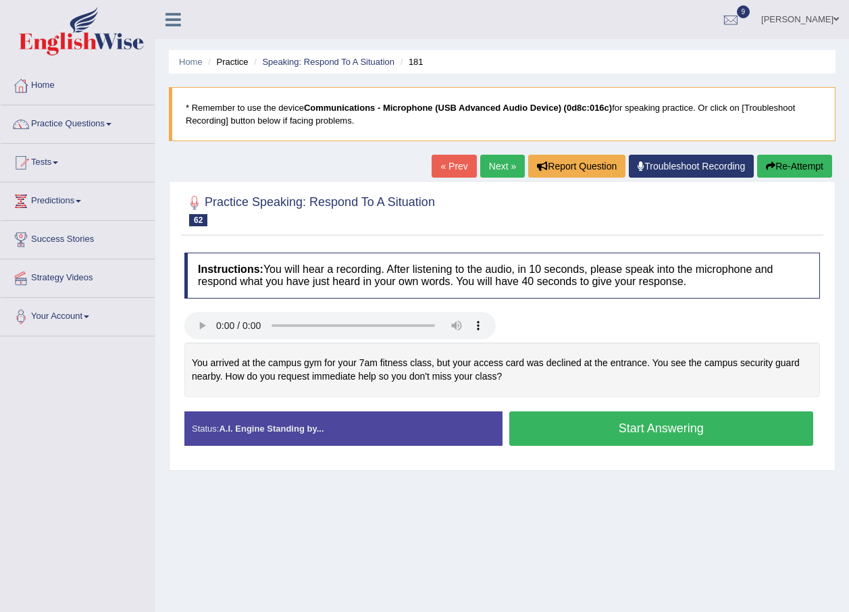
click at [640, 434] on button "Start Answering" at bounding box center [661, 428] width 305 height 34
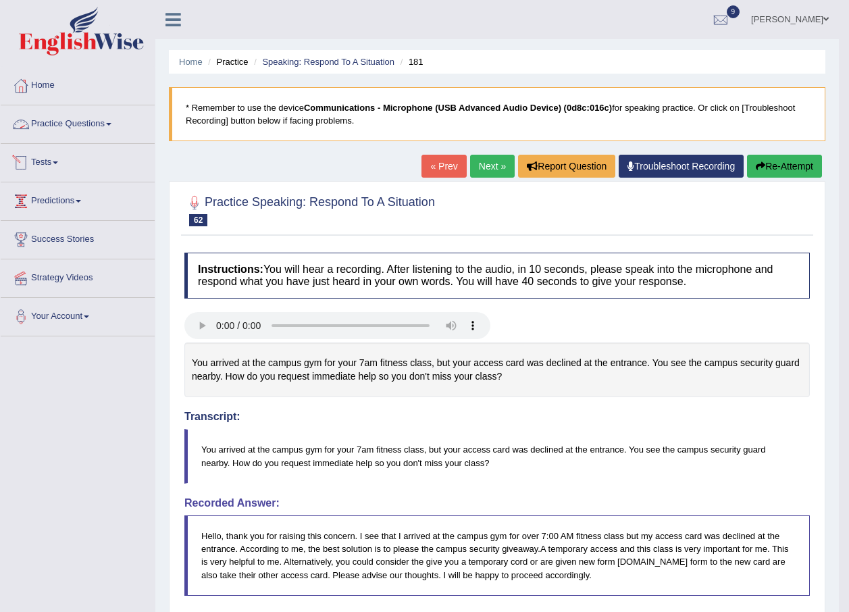
click at [114, 122] on link "Practice Questions" at bounding box center [78, 122] width 154 height 34
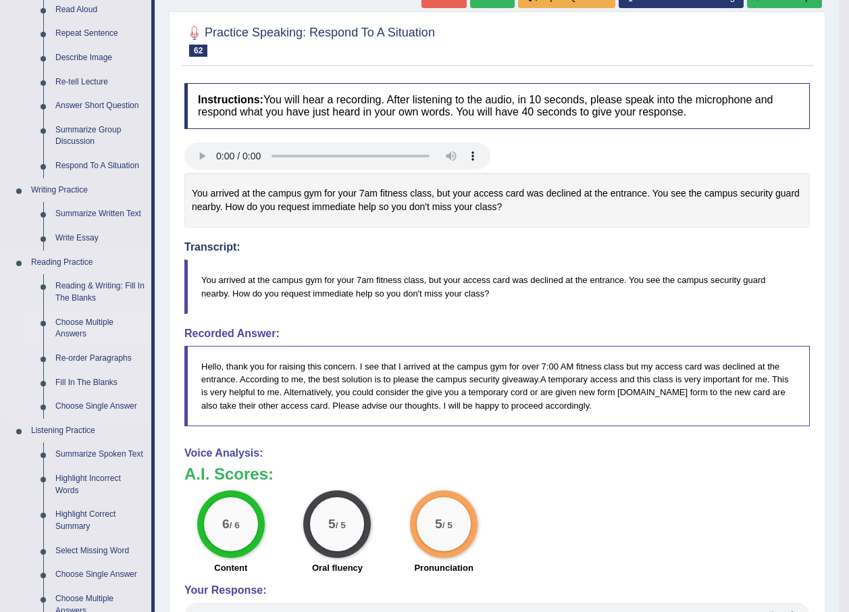
scroll to position [203, 0]
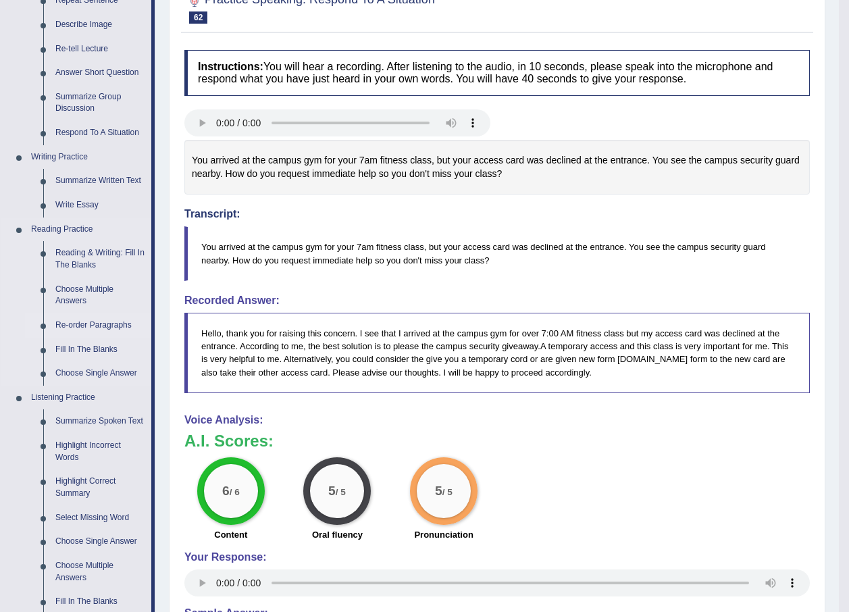
click at [100, 322] on link "Re-order Paragraphs" at bounding box center [100, 325] width 102 height 24
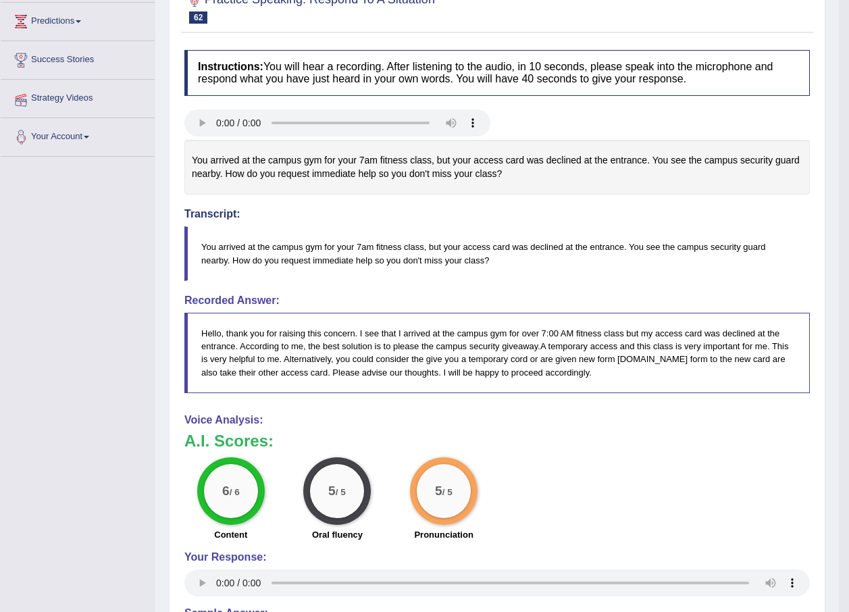
scroll to position [247, 0]
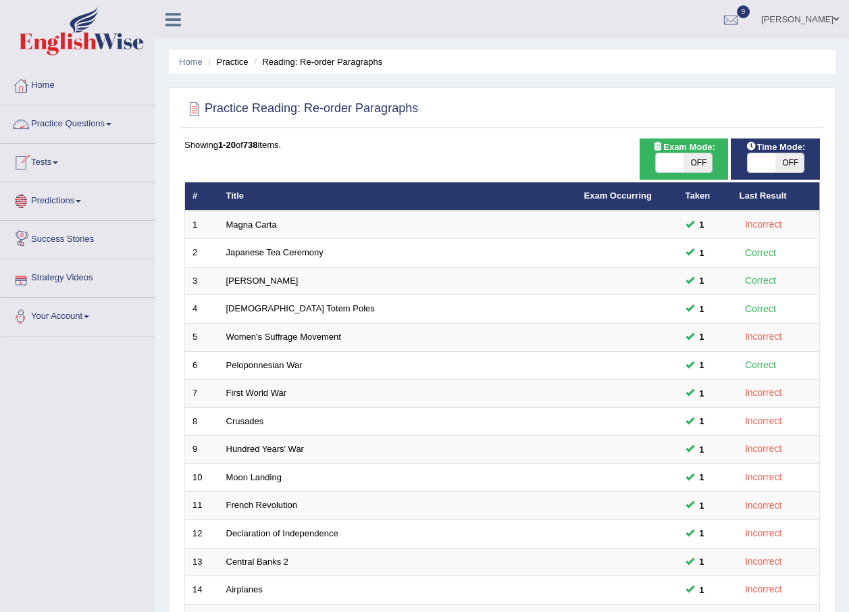
click at [111, 125] on span at bounding box center [108, 124] width 5 height 3
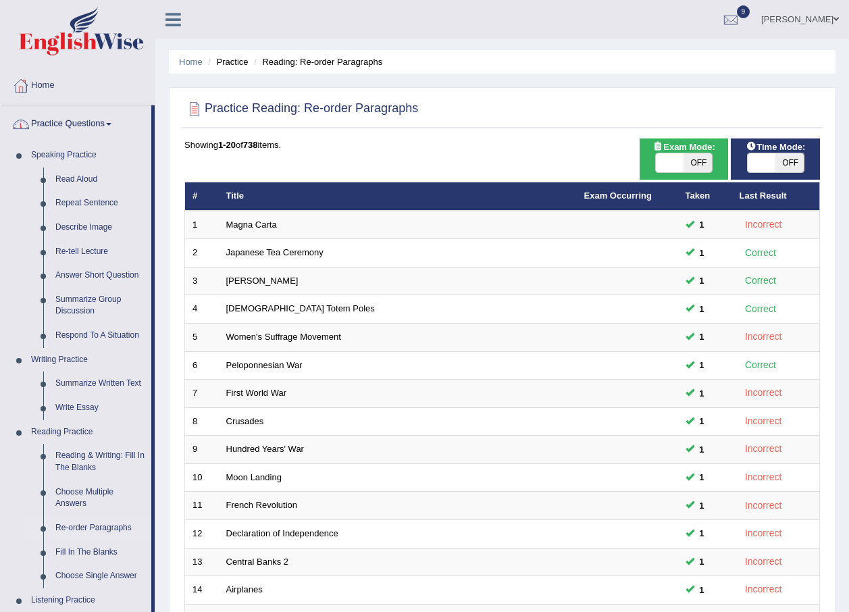
click at [116, 126] on link "Practice Questions" at bounding box center [76, 122] width 151 height 34
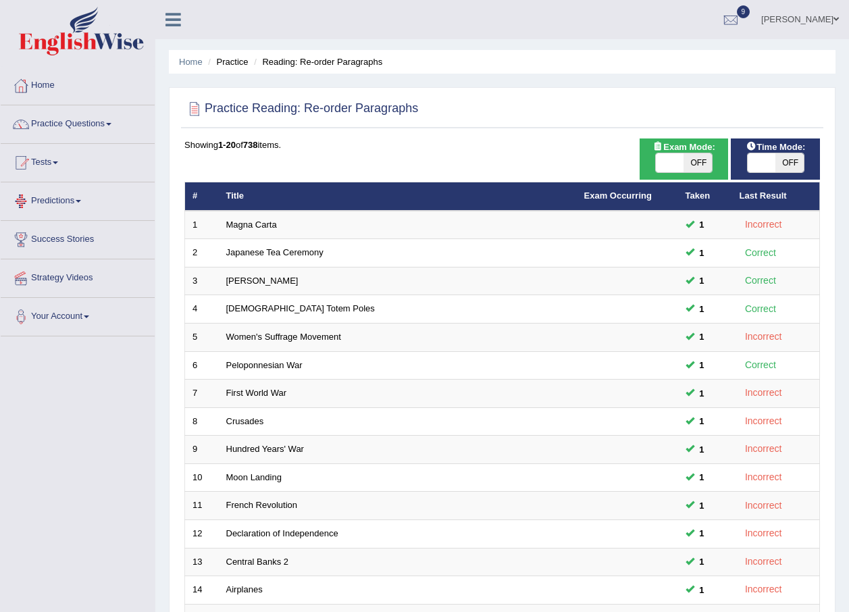
click at [81, 202] on span at bounding box center [78, 201] width 5 height 3
click at [75, 231] on link "Latest Predictions" at bounding box center [88, 232] width 126 height 24
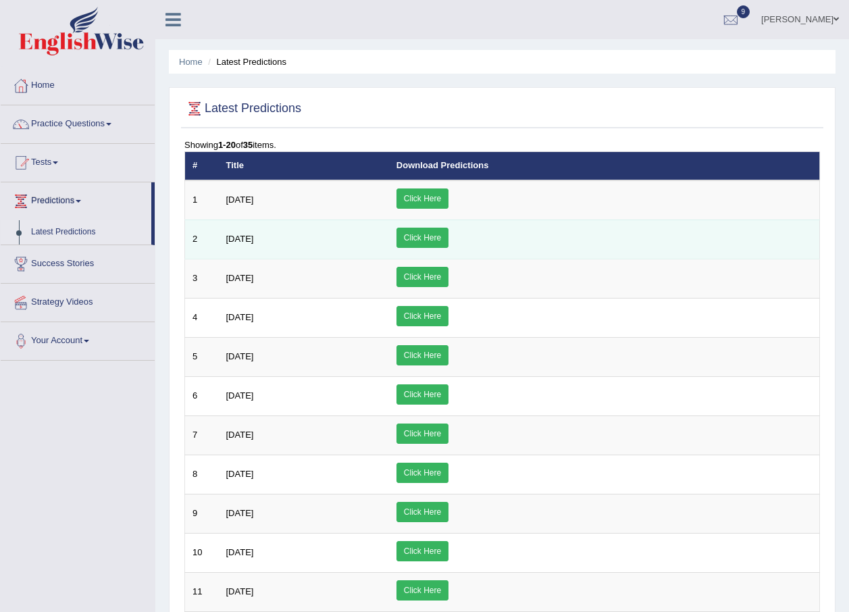
click at [449, 240] on link "Click Here" at bounding box center [423, 238] width 52 height 20
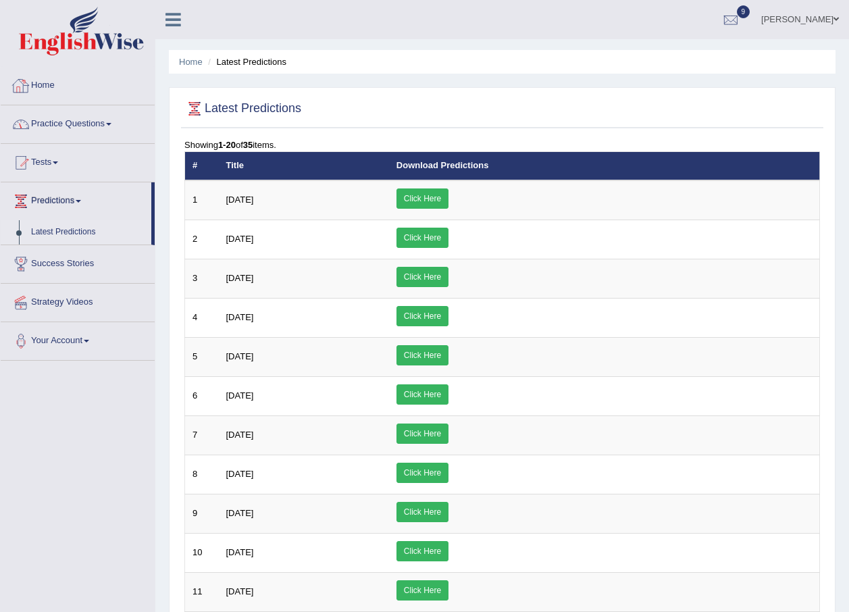
click at [55, 86] on link "Home" at bounding box center [78, 84] width 154 height 34
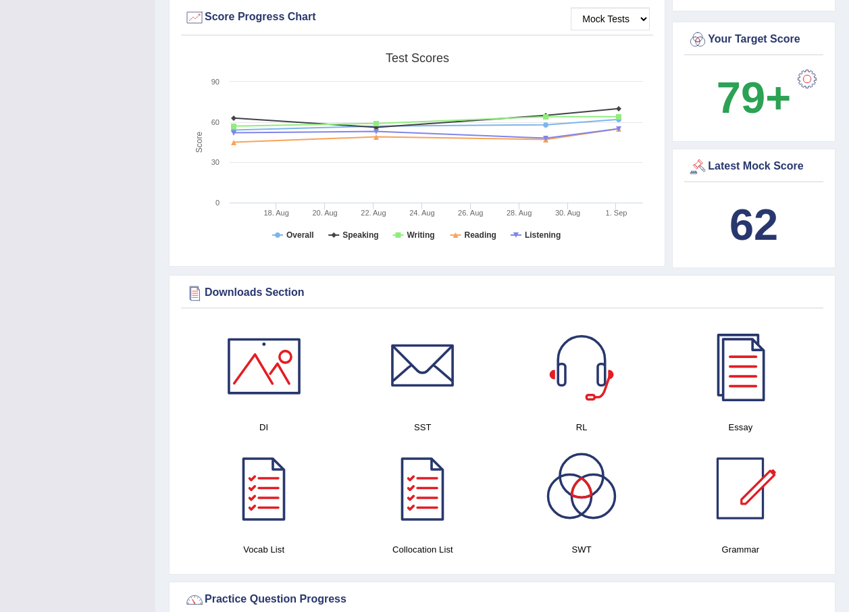
scroll to position [473, 0]
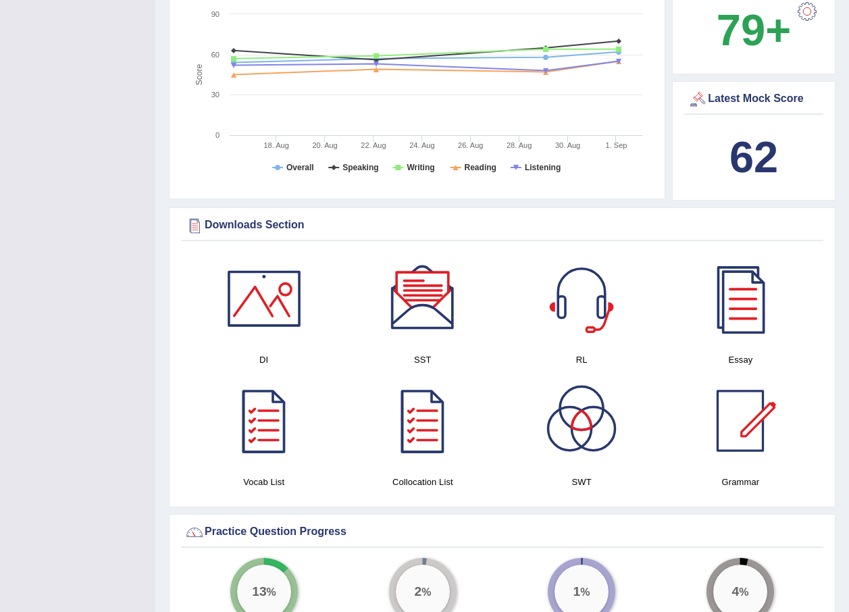
click at [270, 420] on div at bounding box center [264, 421] width 95 height 95
click at [430, 422] on div at bounding box center [423, 421] width 95 height 95
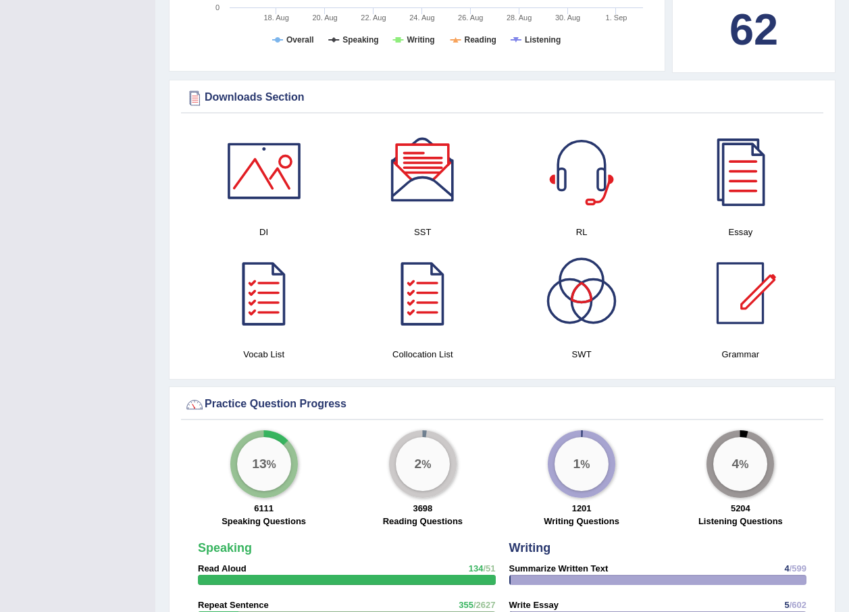
scroll to position [608, 0]
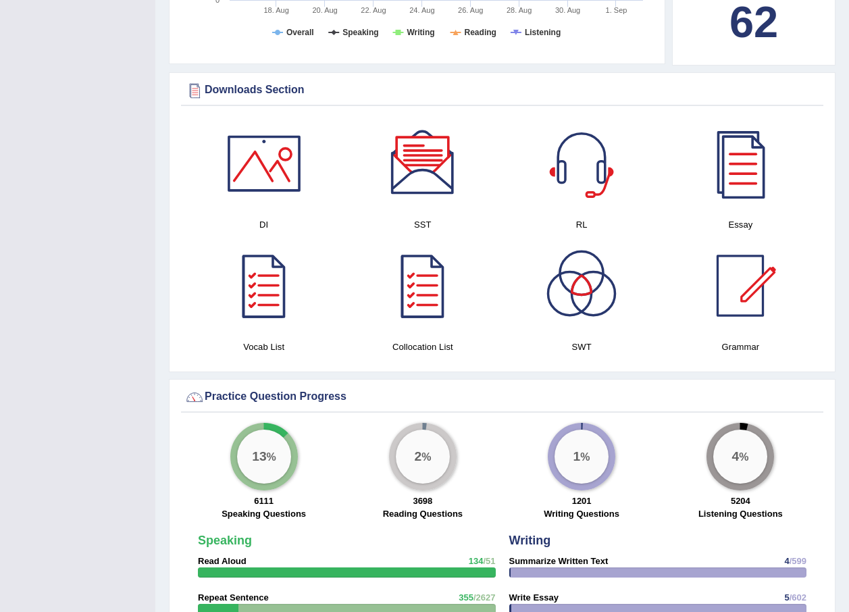
click at [420, 178] on div at bounding box center [423, 163] width 95 height 95
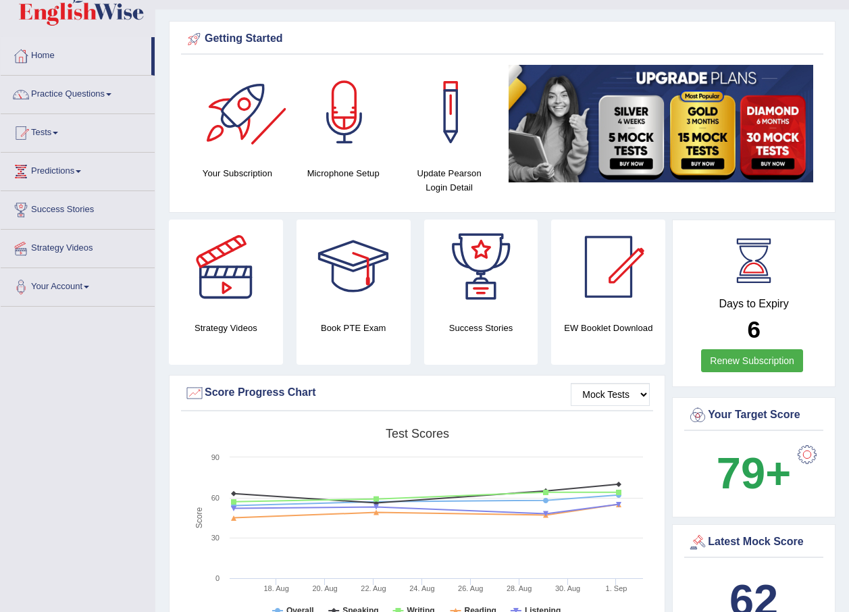
scroll to position [0, 0]
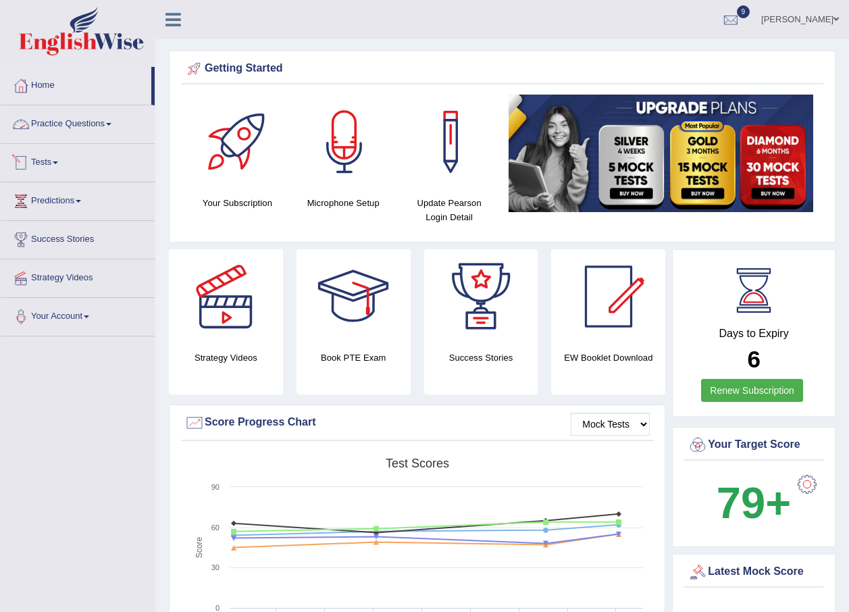
click at [113, 126] on link "Practice Questions" at bounding box center [78, 122] width 154 height 34
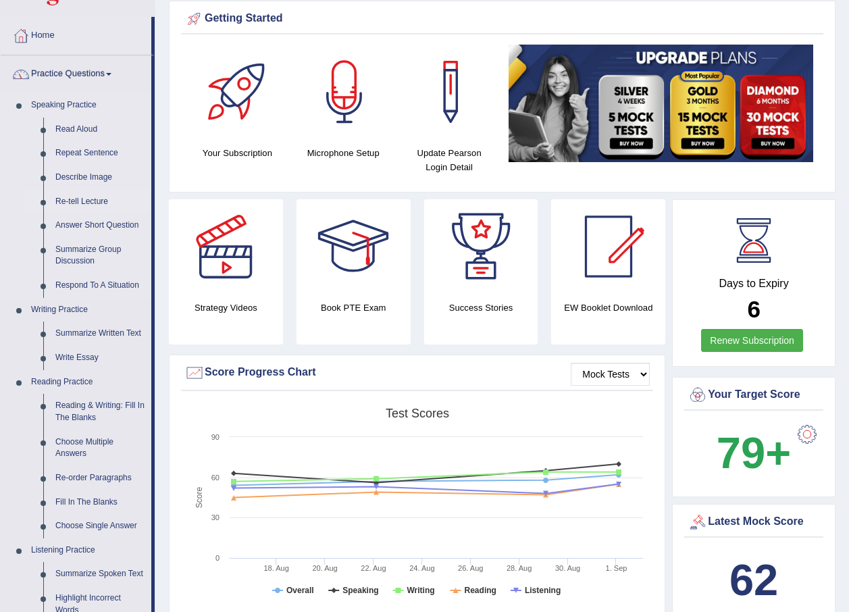
scroll to position [203, 0]
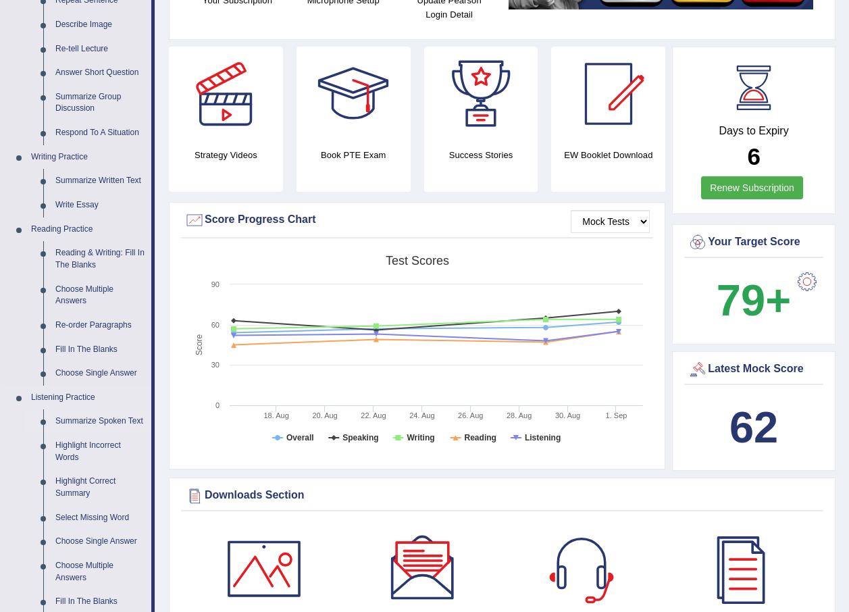
click at [95, 422] on link "Summarize Spoken Text" at bounding box center [100, 421] width 102 height 24
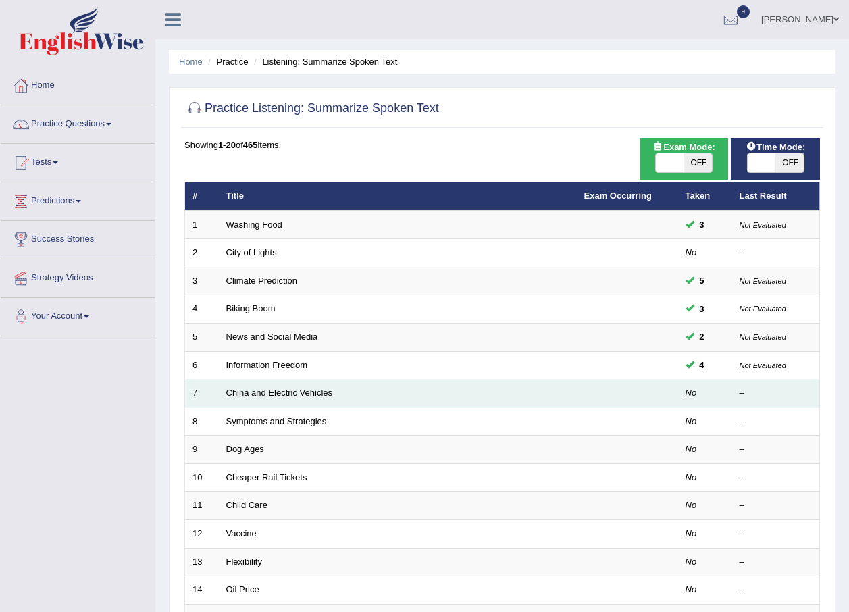
click at [303, 391] on link "China and Electric Vehicles" at bounding box center [279, 393] width 107 height 10
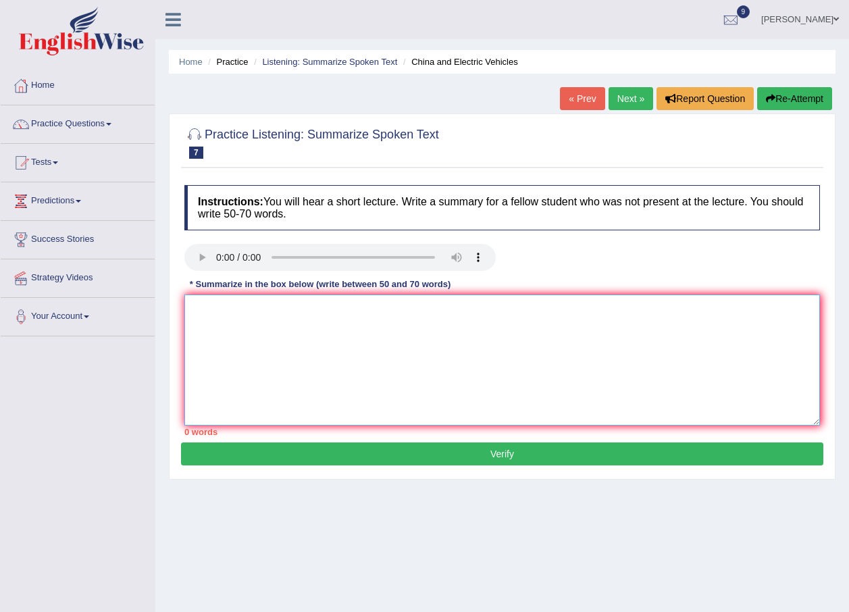
click at [222, 308] on textarea at bounding box center [502, 360] width 636 height 131
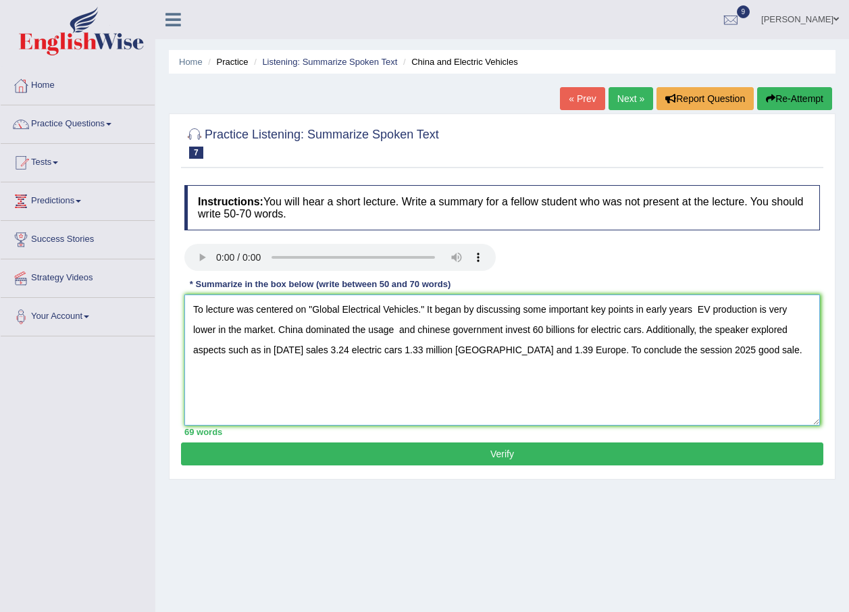
click at [581, 347] on textarea "To lecture was centered on "Global Electrical Vehicles." It began by discussing…" at bounding box center [502, 360] width 636 height 131
click at [357, 351] on textarea "To lecture was centered on "Global Electrical Vehicles." It began by discussing…" at bounding box center [502, 360] width 636 height 131
type textarea "To lecture was centered on "Global Electrical Vehicles." It began by discussing…"
click at [496, 454] on button "Verify" at bounding box center [502, 454] width 643 height 23
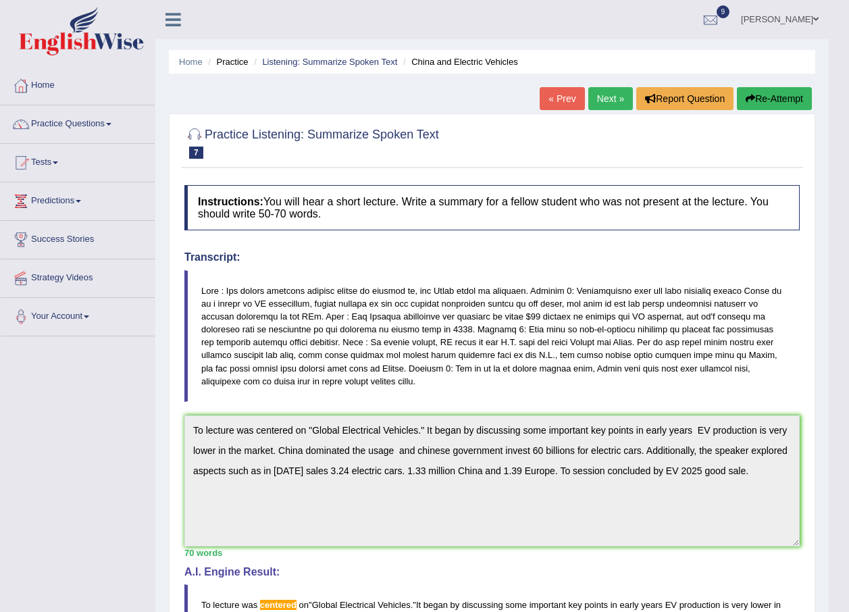
click at [763, 104] on button "Re-Attempt" at bounding box center [774, 98] width 75 height 23
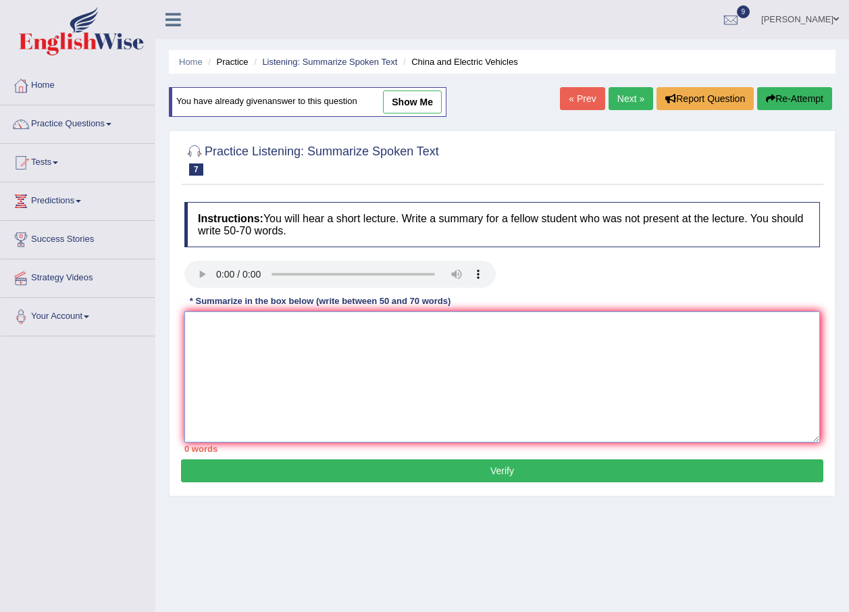
click at [316, 377] on textarea at bounding box center [502, 376] width 636 height 131
paste textarea "To lecture was centered on "Global Electrical Vehicles." It began by discussing…"
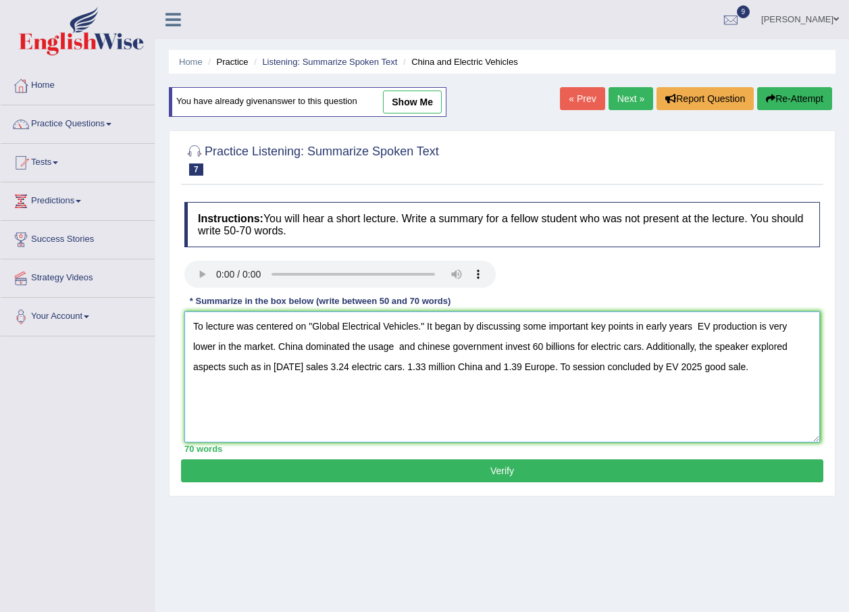
click at [395, 347] on textarea "To lecture was centered on "Global Electrical Vehicles." It began by discussing…" at bounding box center [502, 376] width 636 height 131
click at [261, 327] on textarea "To lecture was centered on "Global Electrical Vehicles." It began by discussing…" at bounding box center [502, 376] width 636 height 131
type textarea "To lecture was Centered on "Global Electrical Vehicles." It began by discussing…"
click at [486, 468] on button "Verify" at bounding box center [502, 470] width 643 height 23
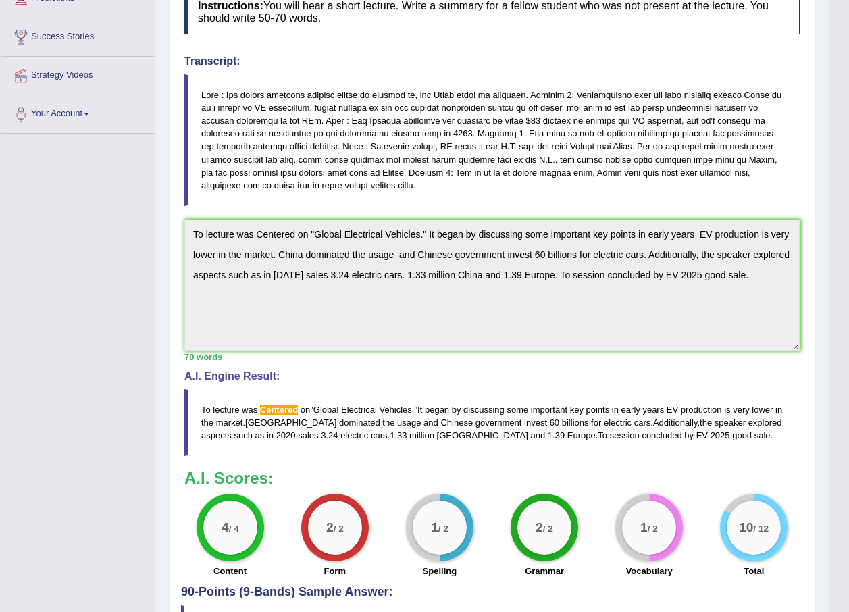
scroll to position [270, 0]
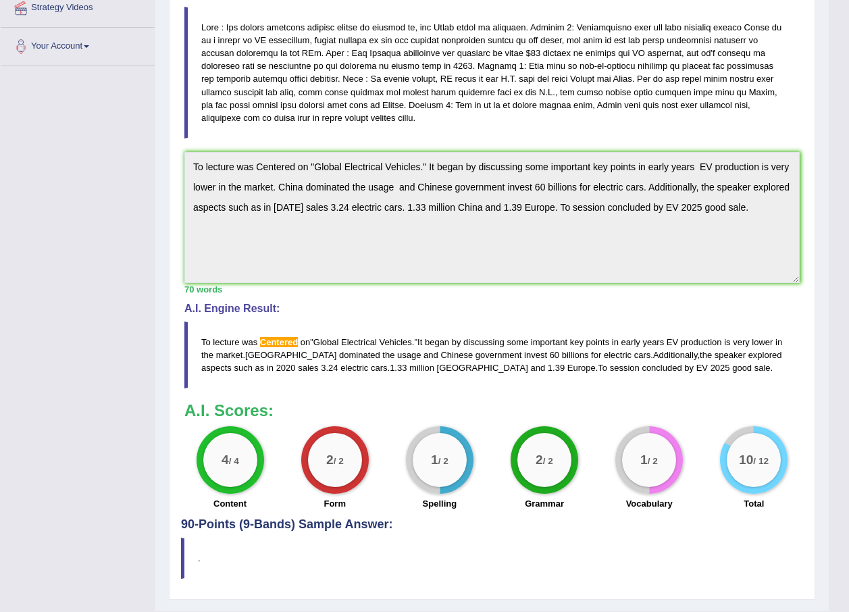
click at [274, 344] on span "Centered" at bounding box center [279, 342] width 38 height 10
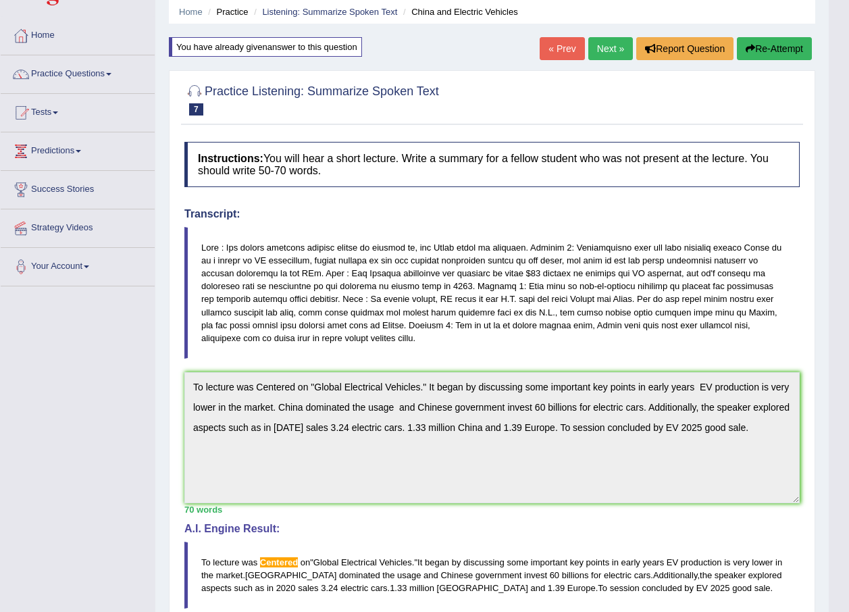
scroll to position [0, 0]
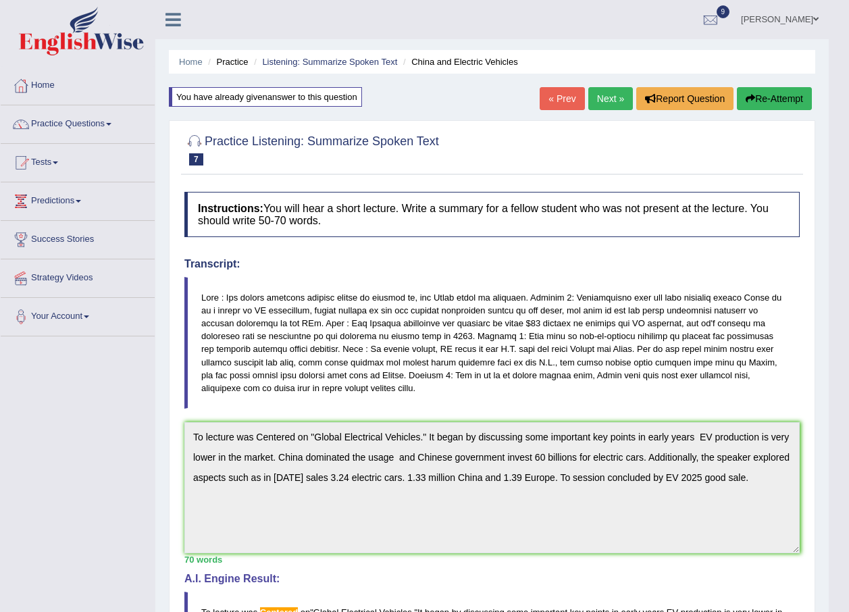
click at [754, 101] on button "Re-Attempt" at bounding box center [774, 98] width 75 height 23
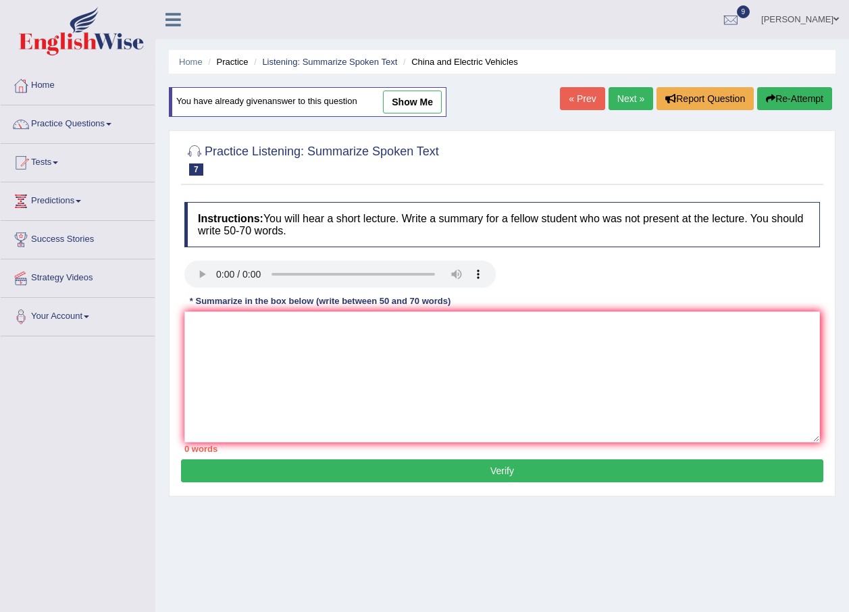
scroll to position [68, 0]
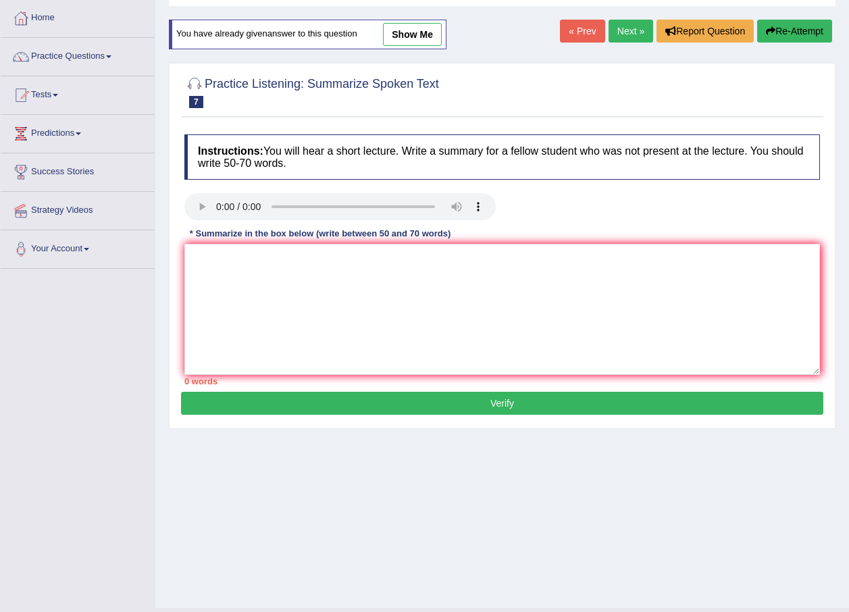
click at [374, 295] on textarea at bounding box center [502, 309] width 636 height 131
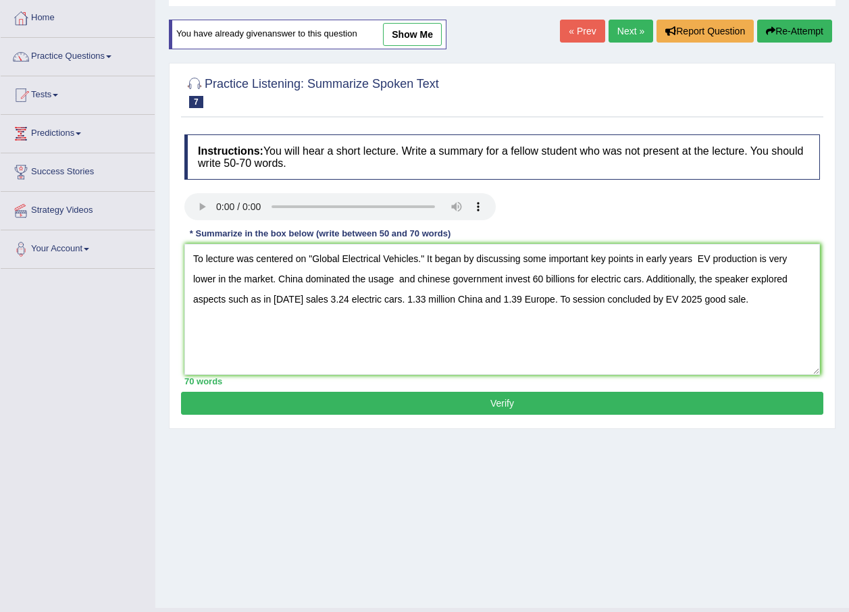
drag, startPoint x: 396, startPoint y: 278, endPoint x: 388, endPoint y: 282, distance: 8.8
click at [394, 279] on textarea "To lecture was centered on "Global Electrical Vehicles." It began by discussing…" at bounding box center [502, 309] width 636 height 131
drag, startPoint x: 294, startPoint y: 257, endPoint x: 247, endPoint y: 257, distance: 47.3
click at [247, 257] on textarea "To lecture was centered on "Global Electrical Vehicles." It began by discussing…" at bounding box center [502, 309] width 636 height 131
click at [293, 262] on textarea "To lecture was centered on "Global Electrical Vehicles." It began by discussing…" at bounding box center [502, 309] width 636 height 131
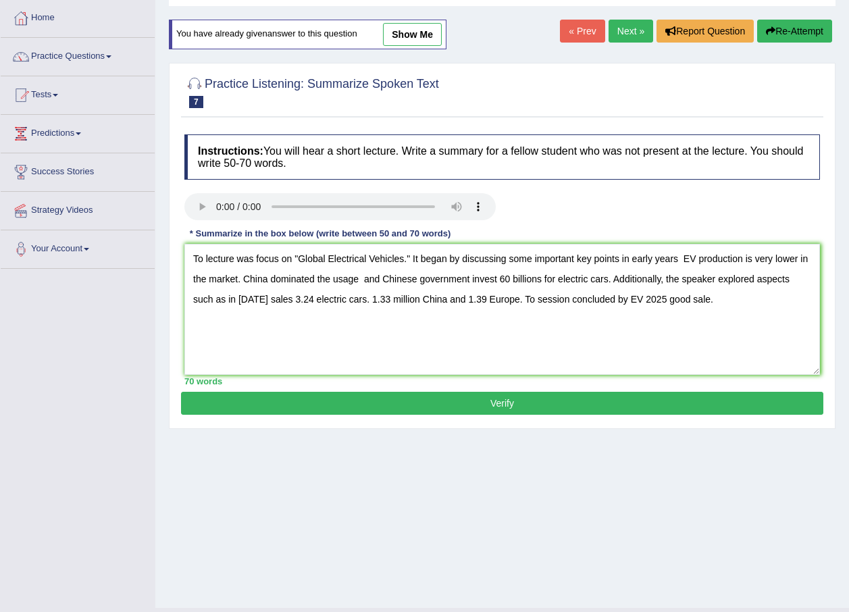
type textarea "To lecture was focus on "Global Electrical Vehicles." It began by discussing so…"
click at [400, 399] on button "Verify" at bounding box center [502, 403] width 643 height 23
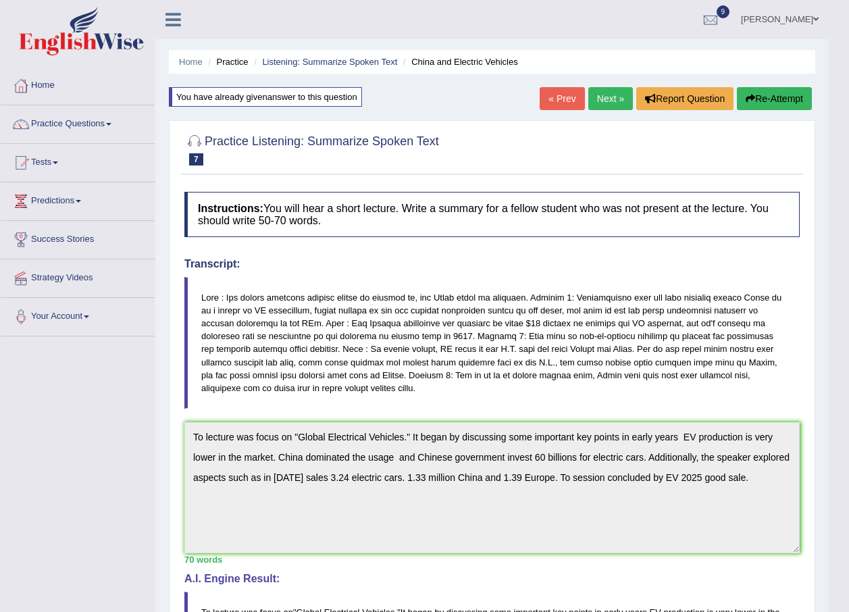
click at [761, 95] on button "Re-Attempt" at bounding box center [774, 98] width 75 height 23
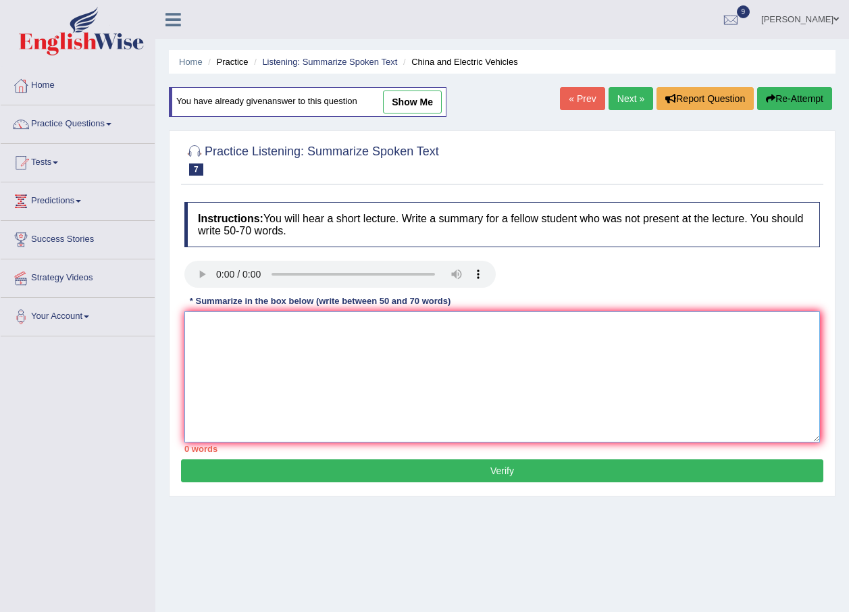
click at [247, 336] on textarea at bounding box center [502, 376] width 636 height 131
paste textarea "To lecture was centered on "Global Electrical Vehicles." It began by discussing…"
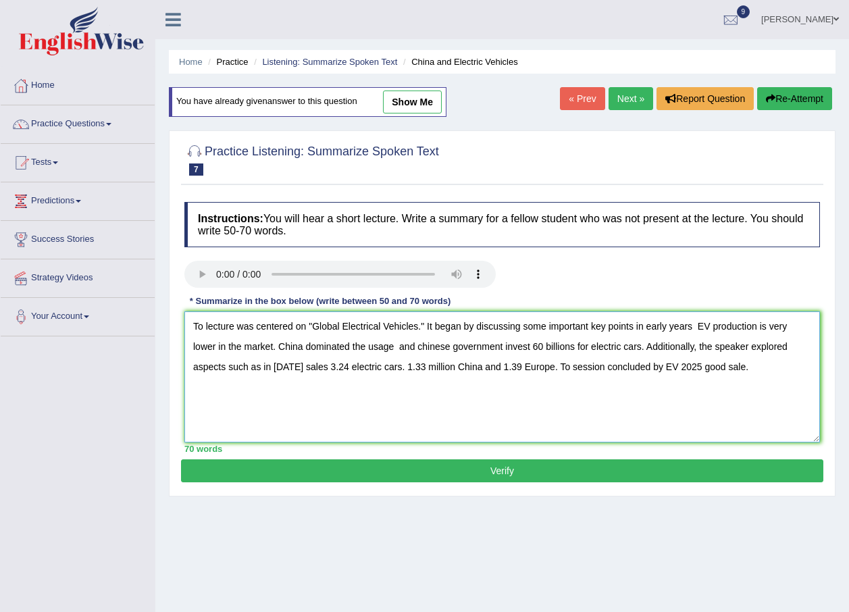
drag, startPoint x: 306, startPoint y: 326, endPoint x: 206, endPoint y: 323, distance: 100.0
click at [206, 323] on textarea "To lecture was centered on "Global Electrical Vehicles." It began by discussing…" at bounding box center [502, 376] width 636 height 131
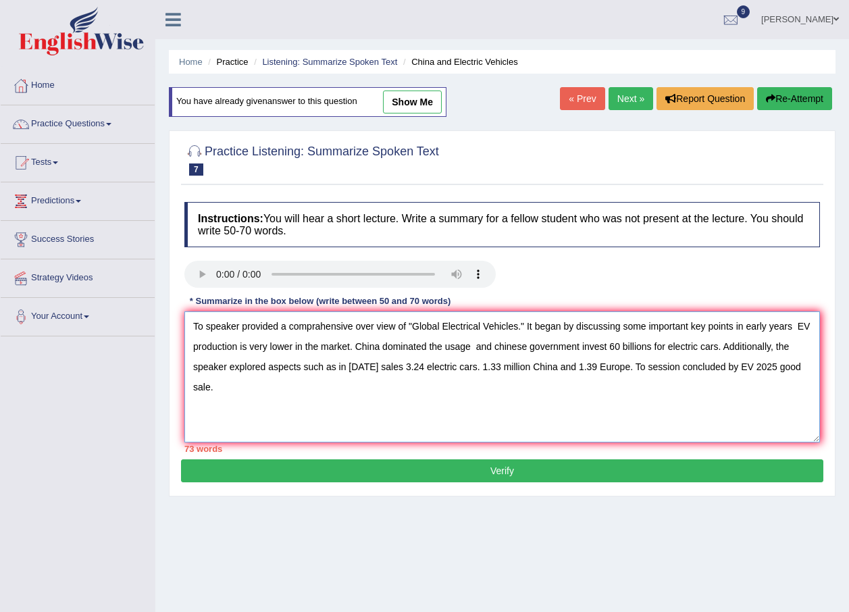
type textarea "To speaker provided a comprahensive over view of "Global Electrical Vehicles." …"
click at [486, 471] on button "Verify" at bounding box center [502, 470] width 643 height 23
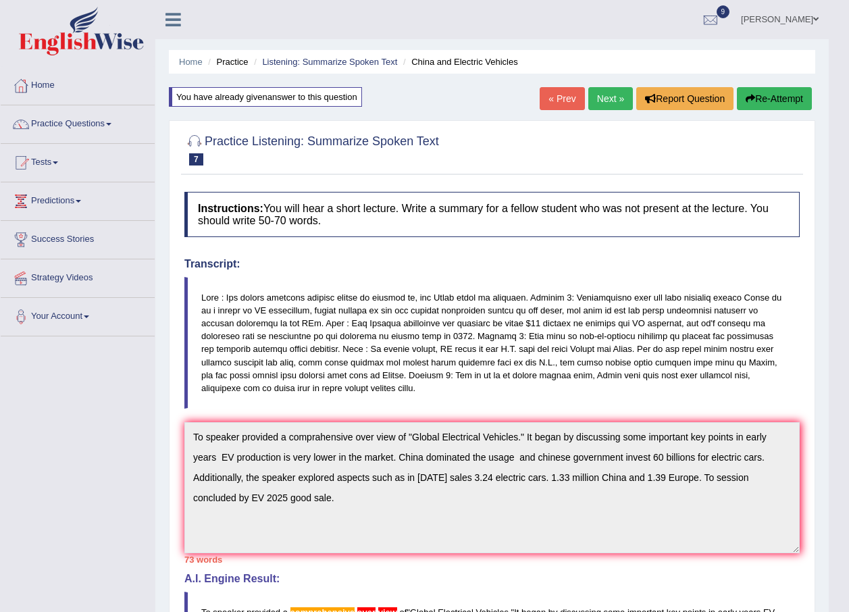
click at [763, 102] on button "Re-Attempt" at bounding box center [774, 98] width 75 height 23
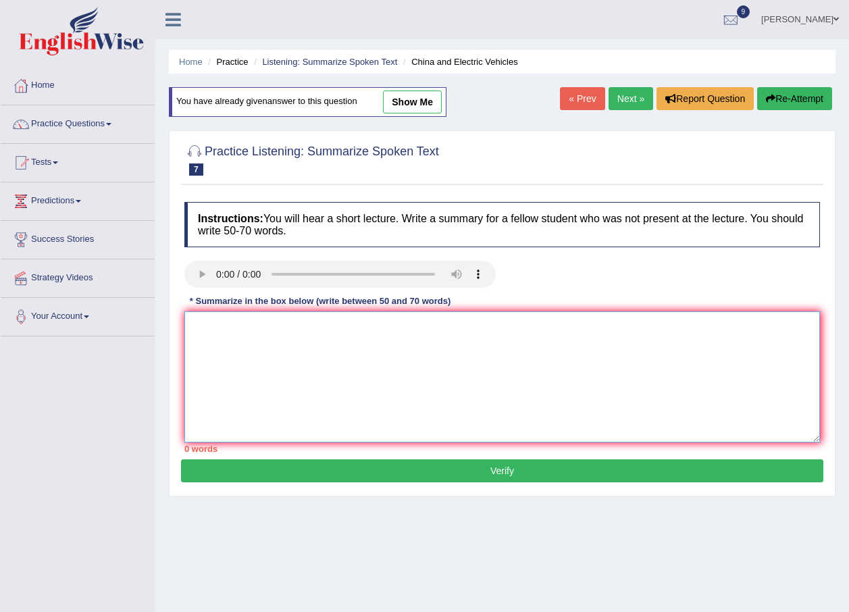
click at [299, 357] on textarea at bounding box center [502, 376] width 636 height 131
paste textarea "speaker provided a comprahensive over view of "Global Electrical Vehicles." It …"
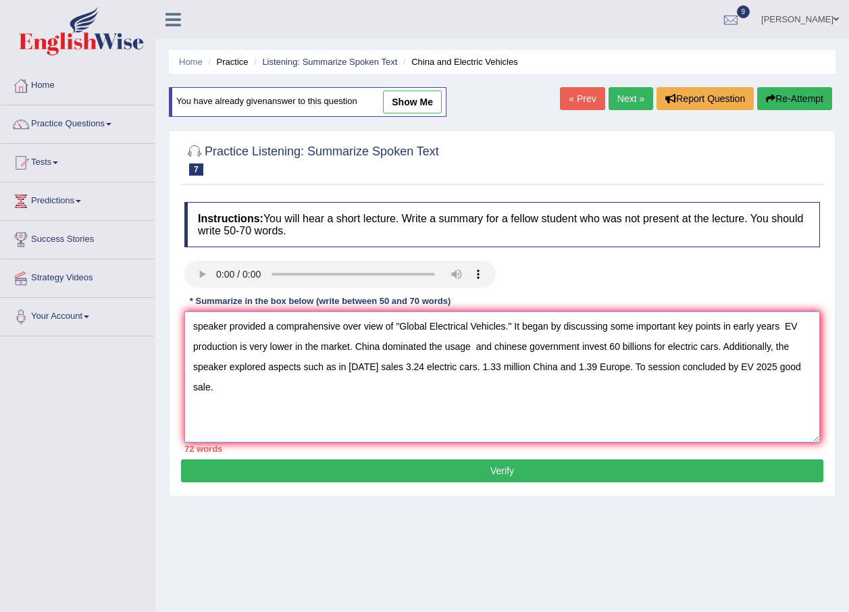
click at [197, 328] on textarea "speaker provided a comprahensive over view of "Global Electrical Vehicles." It …" at bounding box center [502, 376] width 636 height 131
click at [382, 326] on textarea "The speaker provided a comprahensive over view of "Global Electrical Vehicles."…" at bounding box center [502, 376] width 636 height 131
type textarea "The speaker provided a comprahensive overview of "Global Electrical Vehicles." …"
click at [474, 468] on button "Verify" at bounding box center [502, 470] width 643 height 23
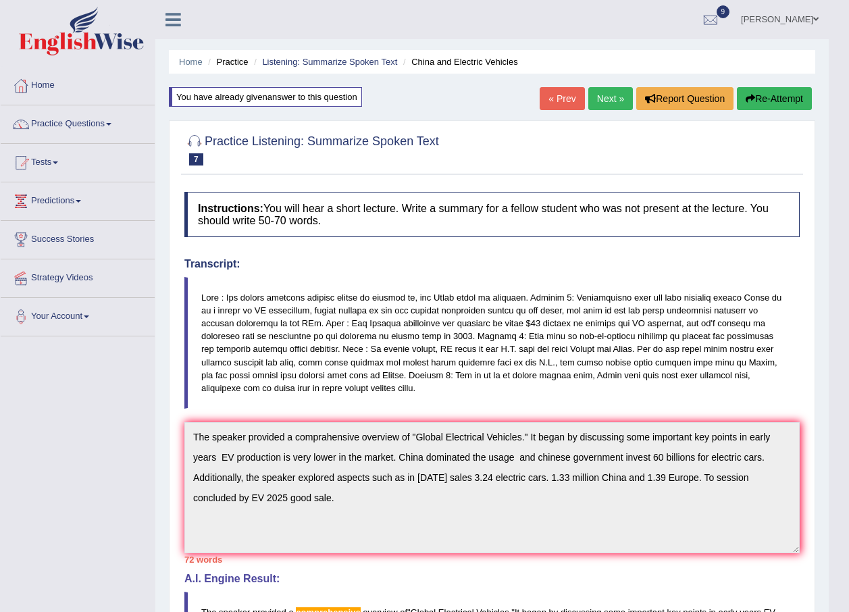
click at [759, 102] on button "Re-Attempt" at bounding box center [774, 98] width 75 height 23
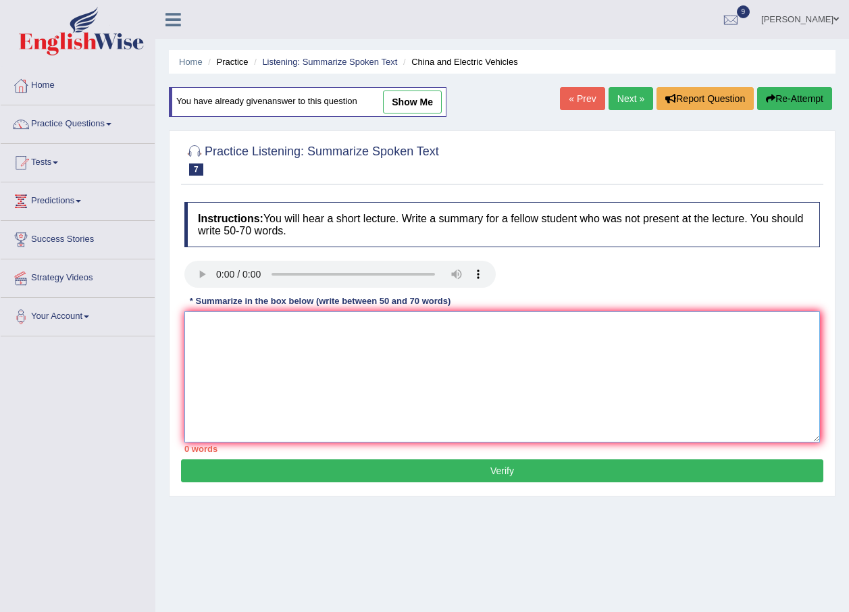
click at [391, 336] on textarea at bounding box center [502, 376] width 636 height 131
paste textarea "omprahensive"
type textarea "o"
click at [357, 353] on textarea at bounding box center [502, 376] width 636 height 131
click at [405, 98] on link "show me" at bounding box center [412, 102] width 59 height 23
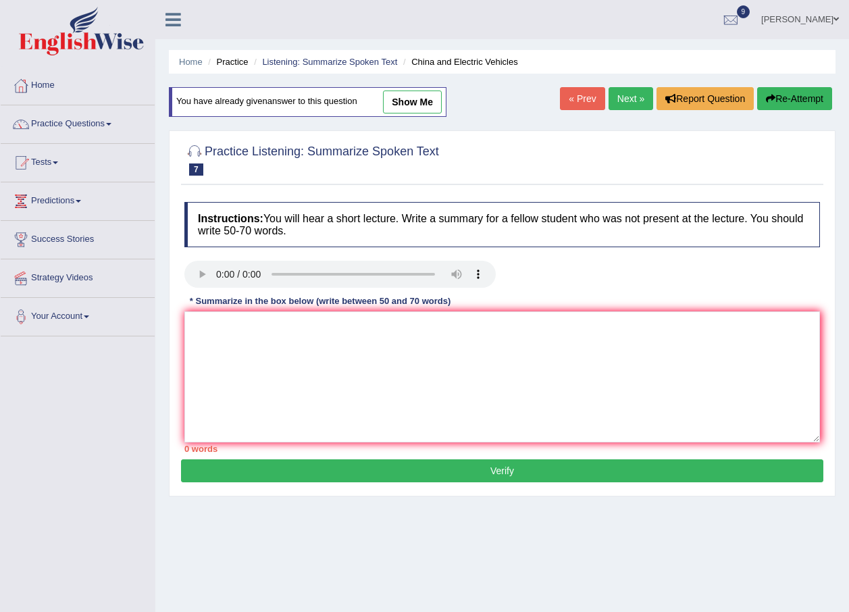
type textarea "The speaker provided a comprahensive overview of "Global Electrical Vehicles." …"
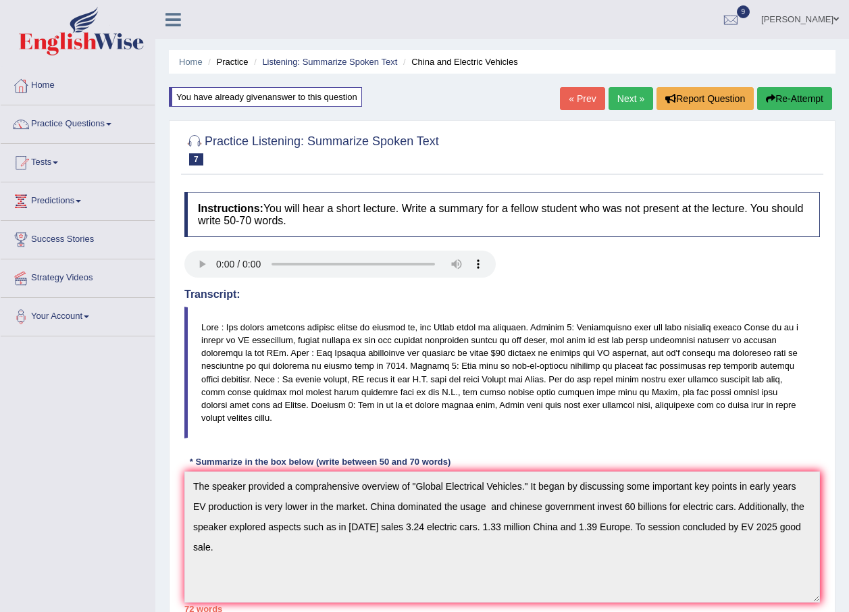
click at [790, 91] on button "Re-Attempt" at bounding box center [794, 98] width 75 height 23
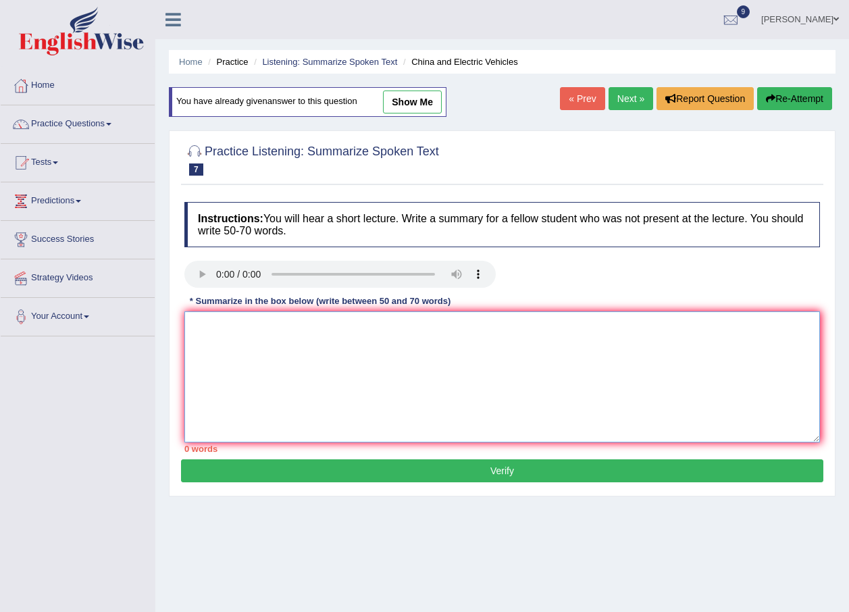
click at [276, 376] on textarea at bounding box center [502, 376] width 636 height 131
paste textarea "he speaker provided a comprahensive overview of "Global Electrical Vehicles." I…"
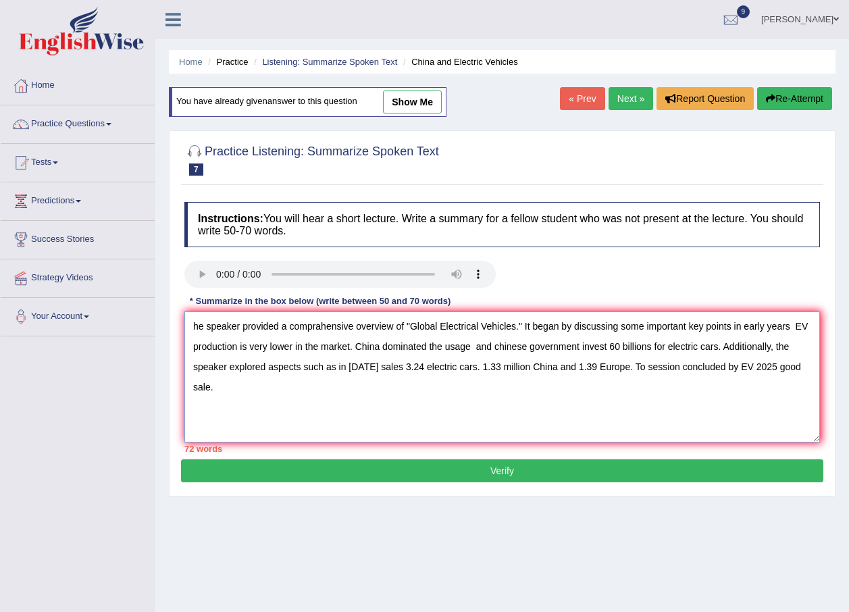
click at [195, 327] on textarea "he speaker provided a comprahensive overview of "Global Electrical Vehicles." I…" at bounding box center [502, 376] width 636 height 131
drag, startPoint x: 409, startPoint y: 325, endPoint x: 211, endPoint y: 320, distance: 198.0
click at [211, 320] on textarea "The speaker provided a comprahensive overview of "Global Electrical Vehicles." …" at bounding box center [502, 376] width 636 height 131
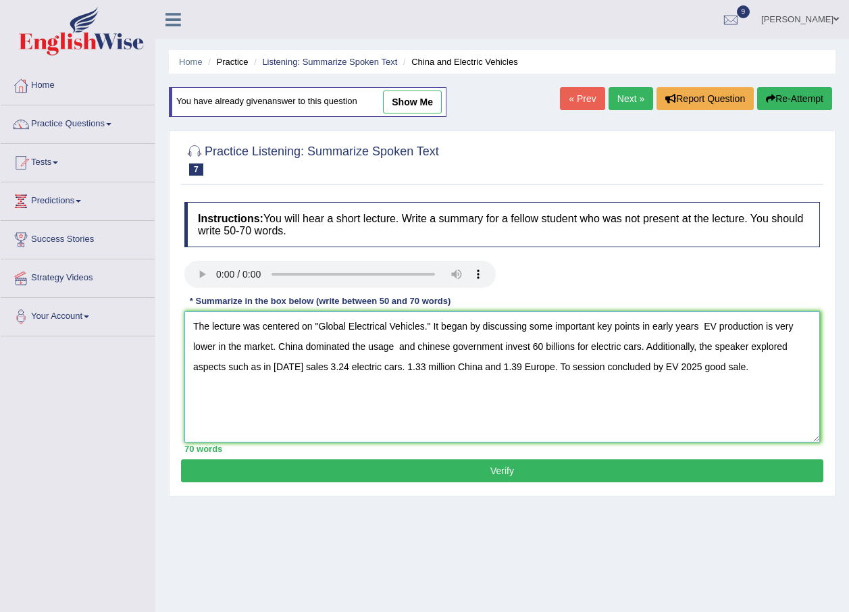
type textarea "The lecture was centered on "Global Electrical Vehicles." It began by discussin…"
click at [497, 473] on button "Verify" at bounding box center [502, 470] width 643 height 23
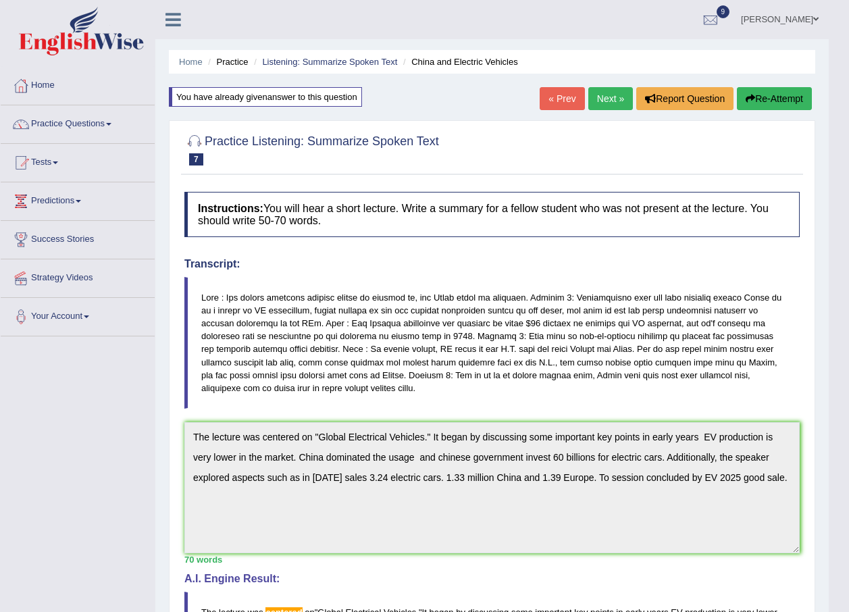
click at [765, 97] on button "Re-Attempt" at bounding box center [774, 98] width 75 height 23
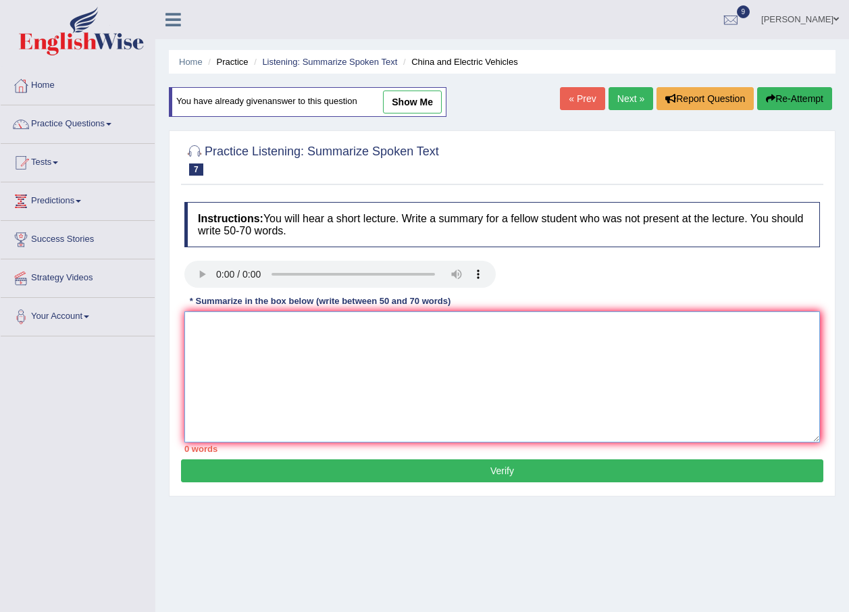
click at [343, 395] on textarea at bounding box center [502, 376] width 636 height 131
paste textarea "he lecture was centered on "Global Electrical Vehicles." It began by discussing…"
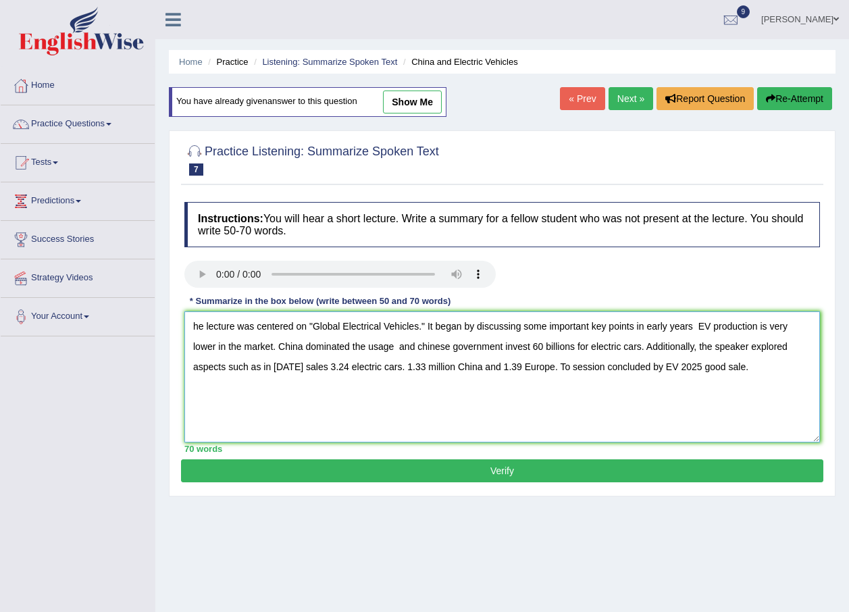
click at [194, 329] on textarea "he lecture was centered on "Global Electrical Vehicles." It began by discussing…" at bounding box center [502, 376] width 636 height 131
click at [419, 346] on textarea "The lecture was centered on "Global Electrical Vehicles." It began by discussin…" at bounding box center [502, 376] width 636 height 131
type textarea "The lecture was centered on "Global Electrical Vehicles." It began by discussin…"
click at [564, 465] on button "Verify" at bounding box center [502, 470] width 643 height 23
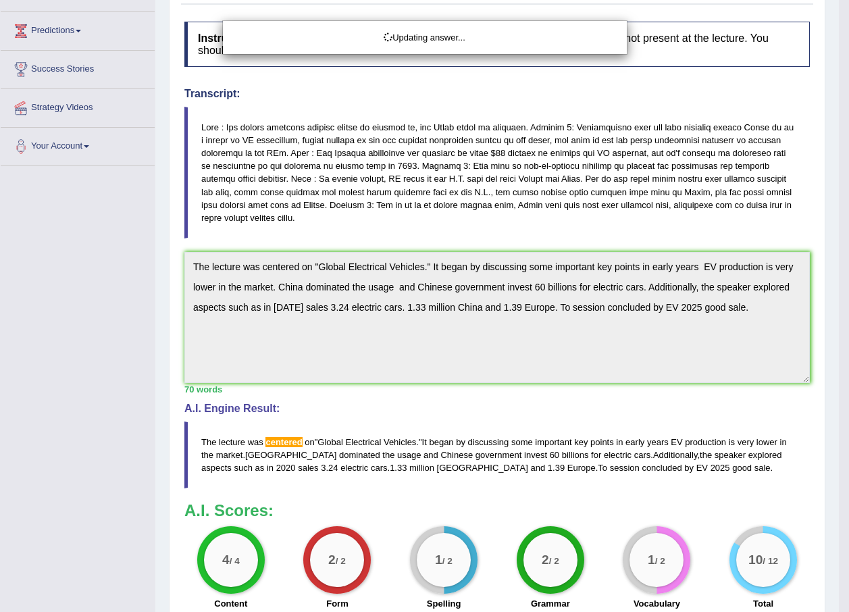
scroll to position [289, 0]
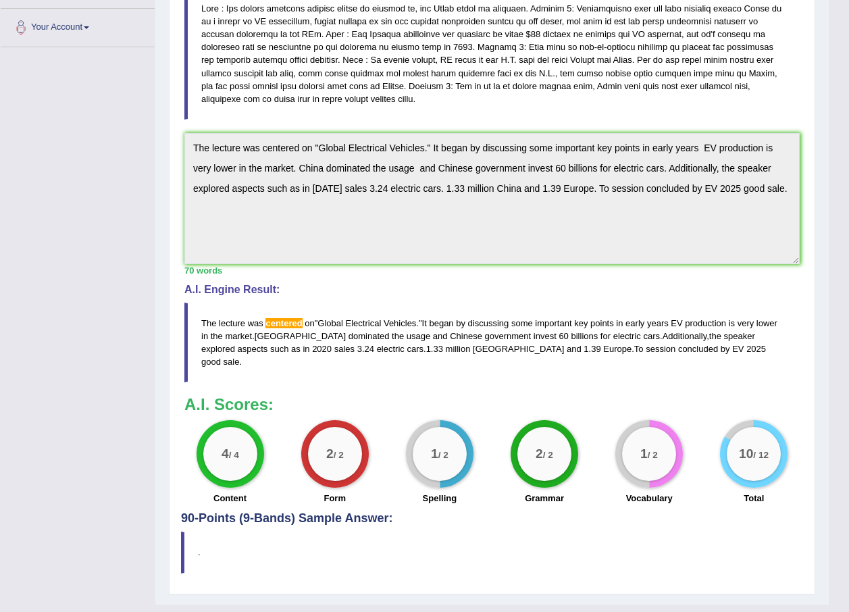
click at [295, 327] on span "centered" at bounding box center [284, 323] width 36 height 10
click at [790, 274] on div "Instructions: You will hear a short lecture. Write a summary for a fellow stude…" at bounding box center [492, 203] width 622 height 615
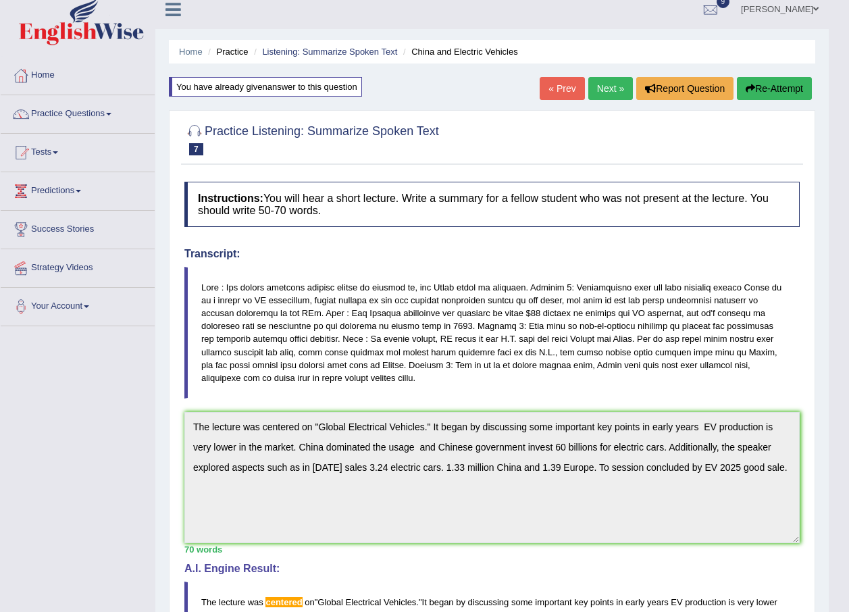
scroll to position [0, 0]
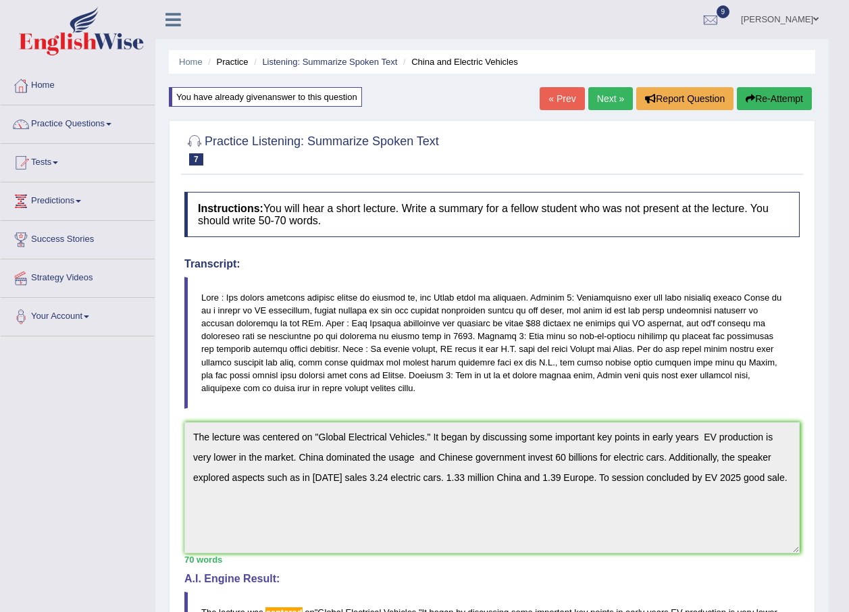
click at [788, 99] on button "Re-Attempt" at bounding box center [774, 98] width 75 height 23
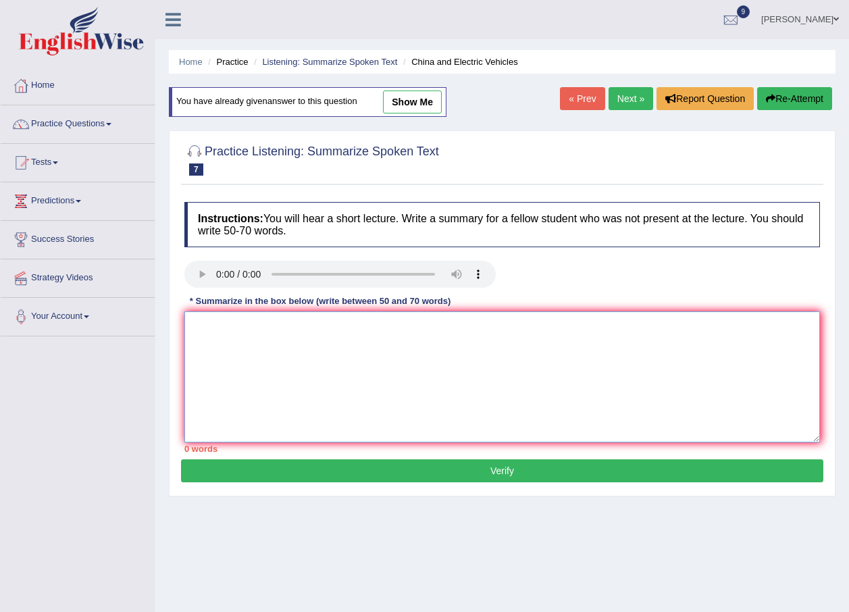
click at [547, 361] on textarea at bounding box center [502, 376] width 636 height 131
paste textarea "The lecture was centered on "Global Electrical Vehicles." It began by discussin…"
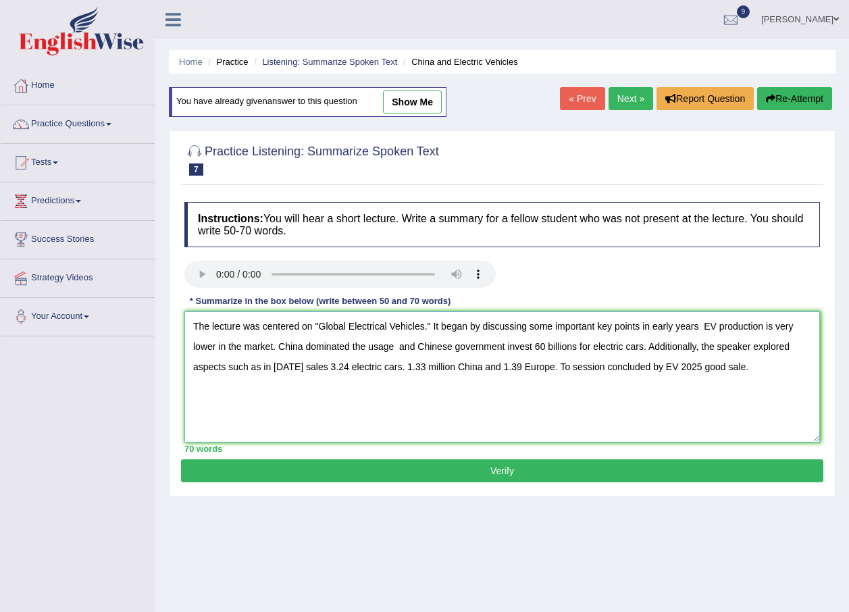
click at [285, 326] on textarea "The lecture was centered on "Global Electrical Vehicles." It began by discussin…" at bounding box center [502, 376] width 636 height 131
type textarea "The lecture was centred on "Global Electrical Vehicles." It began by discussing…"
click at [520, 467] on button "Verify" at bounding box center [502, 470] width 643 height 23
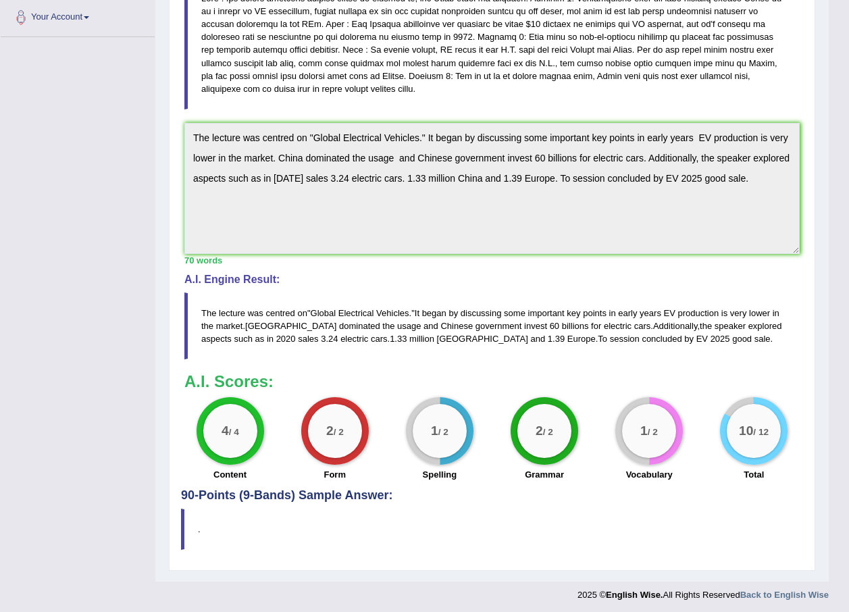
scroll to position [303, 0]
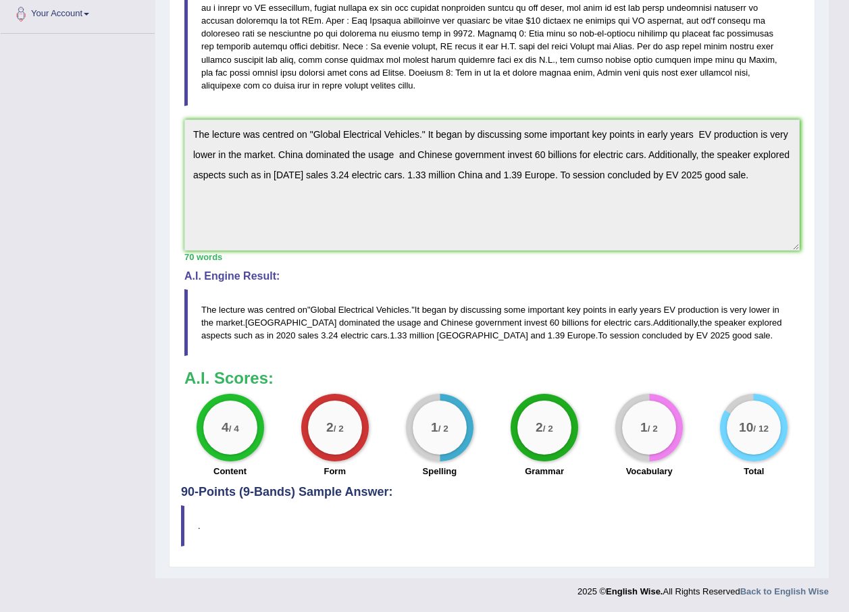
click at [451, 454] on div "1 / 2" at bounding box center [440, 428] width 68 height 68
click at [659, 457] on div "1 / 2" at bounding box center [649, 428] width 68 height 68
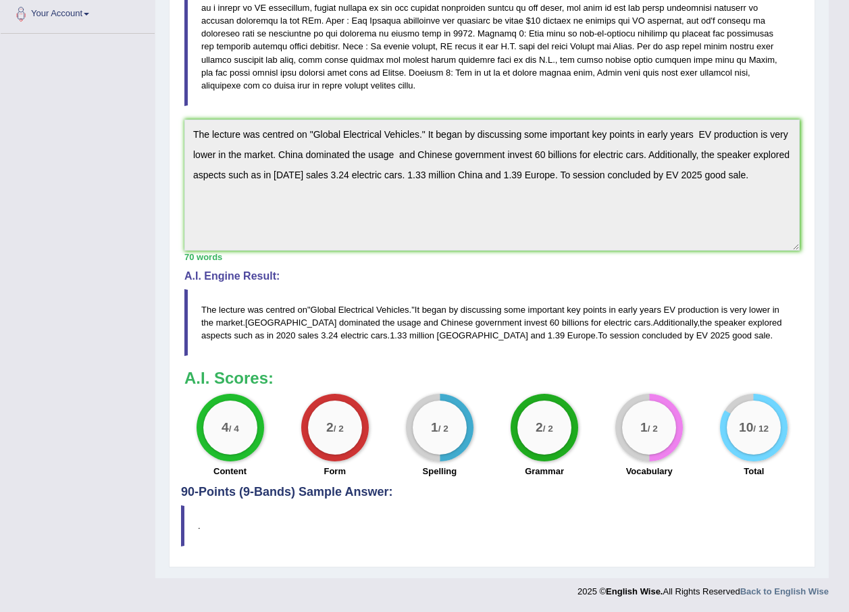
click at [659, 457] on div "1 / 2" at bounding box center [649, 428] width 68 height 68
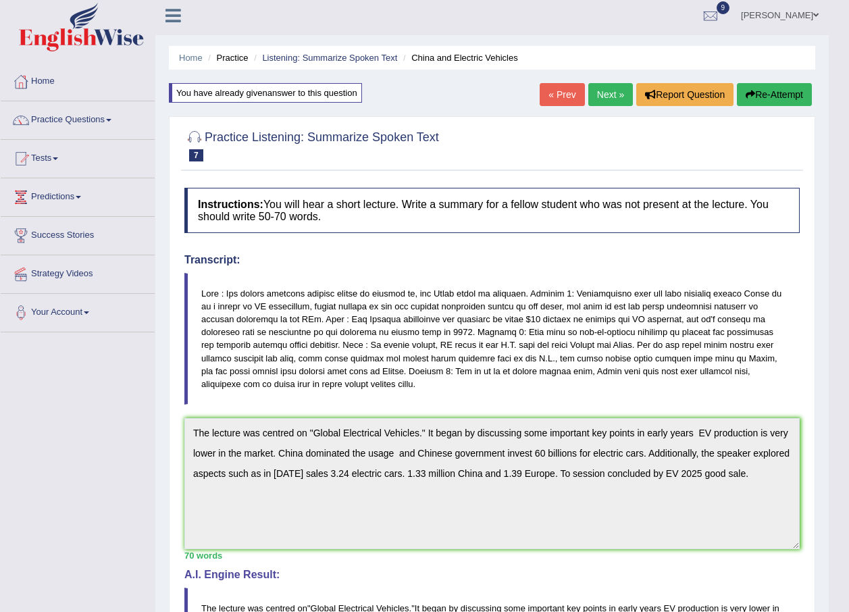
scroll to position [0, 0]
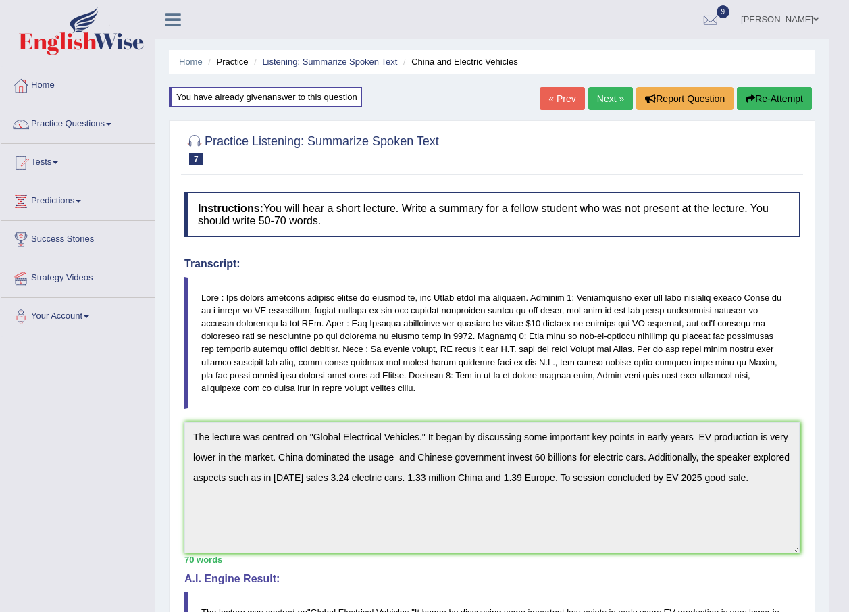
click at [760, 99] on button "Re-Attempt" at bounding box center [774, 98] width 75 height 23
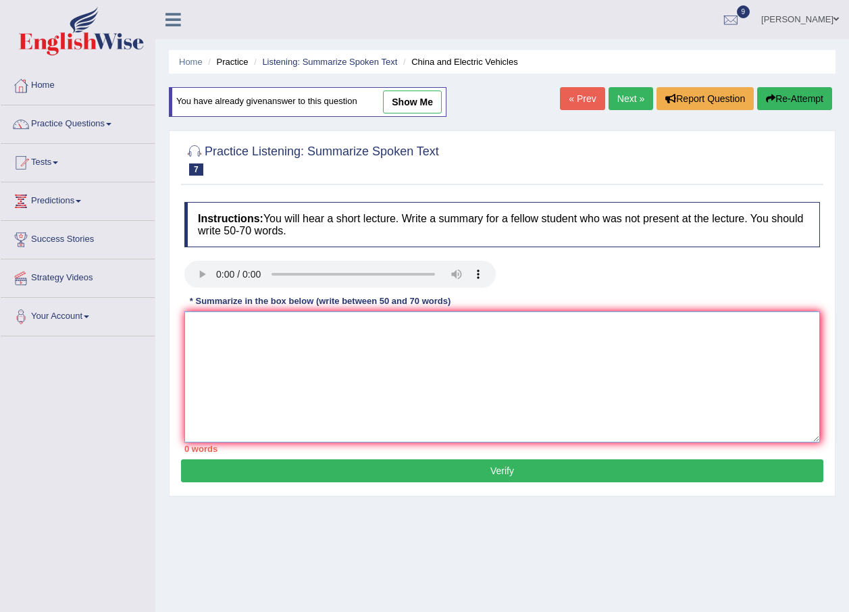
click at [476, 361] on textarea at bounding box center [502, 376] width 636 height 131
paste textarea "he lecture was centred on "Global Electrical Vehicles." It began by discussing …"
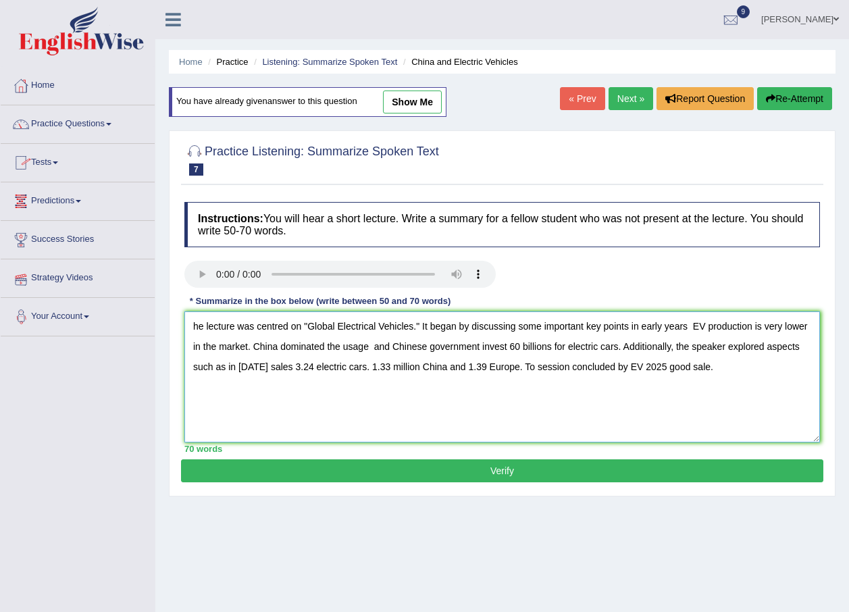
click at [193, 325] on textarea "he lecture was centred on "Global Electrical Vehicles." It began by discussing …" at bounding box center [502, 376] width 636 height 131
click at [524, 366] on textarea "The lecture was centred on "Global Electrical Vehicles." It began by discussing…" at bounding box center [502, 376] width 636 height 131
click at [634, 327] on textarea "The lecture was centred on "Global Electrical Vehicles." It began by discussing…" at bounding box center [502, 376] width 636 height 131
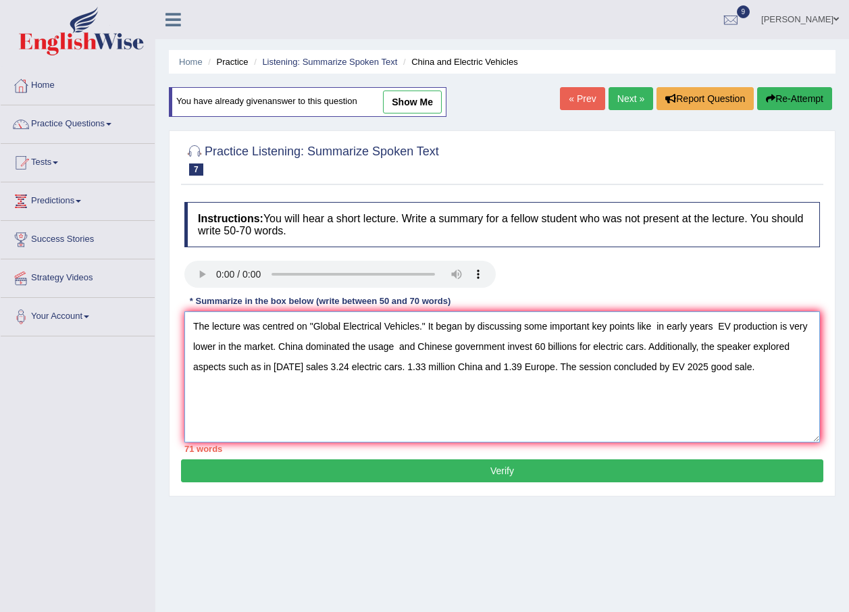
type textarea "The lecture was centred on "Global Electrical Vehicles." It began by discussing…"
click at [561, 473] on button "Verify" at bounding box center [502, 470] width 643 height 23
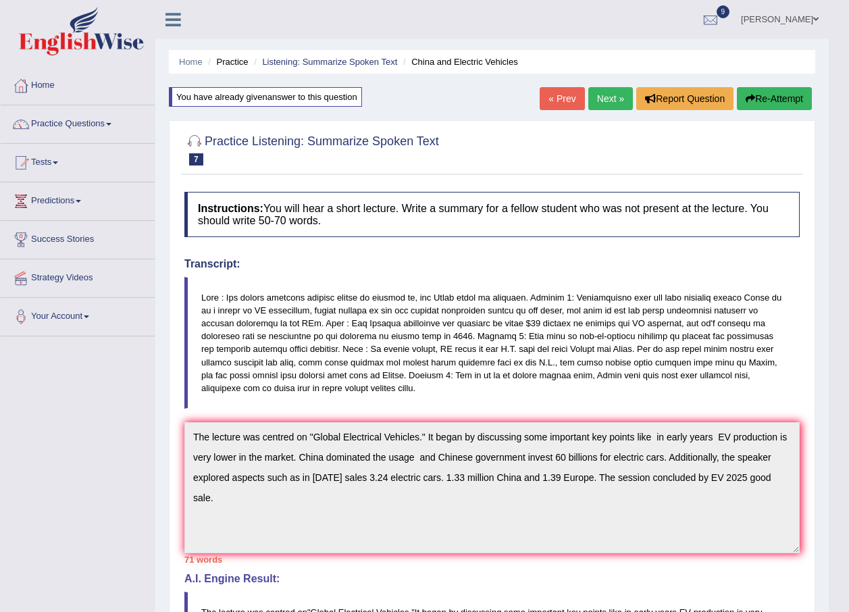
click at [775, 98] on button "Re-Attempt" at bounding box center [774, 98] width 75 height 23
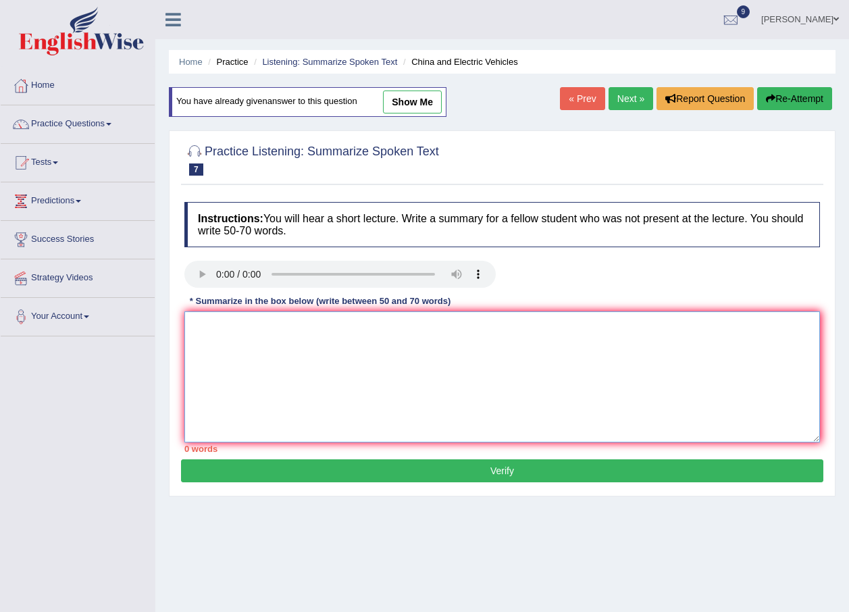
click at [342, 362] on textarea at bounding box center [502, 376] width 636 height 131
paste textarea "The lecture was centred on "Global Electrical Vehicles." It began by discussing…"
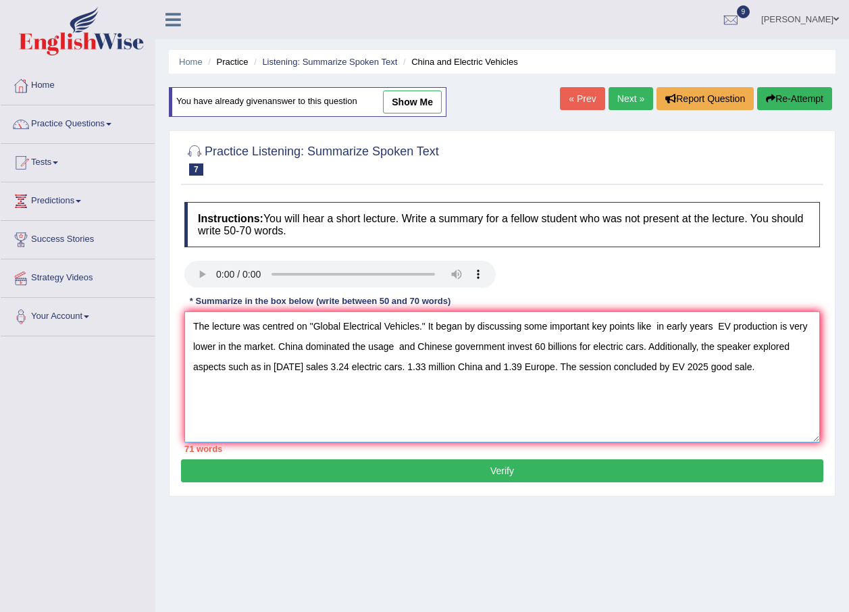
click at [653, 328] on textarea "The lecture was centred on "Global Electrical Vehicles." It began by discussing…" at bounding box center [502, 376] width 636 height 131
click at [663, 326] on textarea "The lecture was centred on "Global Electrical Vehicles." It began by discussing…" at bounding box center [502, 376] width 636 height 131
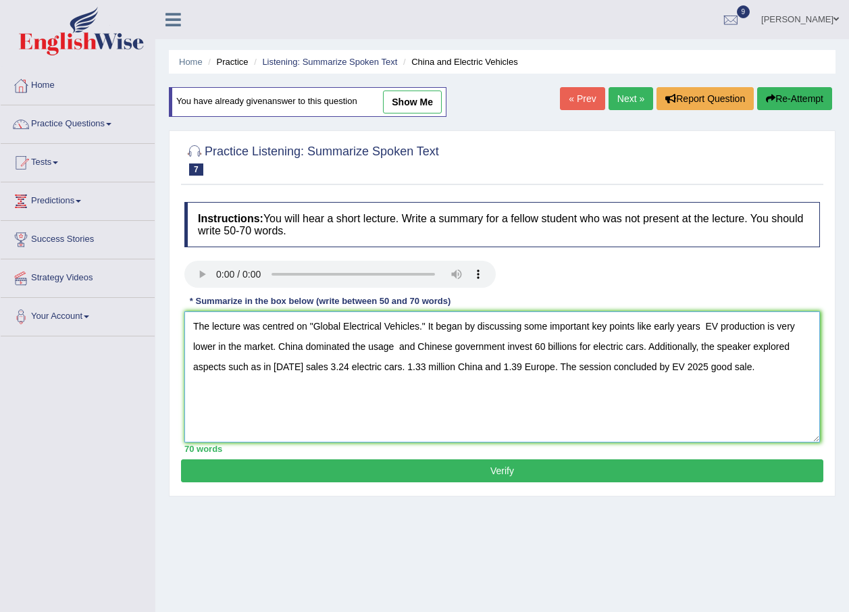
type textarea "The lecture was centred on "Global Electrical Vehicles." It began by discussing…"
click at [573, 469] on button "Verify" at bounding box center [502, 470] width 643 height 23
